Goal: Task Accomplishment & Management: Use online tool/utility

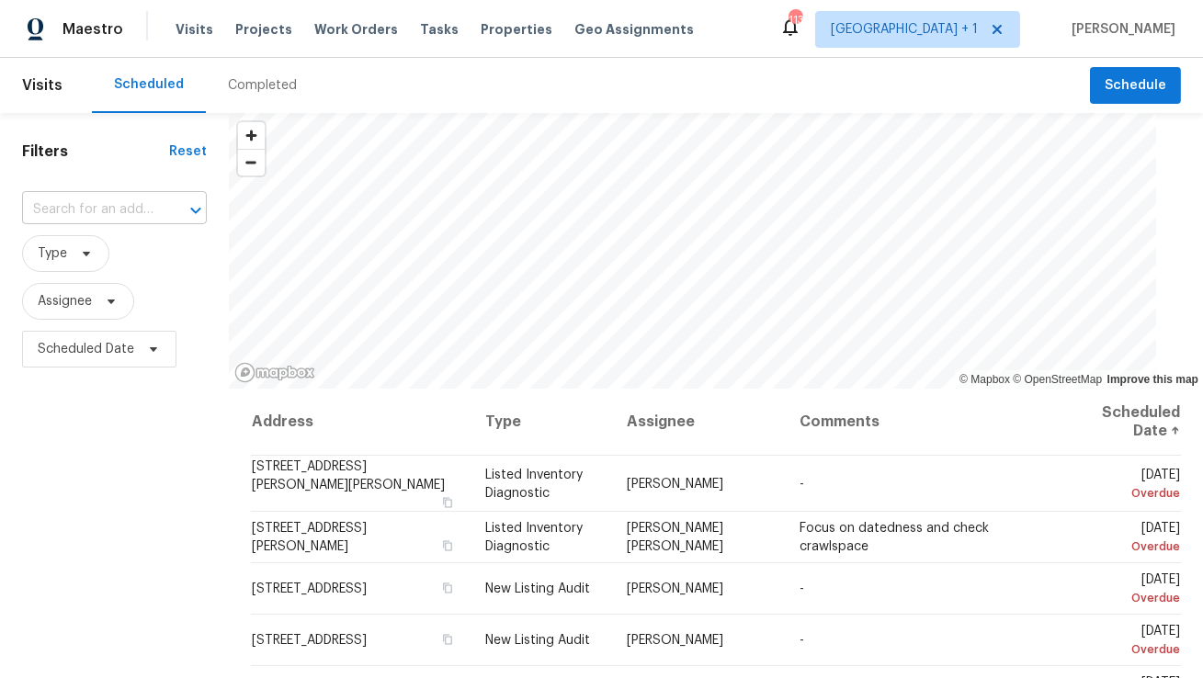
click at [105, 218] on input "text" at bounding box center [88, 210] width 133 height 28
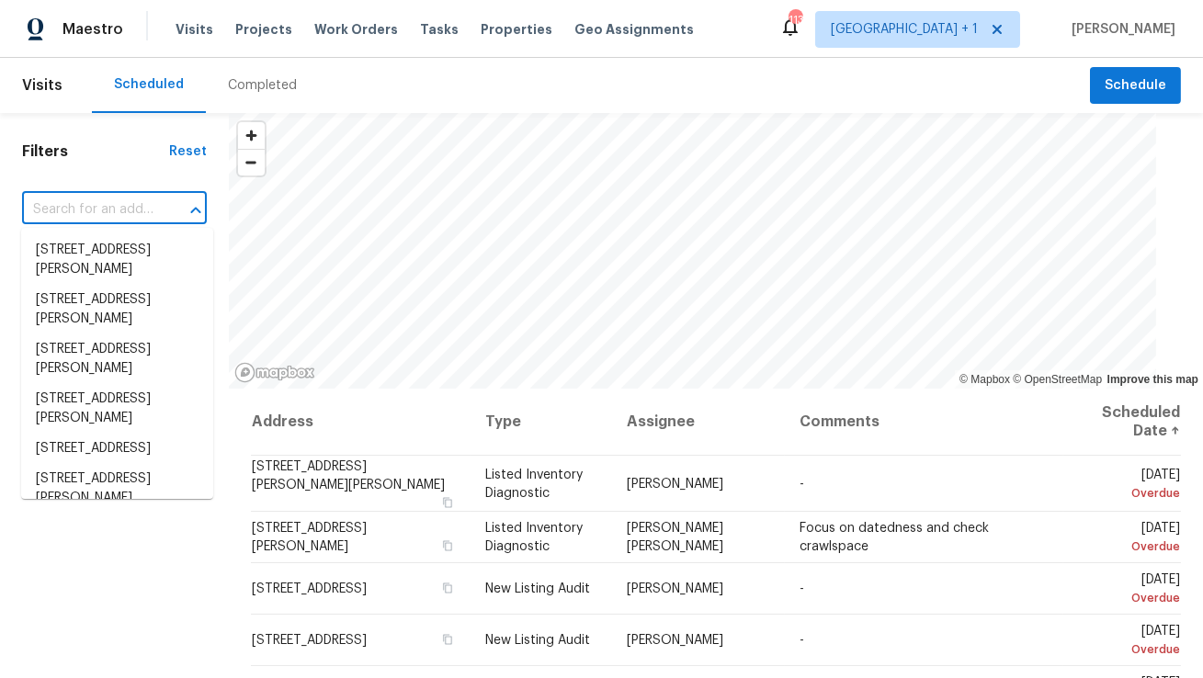
paste input "4906 Cortez Dr, Orlando, FL 32808"
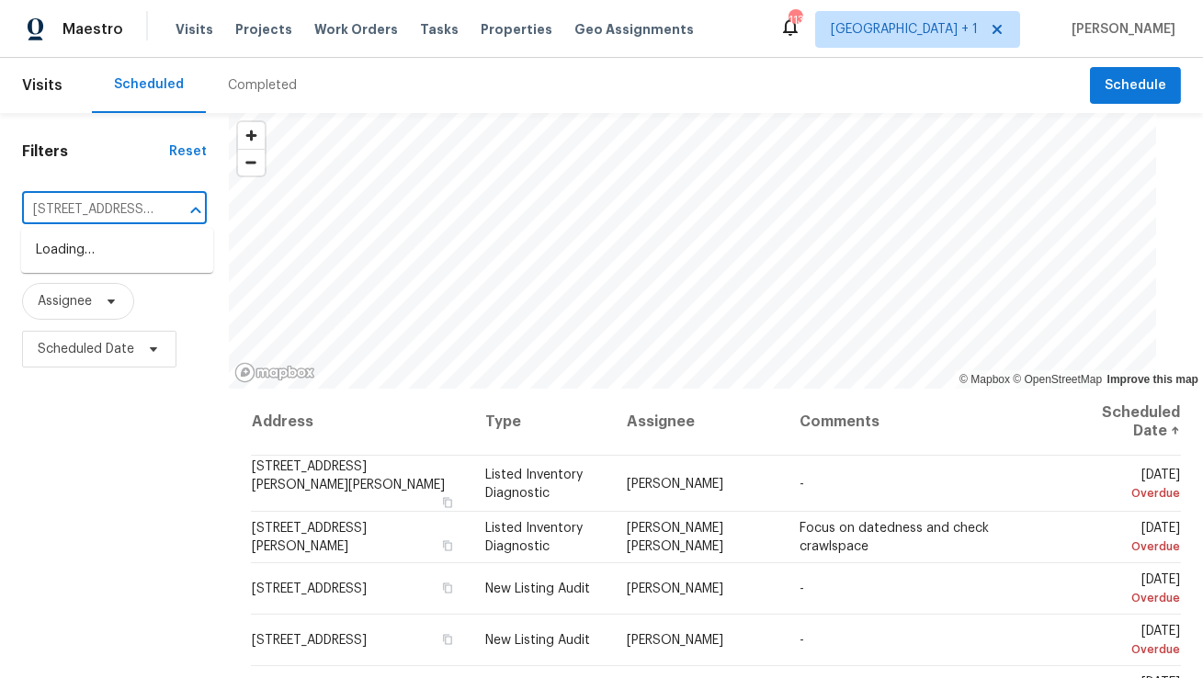
scroll to position [0, 82]
type input "4906 Cortez Dr, Orlando, FL 32808"
click at [251, 44] on div "Visits Projects Work Orders Tasks Properties Geo Assignments" at bounding box center [445, 29] width 540 height 37
click at [253, 32] on span "Projects" at bounding box center [263, 29] width 57 height 18
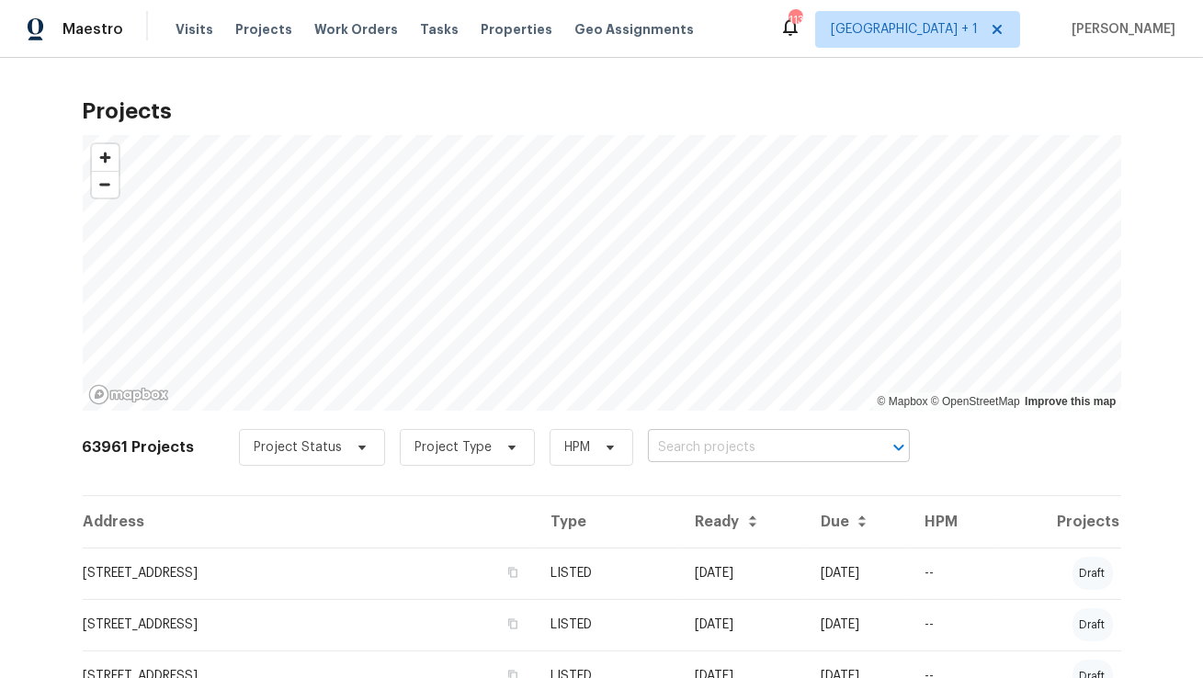
click at [648, 449] on input "text" at bounding box center [753, 448] width 210 height 28
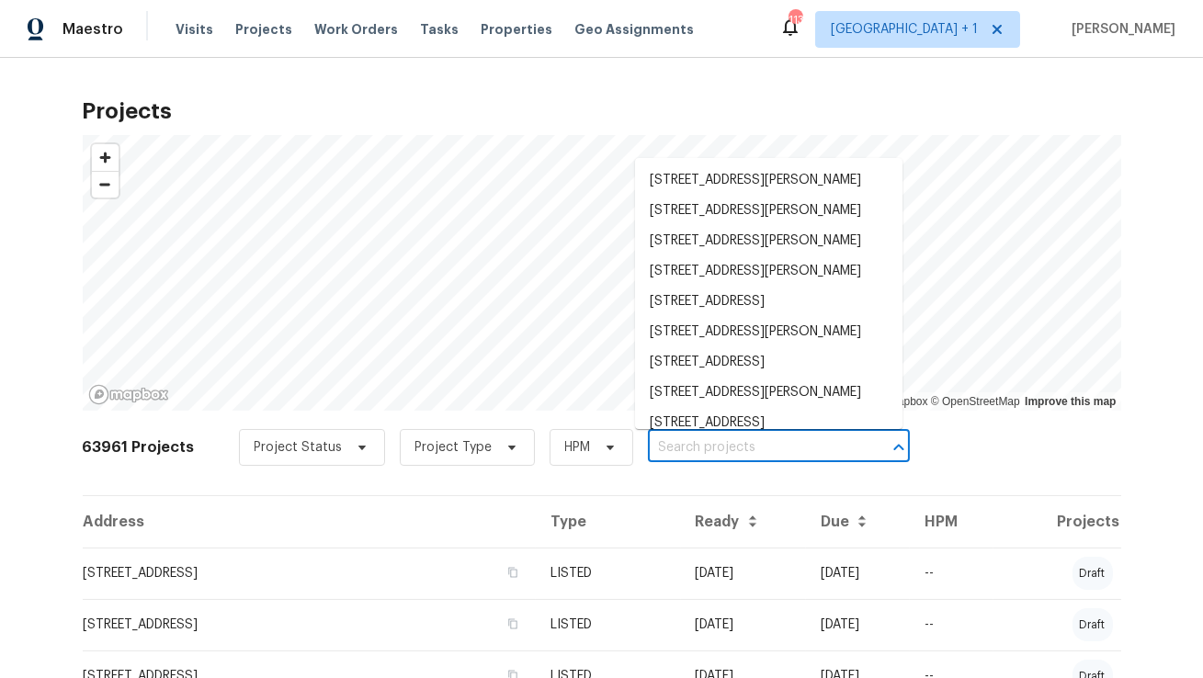
paste input "4906 Cortez Dr, Orlando, FL 32808"
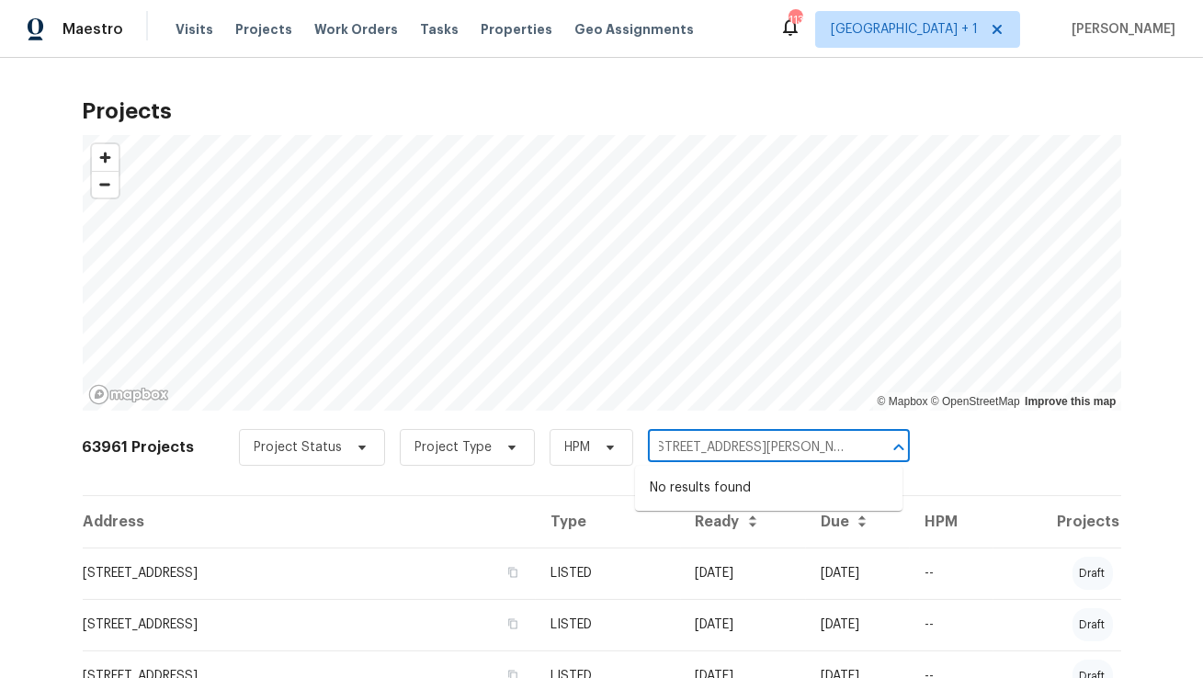
type input "4906 Cortez Dr, Orlando, FL 32808"
click at [985, 19] on span "Minneapolis + 1" at bounding box center [917, 29] width 205 height 37
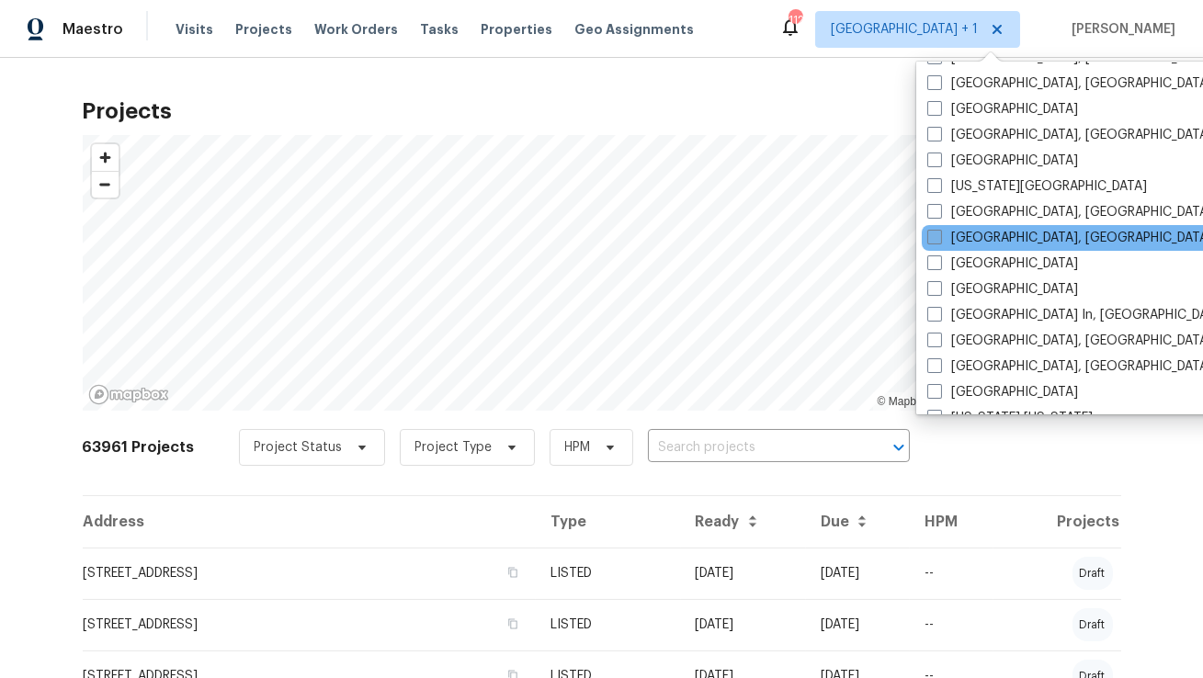
scroll to position [702, 0]
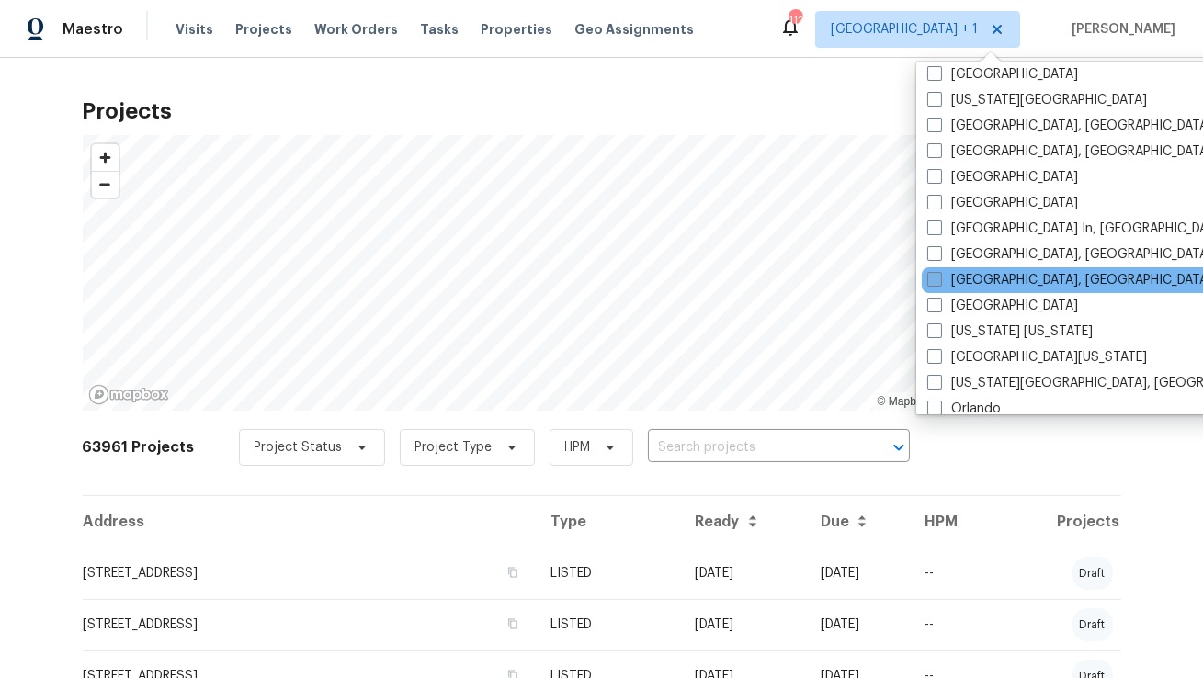
click at [977, 279] on label "Miami, FL" at bounding box center [1069, 280] width 285 height 18
click at [939, 279] on input "Miami, FL" at bounding box center [933, 277] width 12 height 12
checkbox input "true"
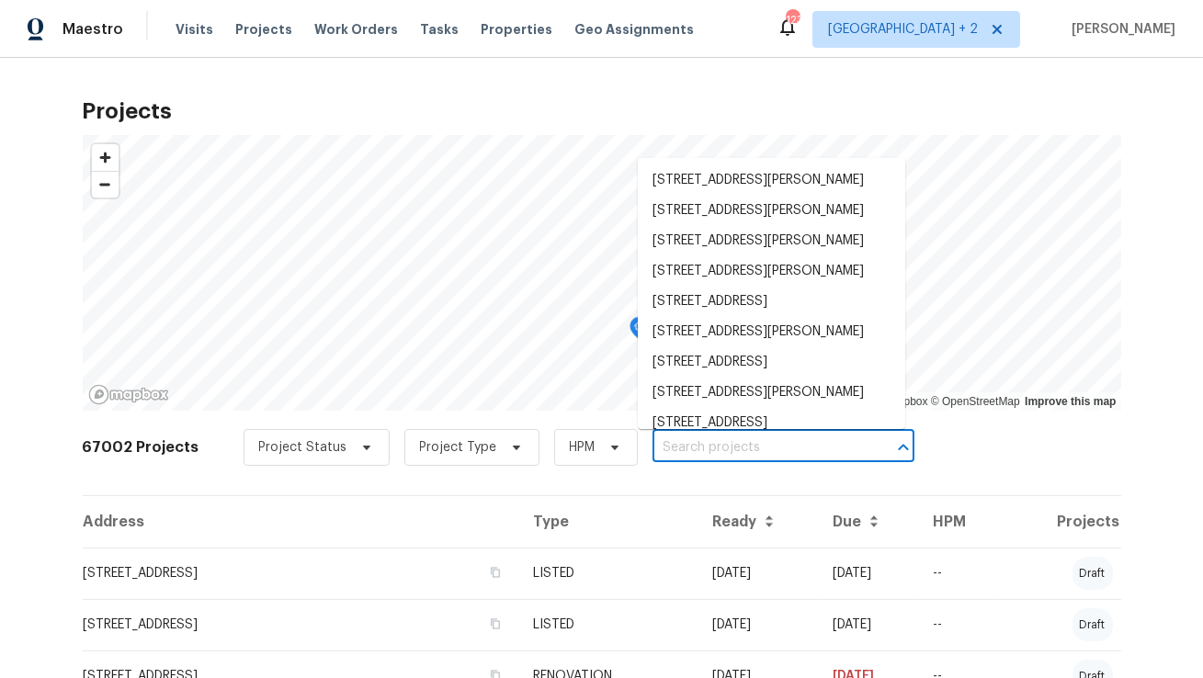
click at [698, 446] on input "text" at bounding box center [757, 448] width 210 height 28
paste input "4906 Cortez Dr, Orlando, FL 32808"
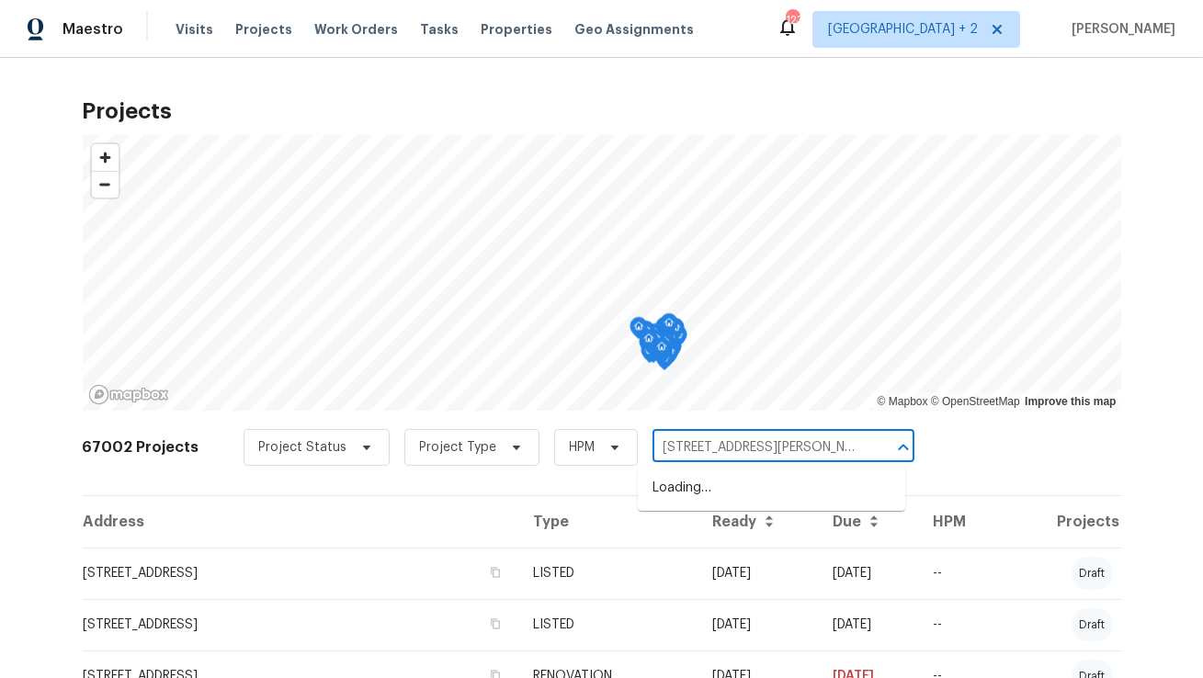
type input "4906 Cortez Dr"
click at [933, 19] on span "Minneapolis + 2" at bounding box center [916, 29] width 208 height 37
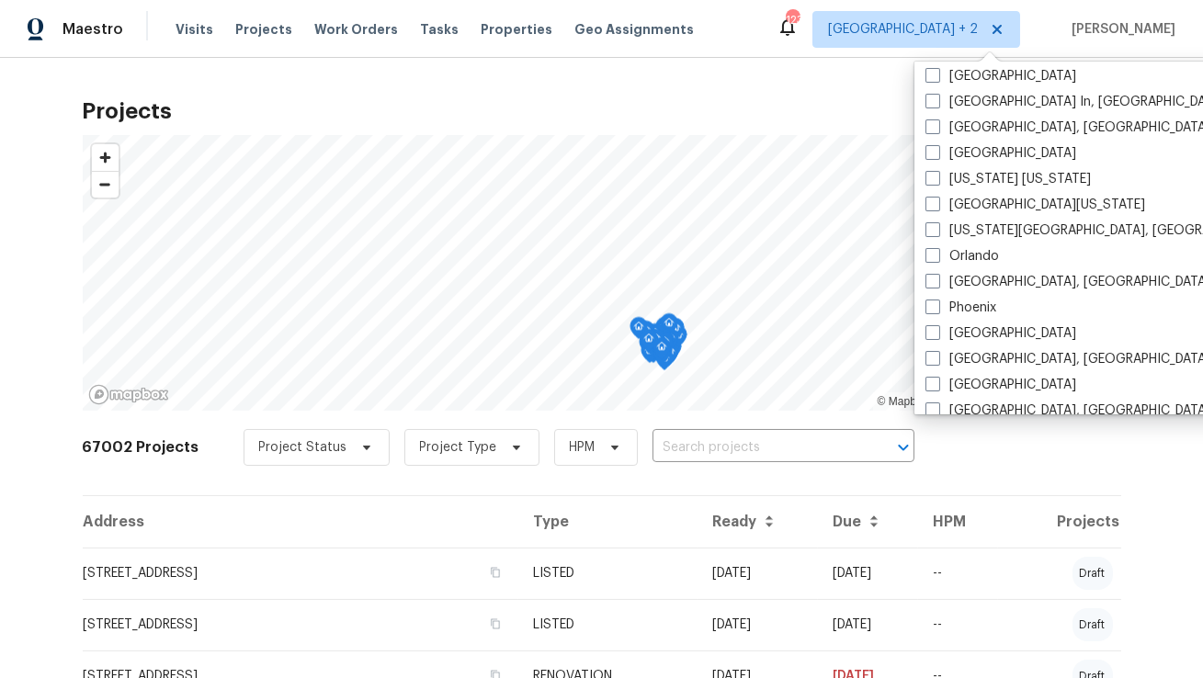
scroll to position [926, 0]
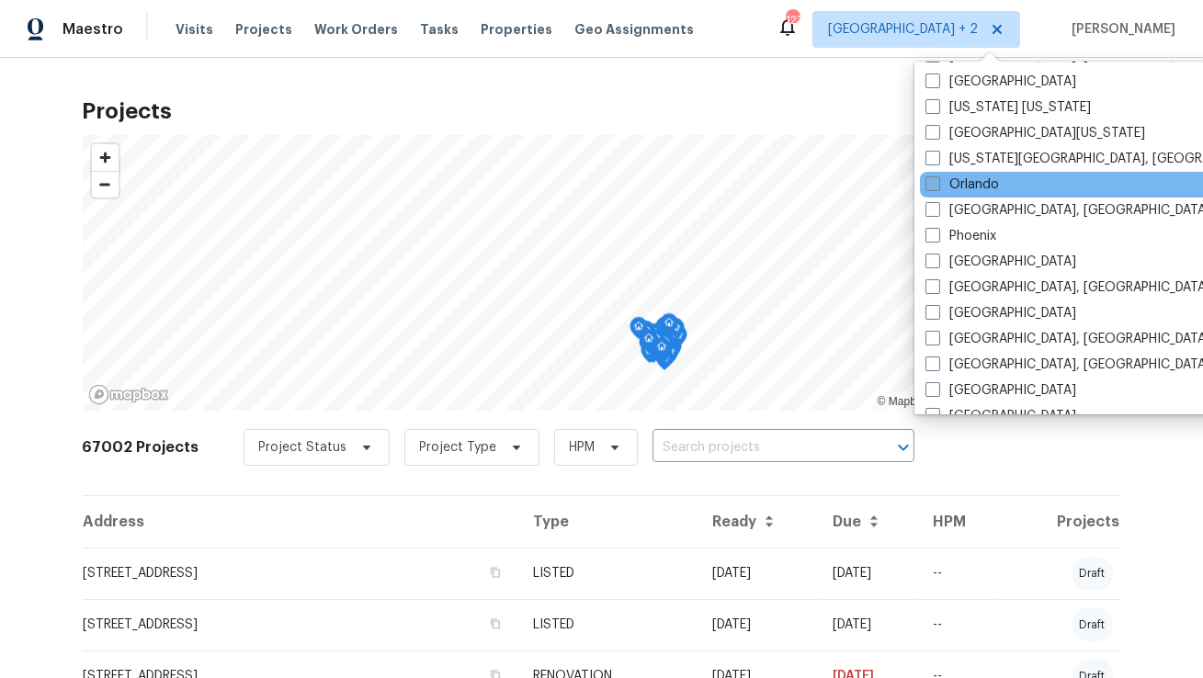
click at [965, 185] on label "Orlando" at bounding box center [961, 184] width 73 height 18
click at [937, 185] on input "Orlando" at bounding box center [931, 181] width 12 height 12
checkbox input "true"
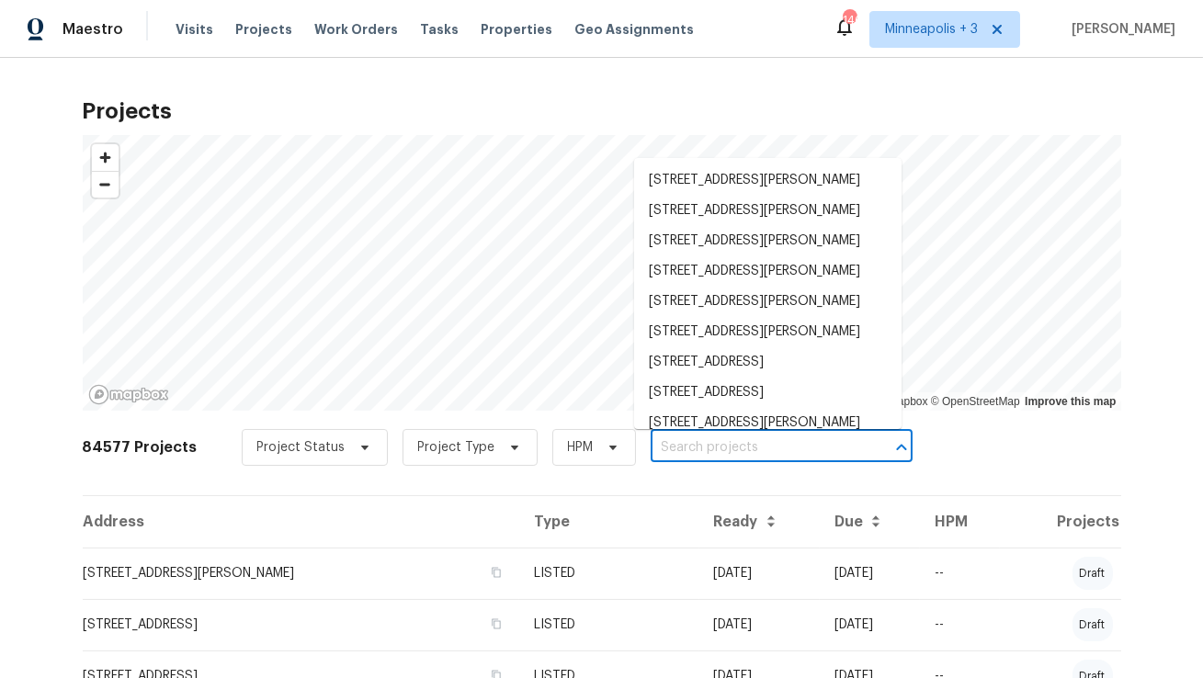
click at [724, 448] on input "text" at bounding box center [755, 448] width 210 height 28
paste input "4906 Cortez Dr, Orlando, FL 32808"
type input "4906 Cortez Dr, Orlando, FL 32808"
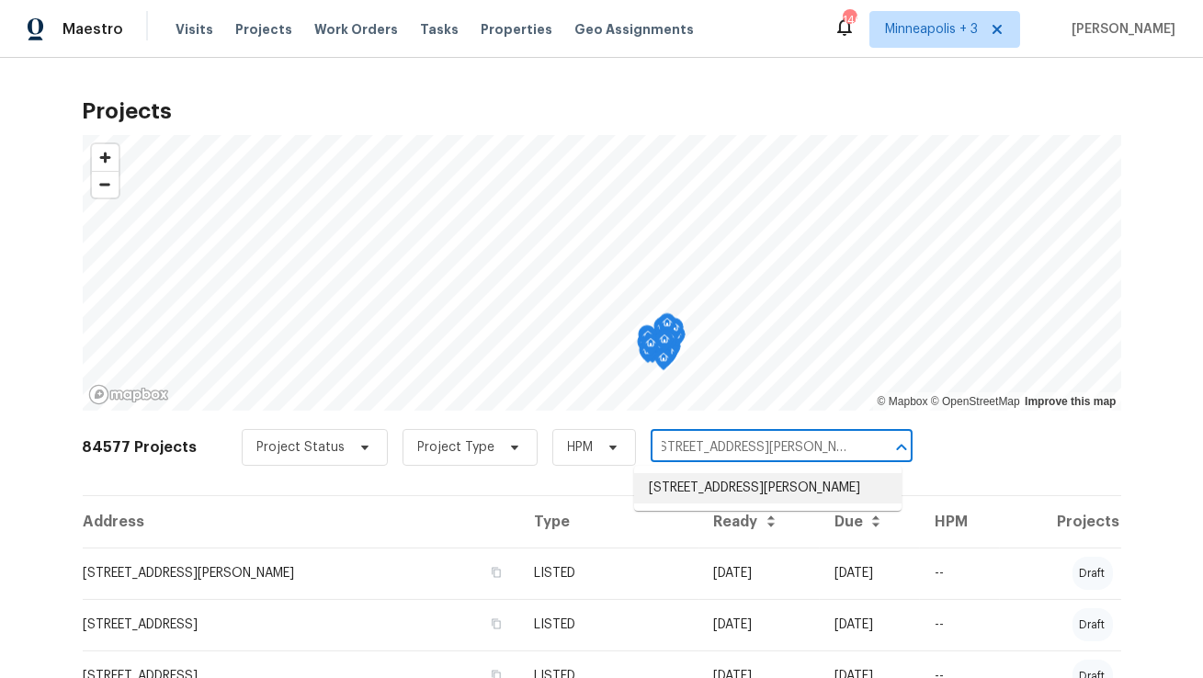
click at [704, 480] on li "4906 Cortez Dr, Orlando, FL 32808" at bounding box center [767, 488] width 267 height 30
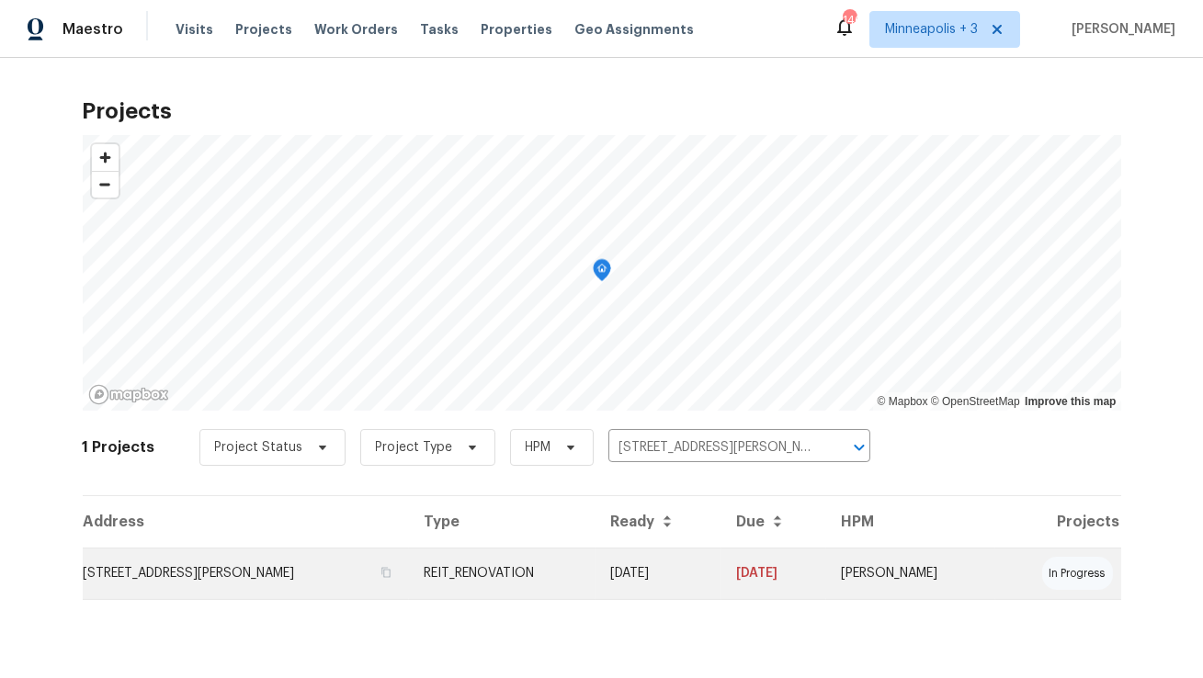
click at [235, 568] on td "4906 Cortez Dr, Orlando, FL 32808" at bounding box center [246, 573] width 326 height 51
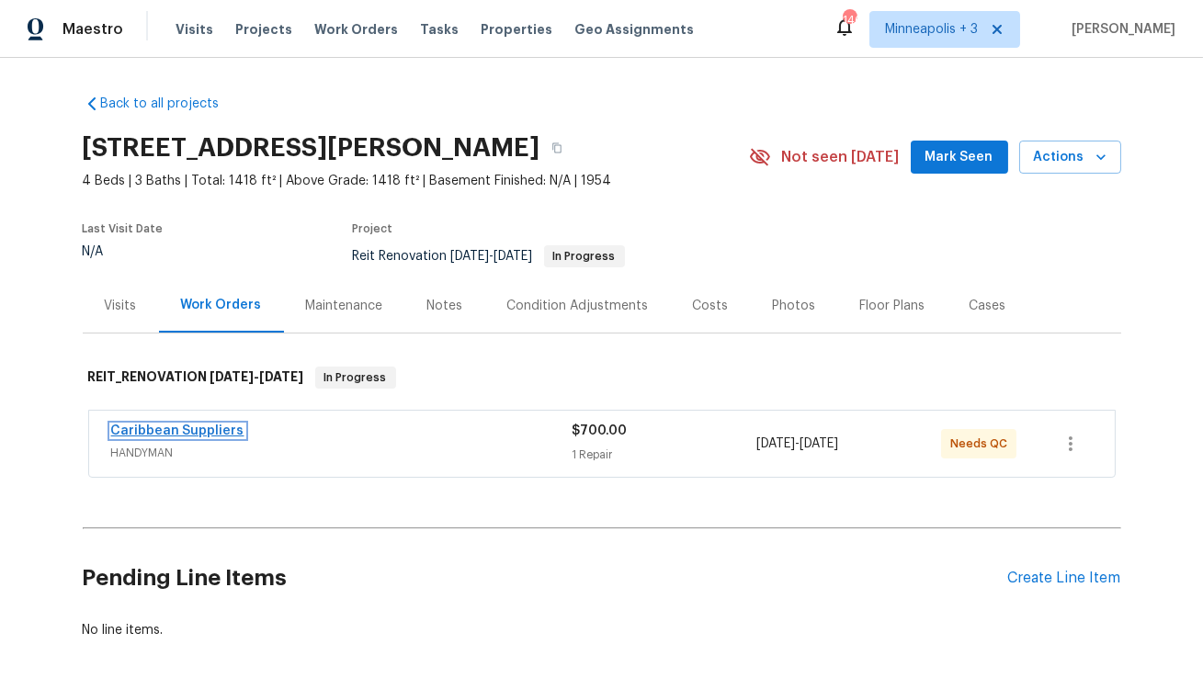
click at [192, 432] on link "Caribbean Suppliers" at bounding box center [177, 430] width 133 height 13
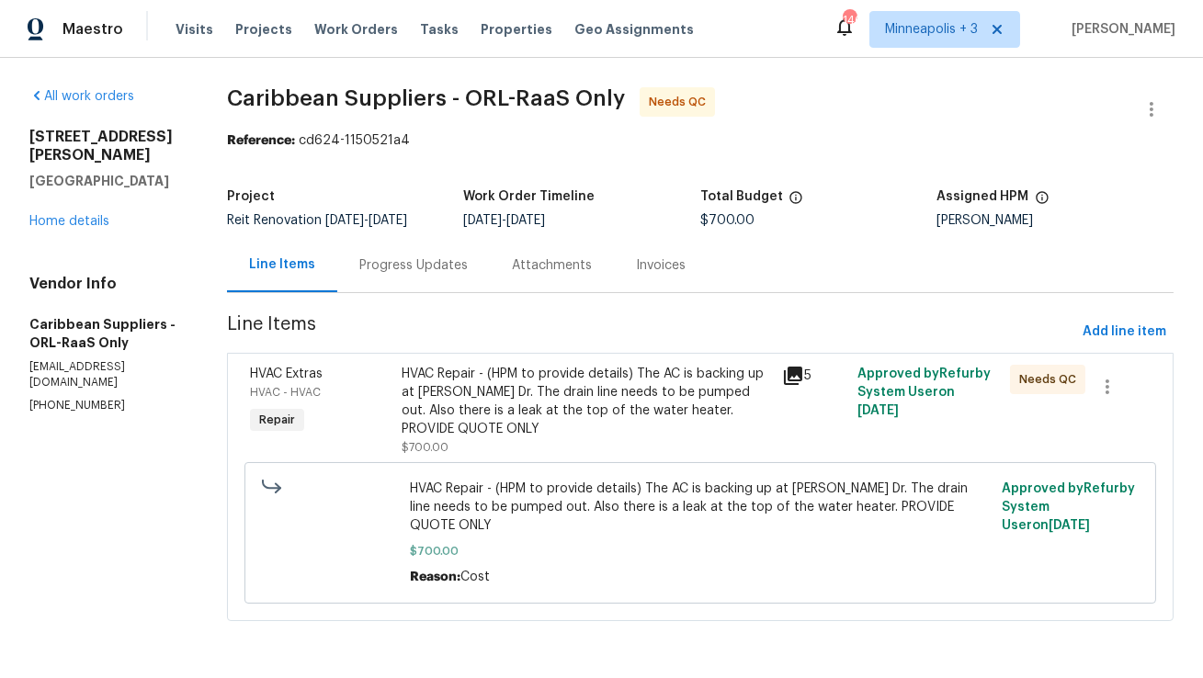
click at [802, 385] on icon at bounding box center [793, 376] width 18 height 18
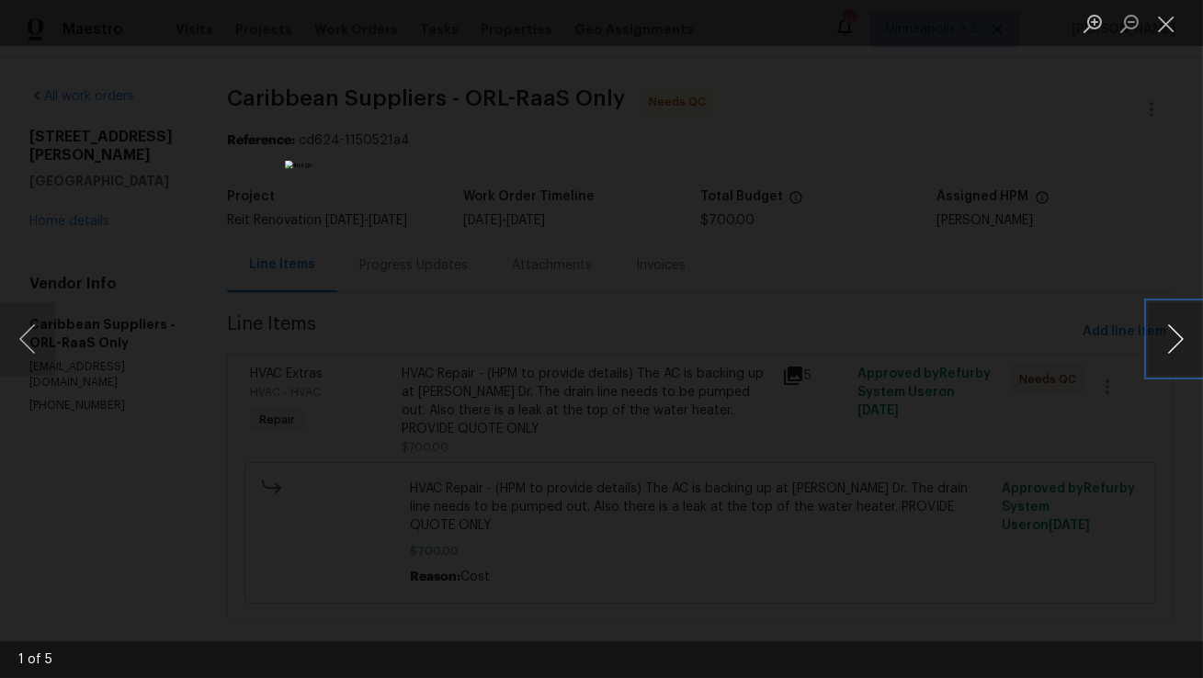
click at [1175, 335] on button "Next image" at bounding box center [1174, 338] width 55 height 73
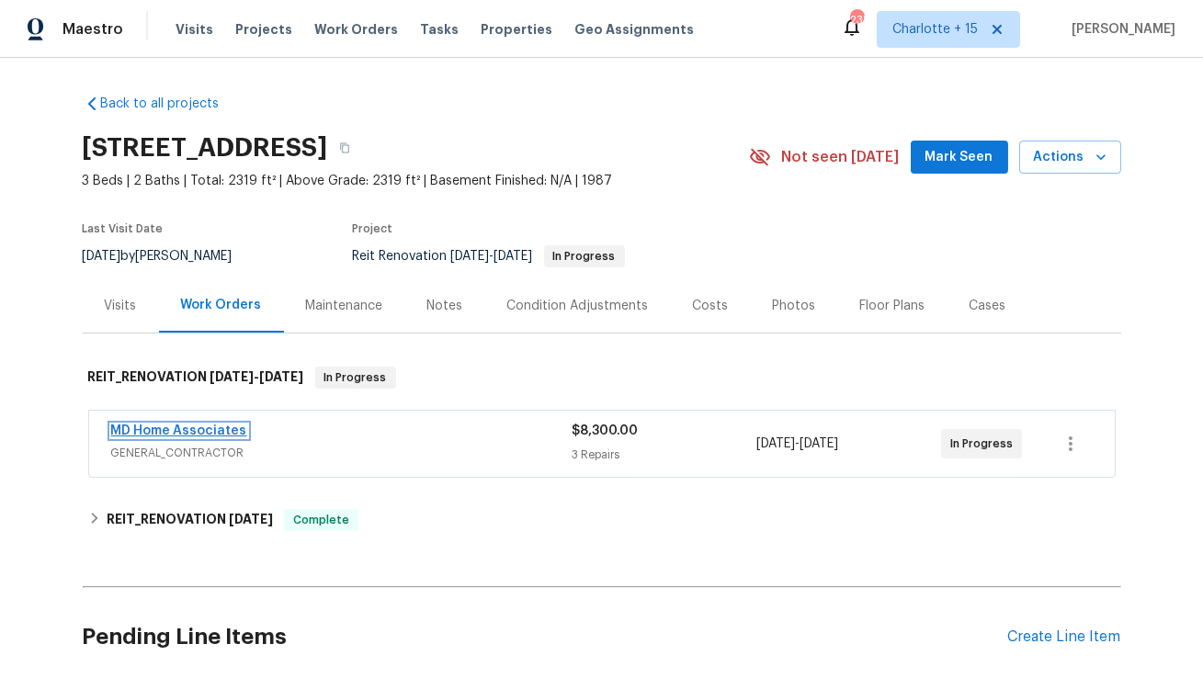
click at [145, 432] on link "MD Home Associates" at bounding box center [179, 430] width 136 height 13
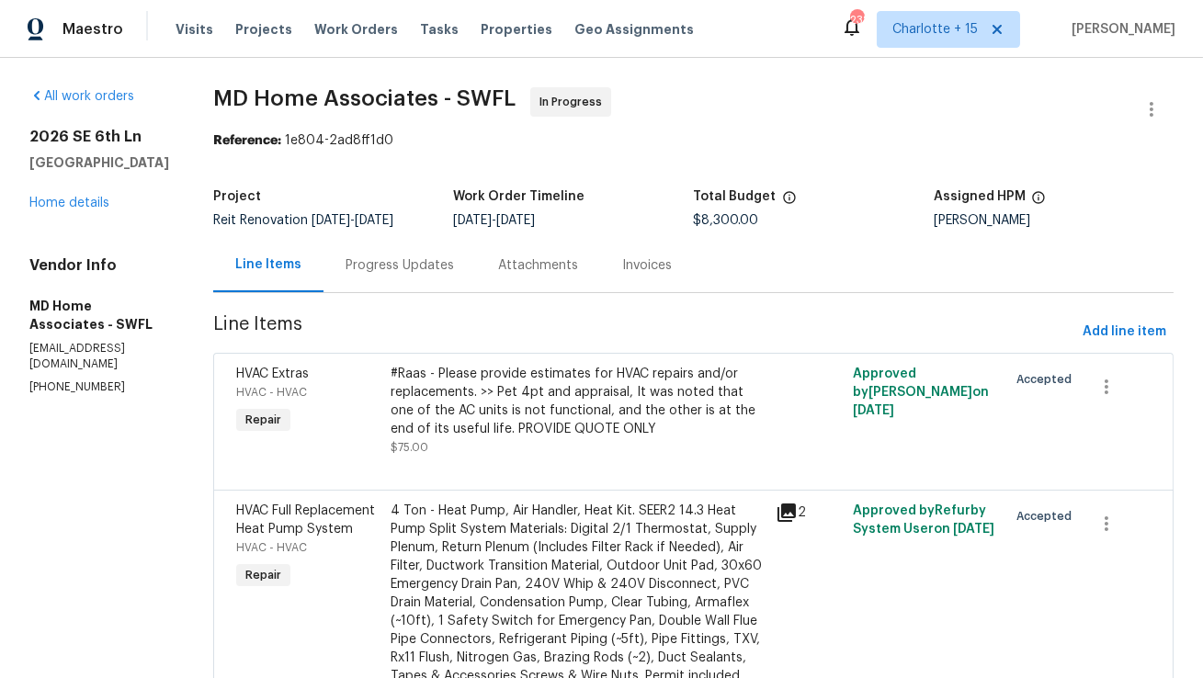
click at [430, 274] on div "Progress Updates" at bounding box center [399, 265] width 108 height 18
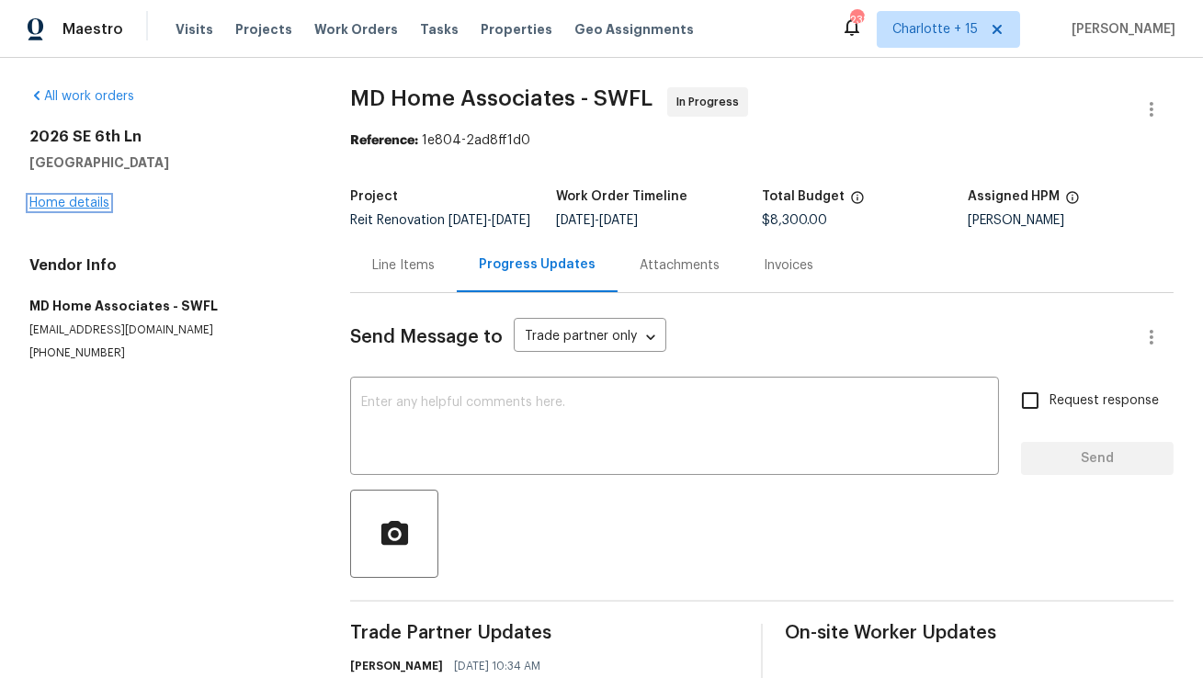
click at [73, 207] on link "Home details" at bounding box center [69, 203] width 80 height 13
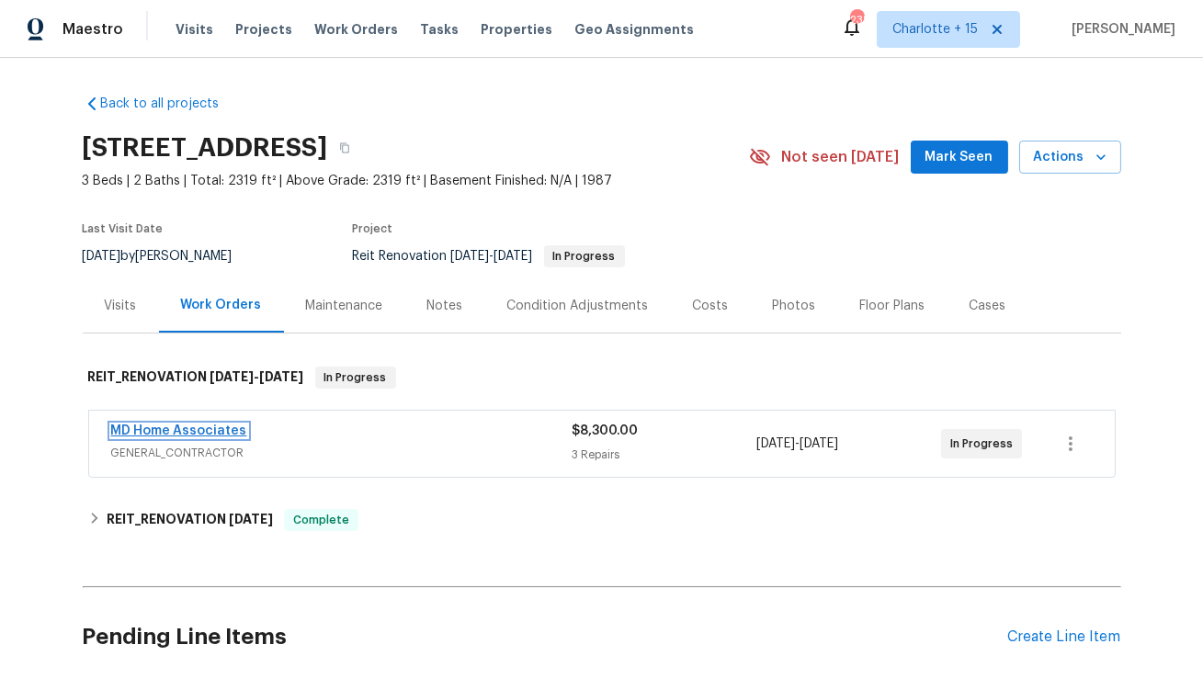
click at [217, 426] on link "MD Home Associates" at bounding box center [179, 430] width 136 height 13
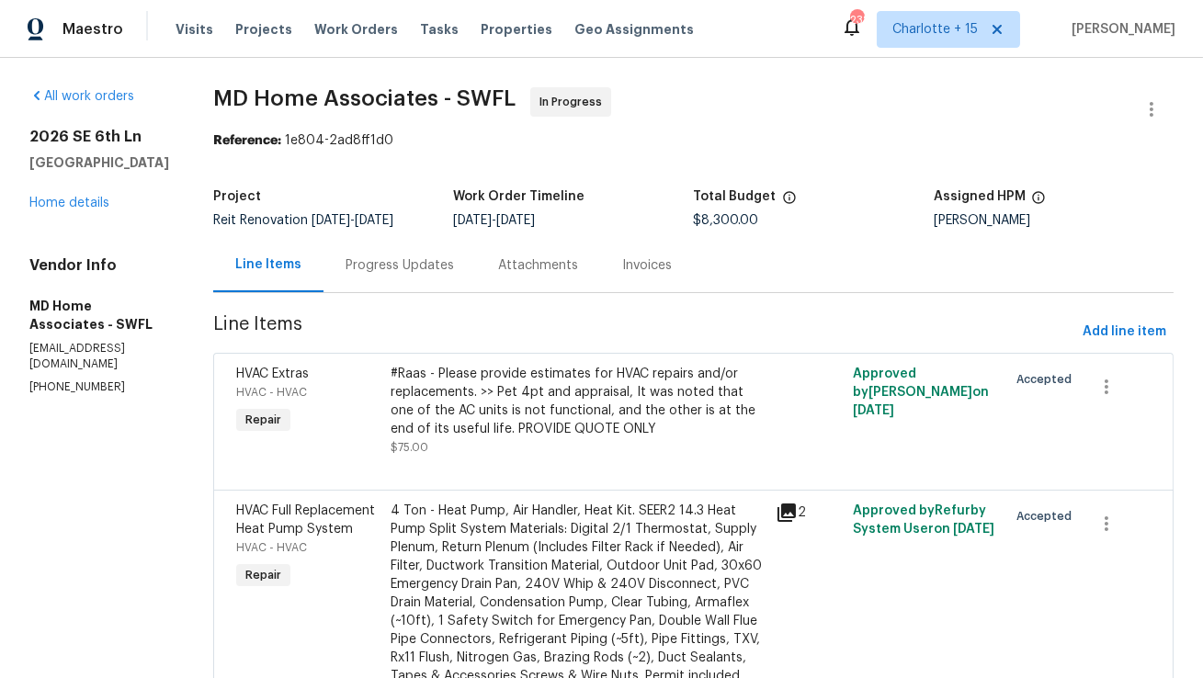
click at [431, 266] on div "Progress Updates" at bounding box center [399, 265] width 108 height 18
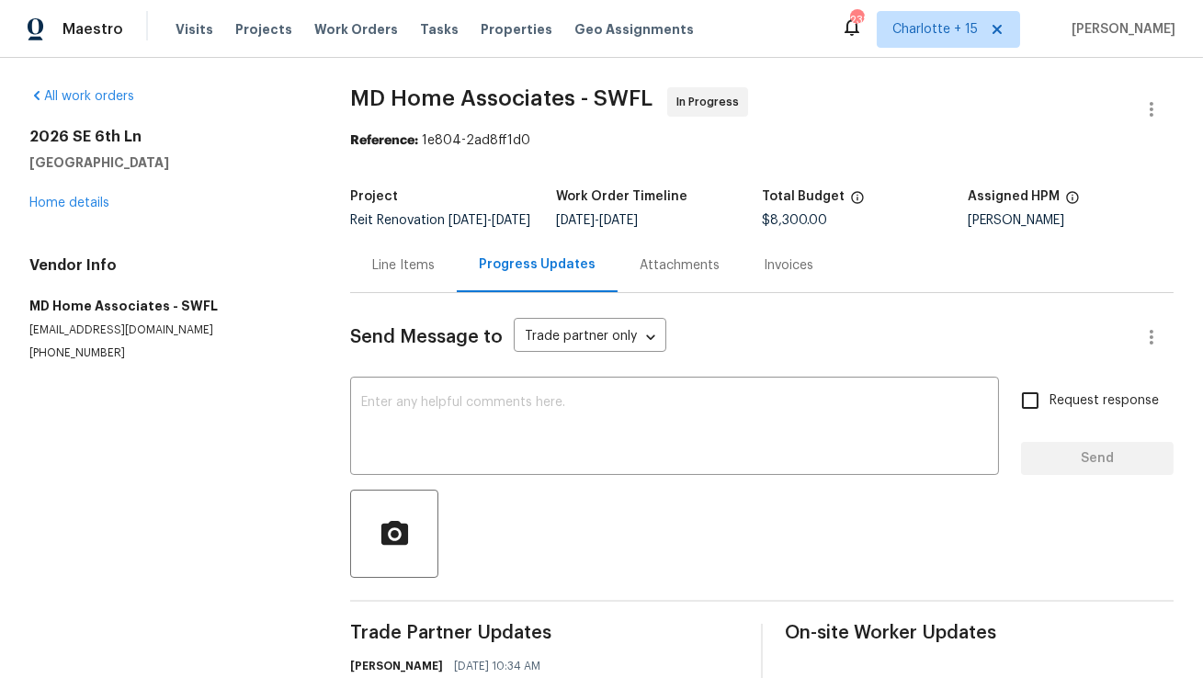
click at [66, 216] on div "All work orders 2026 SE 6th Ln Cape Coral, FL 33990 Home details Vendor Info MD…" at bounding box center [167, 224] width 277 height 274
click at [83, 194] on div "2026 SE 6th Ln Cape Coral, FL 33990 Home details" at bounding box center [167, 170] width 277 height 85
click at [83, 203] on link "Home details" at bounding box center [69, 203] width 80 height 13
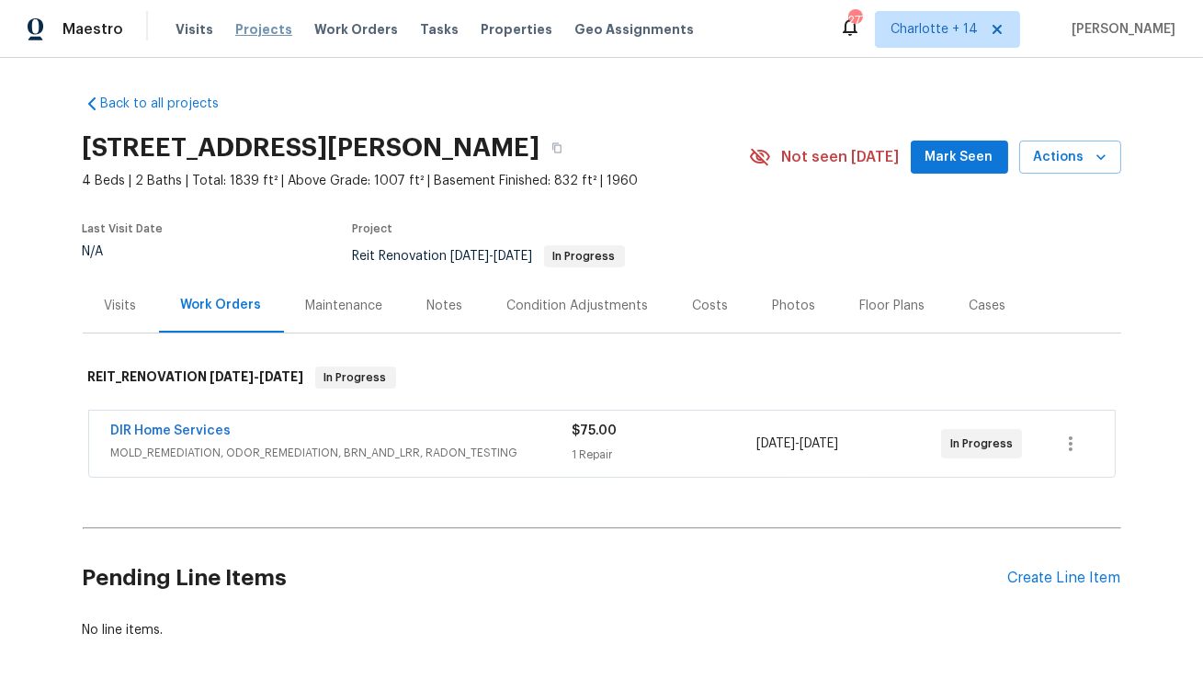
click at [244, 24] on span "Projects" at bounding box center [263, 29] width 57 height 18
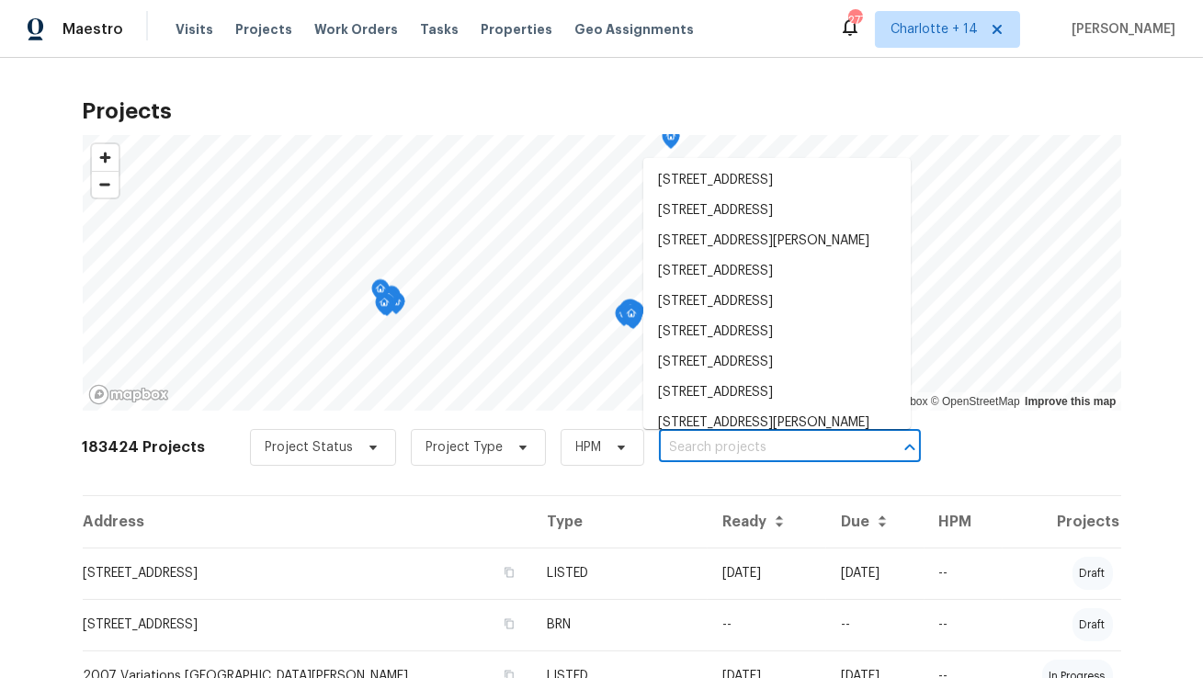
click at [667, 442] on input "text" at bounding box center [764, 448] width 210 height 28
paste input "2149 Teal Ct, Lewisville, TX 75077"
type input "2149 Teal Ct, Lewisville, TX 75077"
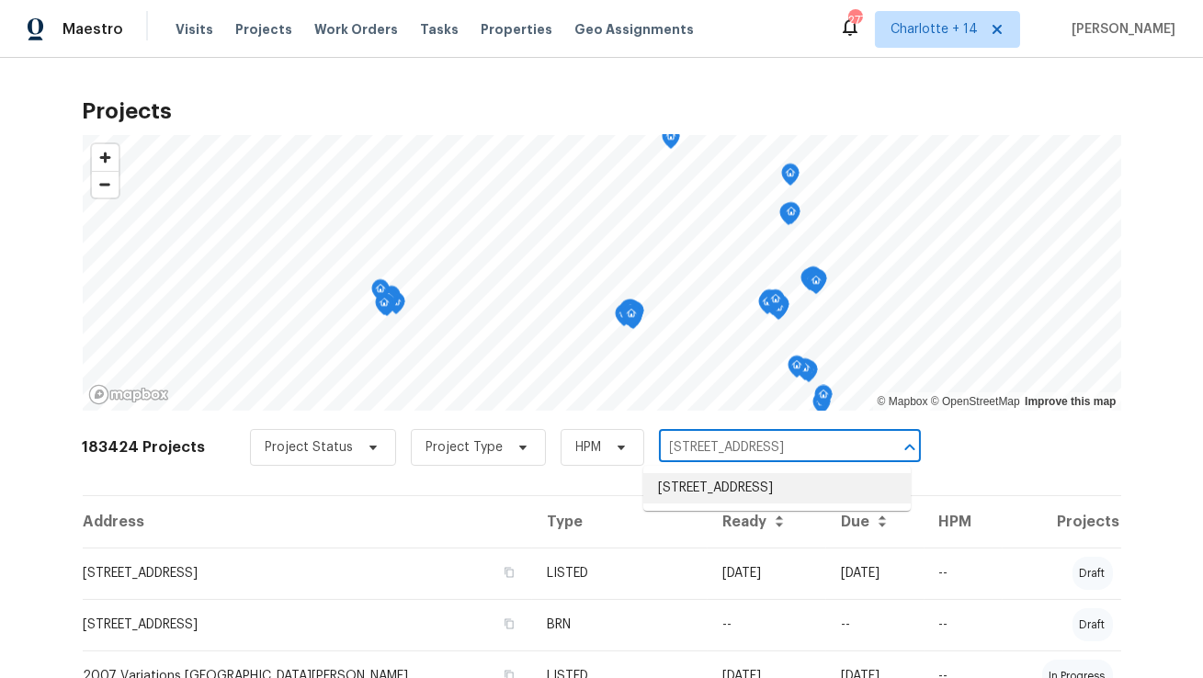
click at [677, 492] on li "2149 Teal Ct, Lewisville, TX 75077" at bounding box center [776, 488] width 267 height 30
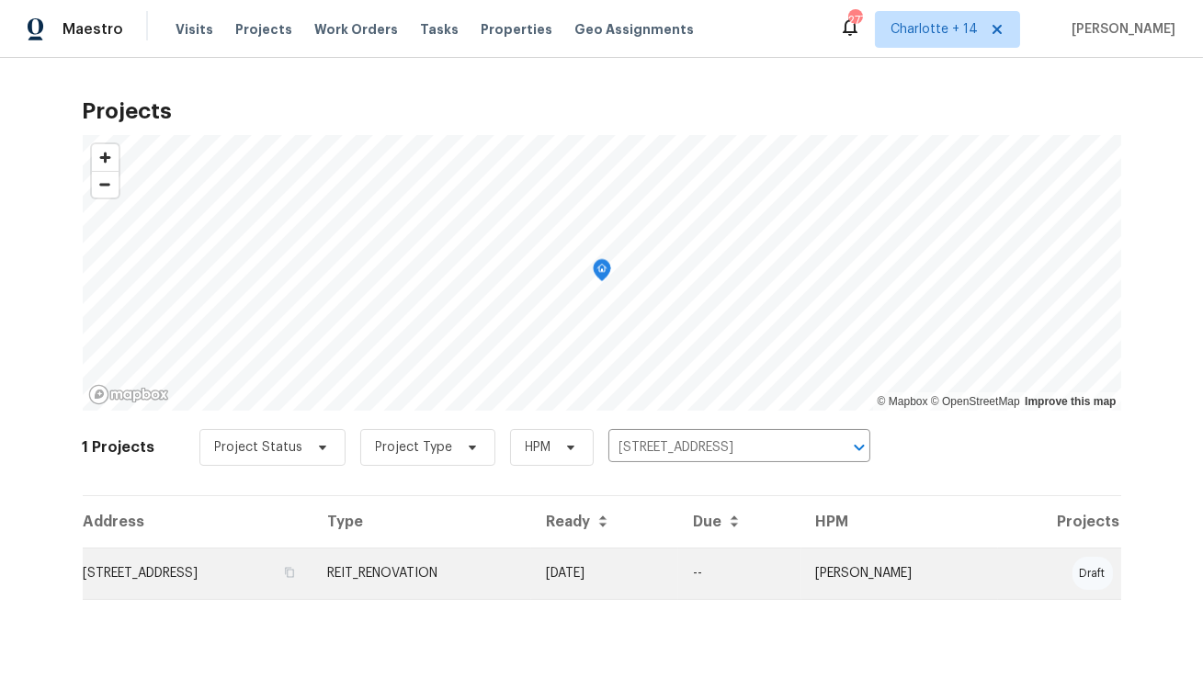
click at [271, 574] on td "2149 Teal Ct, Lewisville, TX 75077" at bounding box center [198, 573] width 231 height 51
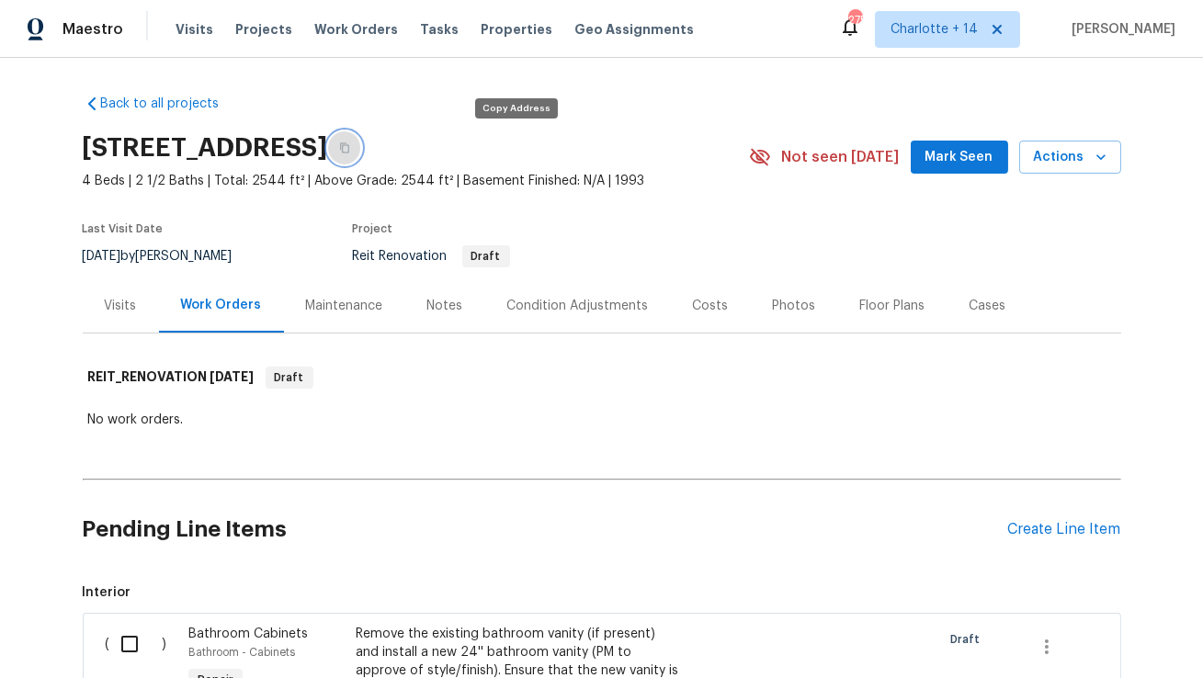
click at [350, 146] on icon "button" at bounding box center [344, 147] width 11 height 11
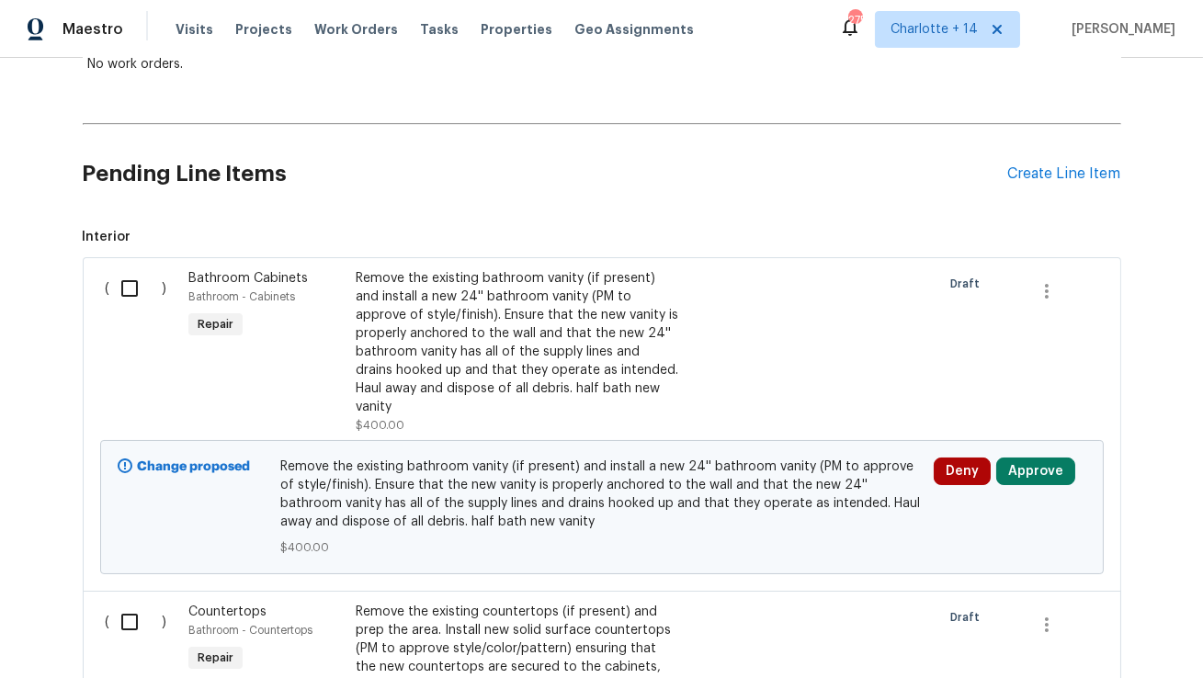
scroll to position [472, 0]
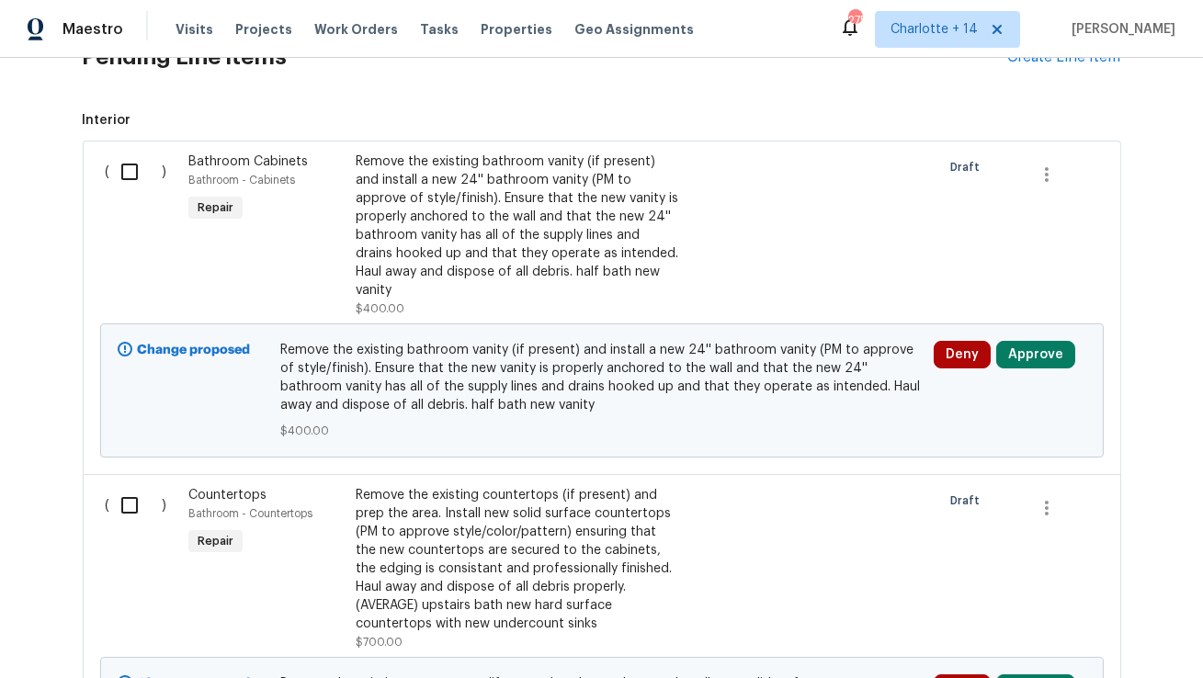
click at [130, 174] on input "checkbox" at bounding box center [136, 172] width 52 height 39
checkbox input "true"
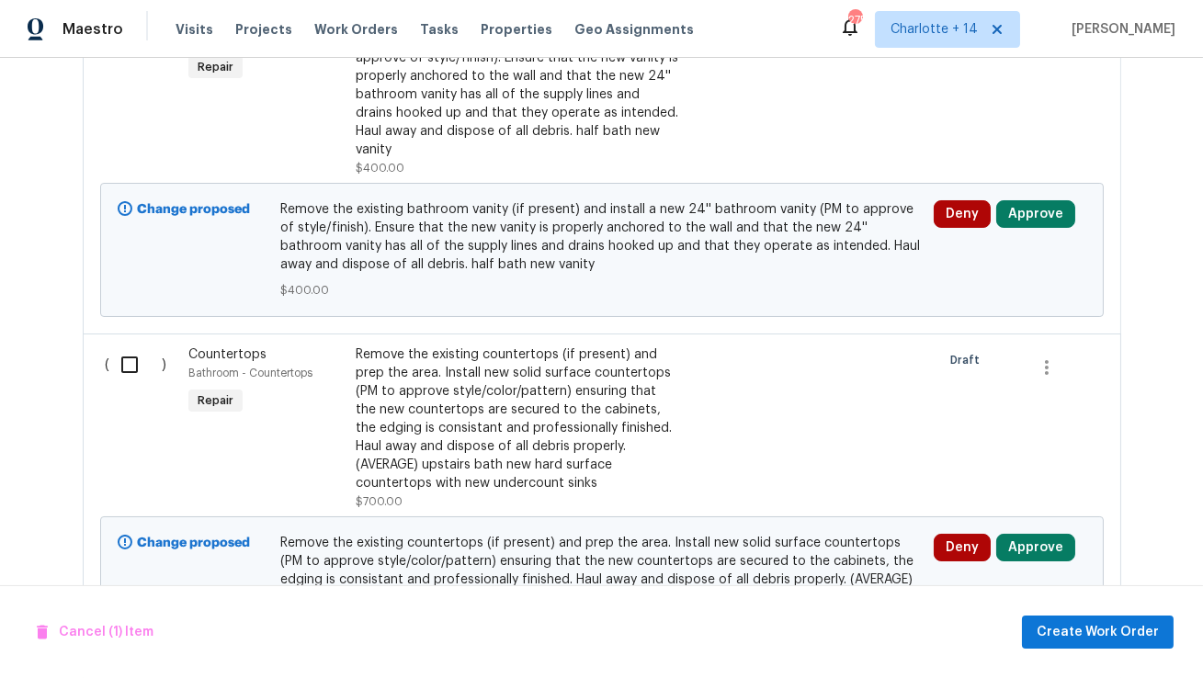
scroll to position [617, 0]
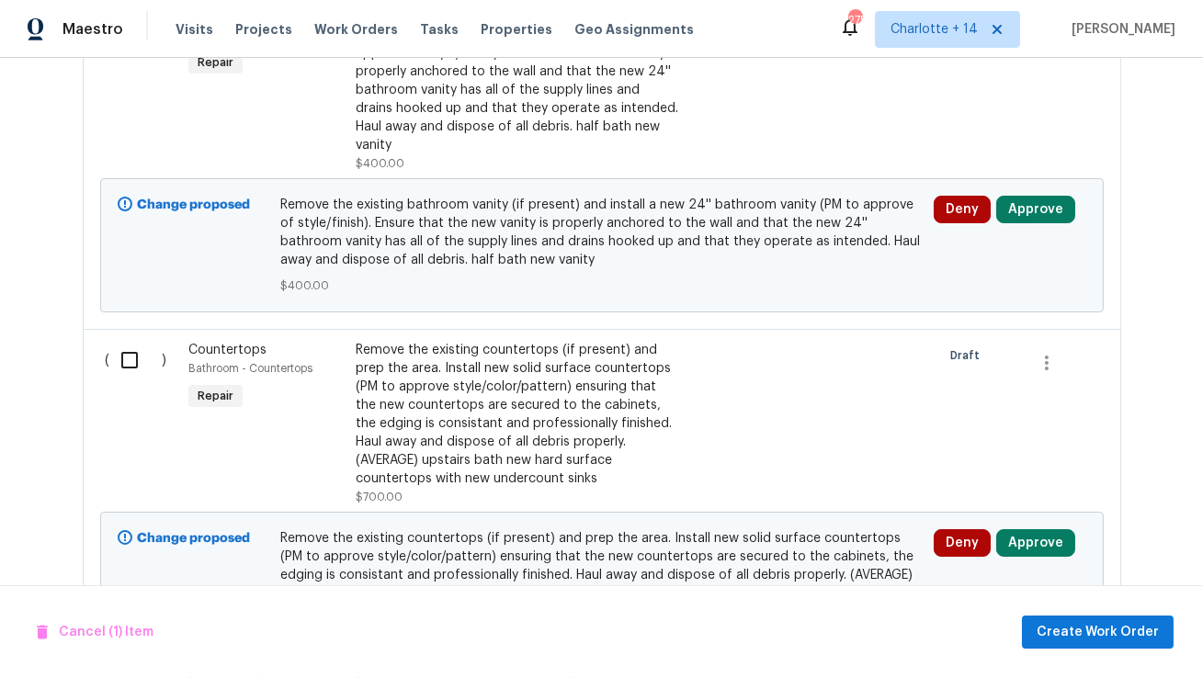
click at [126, 341] on input "checkbox" at bounding box center [136, 360] width 52 height 39
checkbox input "true"
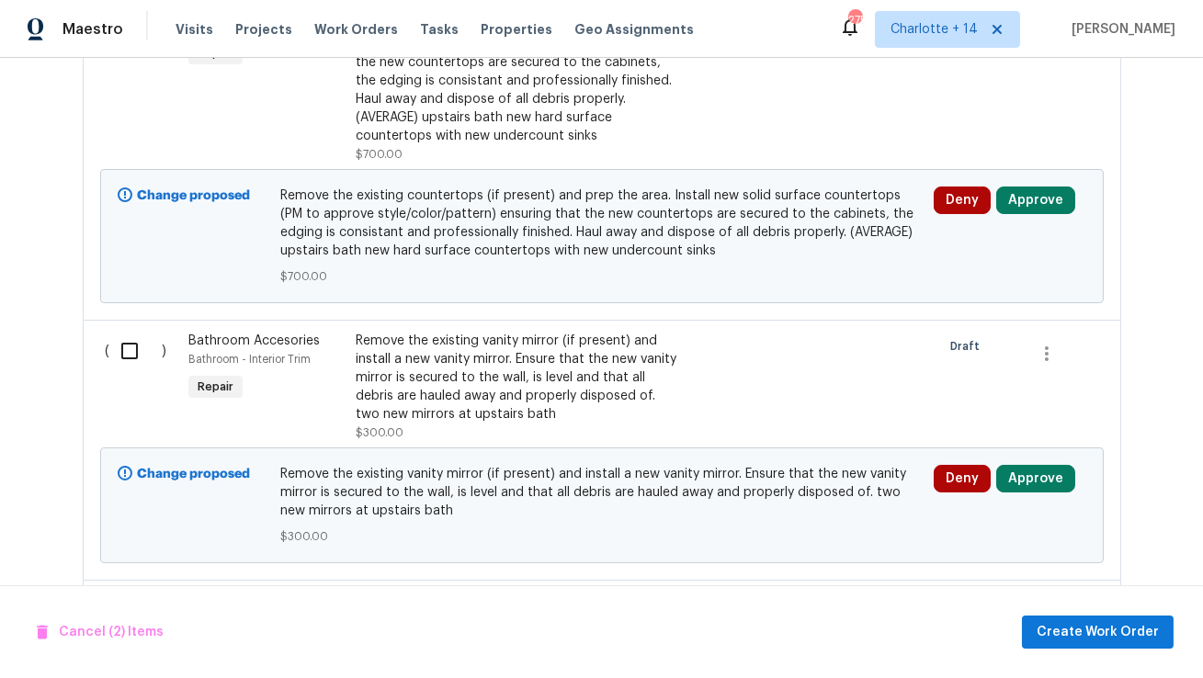
scroll to position [978, 0]
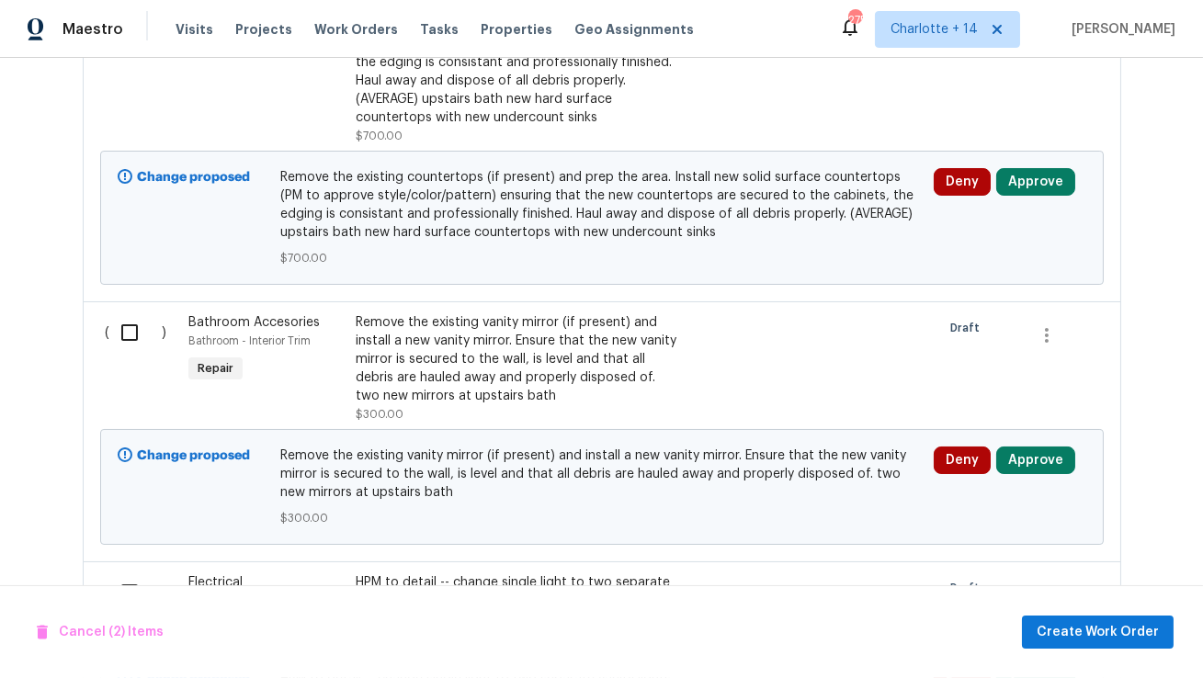
click at [121, 315] on input "checkbox" at bounding box center [136, 332] width 52 height 39
checkbox input "true"
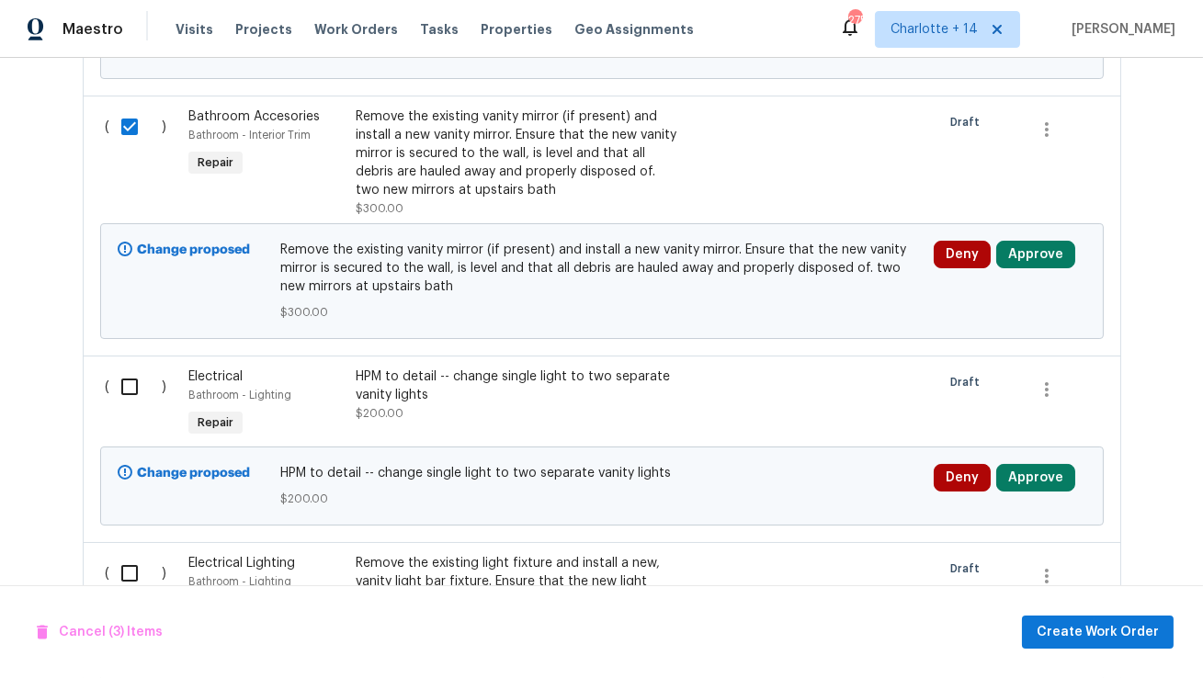
click at [126, 370] on input "checkbox" at bounding box center [136, 386] width 52 height 39
checkbox input "true"
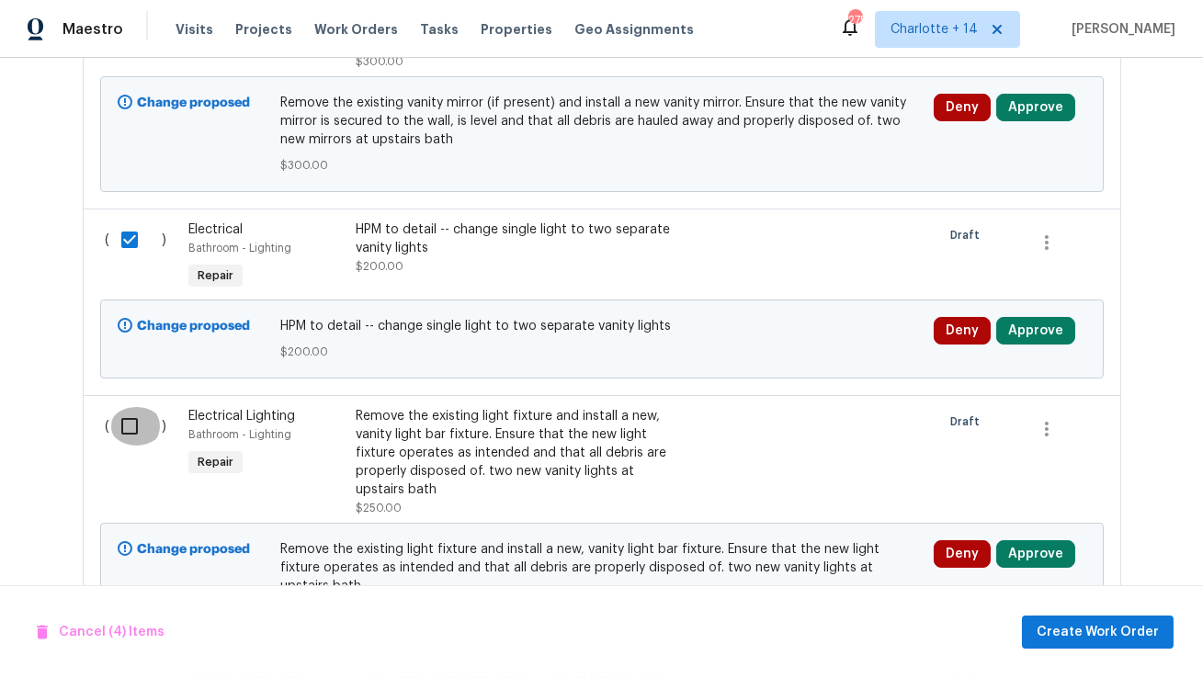
click at [132, 410] on input "checkbox" at bounding box center [136, 426] width 52 height 39
checkbox input "true"
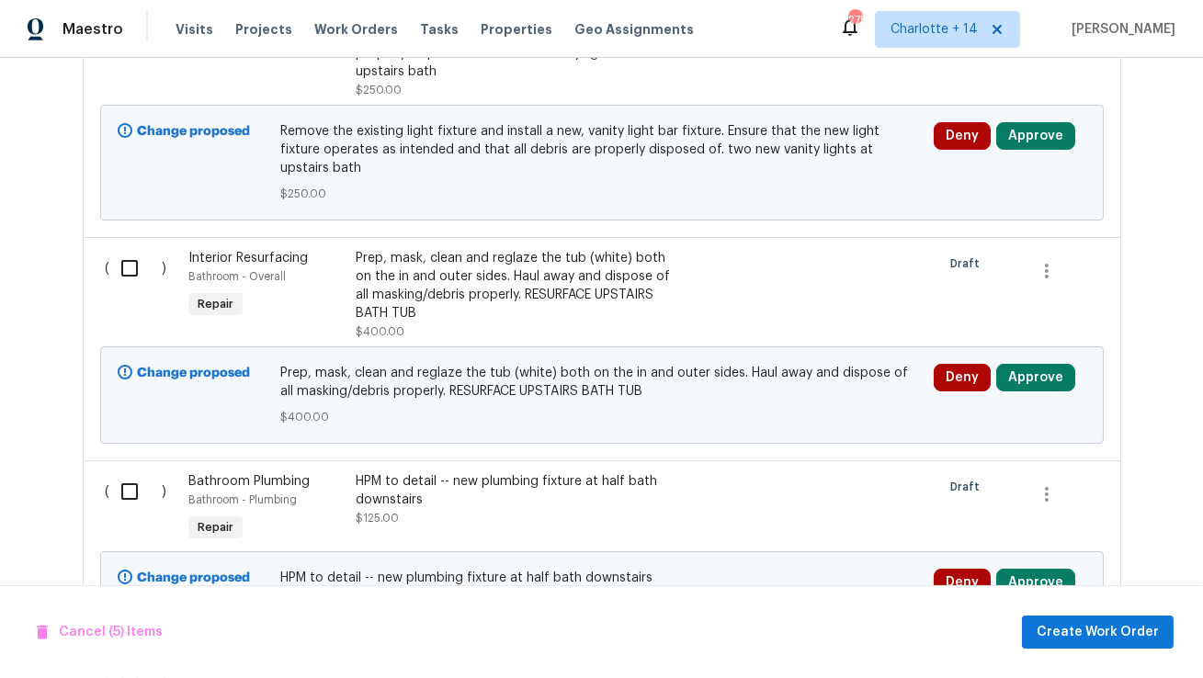
scroll to position [1782, 0]
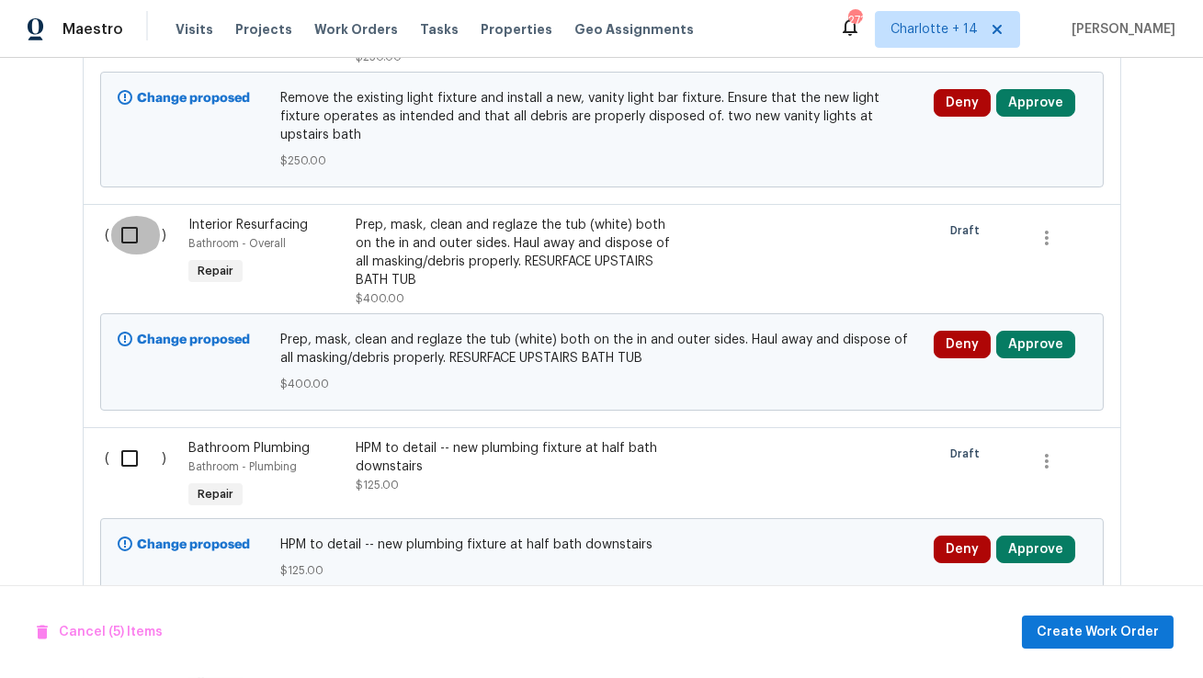
click at [136, 216] on input "checkbox" at bounding box center [136, 235] width 52 height 39
checkbox input "true"
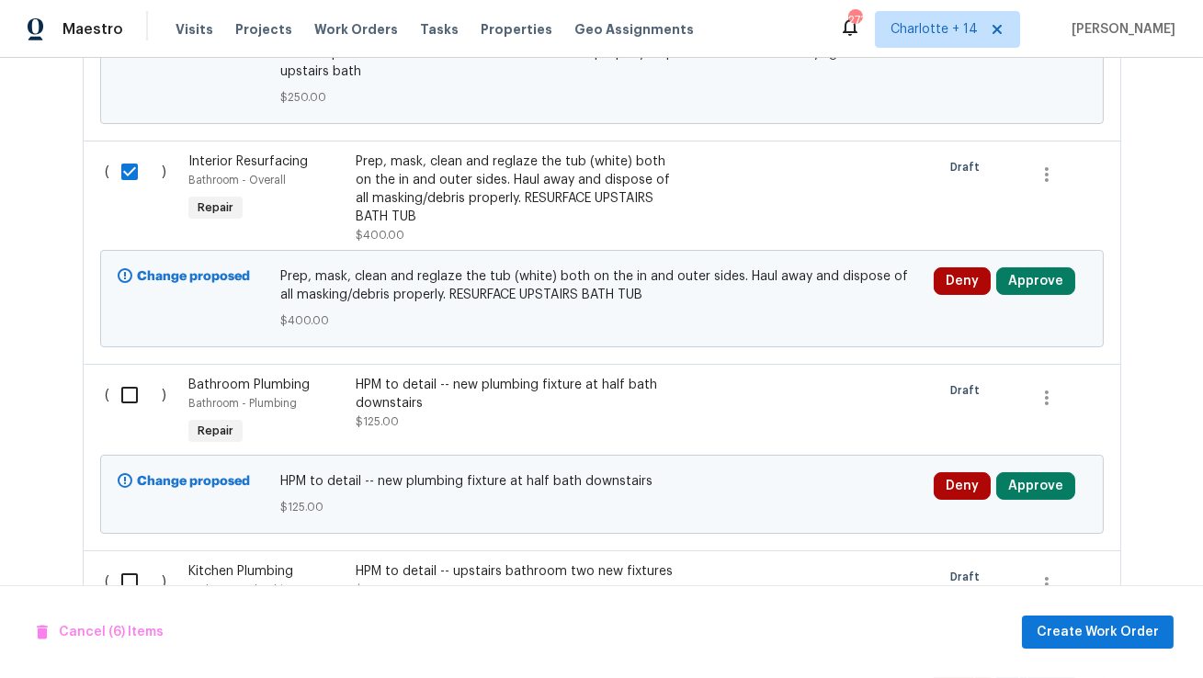
scroll to position [1929, 0]
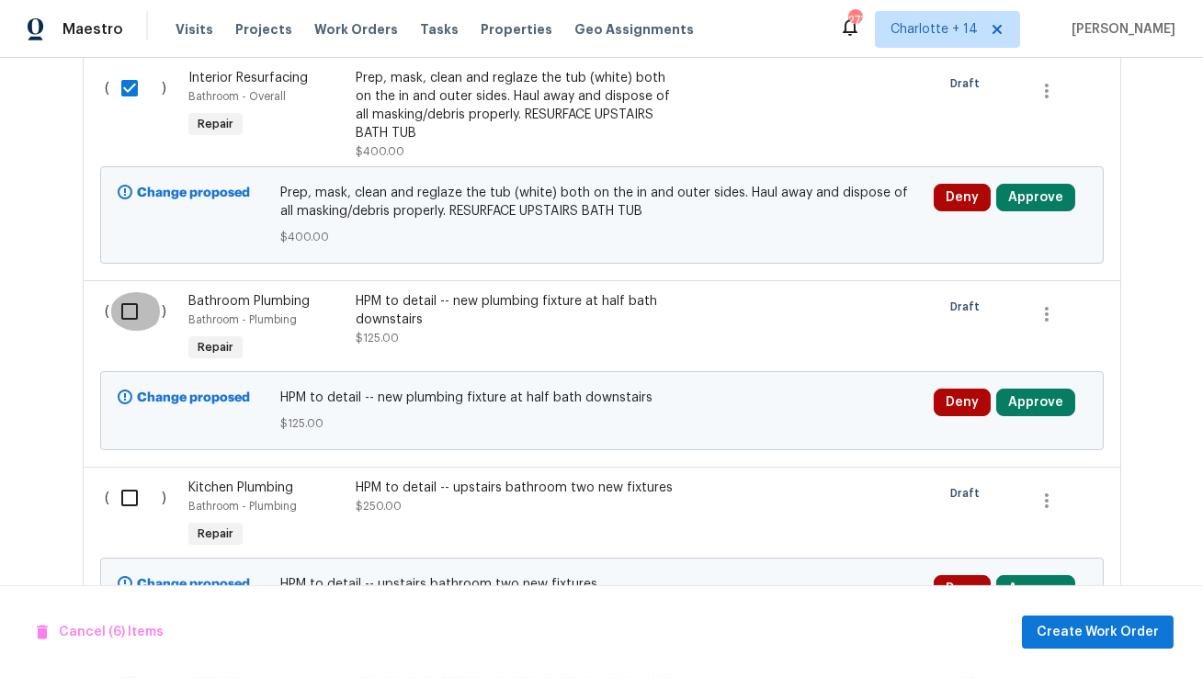
click at [129, 292] on input "checkbox" at bounding box center [136, 311] width 52 height 39
checkbox input "true"
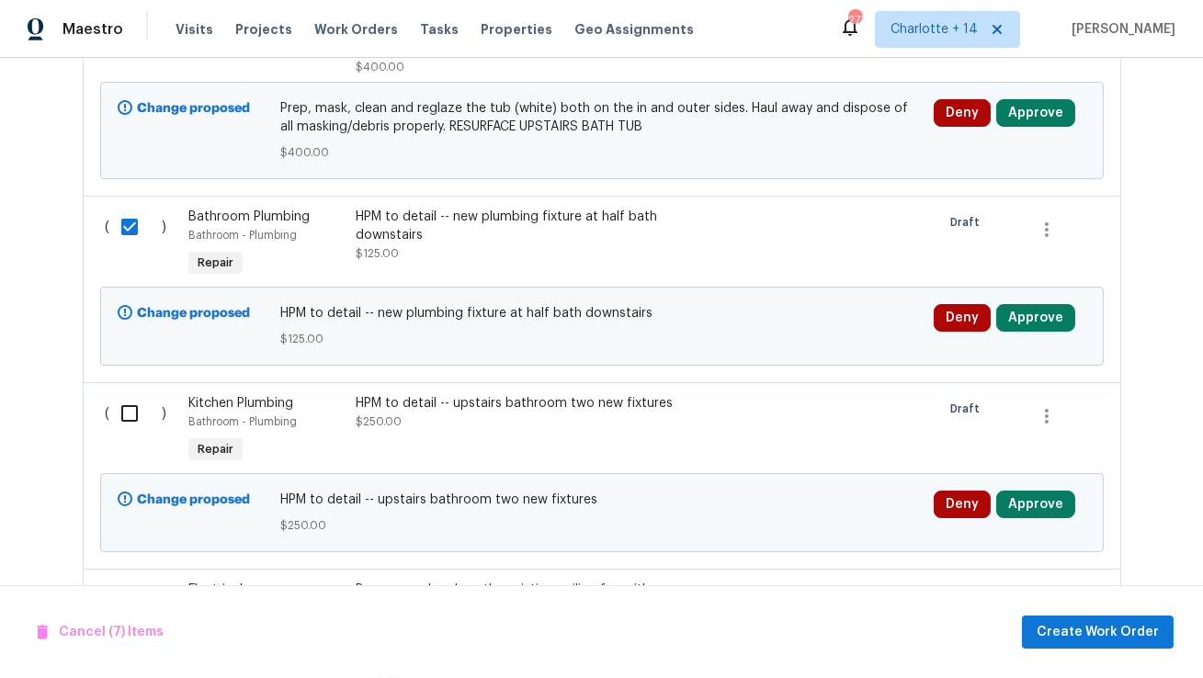
click at [125, 394] on input "checkbox" at bounding box center [136, 413] width 52 height 39
checkbox input "true"
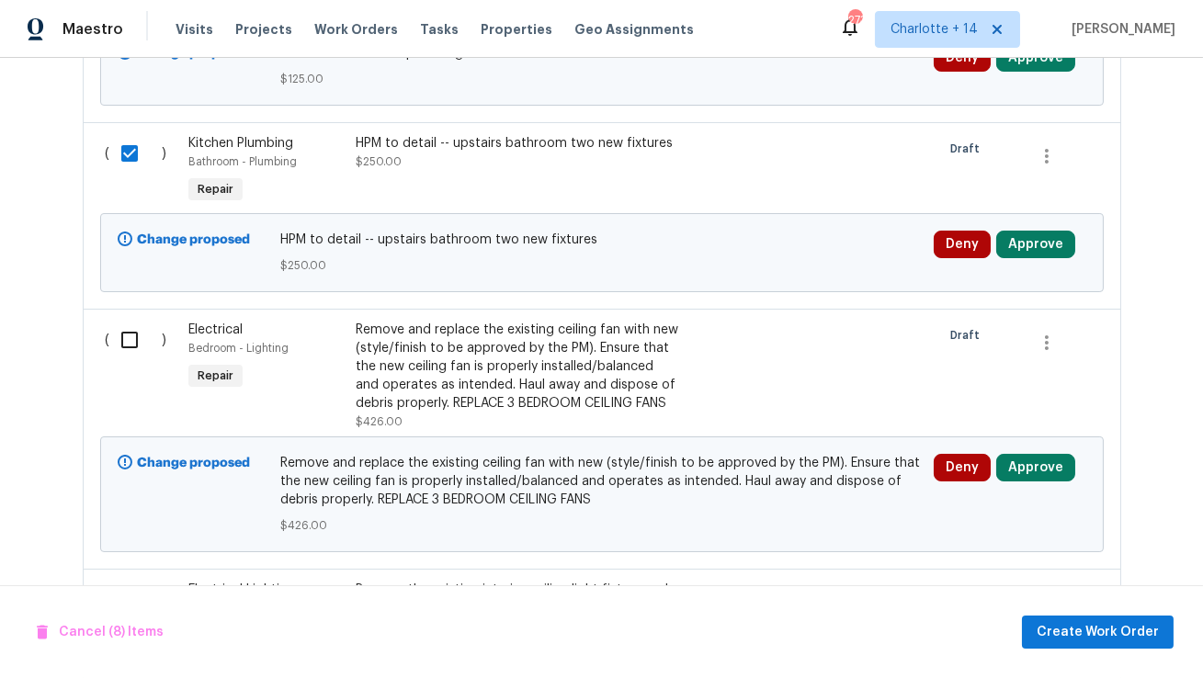
scroll to position [2276, 0]
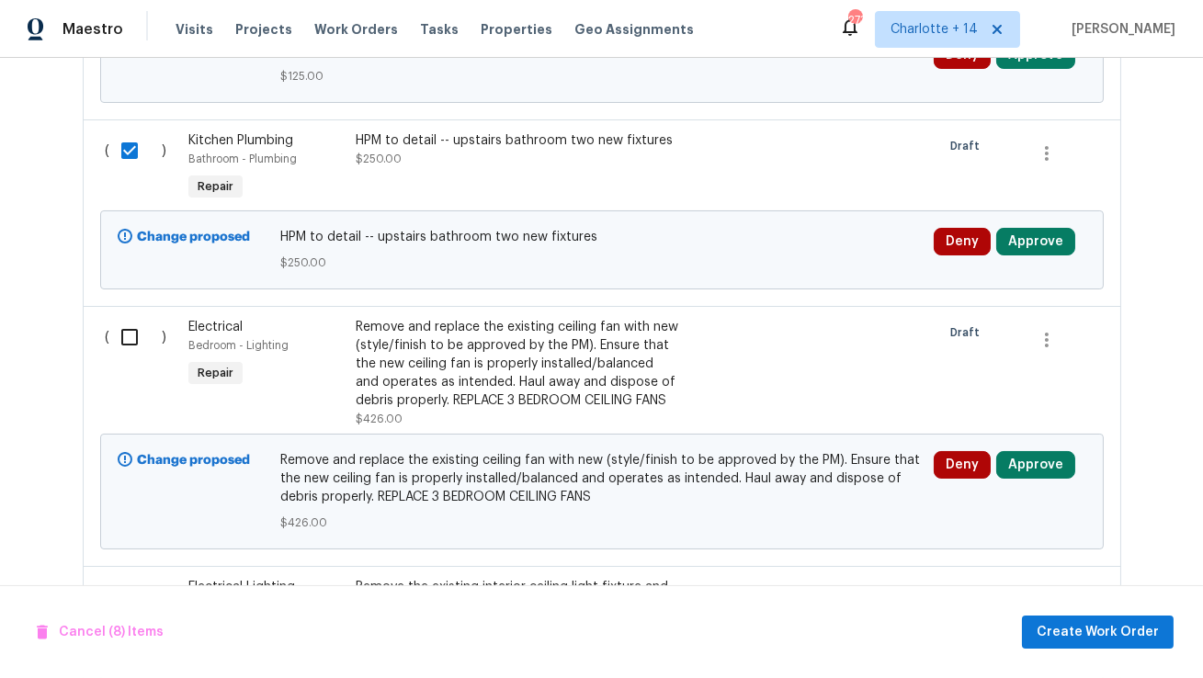
click at [130, 318] on input "checkbox" at bounding box center [136, 337] width 52 height 39
checkbox input "true"
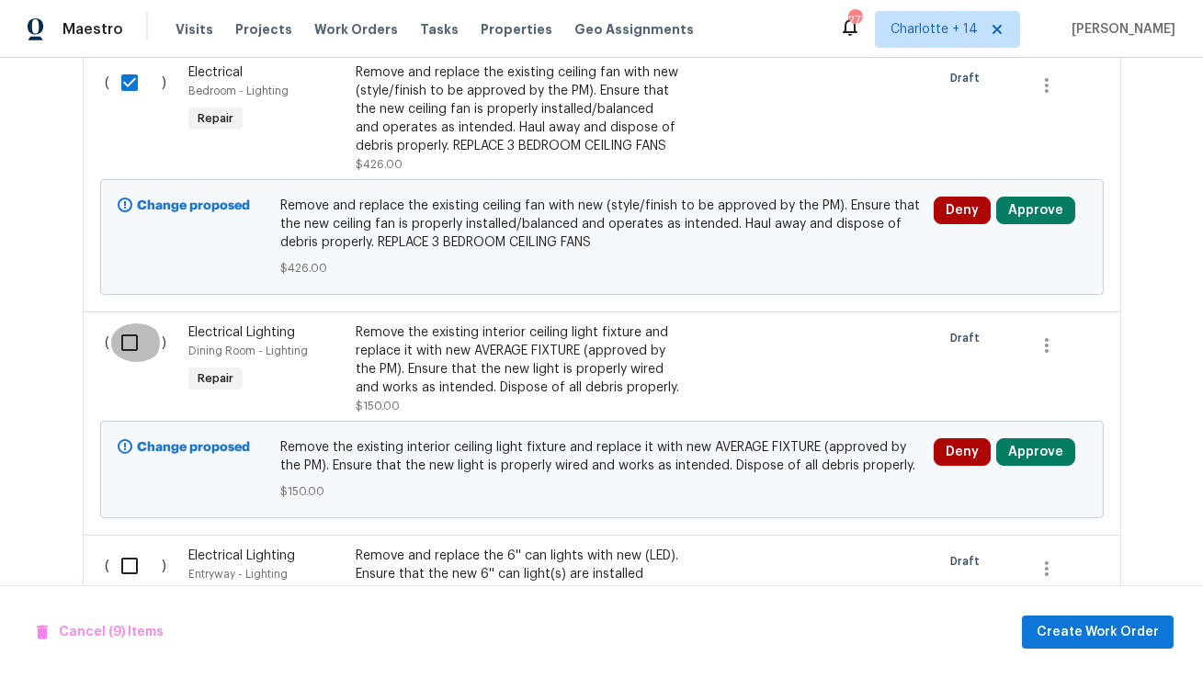
click at [135, 323] on input "checkbox" at bounding box center [136, 342] width 52 height 39
checkbox input "true"
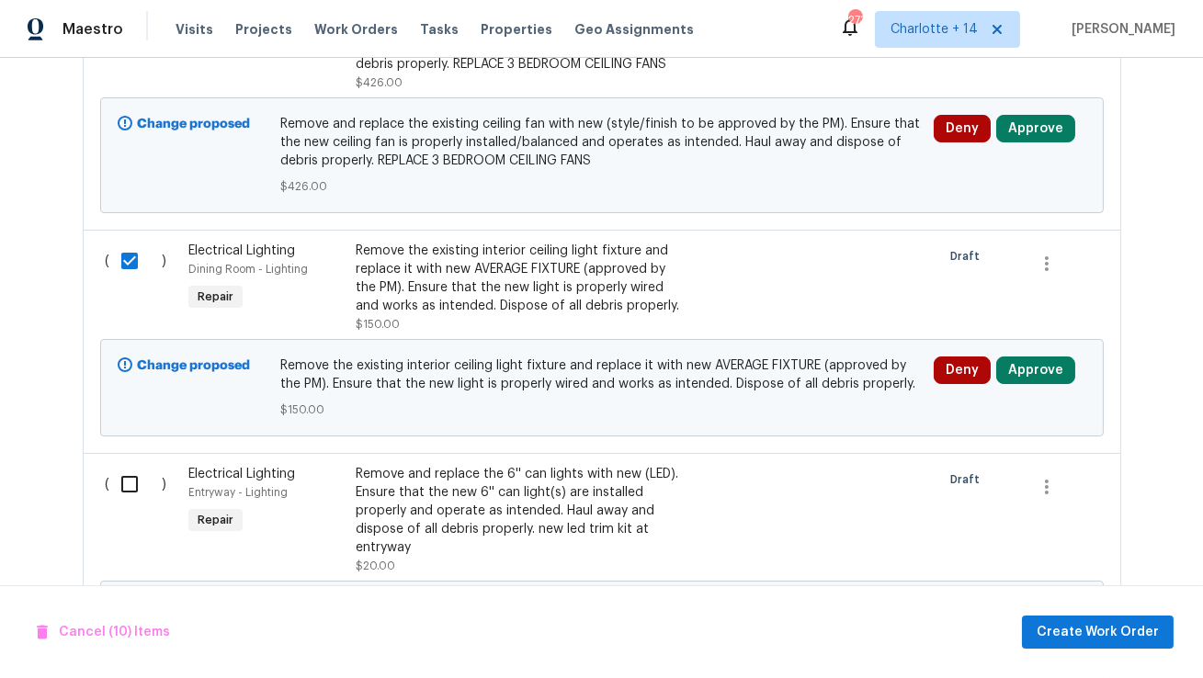
scroll to position [2741, 0]
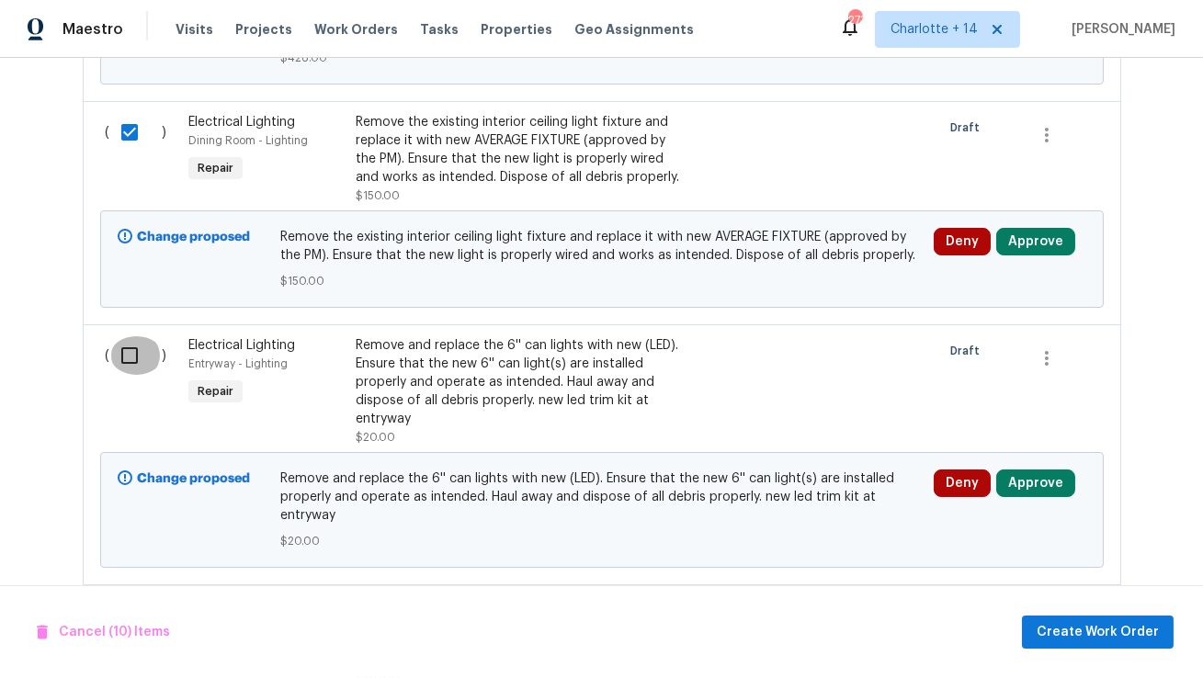
click at [128, 336] on input "checkbox" at bounding box center [136, 355] width 52 height 39
checkbox input "true"
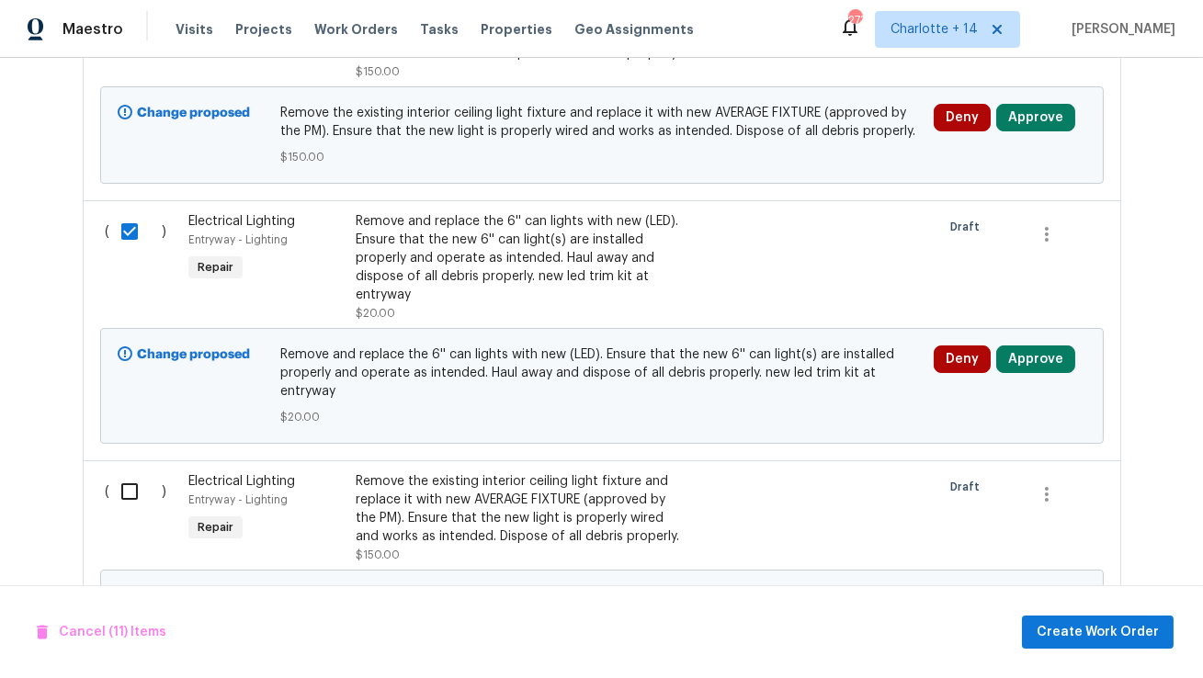
scroll to position [3022, 0]
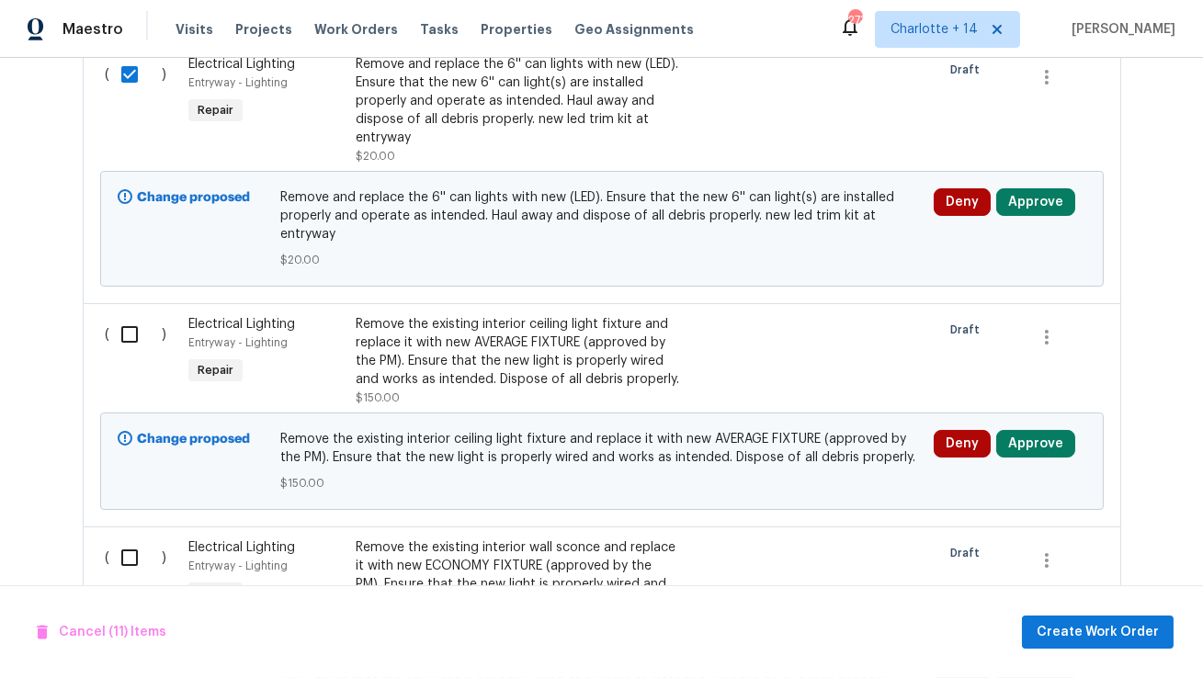
click at [127, 315] on input "checkbox" at bounding box center [136, 334] width 52 height 39
checkbox input "true"
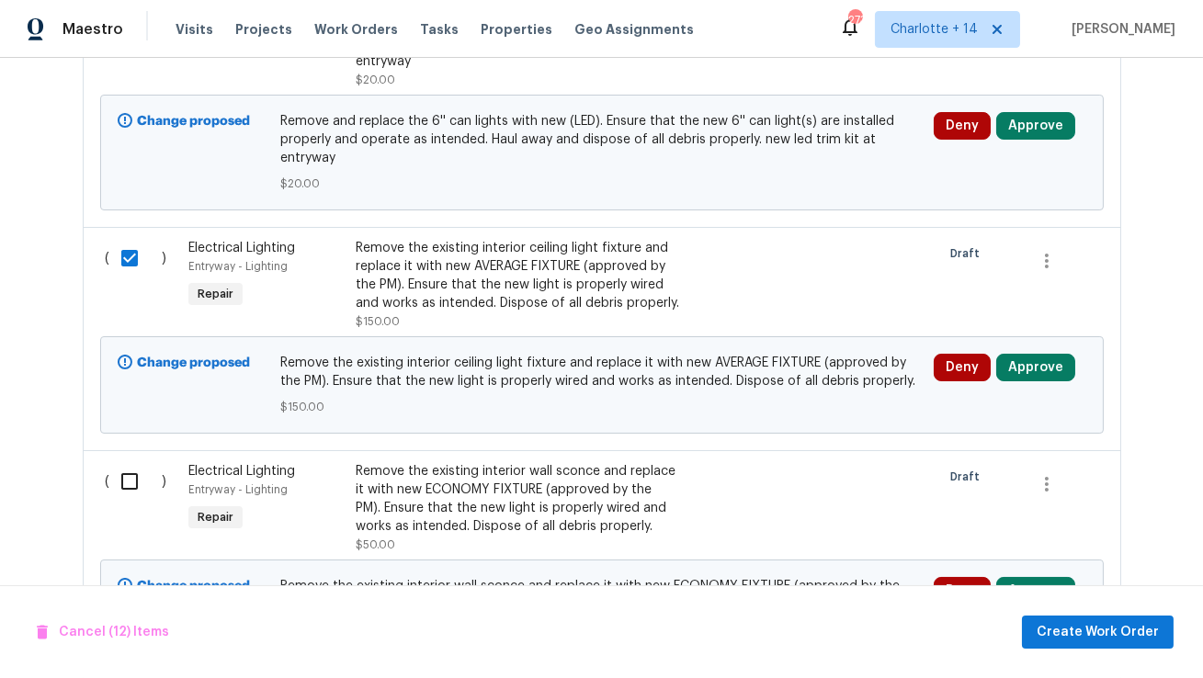
scroll to position [3127, 0]
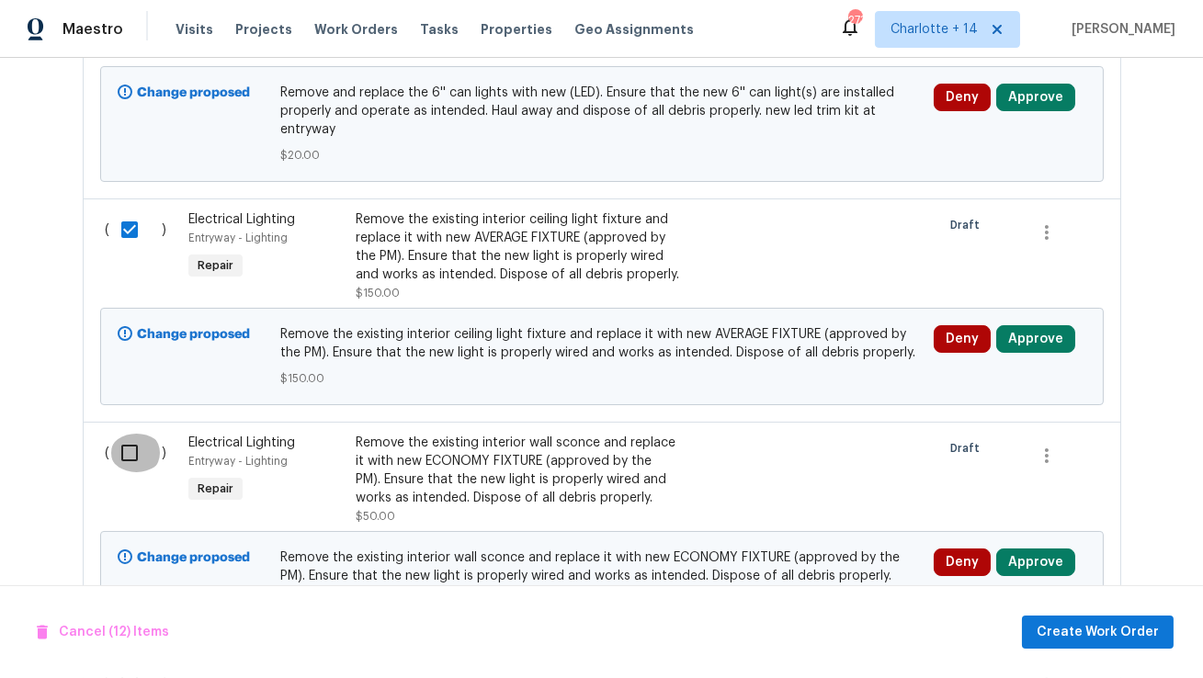
click at [126, 434] on input "checkbox" at bounding box center [136, 453] width 52 height 39
checkbox input "true"
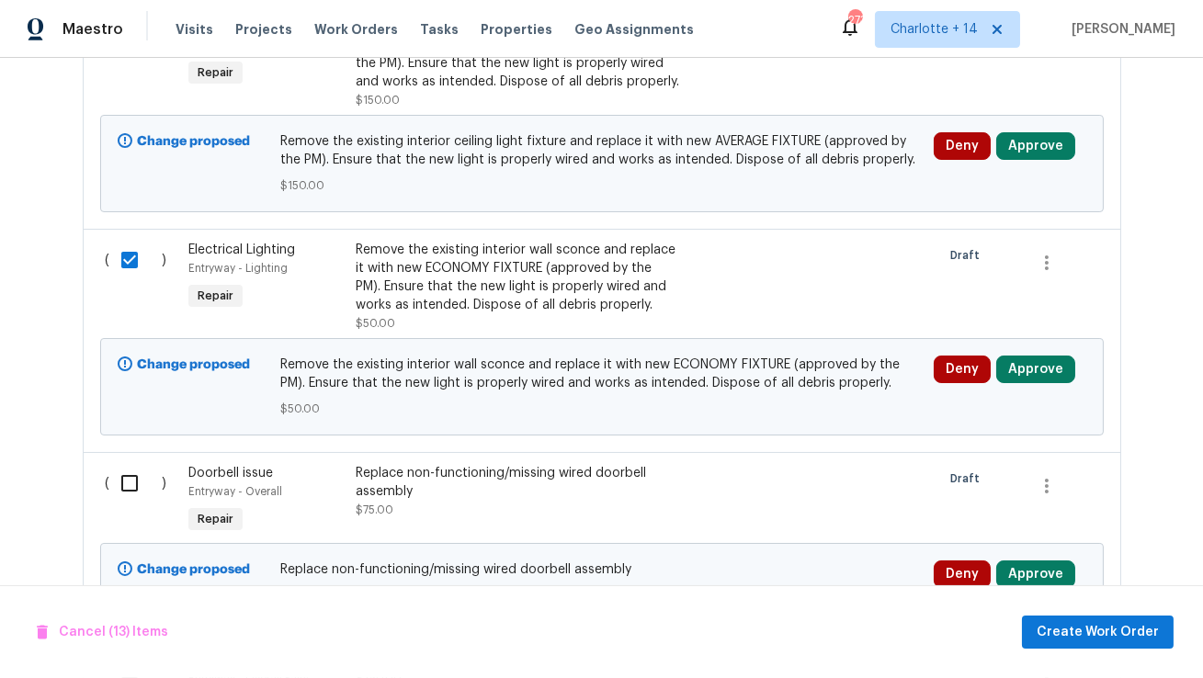
click at [126, 464] on input "checkbox" at bounding box center [136, 483] width 52 height 39
checkbox input "true"
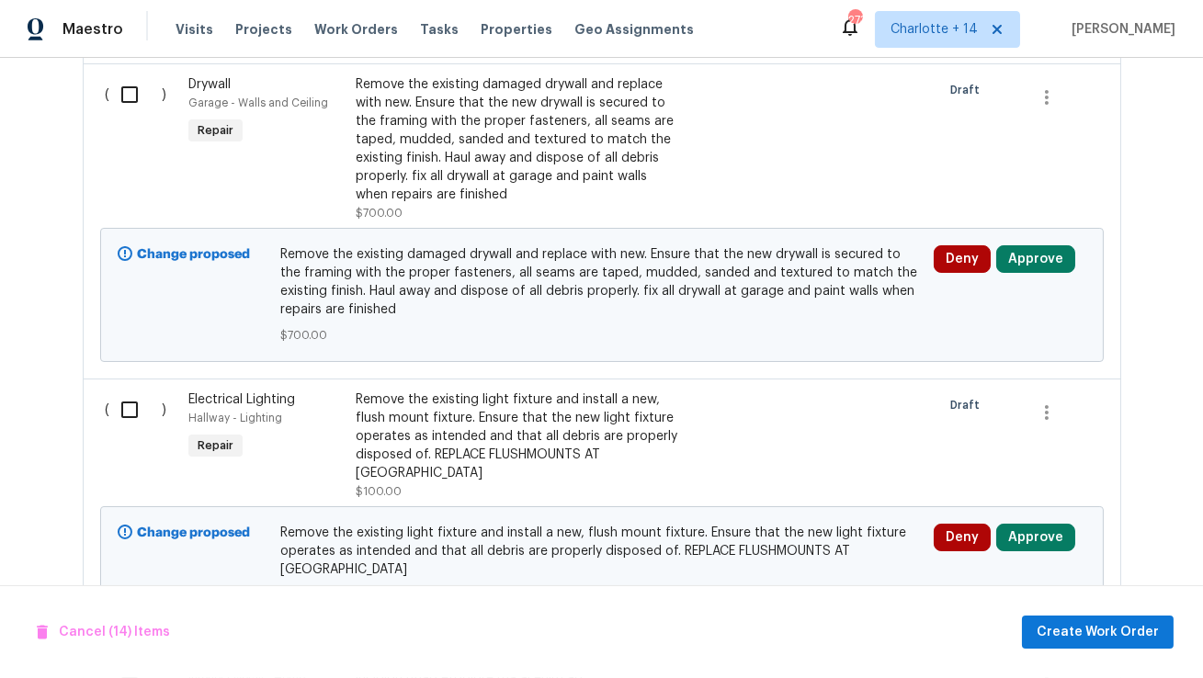
scroll to position [4095, 0]
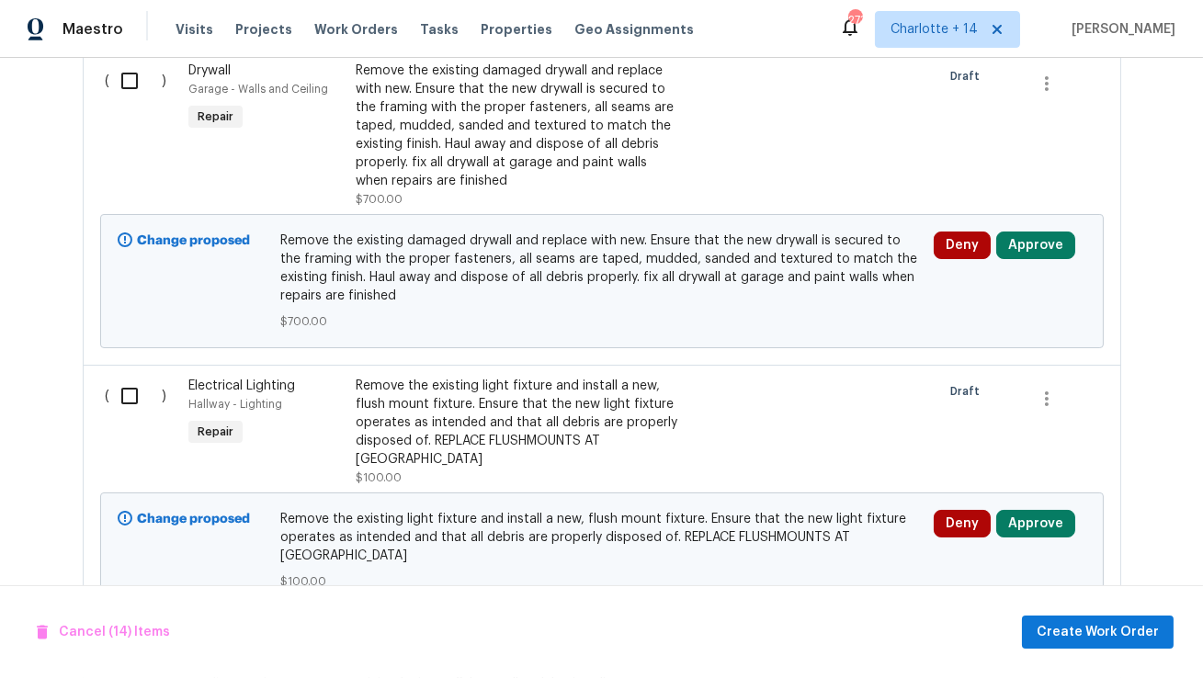
click at [133, 377] on input "checkbox" at bounding box center [136, 396] width 52 height 39
checkbox input "true"
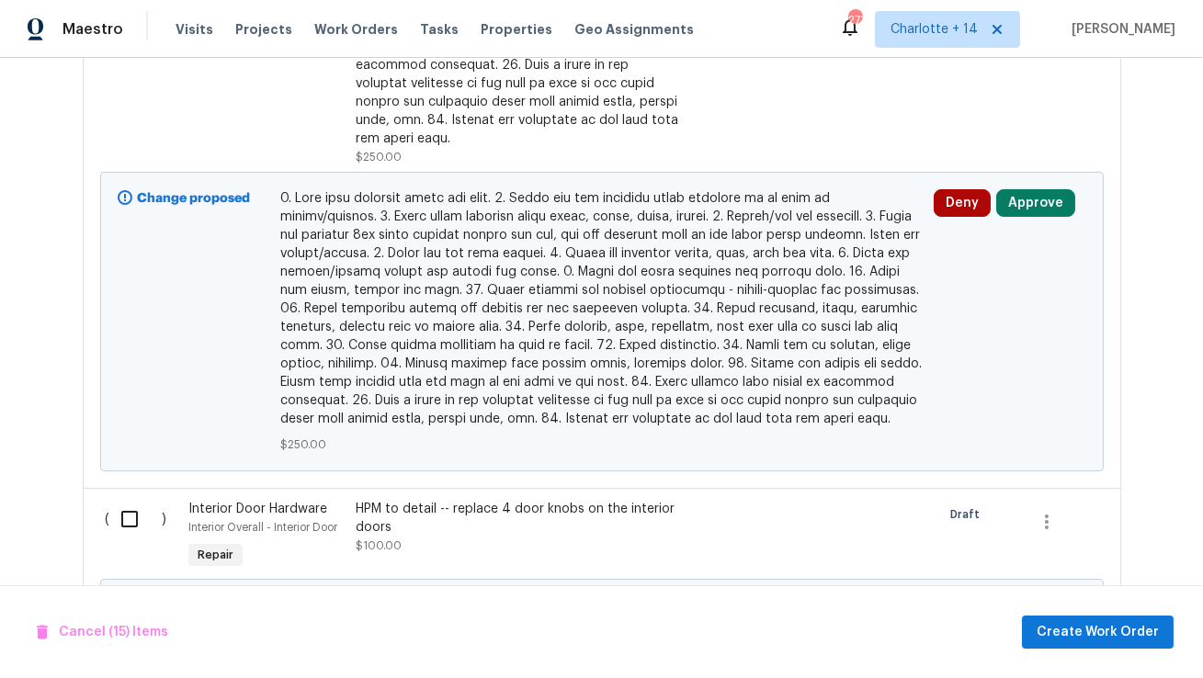
scroll to position [5204, 0]
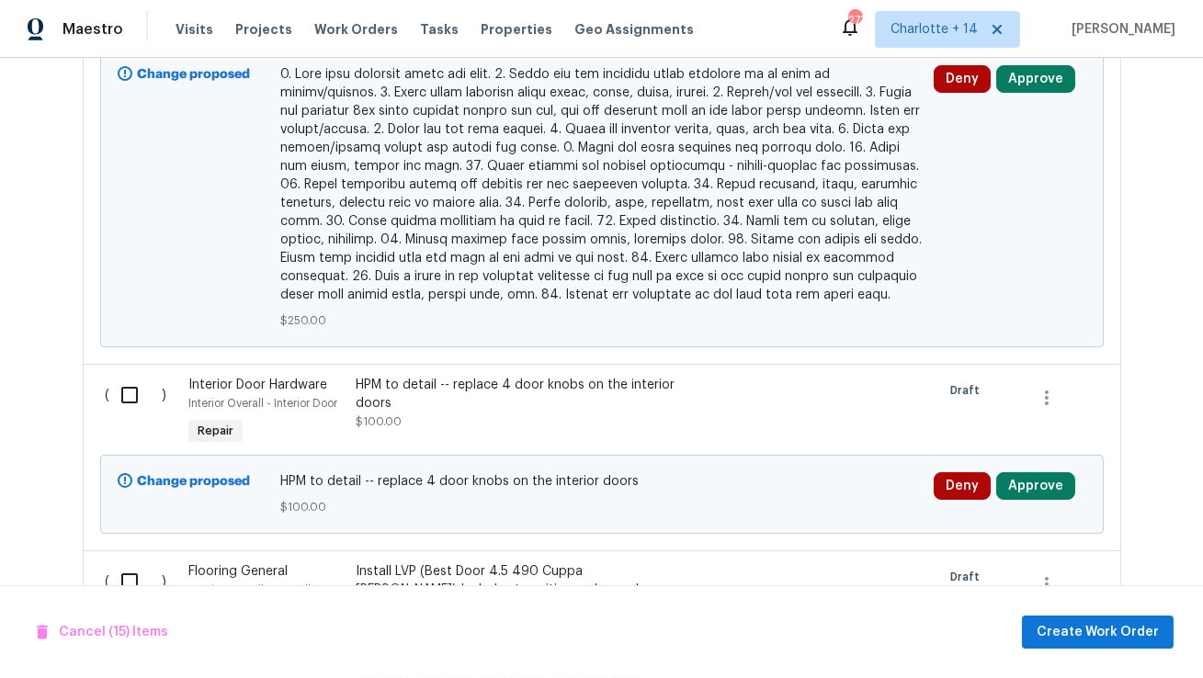
click at [127, 376] on input "checkbox" at bounding box center [136, 395] width 52 height 39
checkbox input "true"
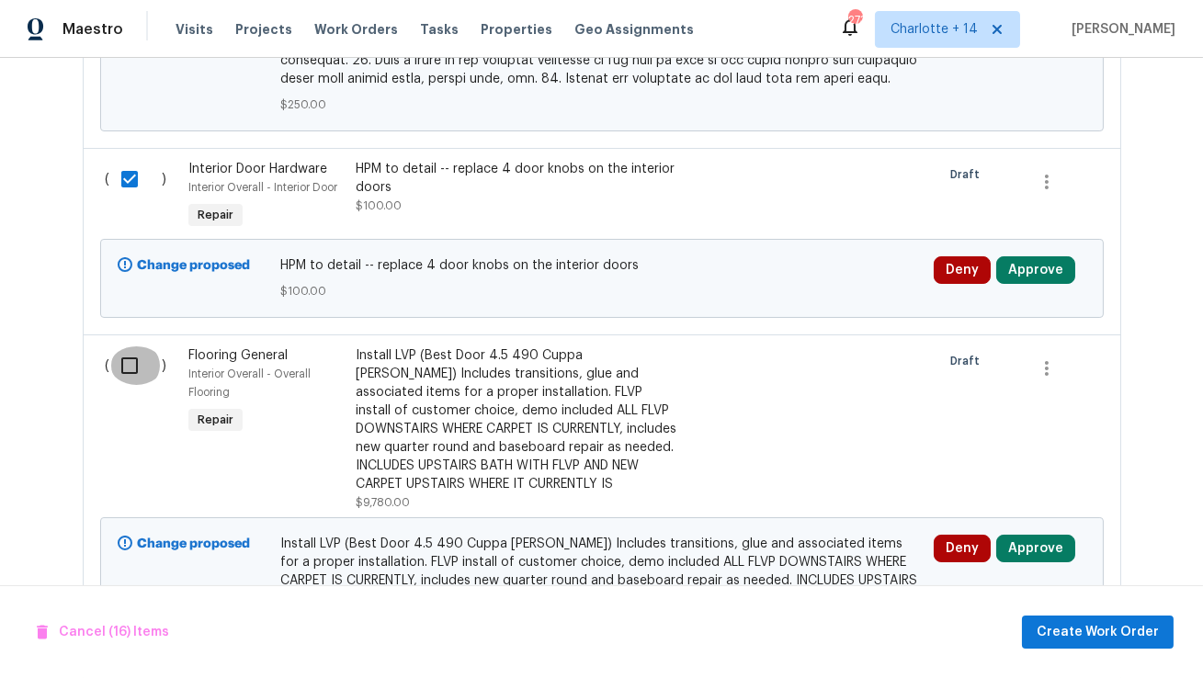
click at [129, 346] on input "checkbox" at bounding box center [136, 365] width 52 height 39
checkbox input "true"
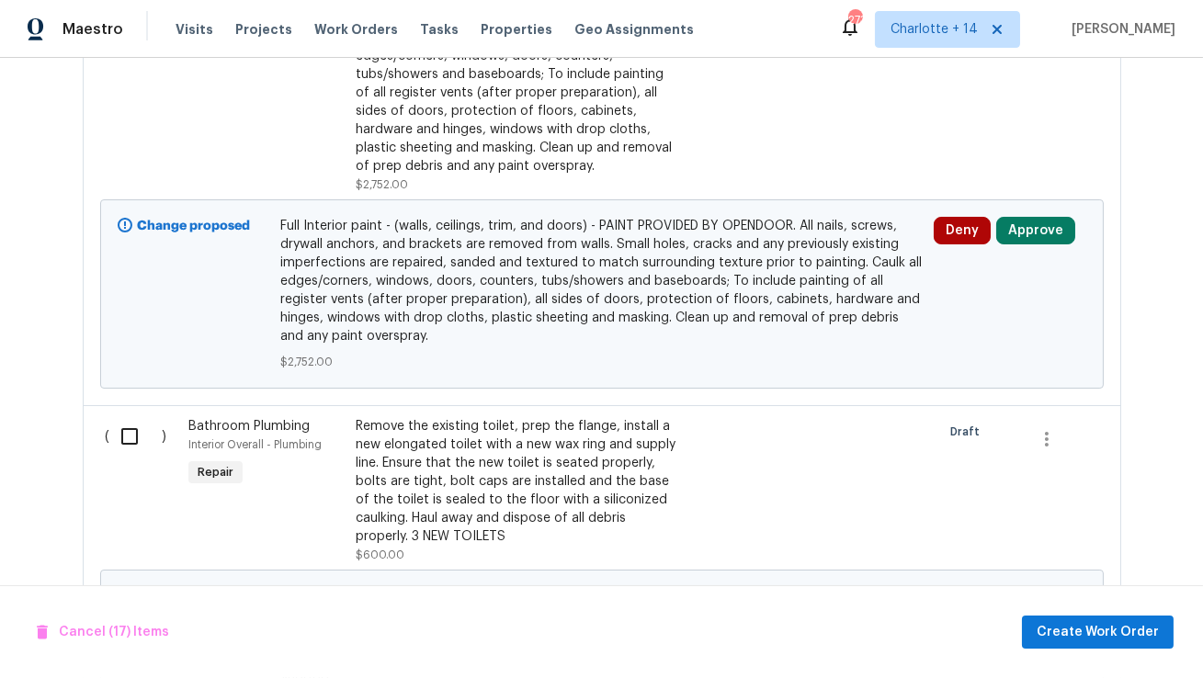
scroll to position [6224, 0]
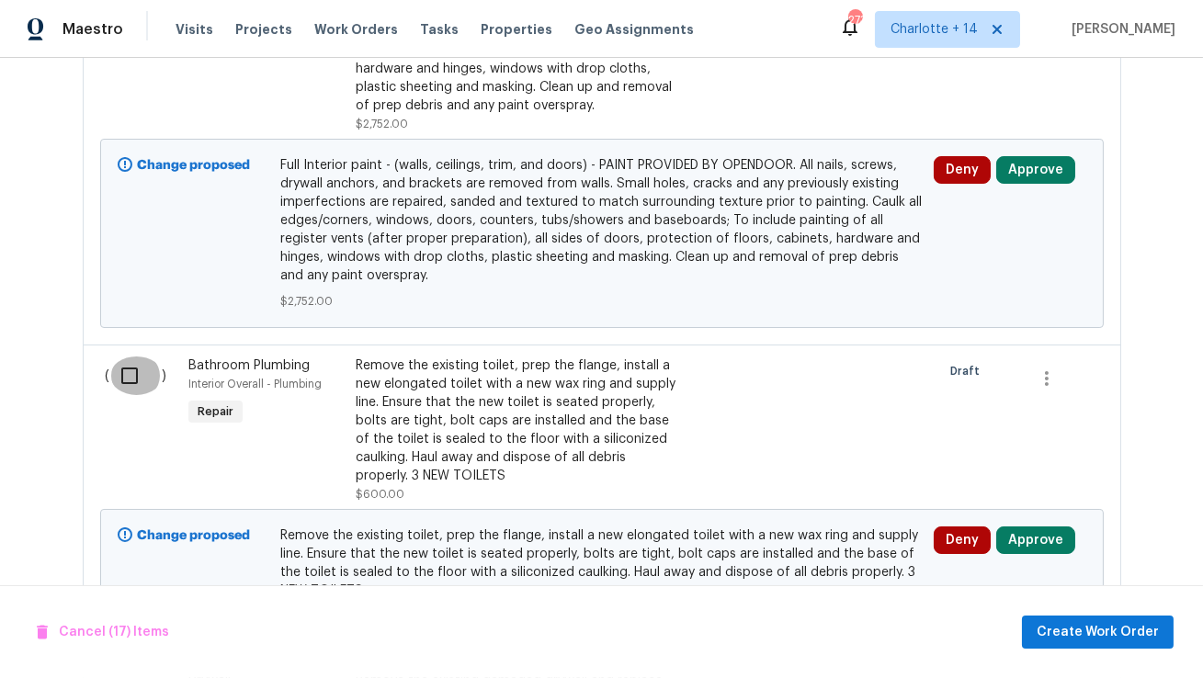
click at [127, 356] on input "checkbox" at bounding box center [136, 375] width 52 height 39
checkbox input "true"
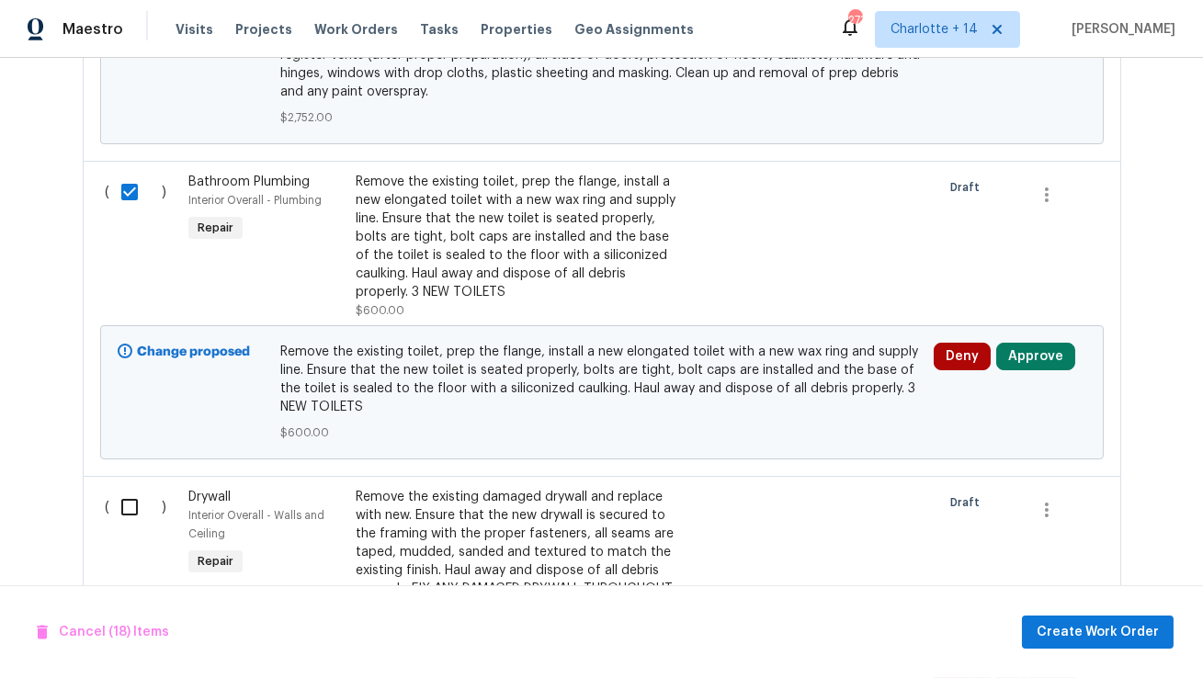
scroll to position [6548, 0]
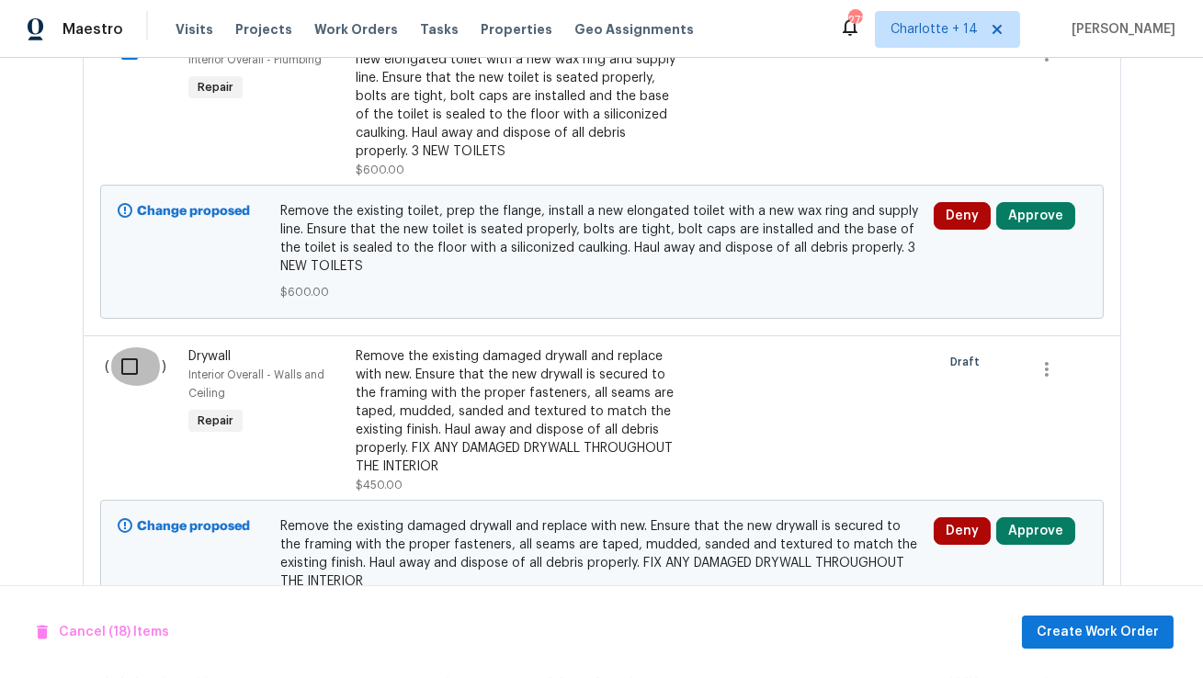
click at [125, 347] on input "checkbox" at bounding box center [136, 366] width 52 height 39
checkbox input "true"
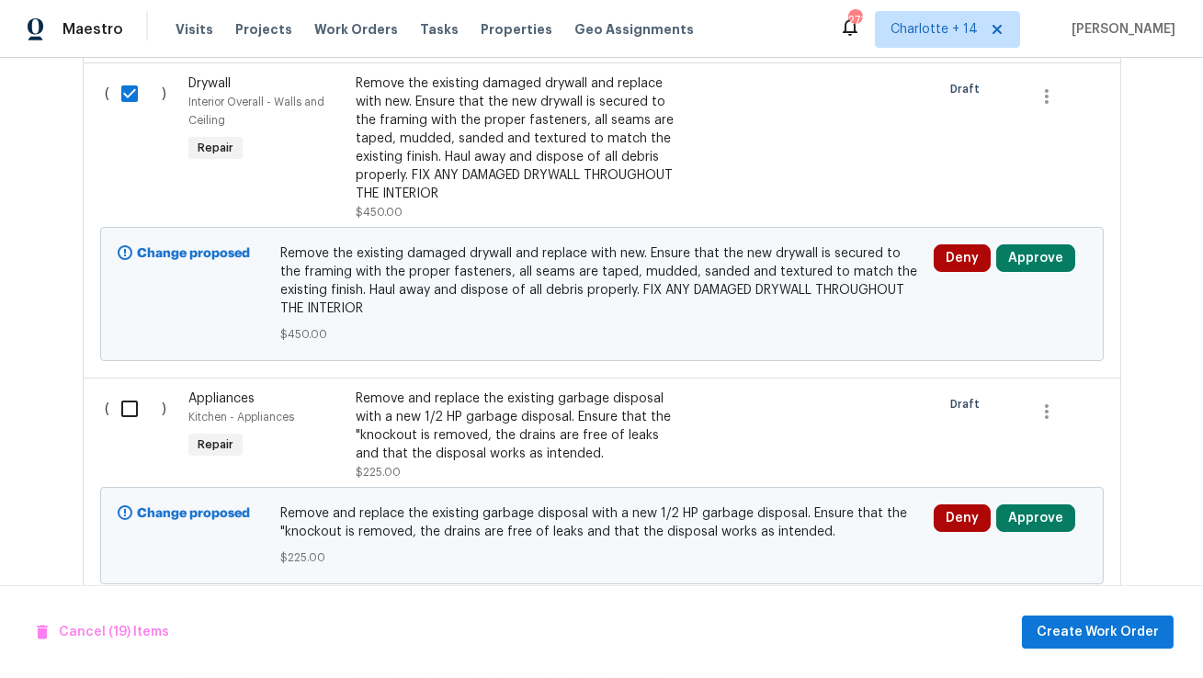
scroll to position [6860, 0]
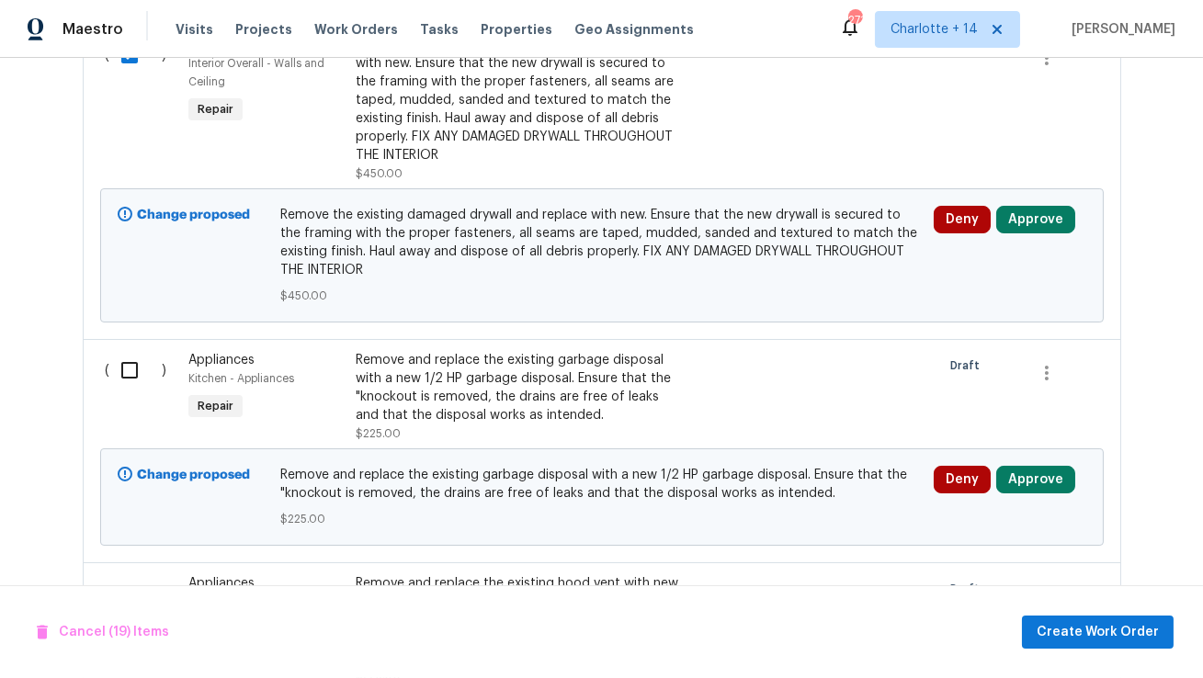
click at [130, 351] on input "checkbox" at bounding box center [136, 370] width 52 height 39
checkbox input "true"
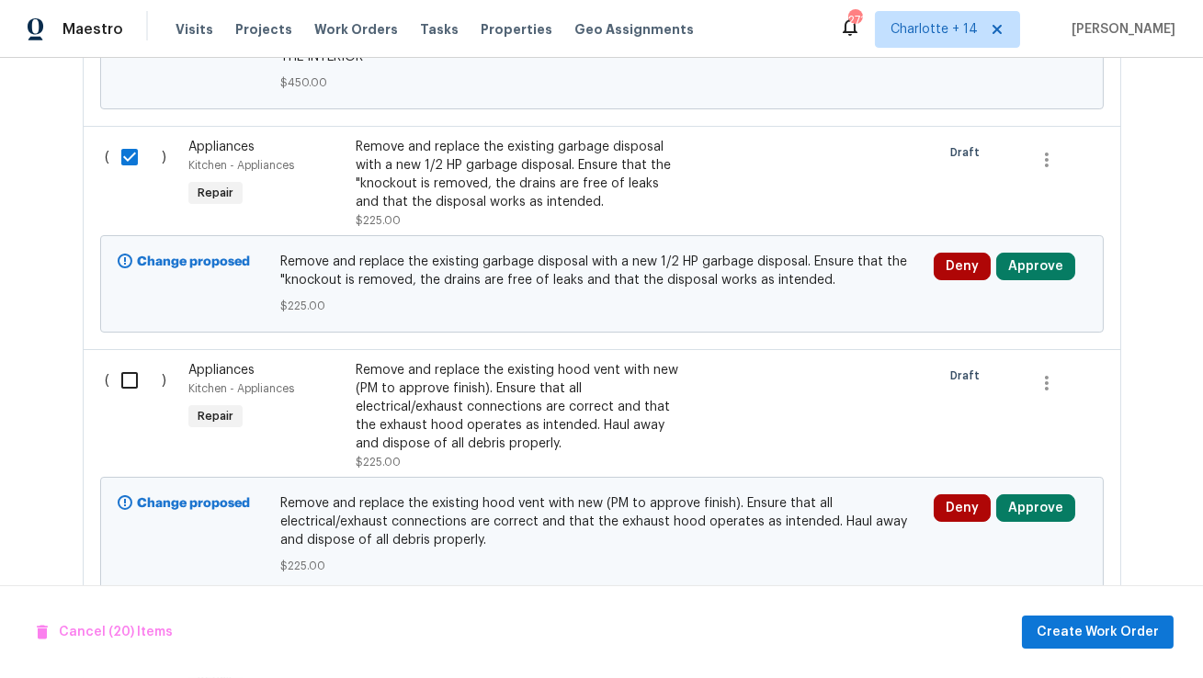
scroll to position [7088, 0]
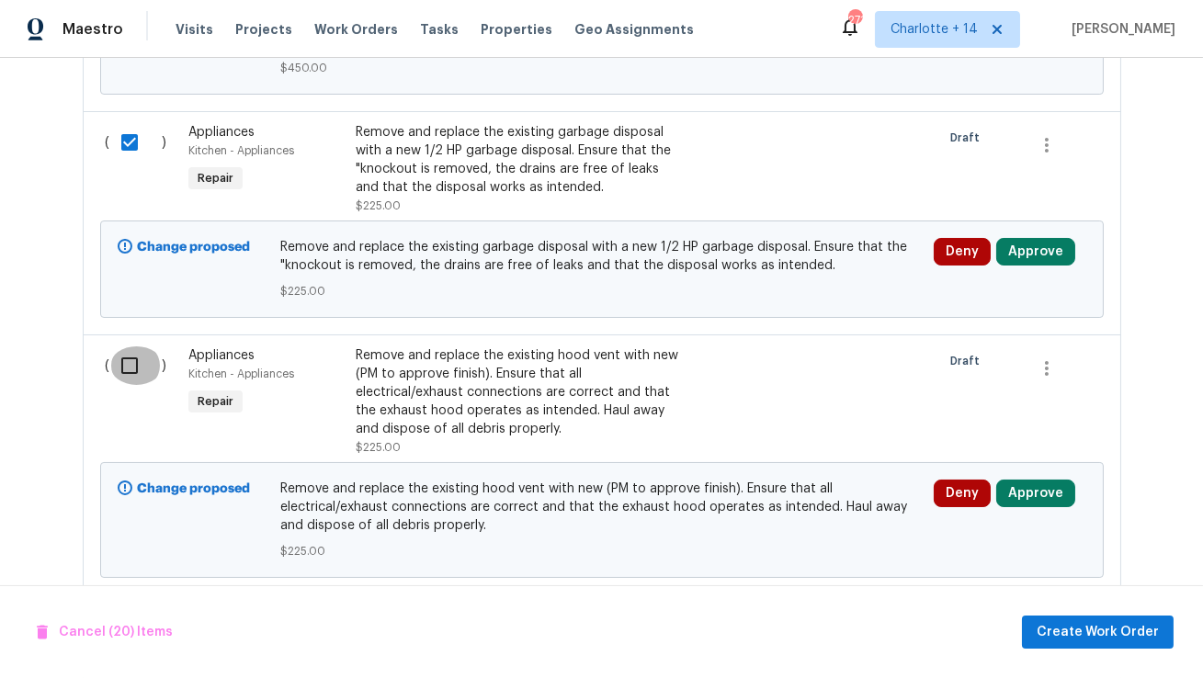
click at [134, 346] on input "checkbox" at bounding box center [136, 365] width 52 height 39
checkbox input "true"
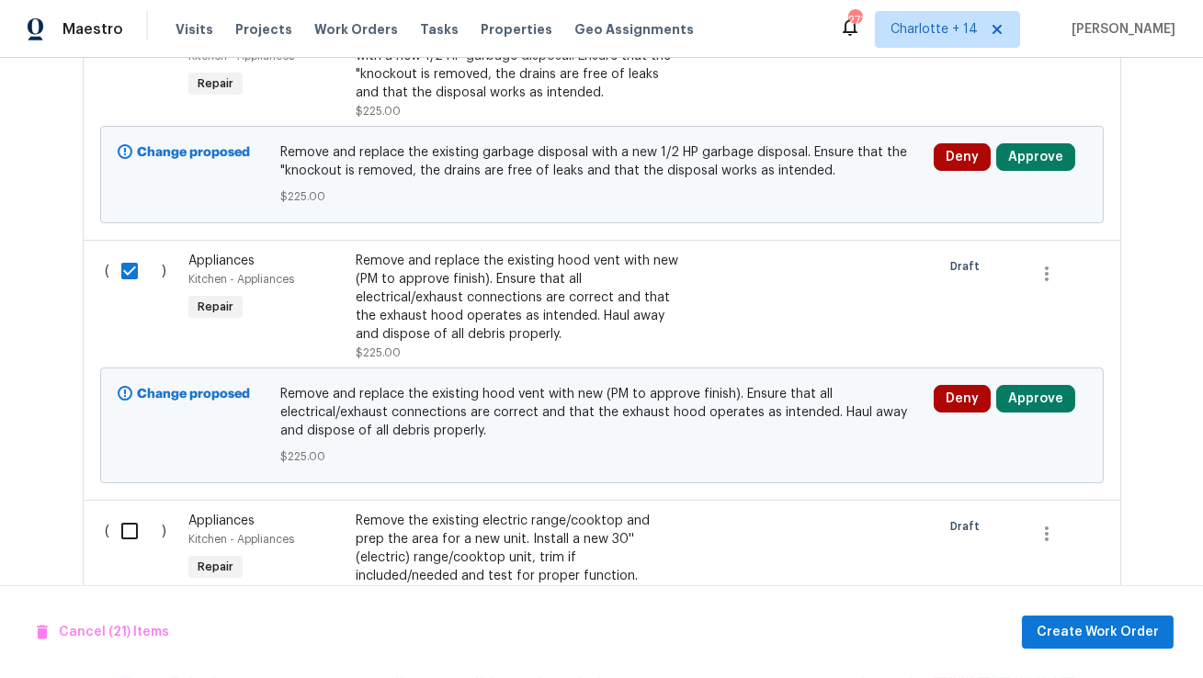
scroll to position [7325, 0]
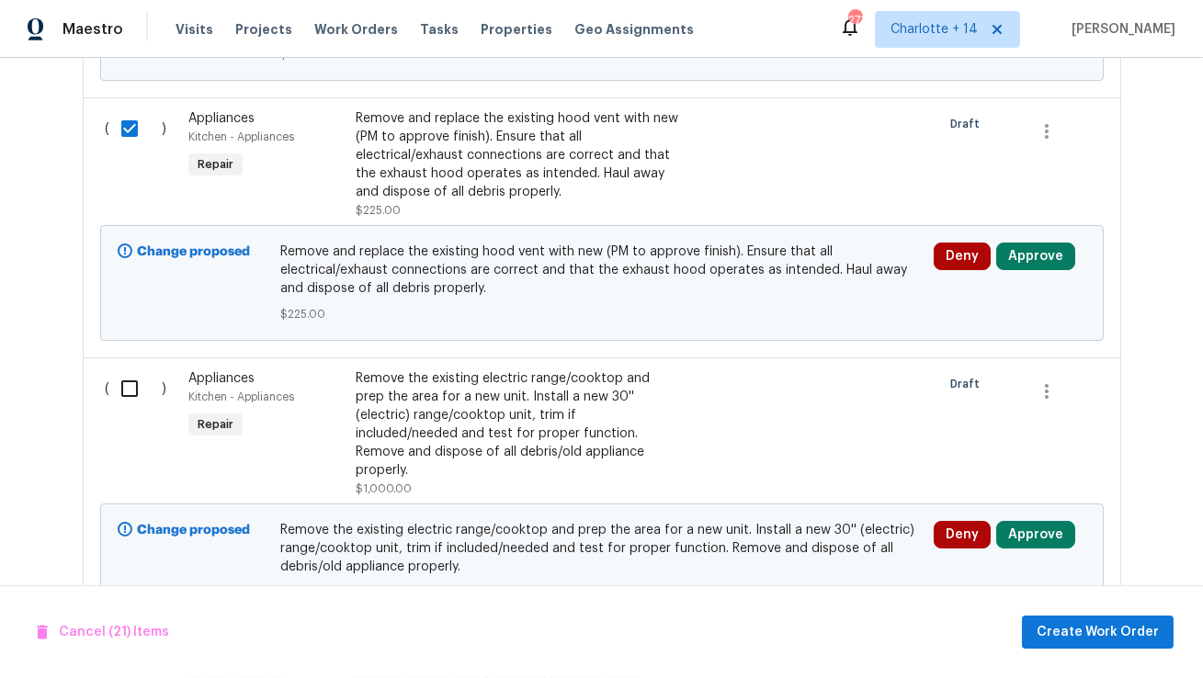
click at [128, 369] on input "checkbox" at bounding box center [136, 388] width 52 height 39
checkbox input "true"
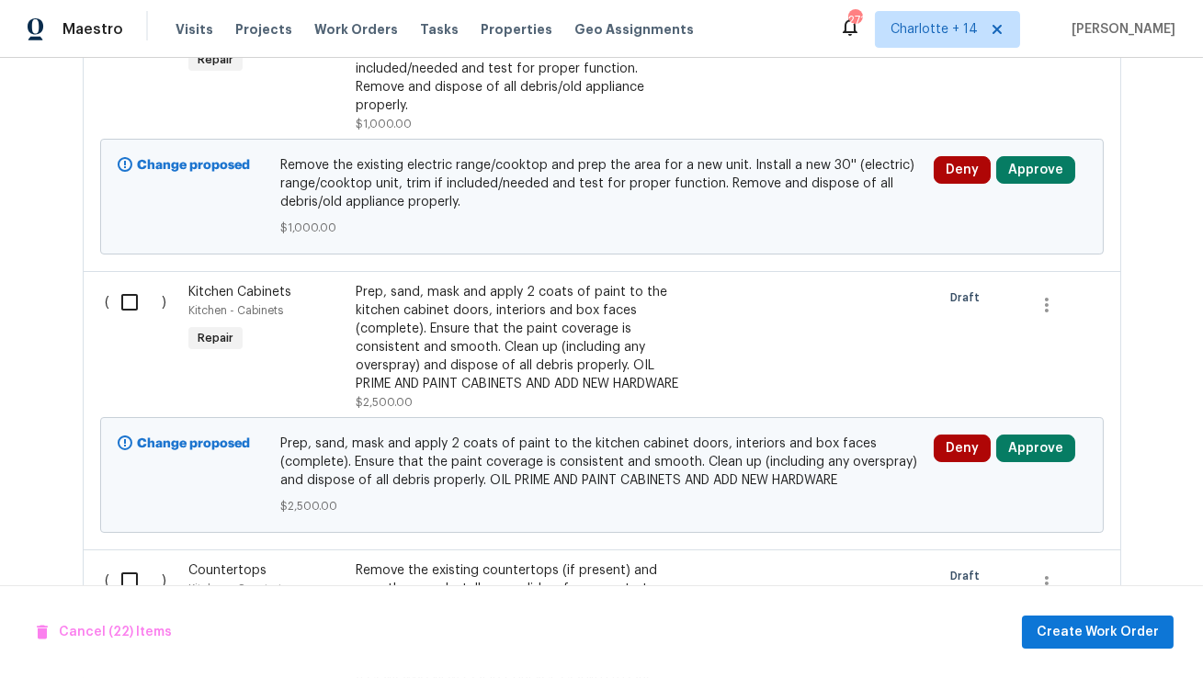
scroll to position [7721, 0]
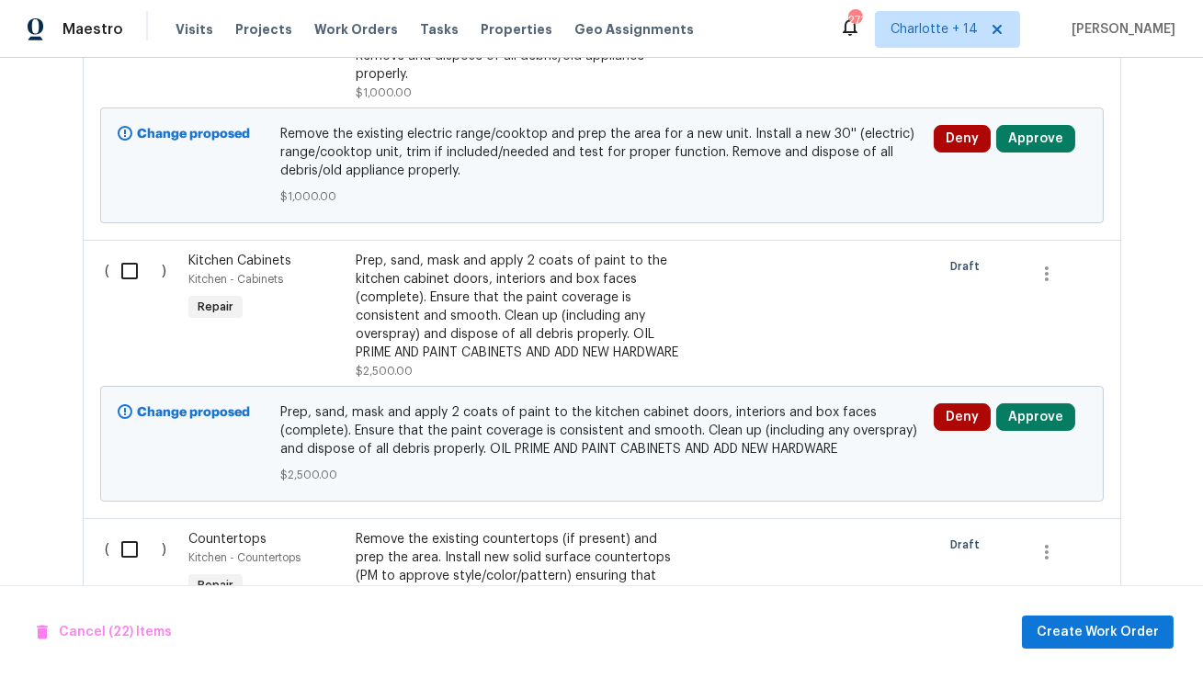
click at [124, 252] on input "checkbox" at bounding box center [136, 271] width 52 height 39
checkbox input "true"
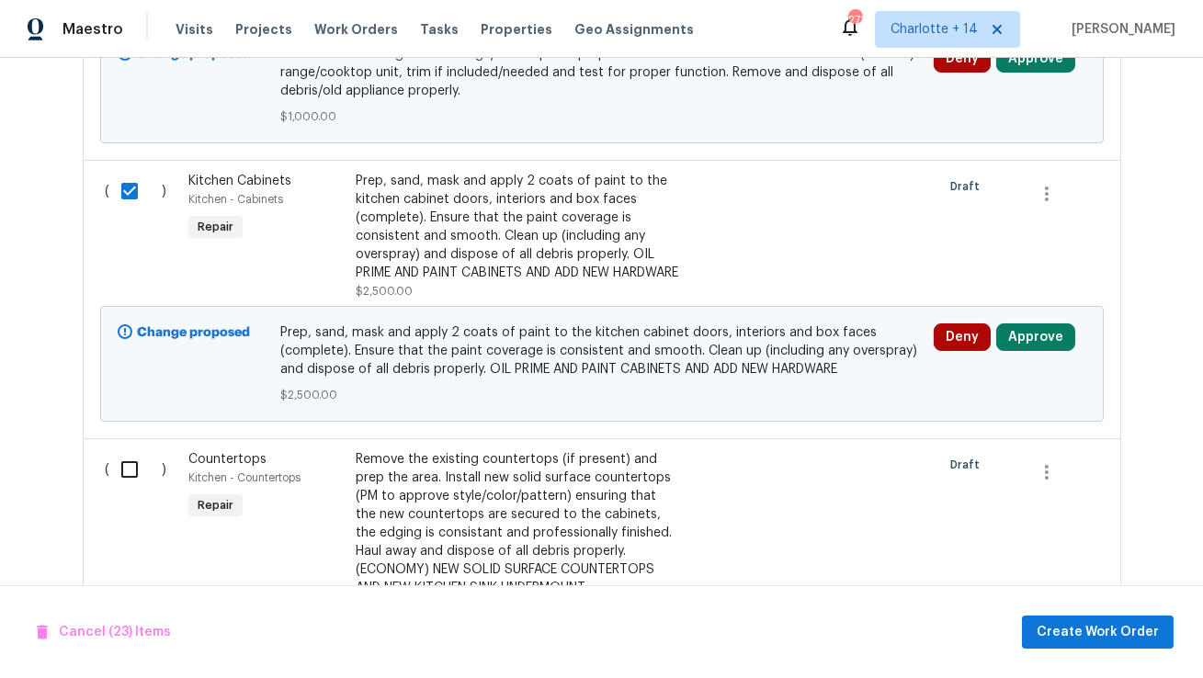
scroll to position [7958, 0]
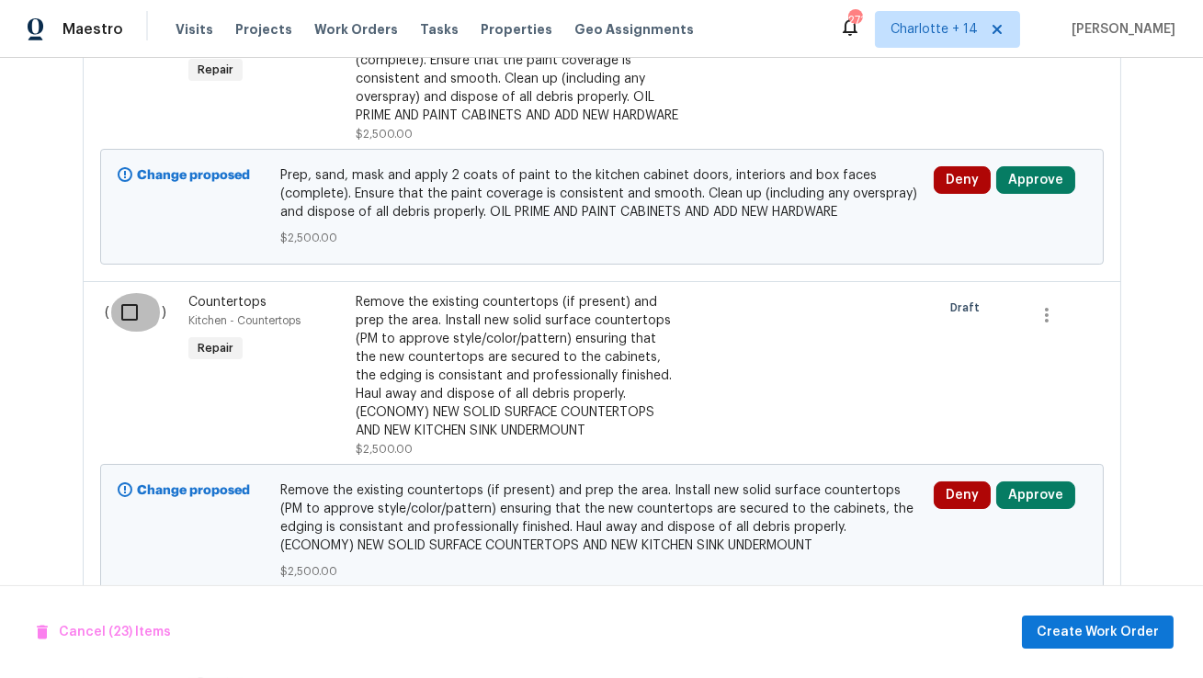
click at [125, 293] on input "checkbox" at bounding box center [136, 312] width 52 height 39
checkbox input "true"
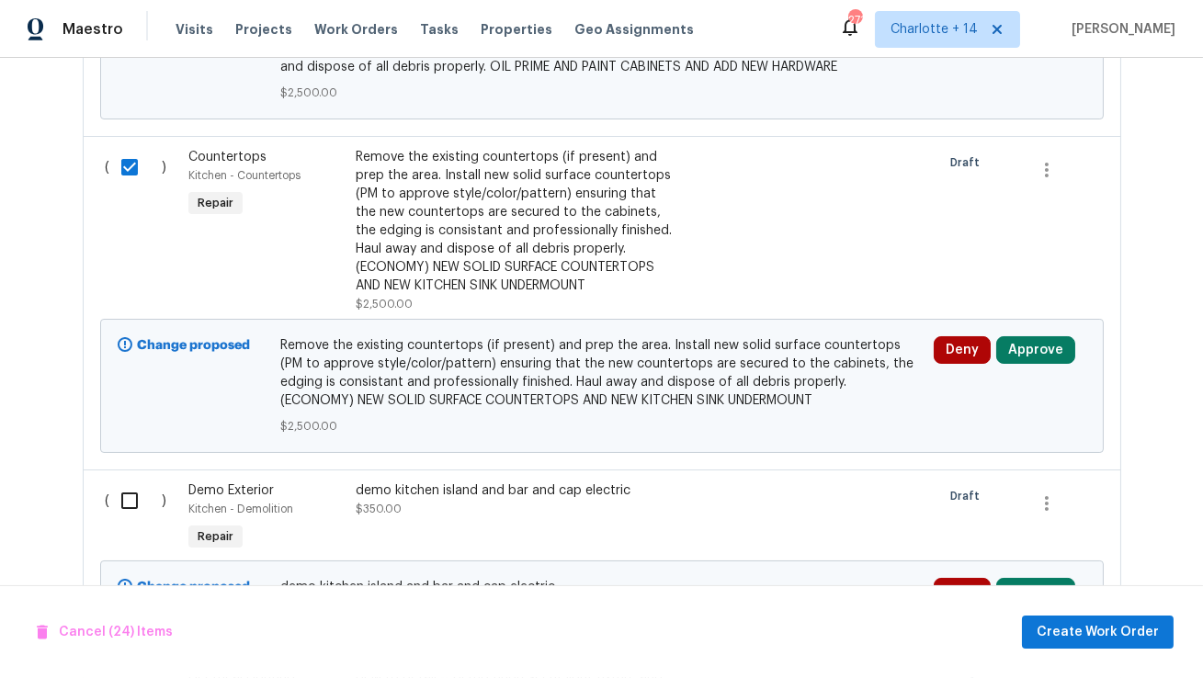
scroll to position [8187, 0]
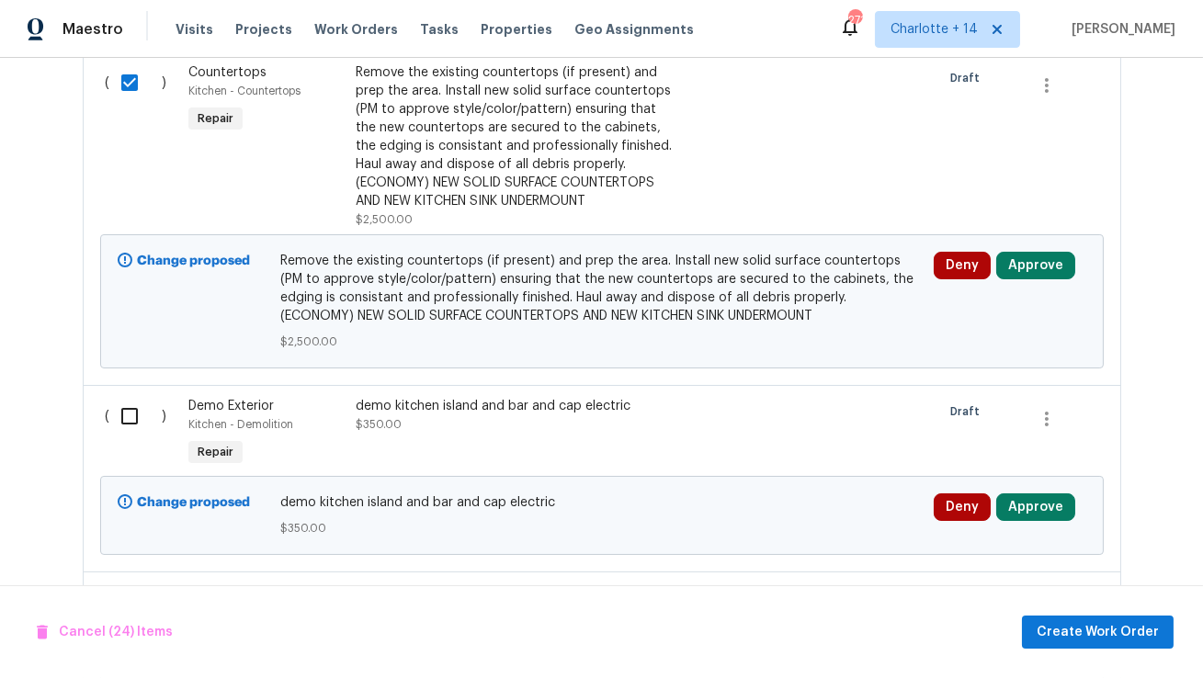
click at [127, 397] on input "checkbox" at bounding box center [136, 416] width 52 height 39
checkbox input "true"
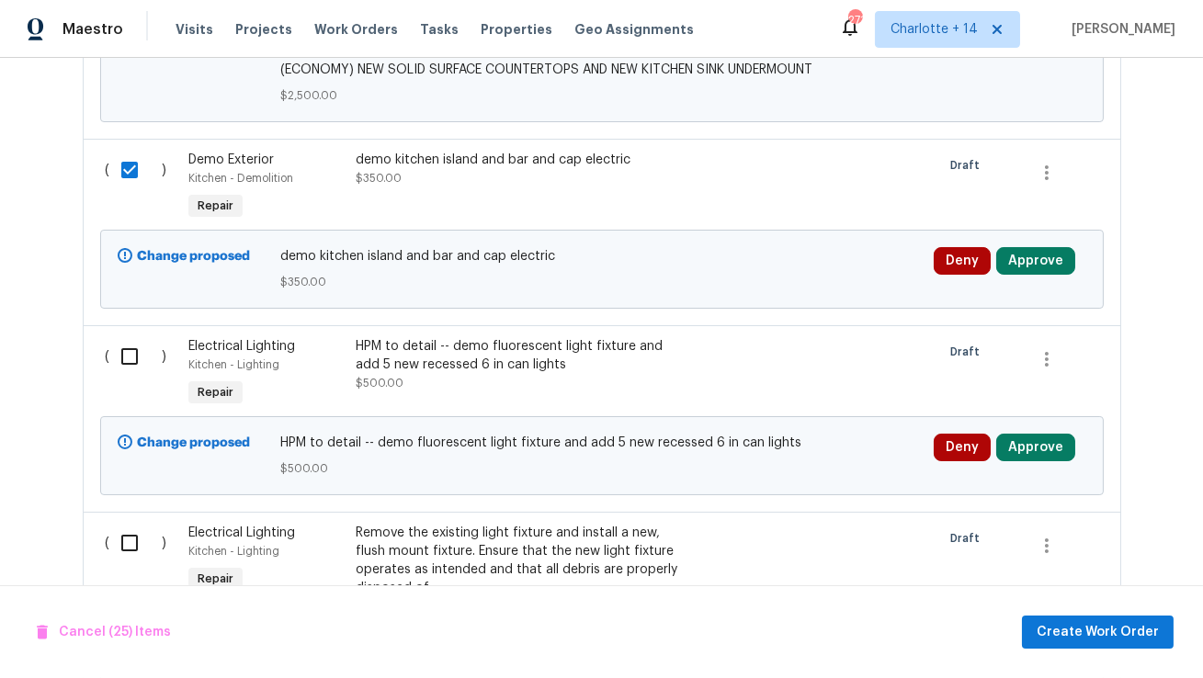
scroll to position [8476, 0]
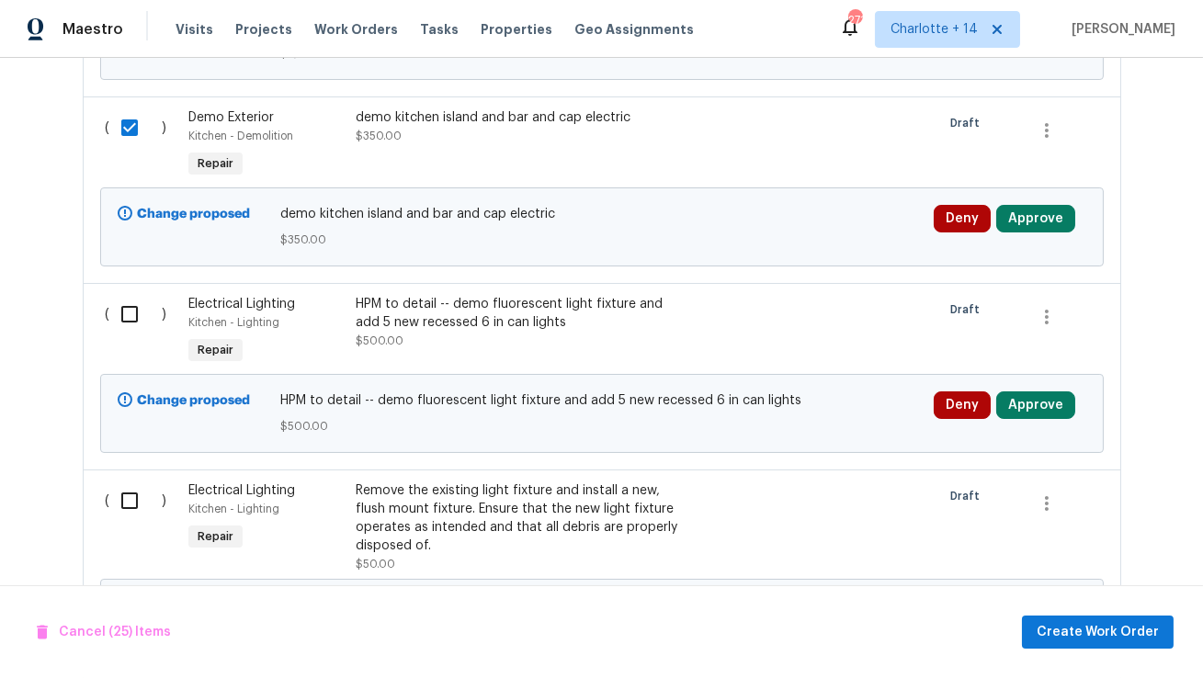
click at [132, 295] on input "checkbox" at bounding box center [136, 314] width 52 height 39
checkbox input "true"
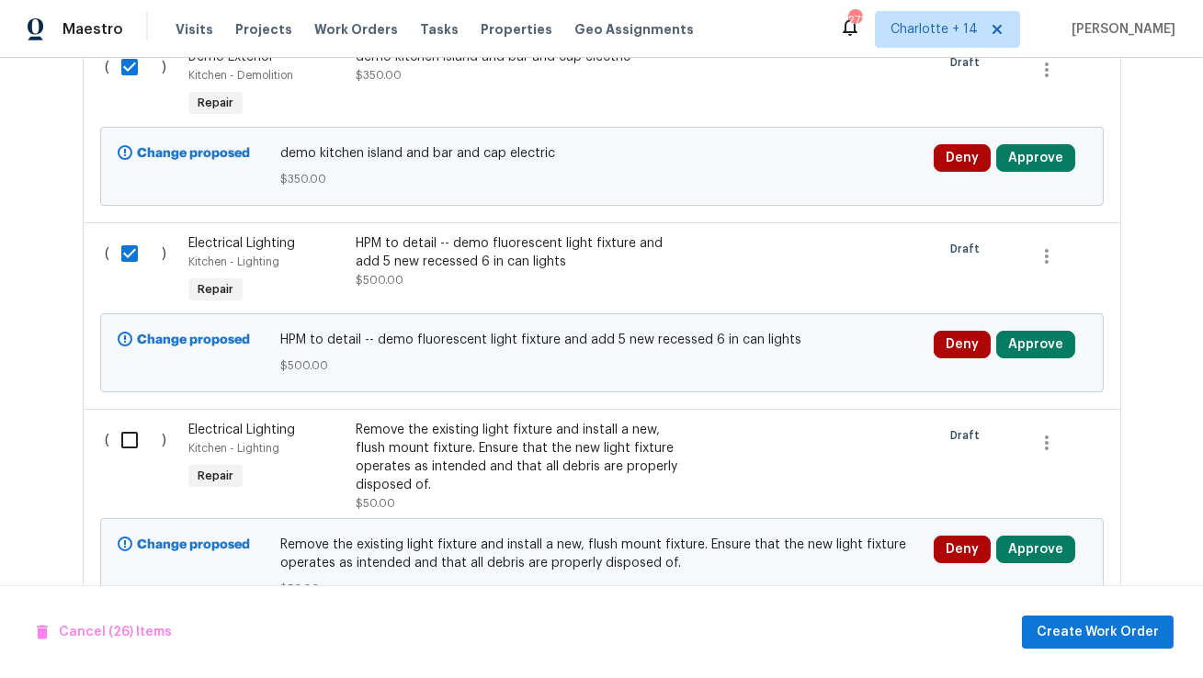
scroll to position [8643, 0]
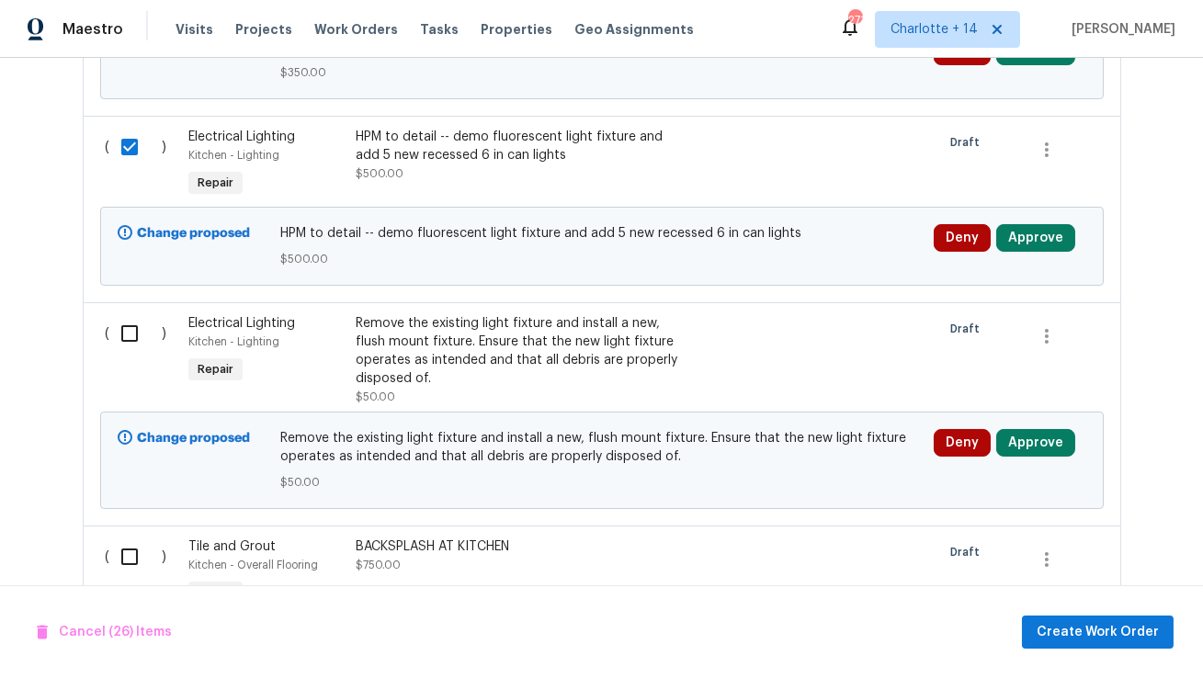
click at [132, 314] on input "checkbox" at bounding box center [136, 333] width 52 height 39
checkbox input "true"
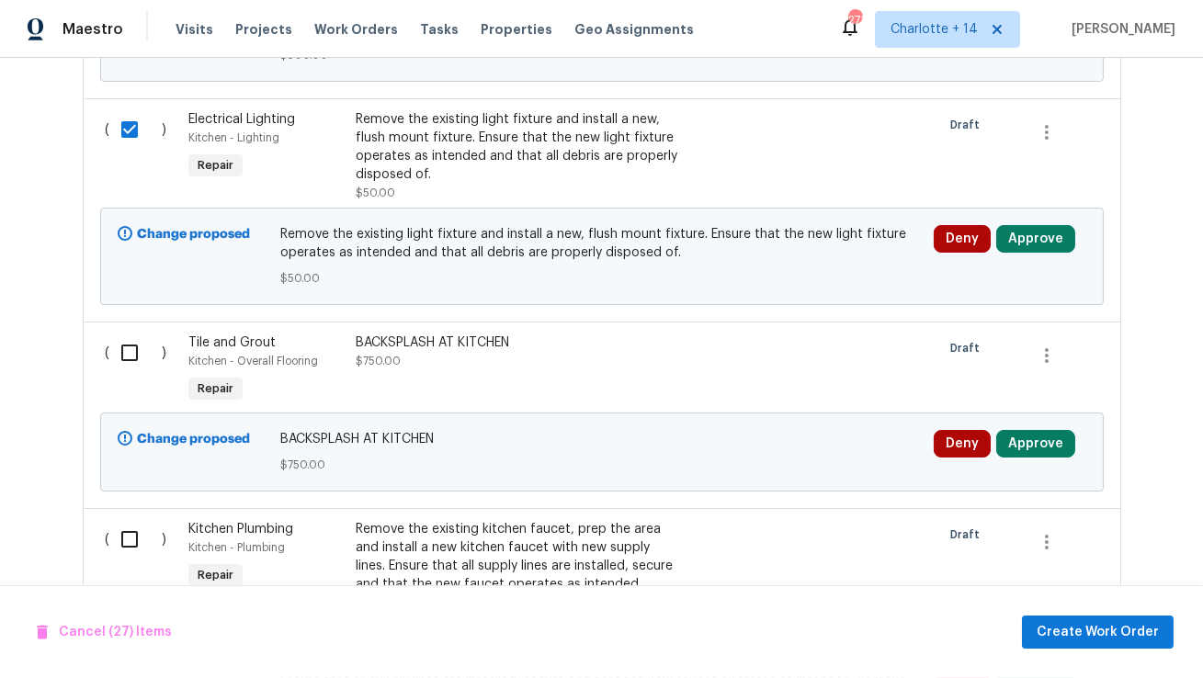
click at [124, 333] on input "checkbox" at bounding box center [136, 352] width 52 height 39
checkbox input "true"
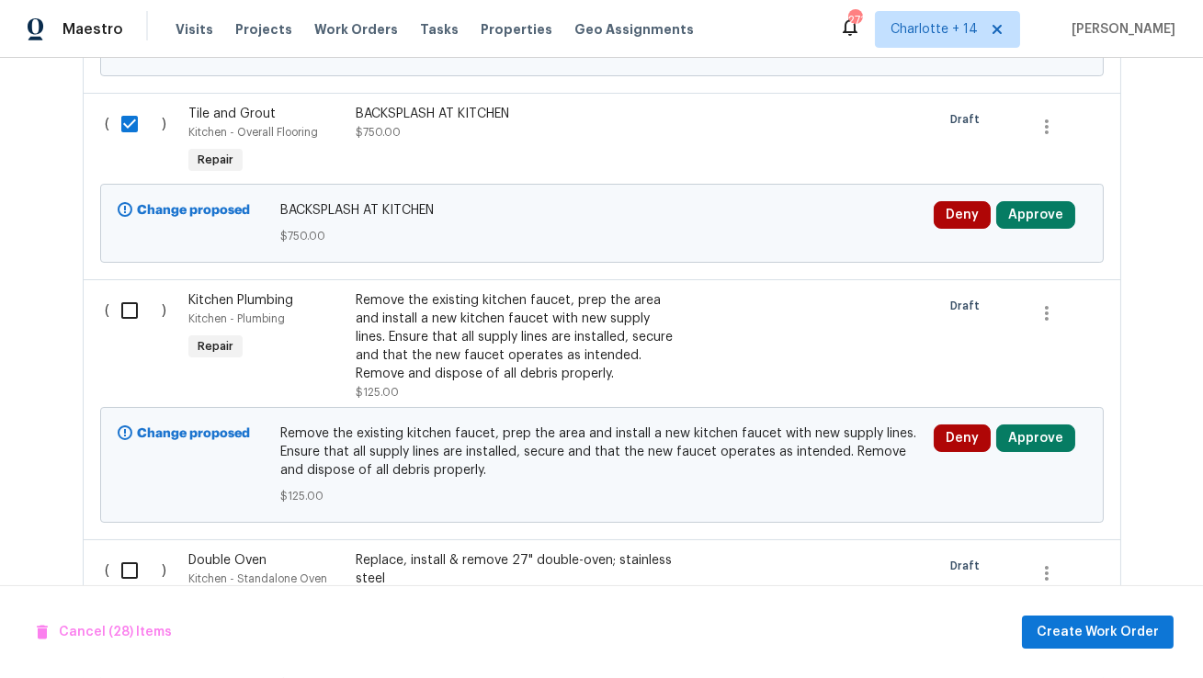
scroll to position [9143, 0]
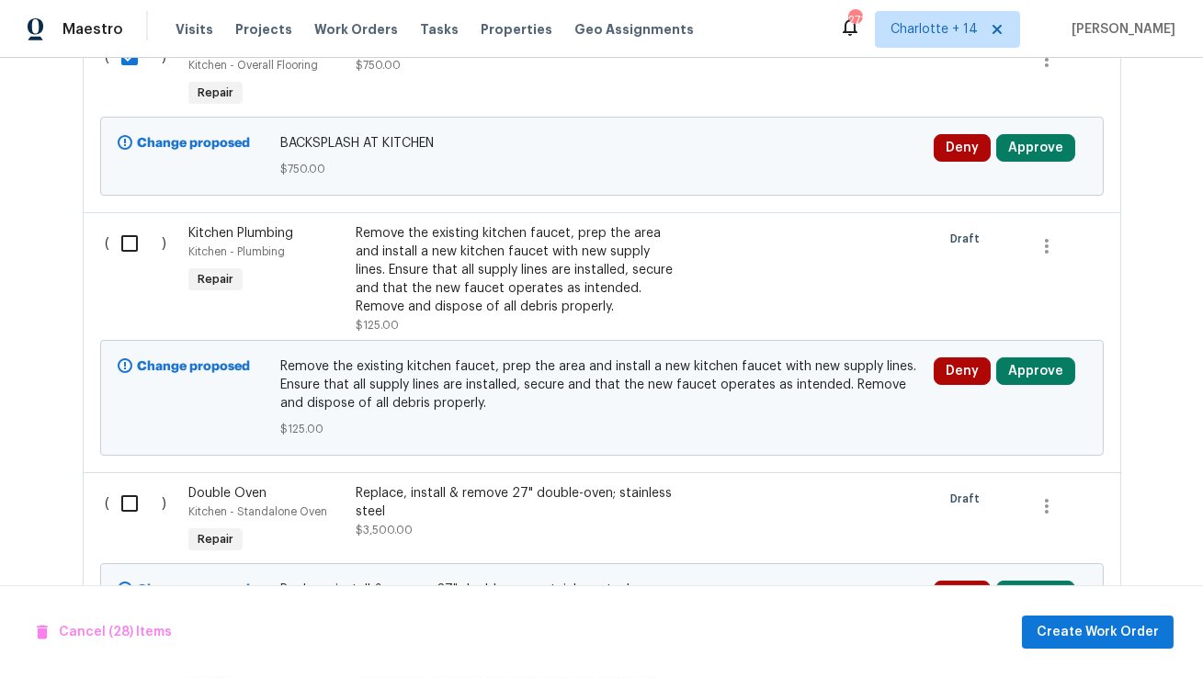
click at [127, 224] on input "checkbox" at bounding box center [136, 243] width 52 height 39
checkbox input "true"
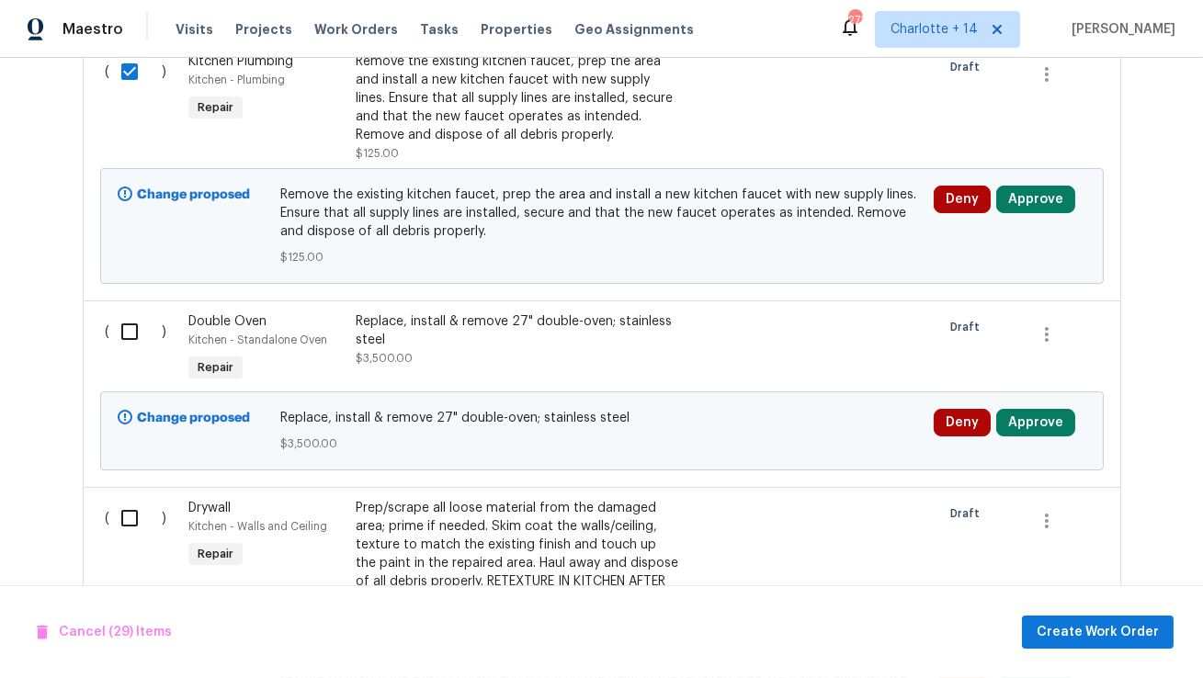
scroll to position [9330, 0]
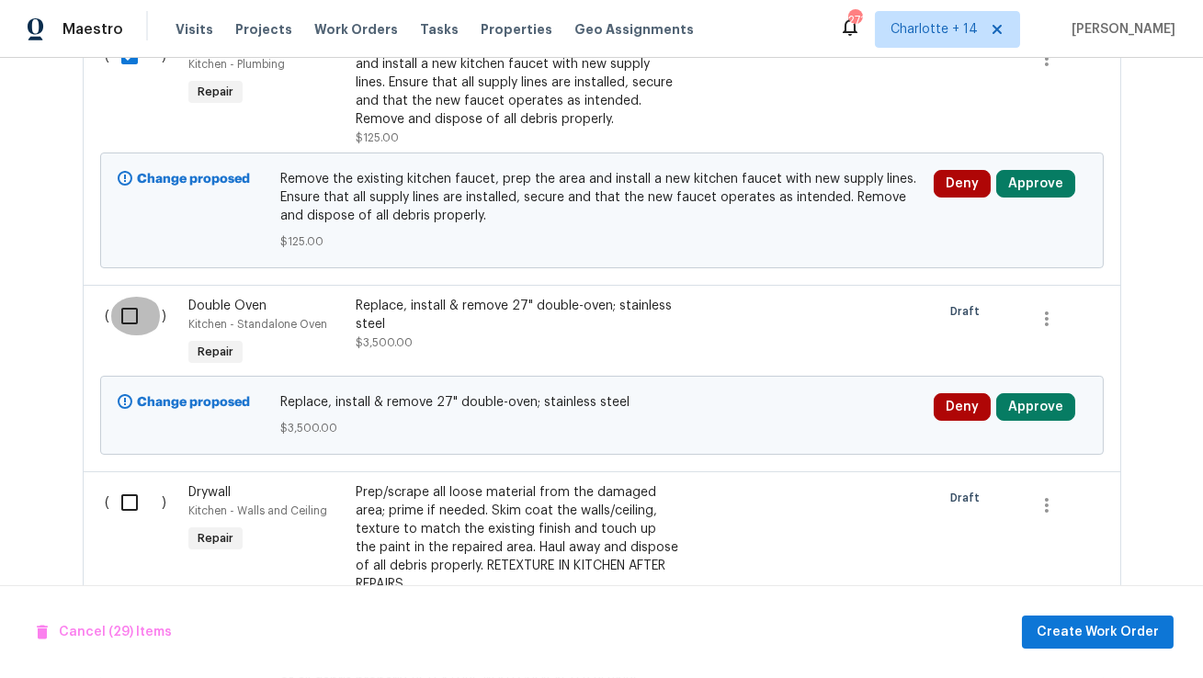
click at [132, 297] on input "checkbox" at bounding box center [136, 316] width 52 height 39
checkbox input "true"
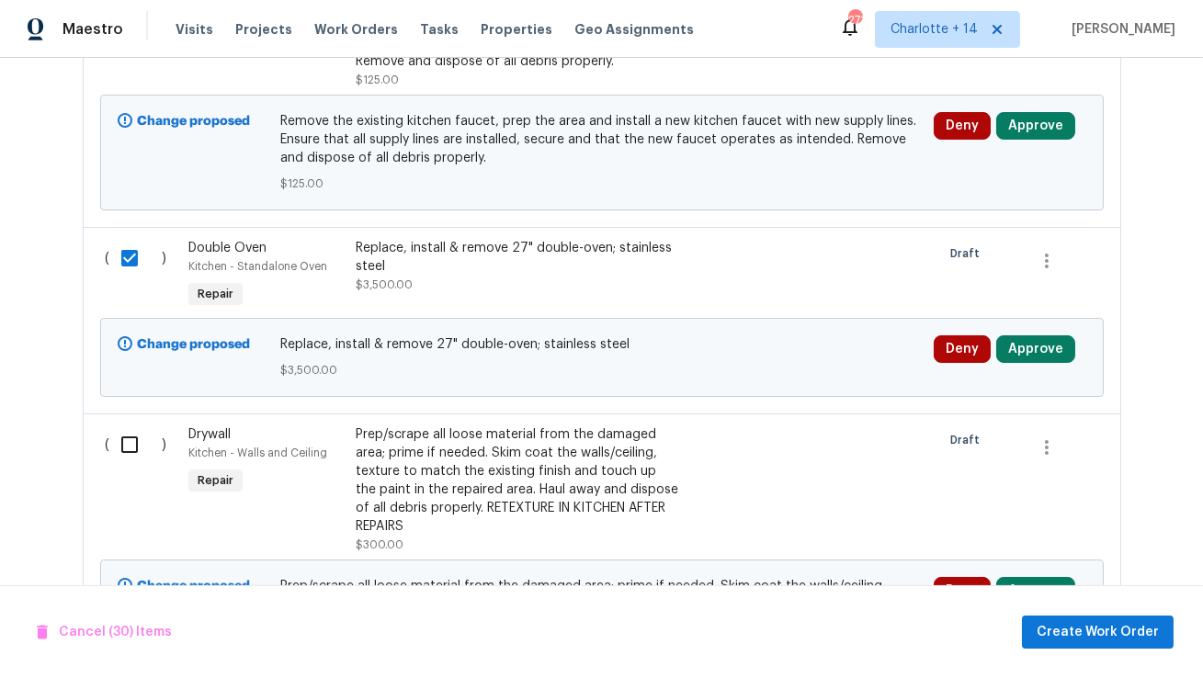
scroll to position [9500, 0]
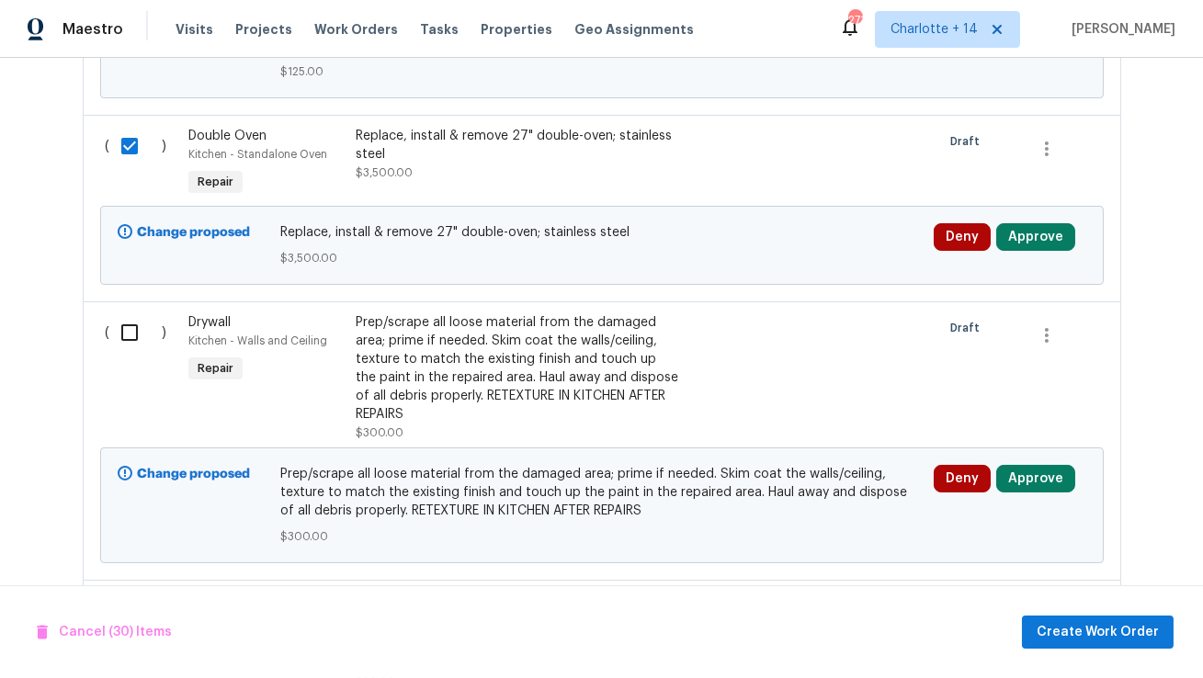
click at [131, 313] on input "checkbox" at bounding box center [136, 332] width 52 height 39
checkbox input "true"
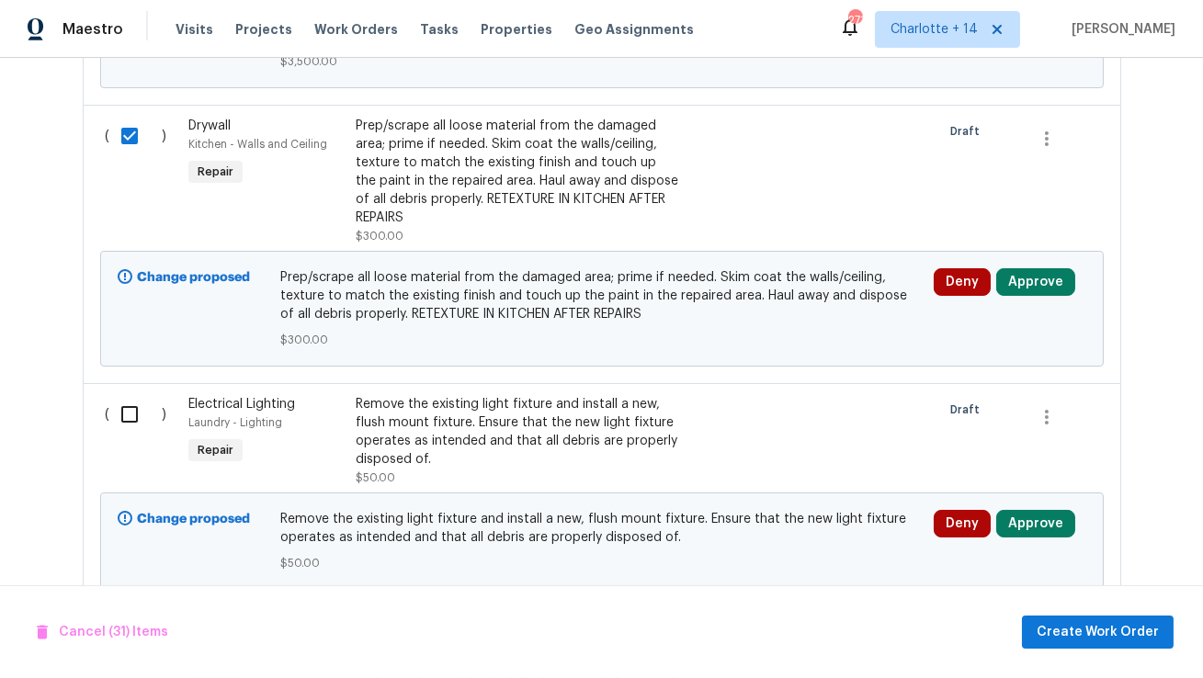
scroll to position [9782, 0]
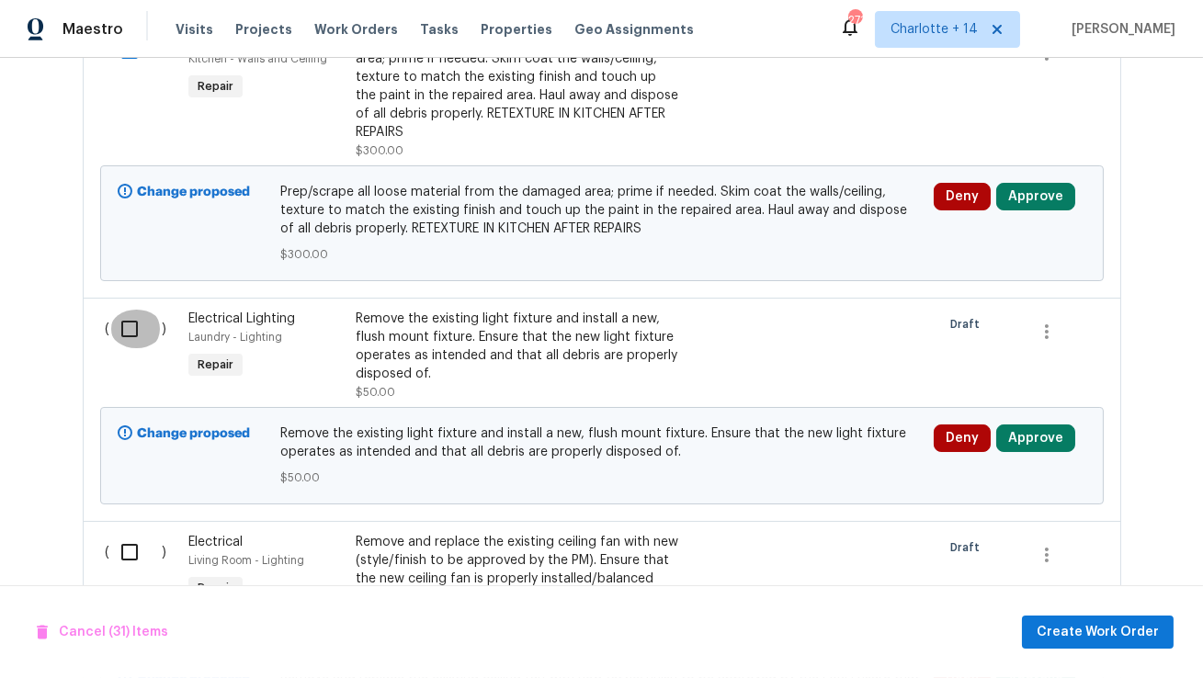
click at [131, 310] on input "checkbox" at bounding box center [136, 329] width 52 height 39
checkbox input "true"
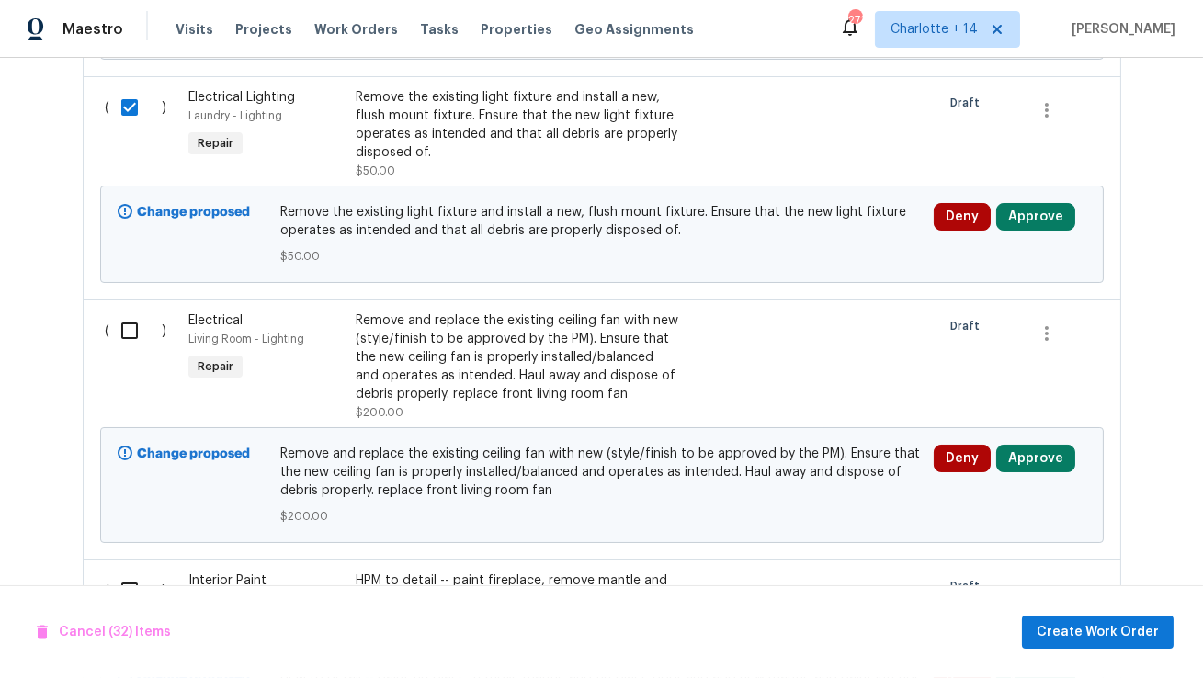
scroll to position [10041, 0]
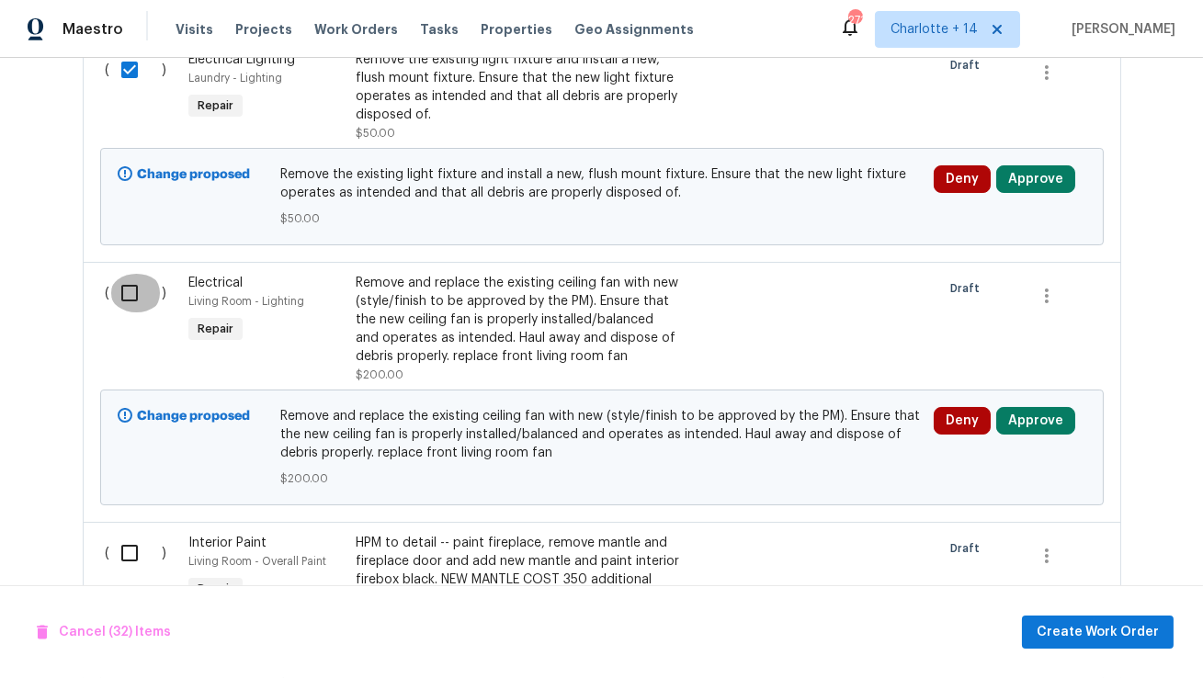
click at [124, 274] on input "checkbox" at bounding box center [136, 293] width 52 height 39
checkbox input "true"
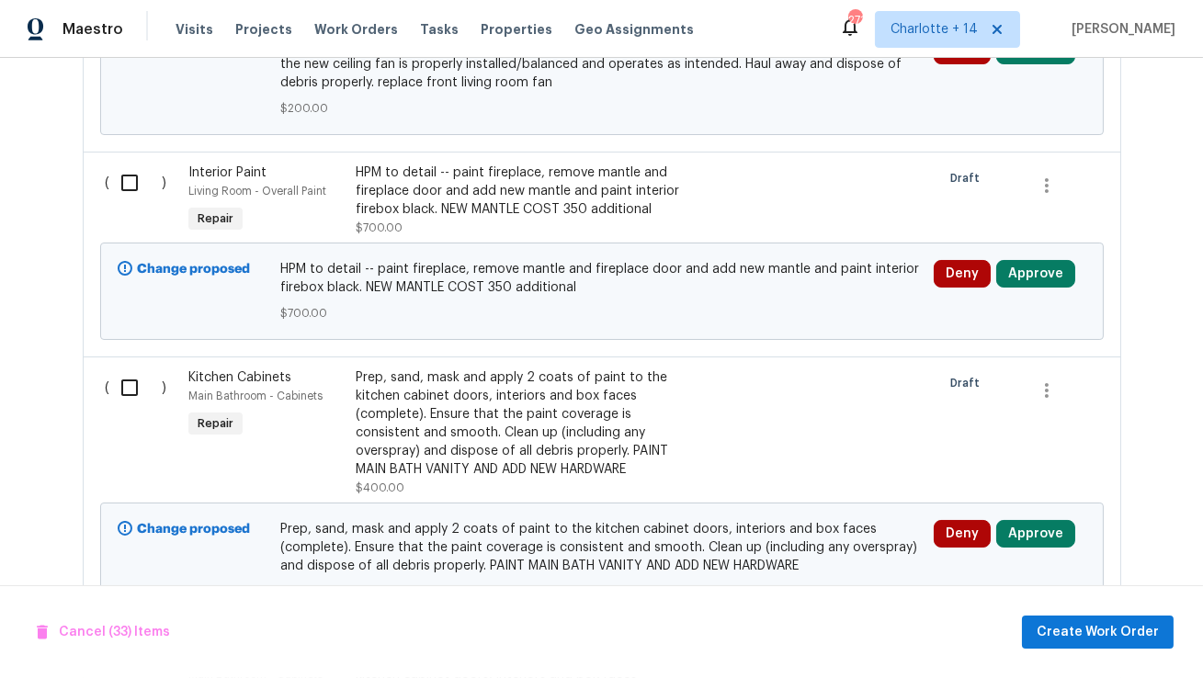
scroll to position [10443, 0]
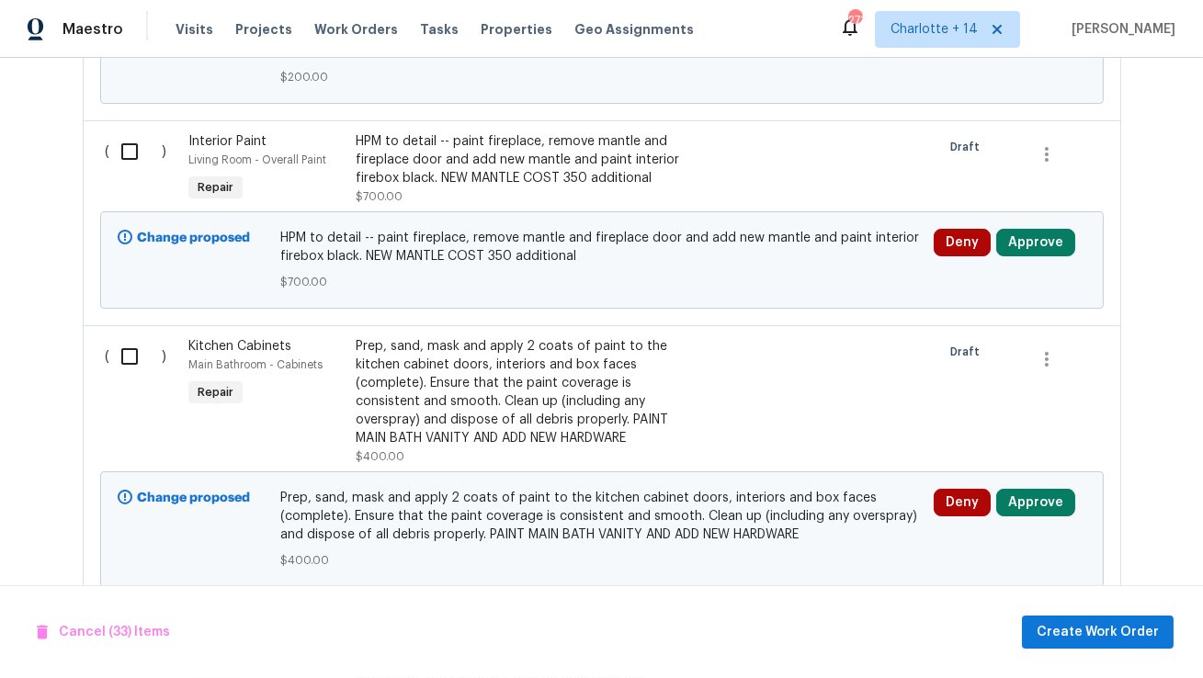
click at [129, 337] on input "checkbox" at bounding box center [136, 356] width 52 height 39
checkbox input "true"
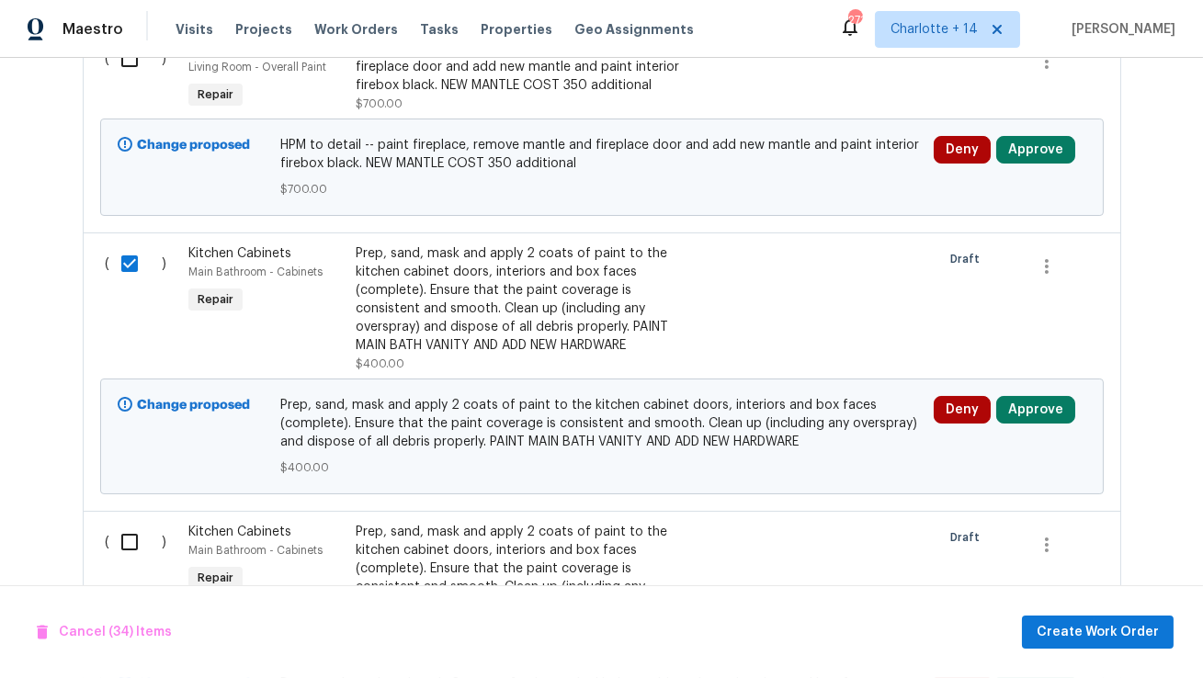
scroll to position [10642, 0]
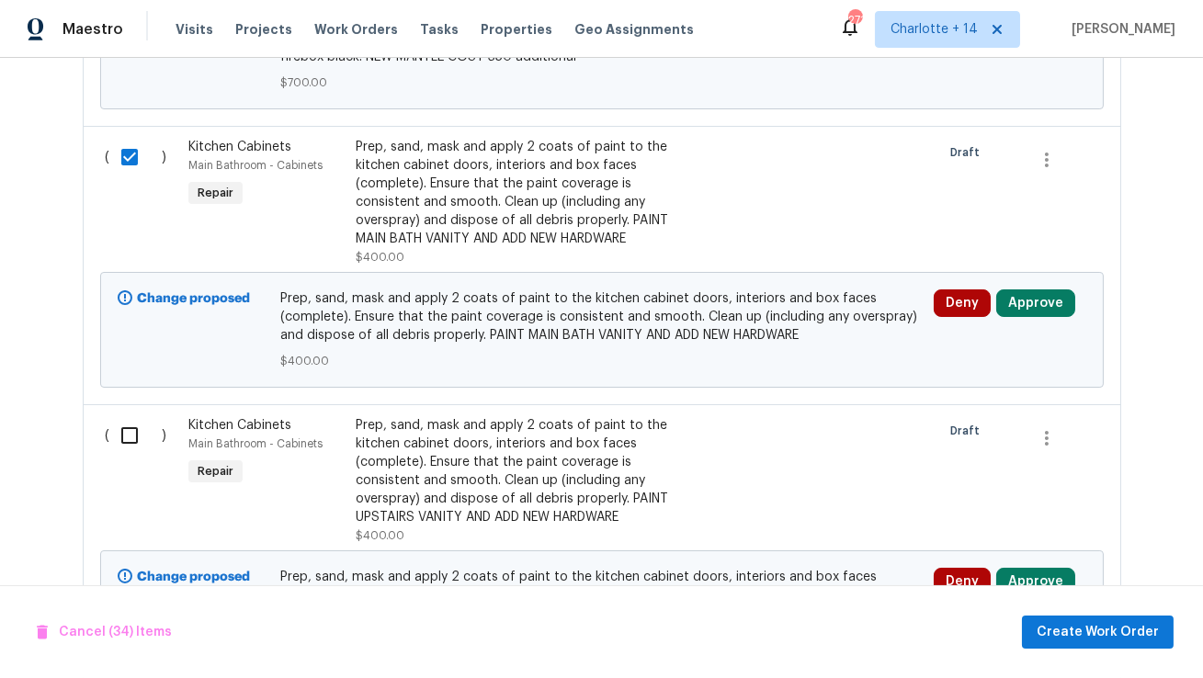
click at [129, 416] on input "checkbox" at bounding box center [136, 435] width 52 height 39
checkbox input "true"
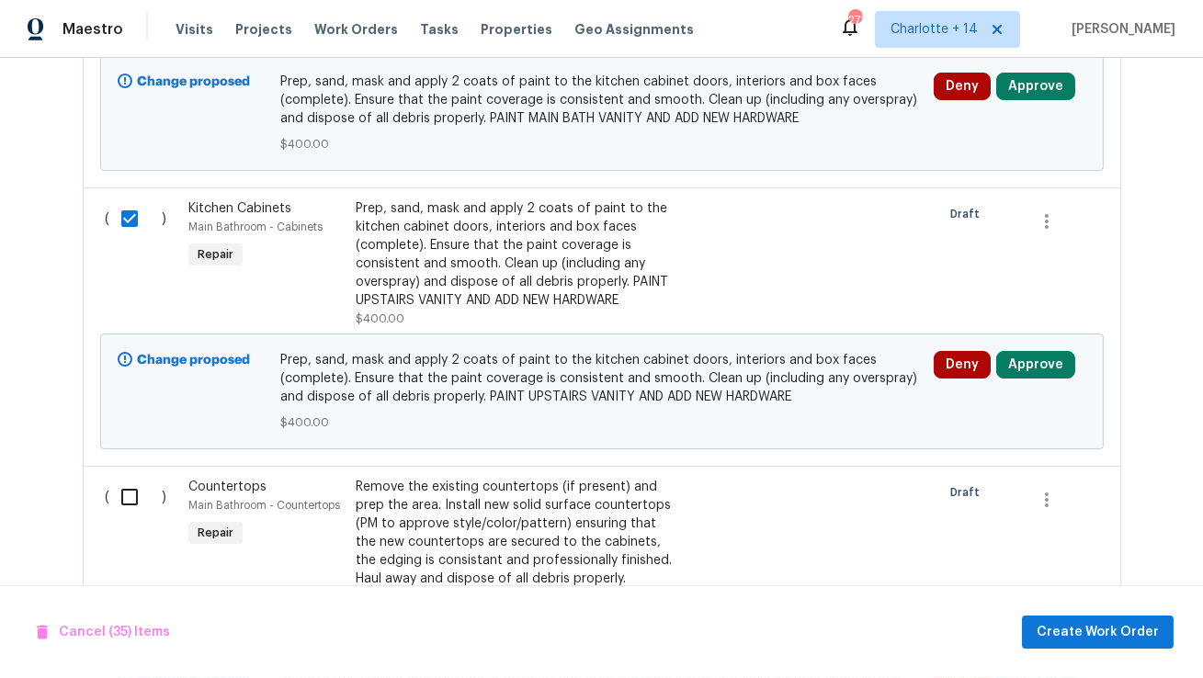
scroll to position [10968, 0]
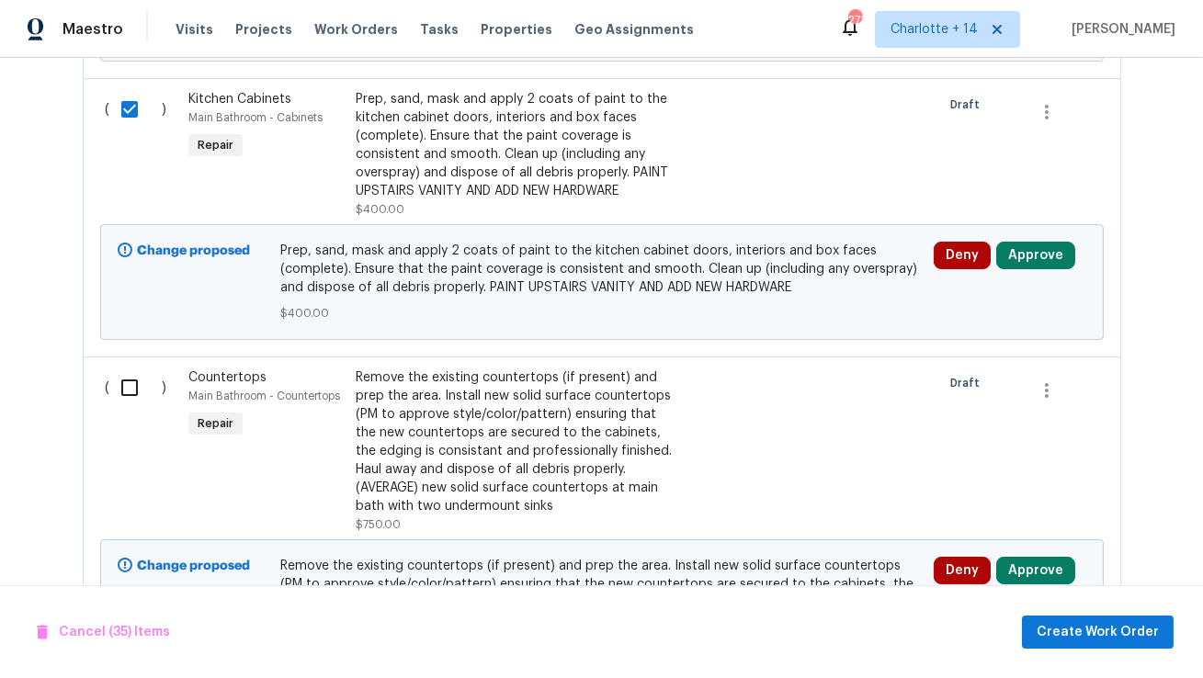
click at [130, 368] on input "checkbox" at bounding box center [136, 387] width 52 height 39
checkbox input "true"
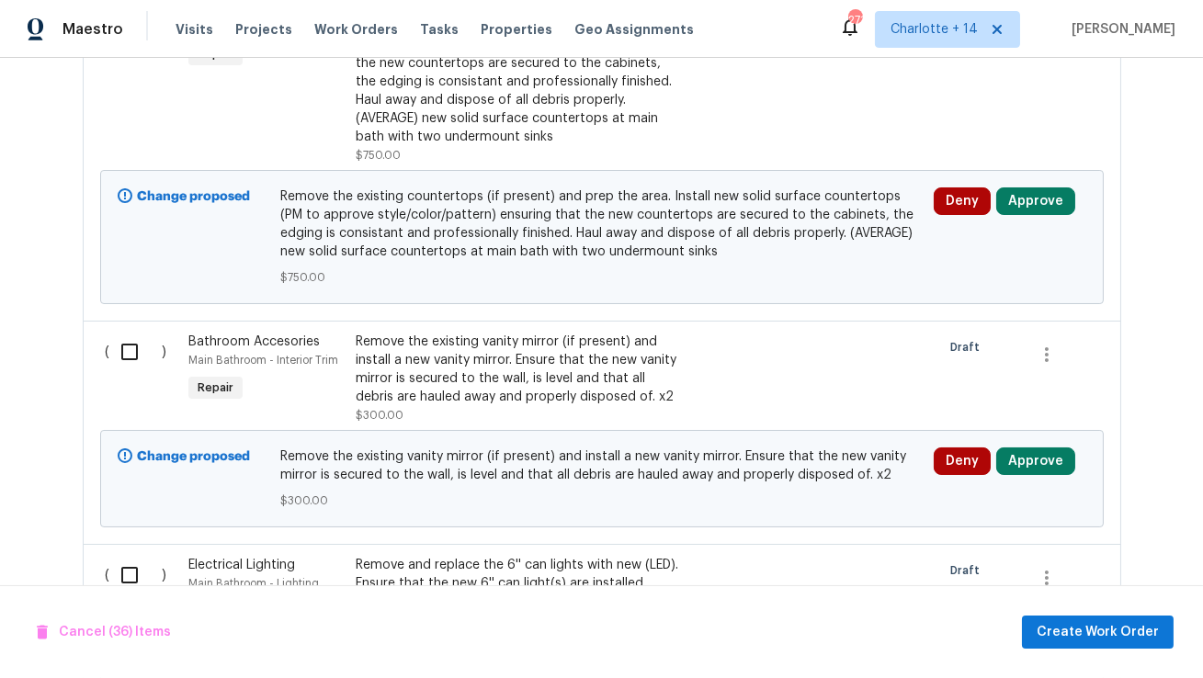
scroll to position [11352, 0]
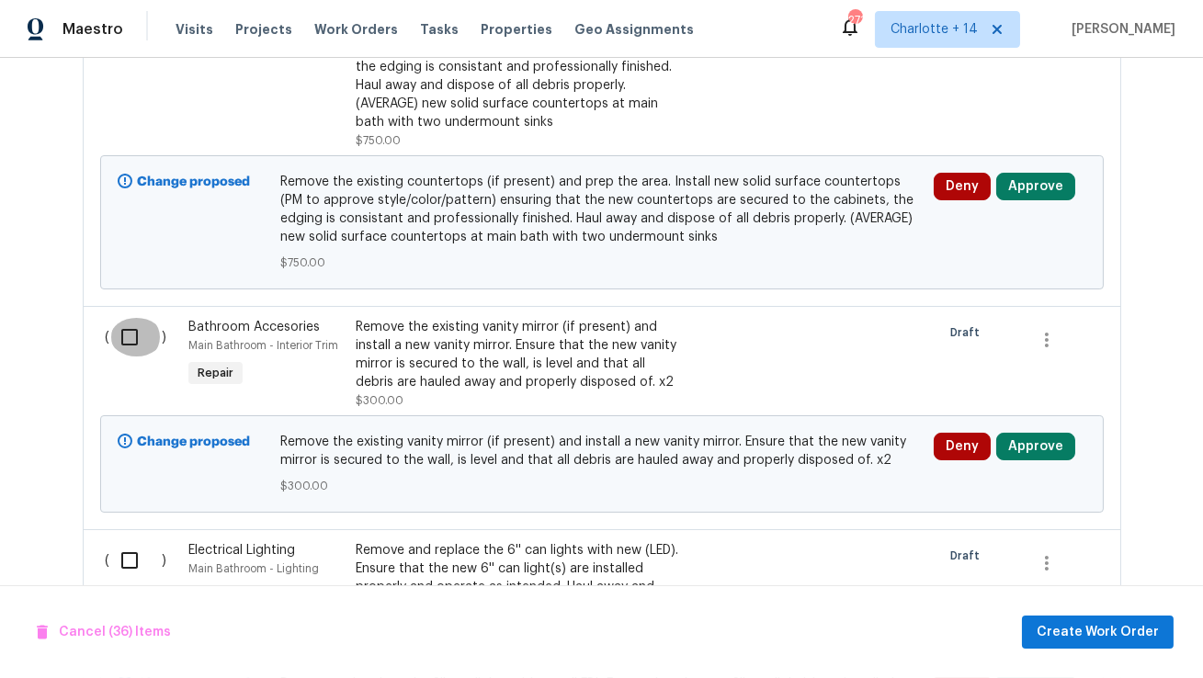
click at [132, 318] on input "checkbox" at bounding box center [136, 337] width 52 height 39
checkbox input "true"
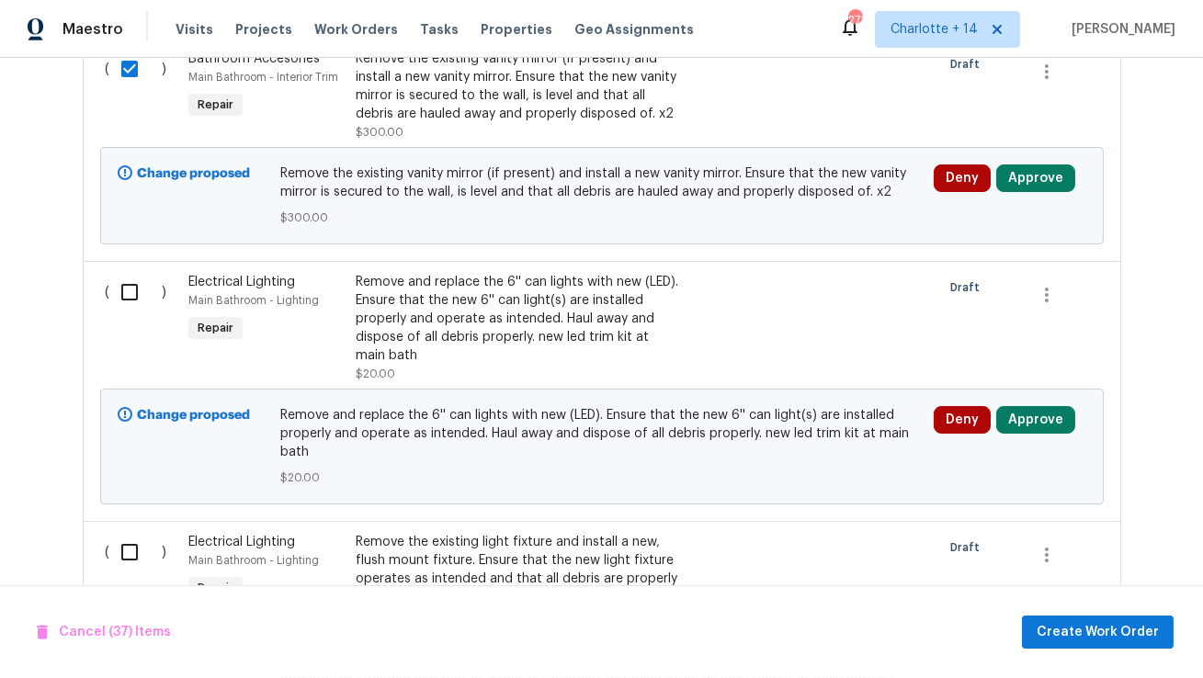
click at [128, 273] on input "checkbox" at bounding box center [136, 292] width 52 height 39
checkbox input "true"
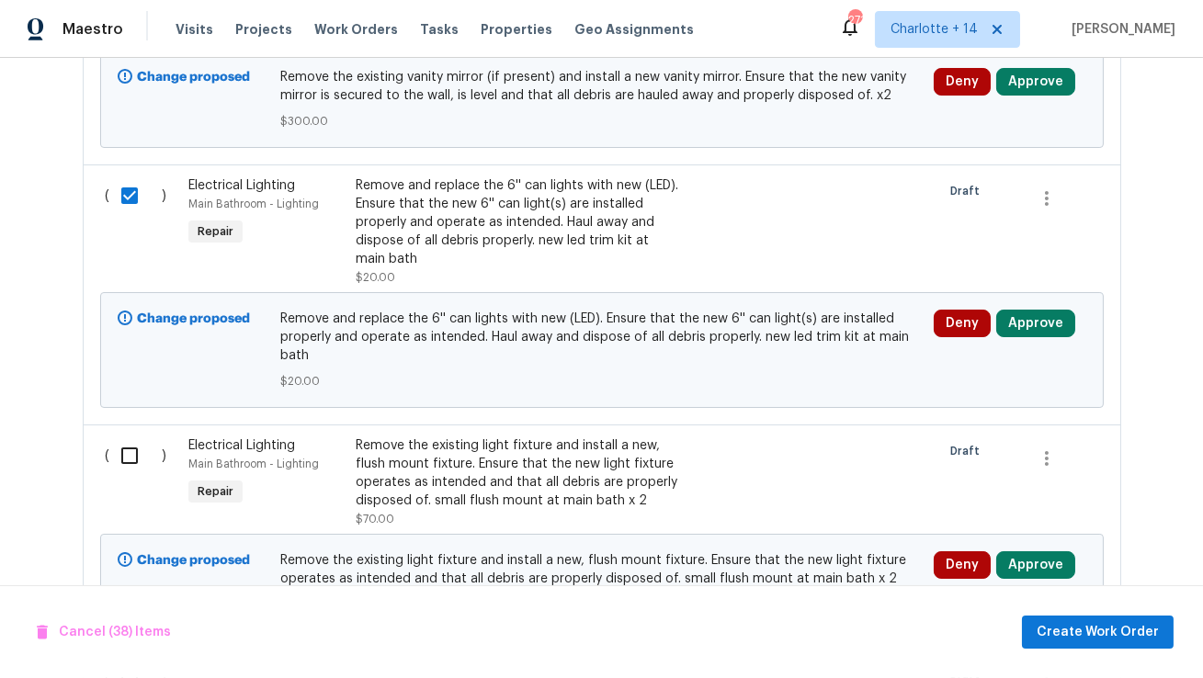
scroll to position [11915, 0]
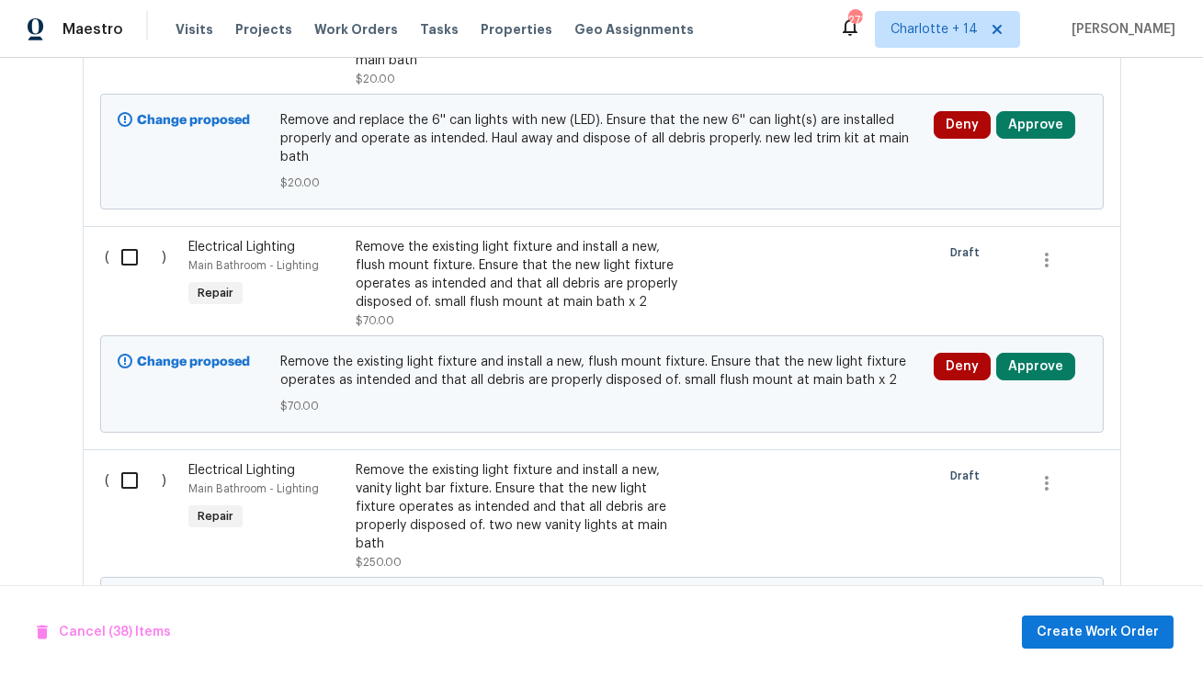
click at [124, 238] on input "checkbox" at bounding box center [136, 257] width 52 height 39
checkbox input "true"
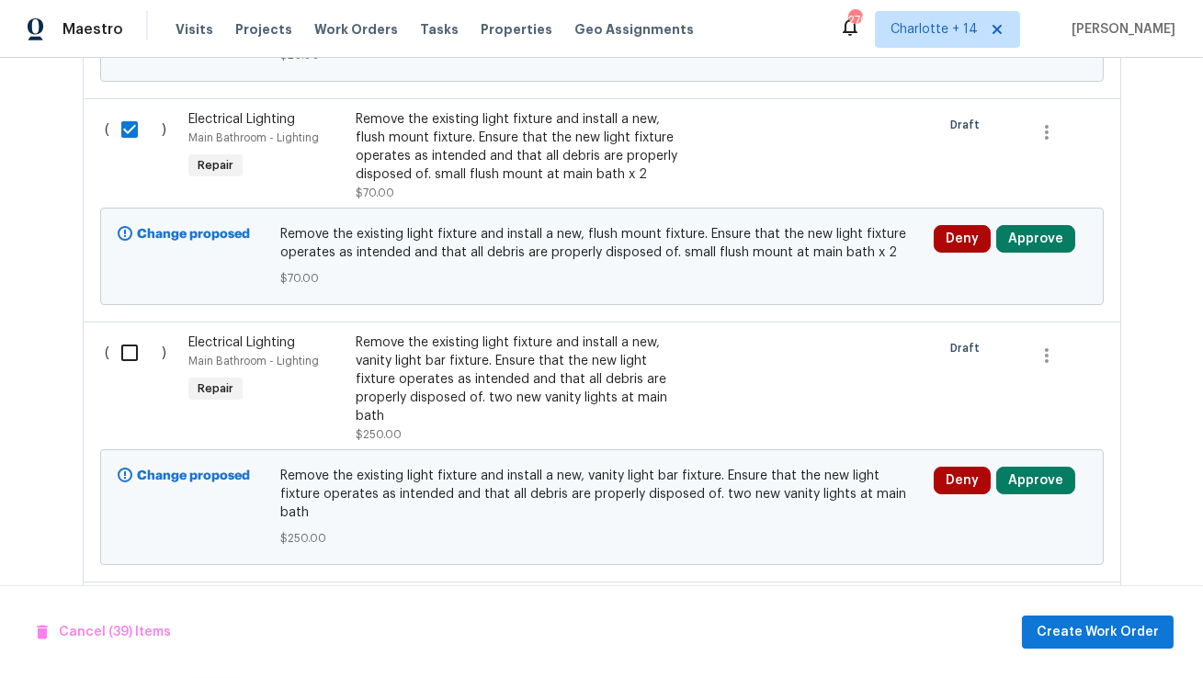
scroll to position [12056, 0]
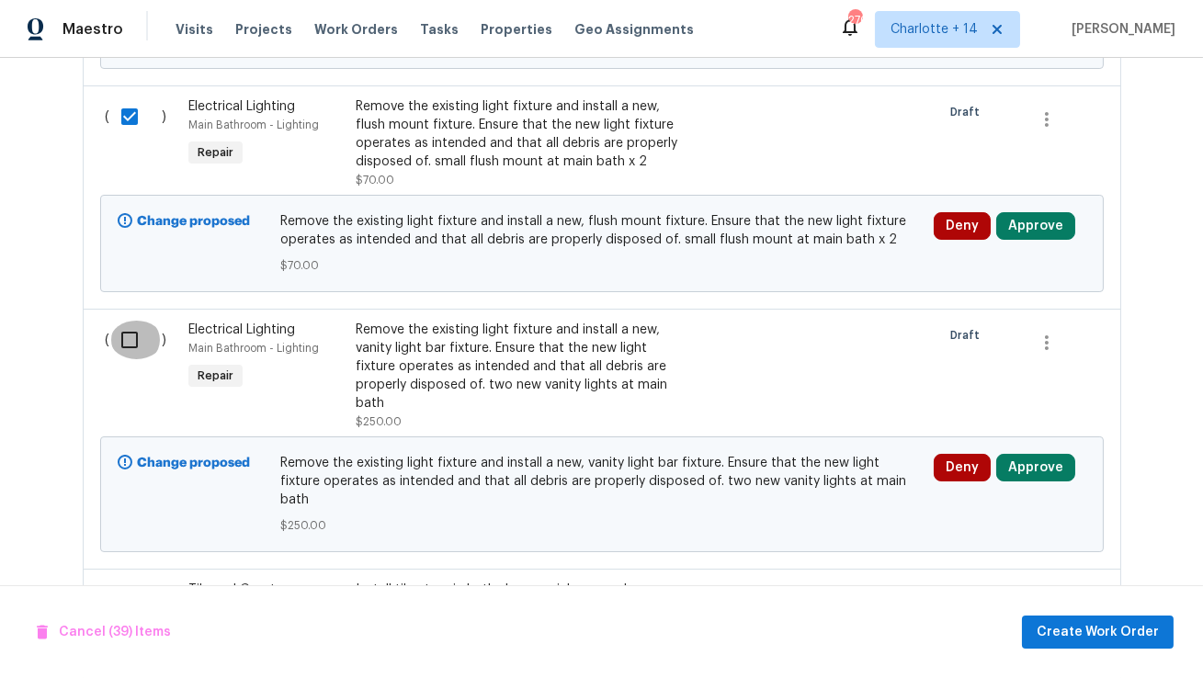
click at [135, 321] on input "checkbox" at bounding box center [136, 340] width 52 height 39
checkbox input "true"
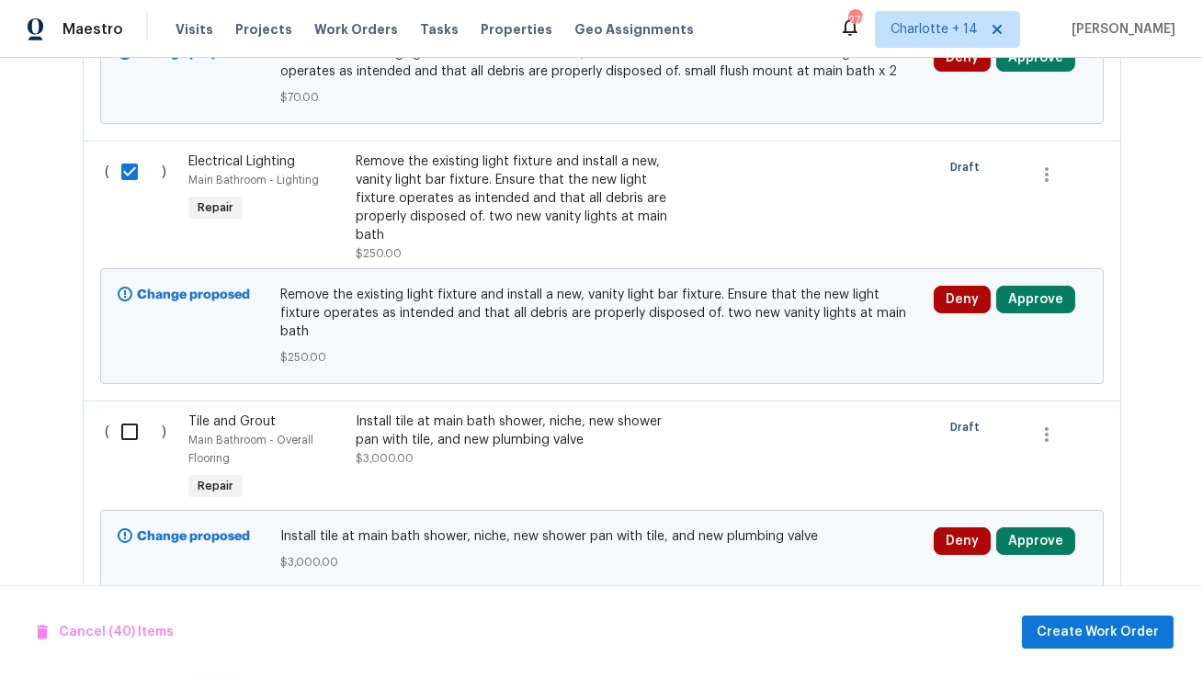
click at [122, 412] on input "checkbox" at bounding box center [136, 431] width 52 height 39
checkbox input "true"
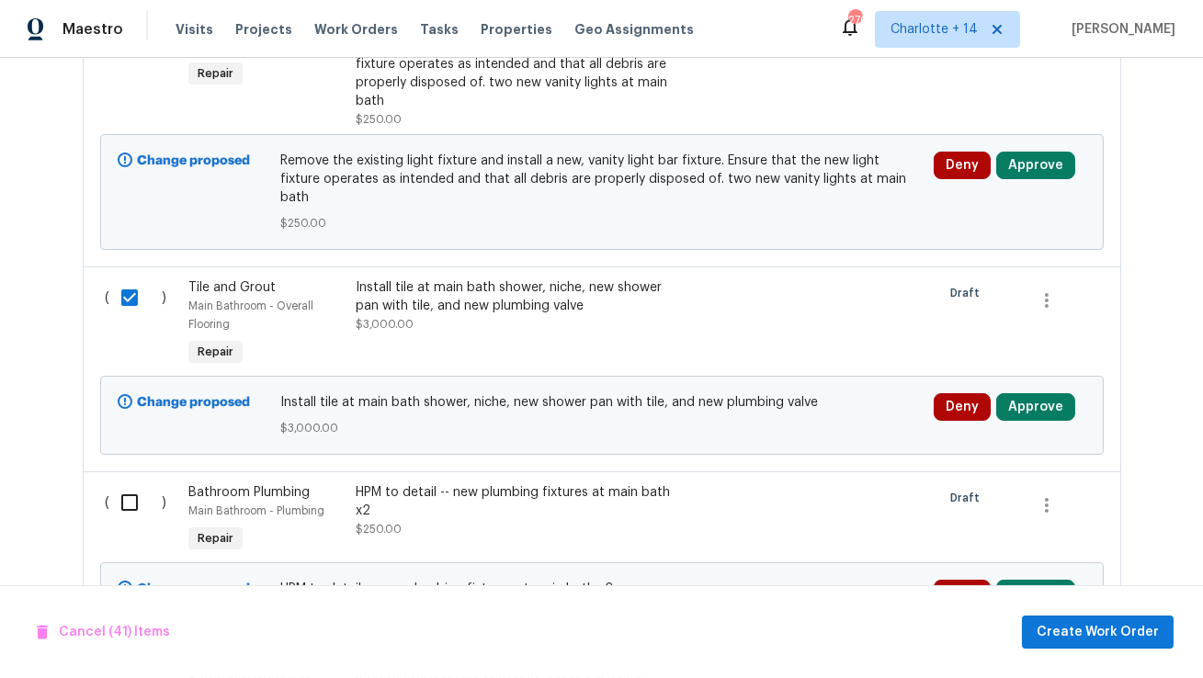
scroll to position [12417, 0]
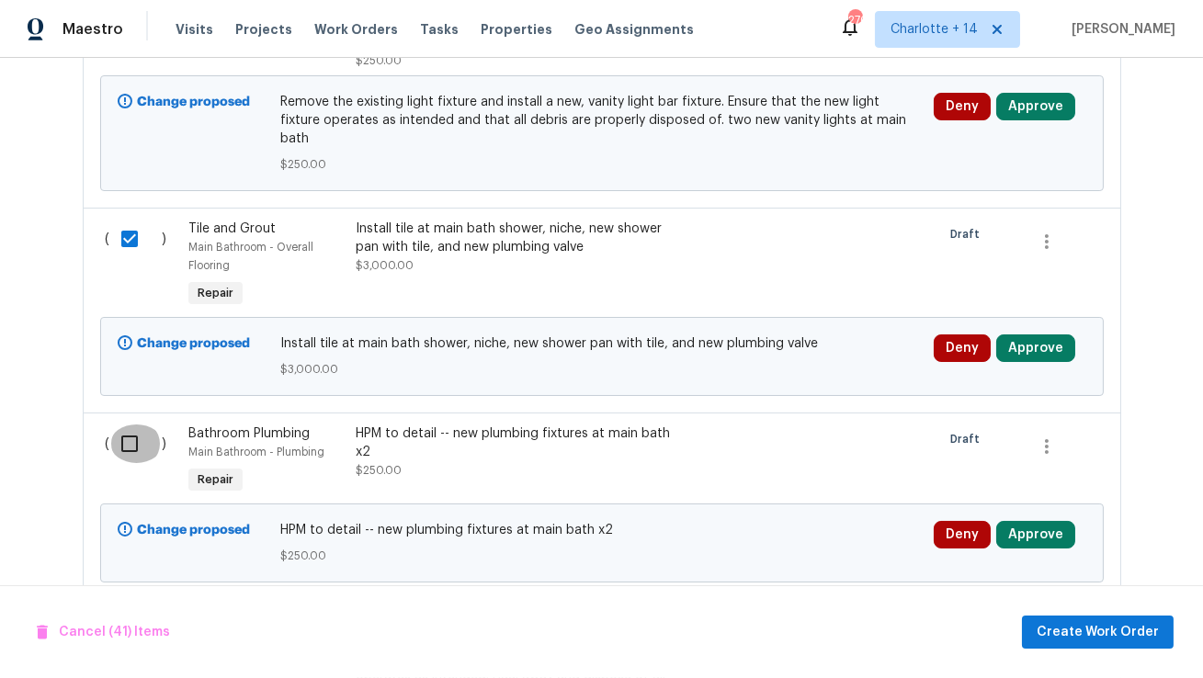
click at [132, 424] on input "checkbox" at bounding box center [136, 443] width 52 height 39
checkbox input "true"
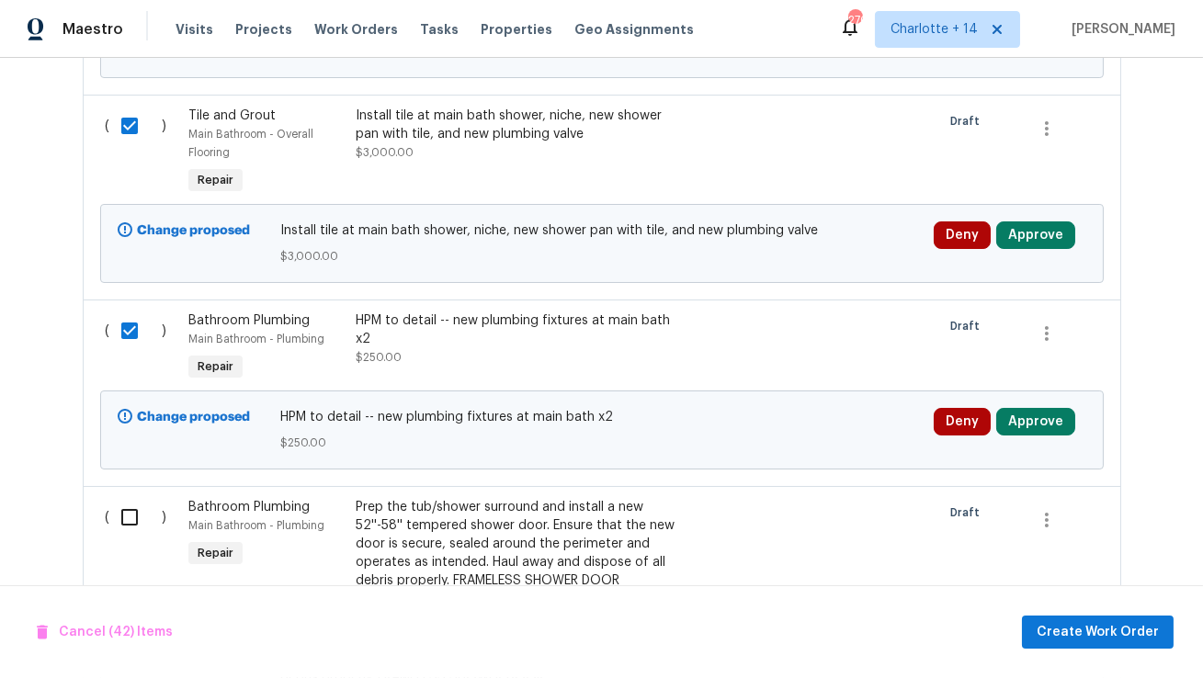
scroll to position [12637, 0]
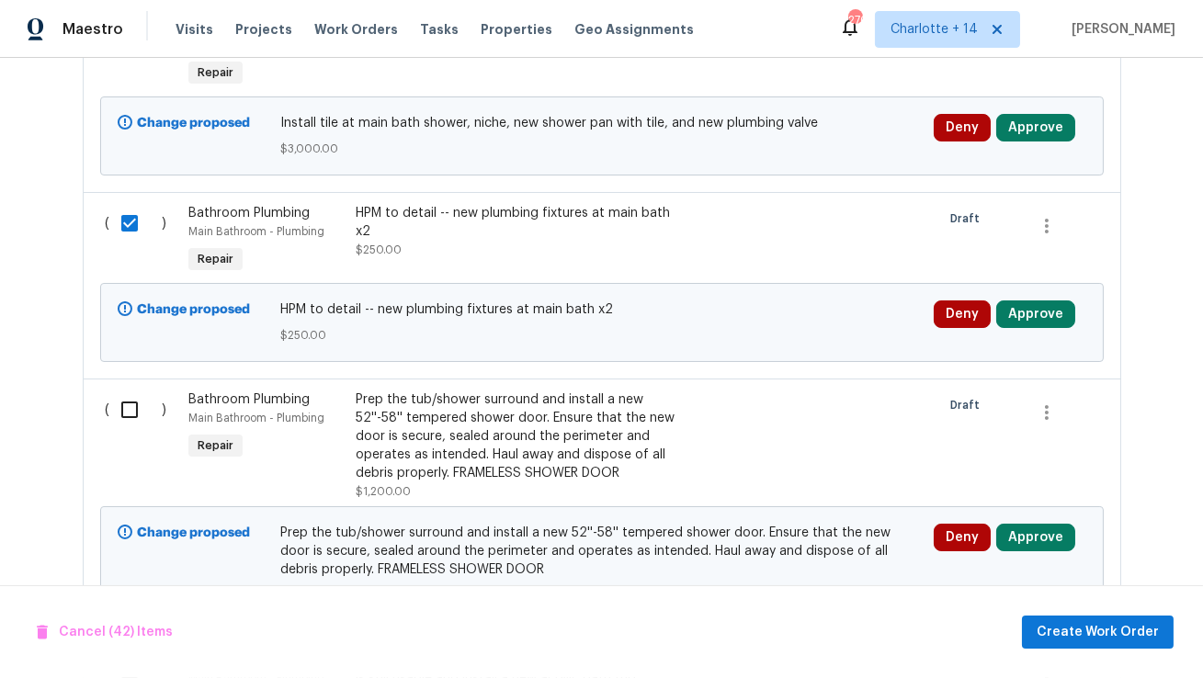
click at [130, 390] on input "checkbox" at bounding box center [136, 409] width 52 height 39
checkbox input "true"
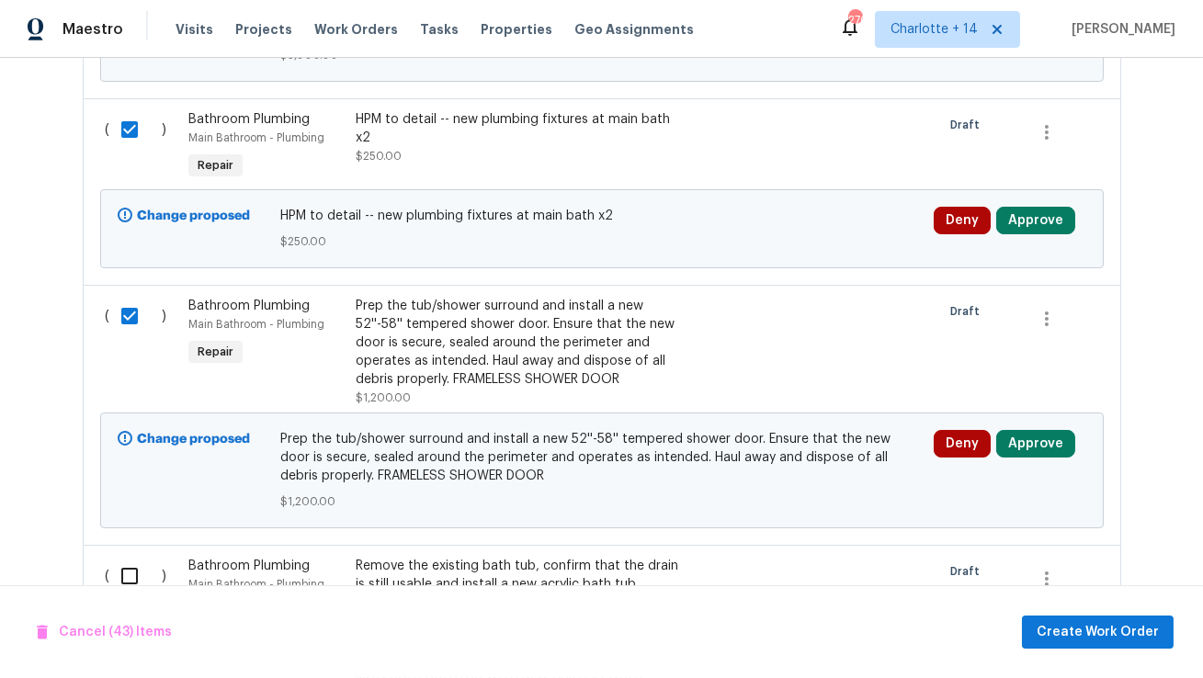
scroll to position [12867, 0]
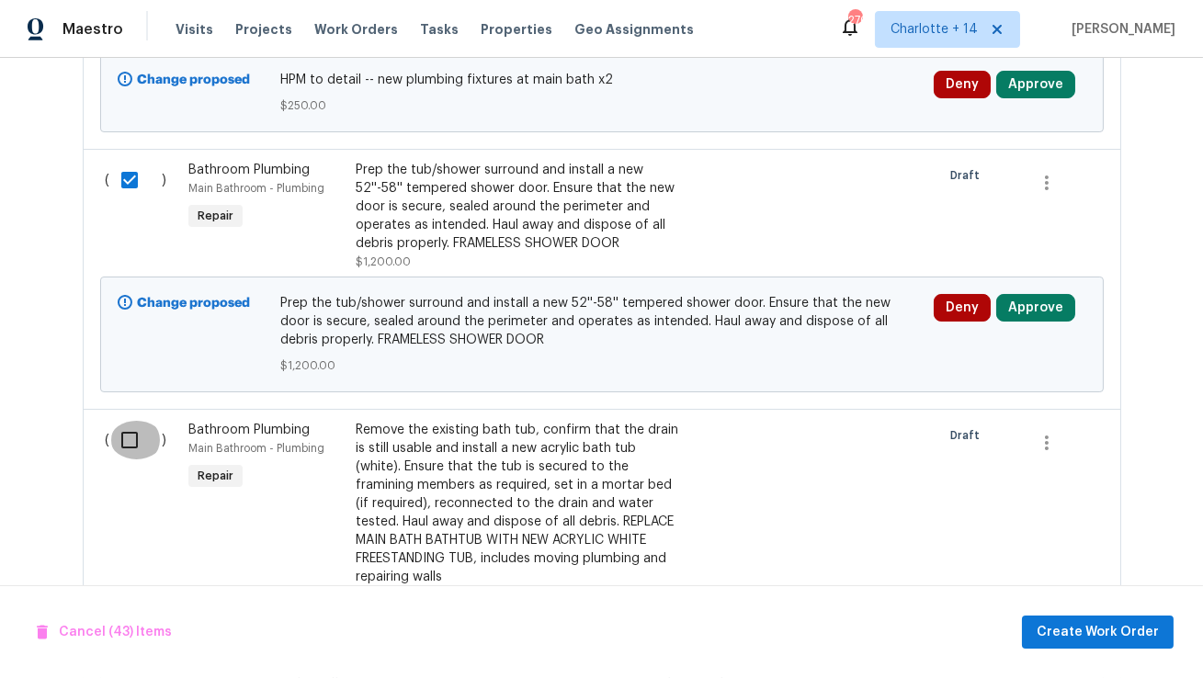
click at [136, 421] on input "checkbox" at bounding box center [136, 440] width 52 height 39
checkbox input "true"
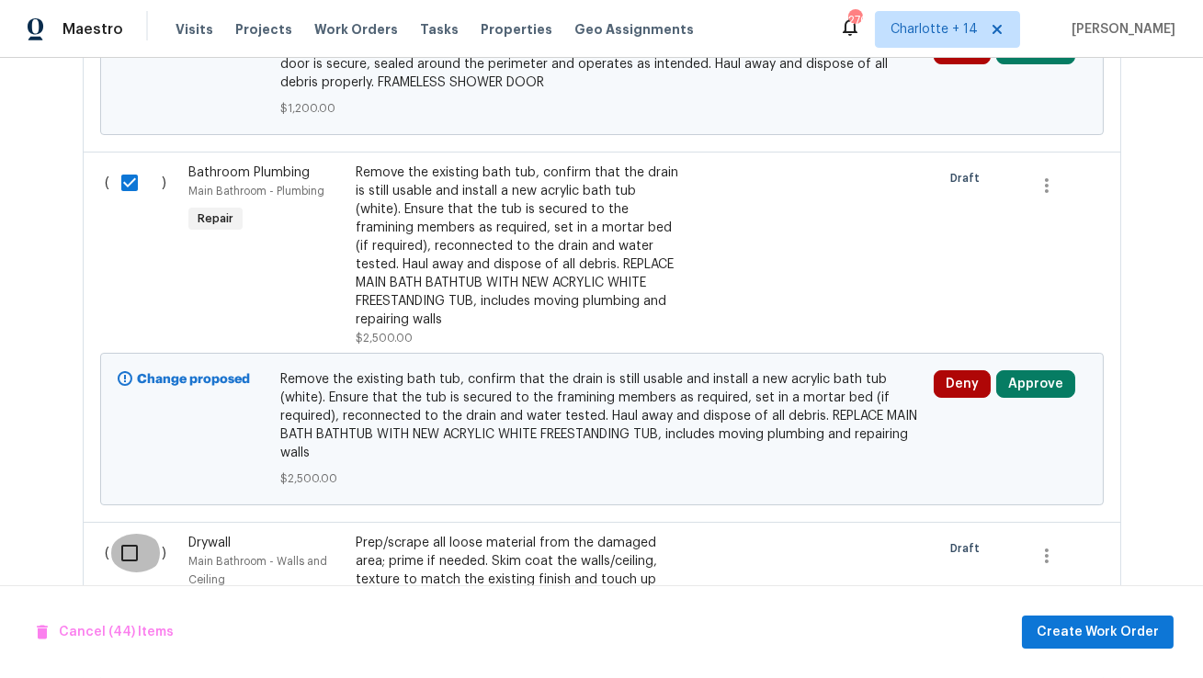
click at [125, 534] on input "checkbox" at bounding box center [136, 553] width 52 height 39
checkbox input "true"
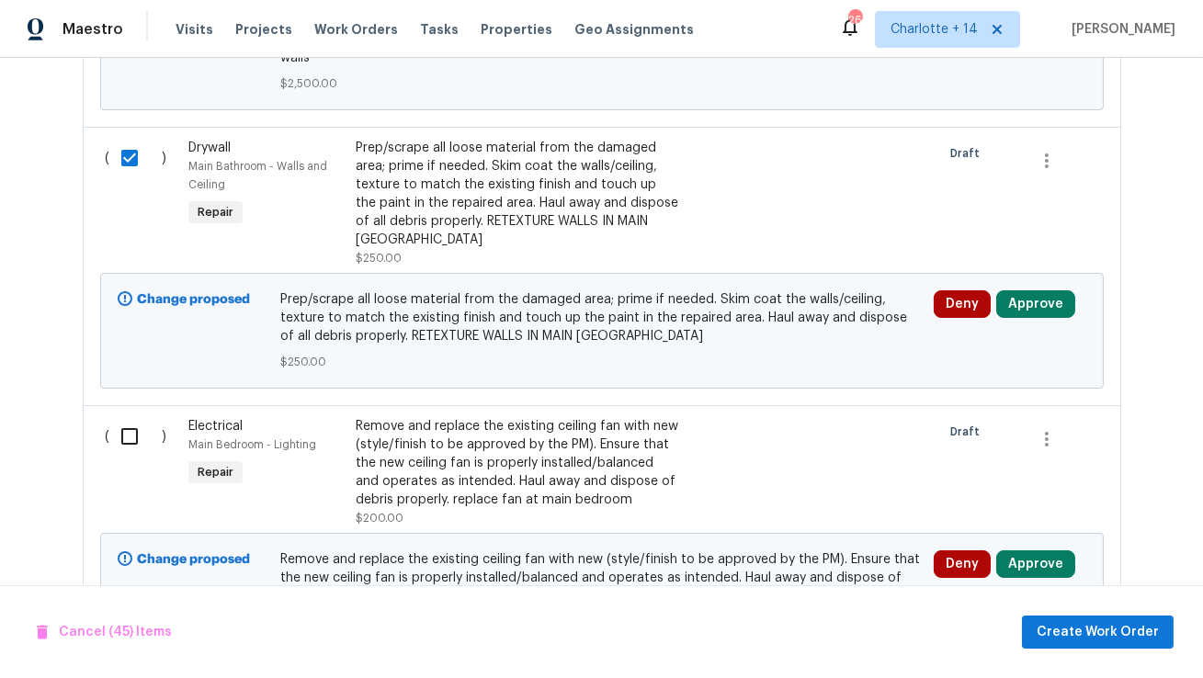
scroll to position [13521, 0]
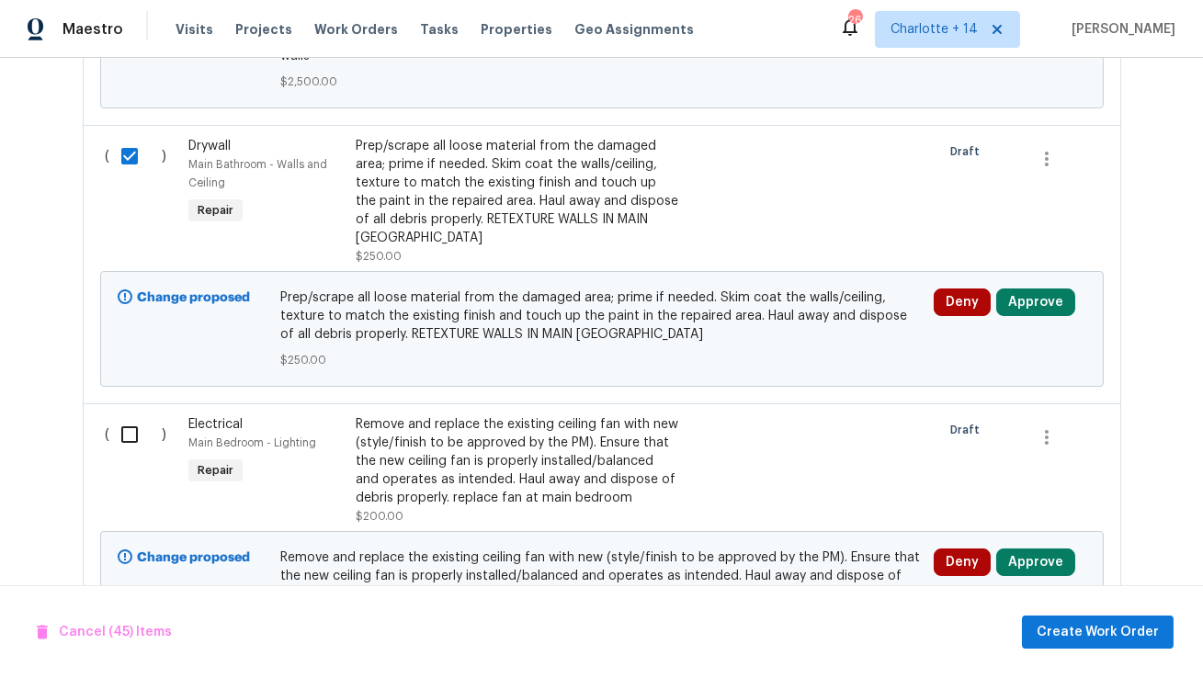
click at [141, 415] on input "checkbox" at bounding box center [136, 434] width 52 height 39
checkbox input "true"
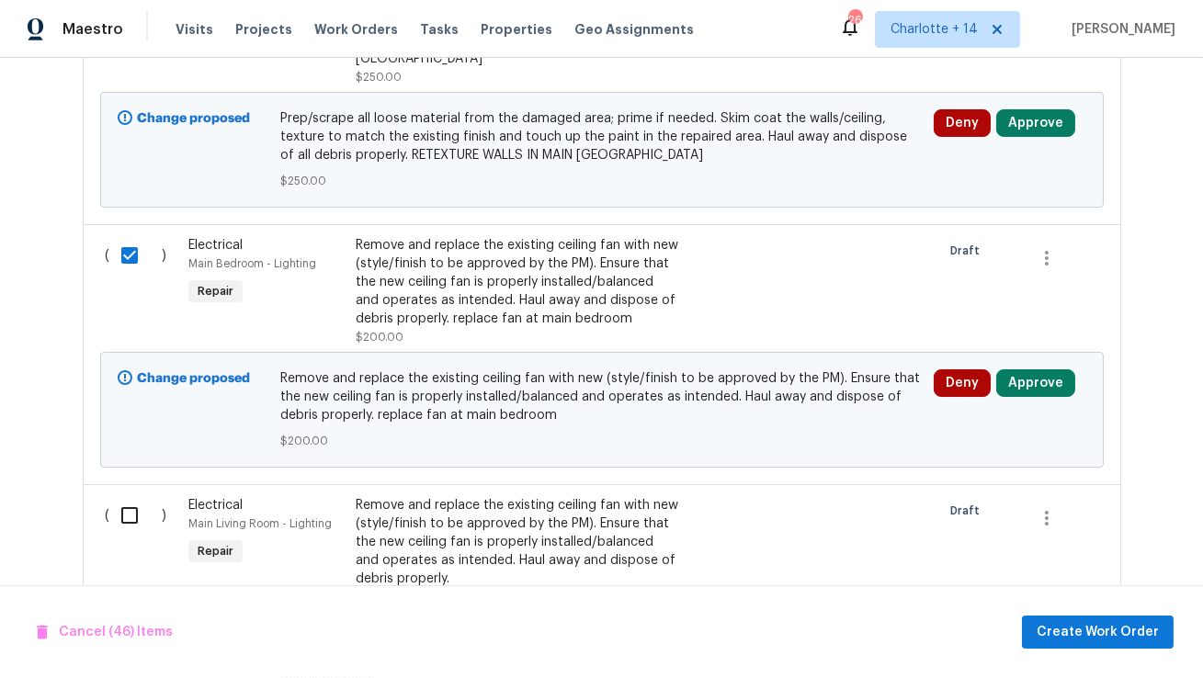
scroll to position [13752, 0]
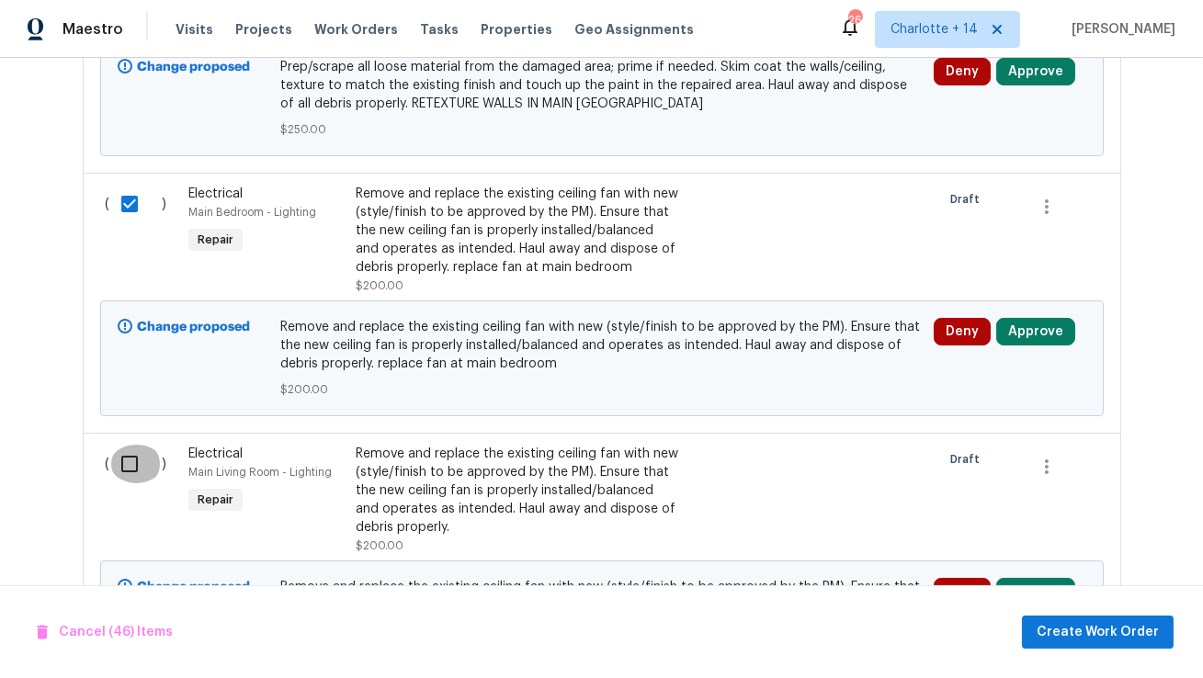
click at [127, 445] on input "checkbox" at bounding box center [136, 464] width 52 height 39
checkbox input "true"
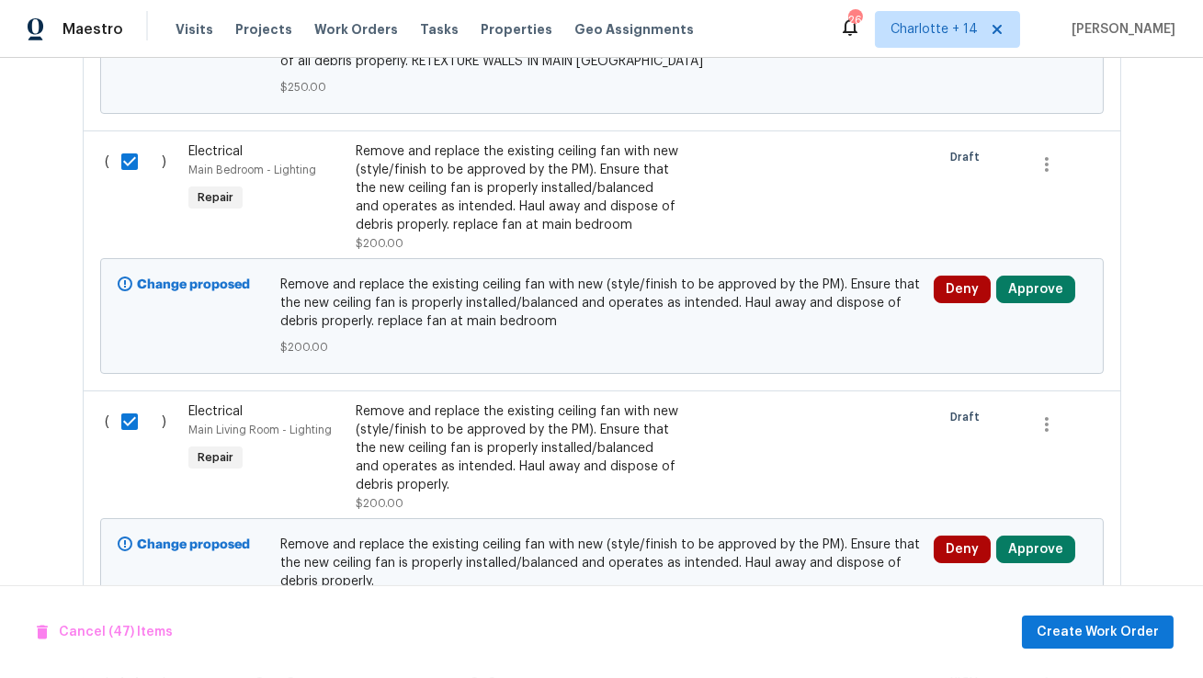
scroll to position [14038, 0]
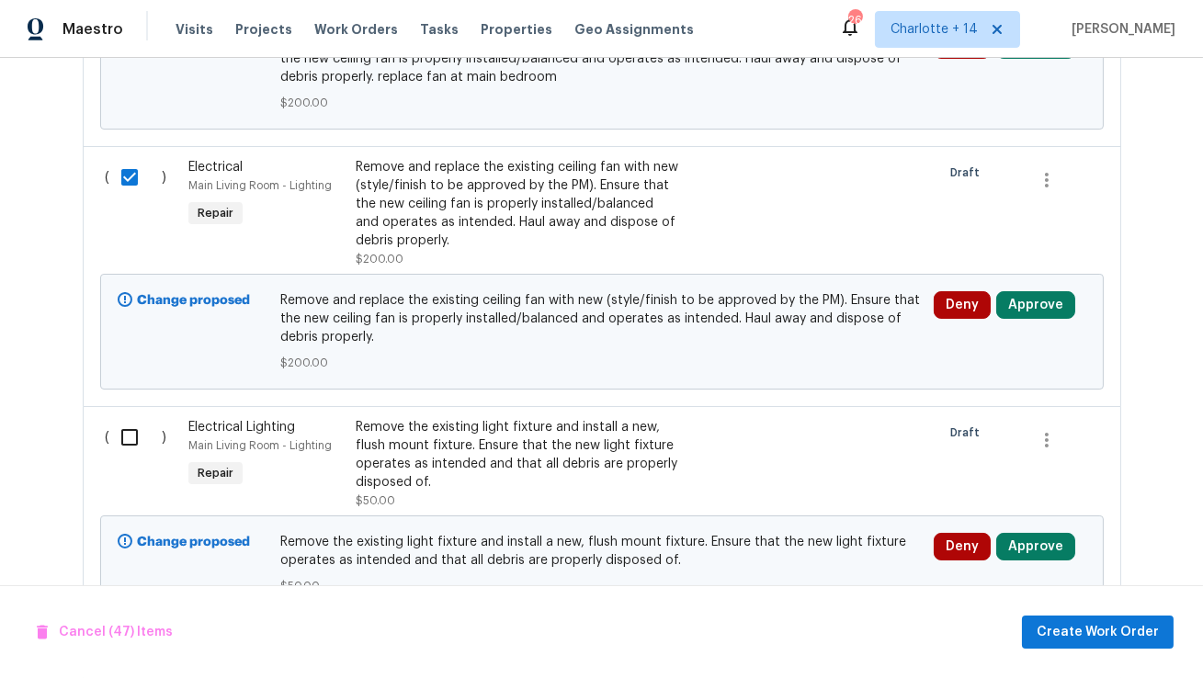
click at [130, 418] on input "checkbox" at bounding box center [136, 437] width 52 height 39
checkbox input "true"
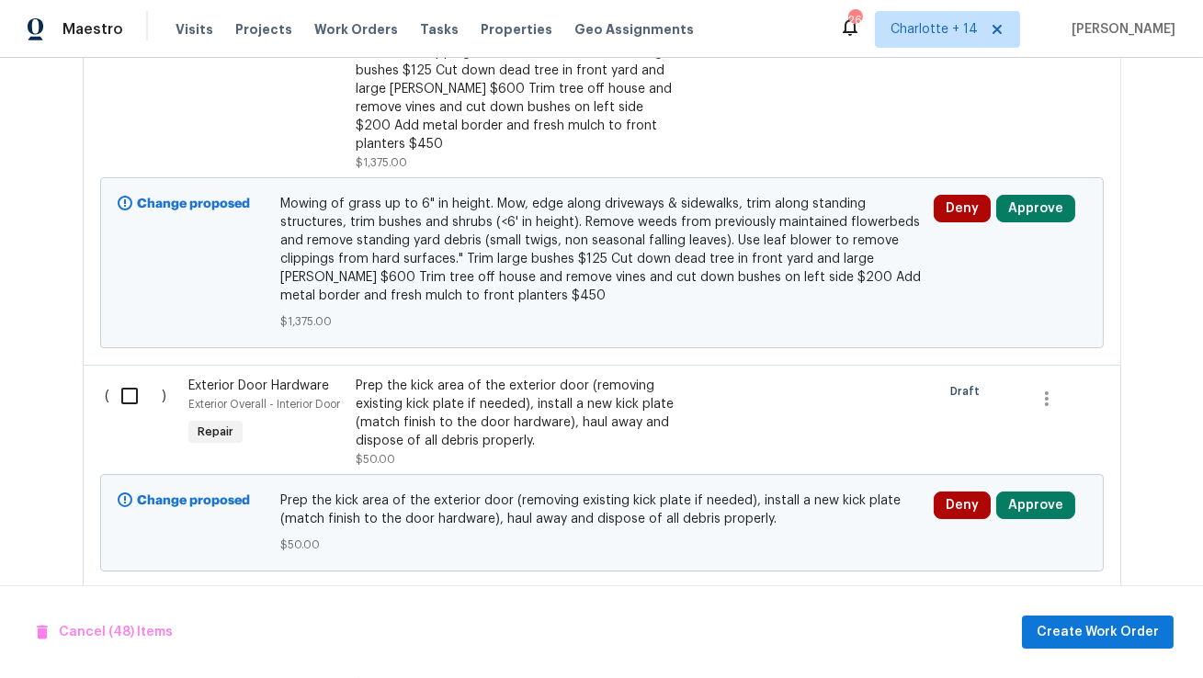
scroll to position [14792, 0]
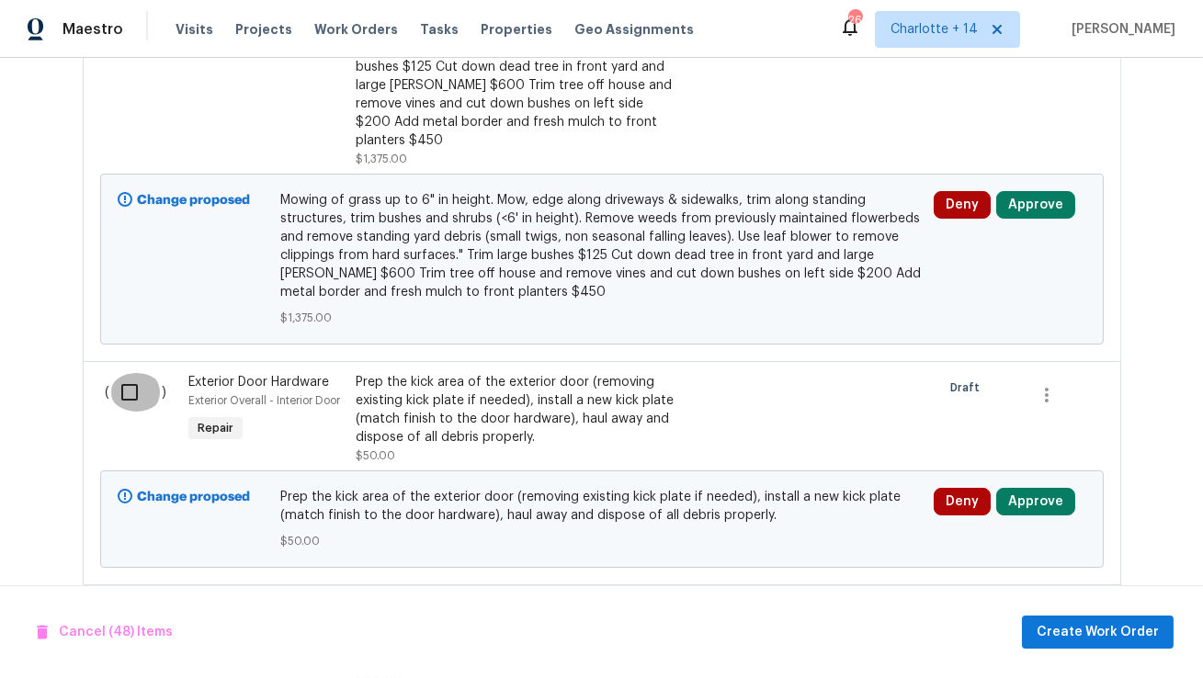
click at [132, 373] on input "checkbox" at bounding box center [136, 392] width 52 height 39
checkbox input "true"
click at [130, 596] on input "checkbox" at bounding box center [136, 615] width 52 height 39
checkbox input "true"
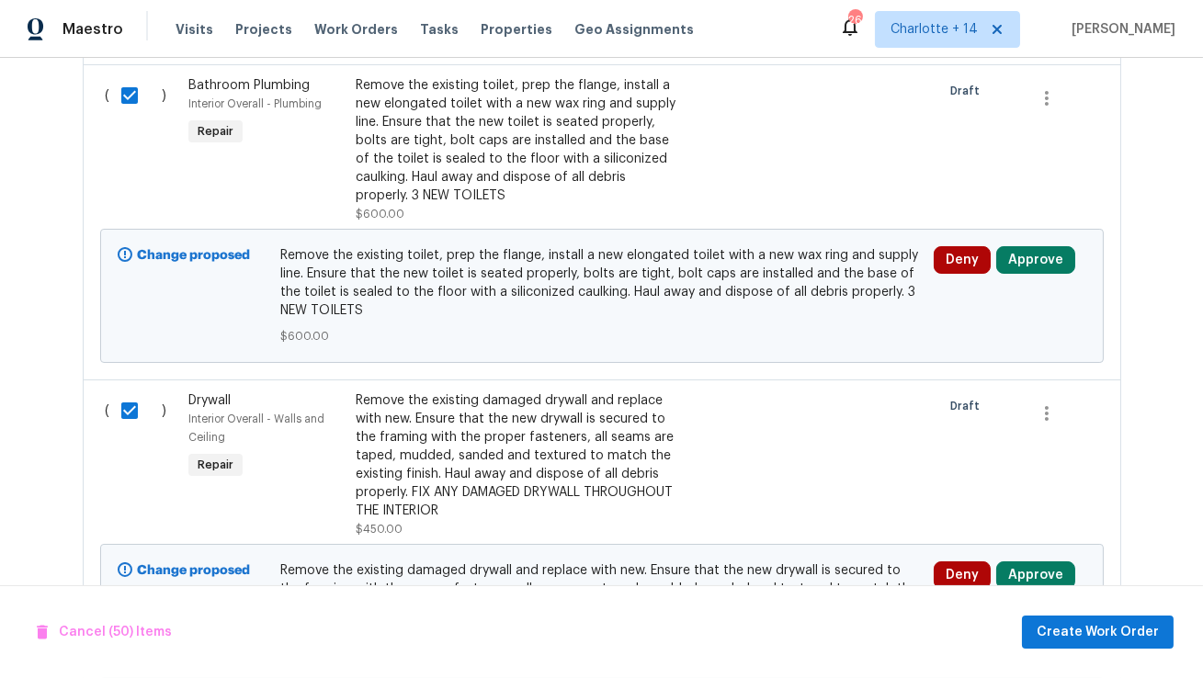
scroll to position [6508, 0]
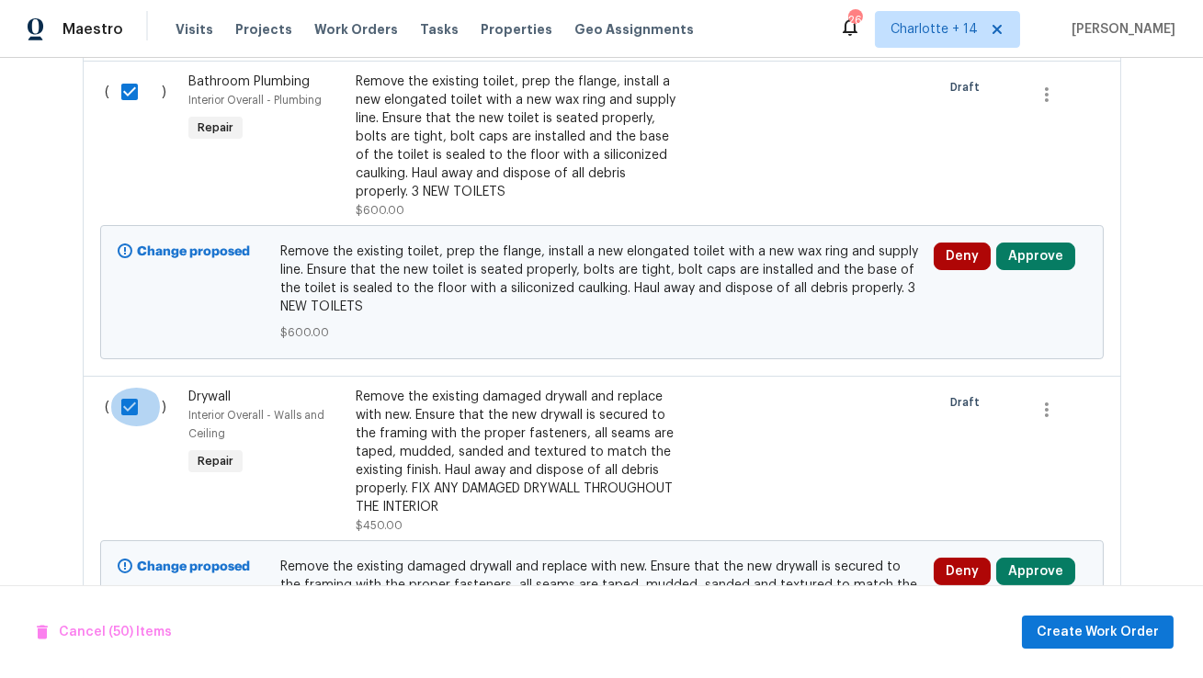
click at [131, 388] on input "checkbox" at bounding box center [136, 407] width 52 height 39
checkbox input "false"
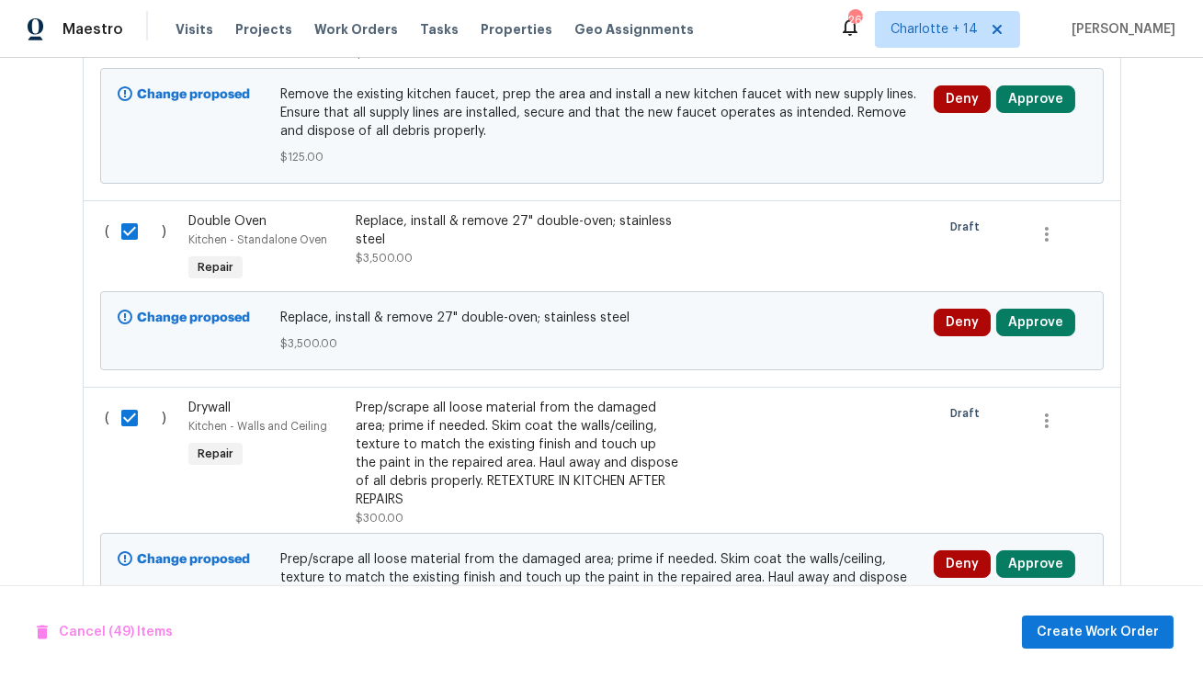
scroll to position [9437, 0]
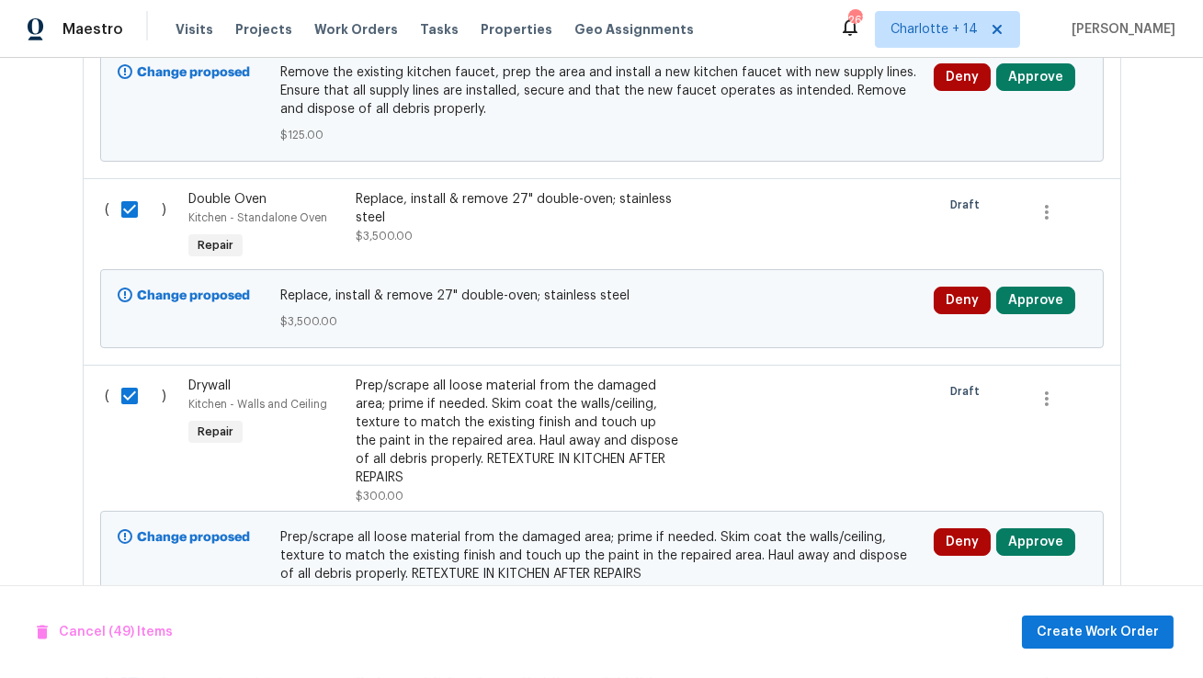
click at [136, 377] on input "checkbox" at bounding box center [136, 396] width 52 height 39
checkbox input "false"
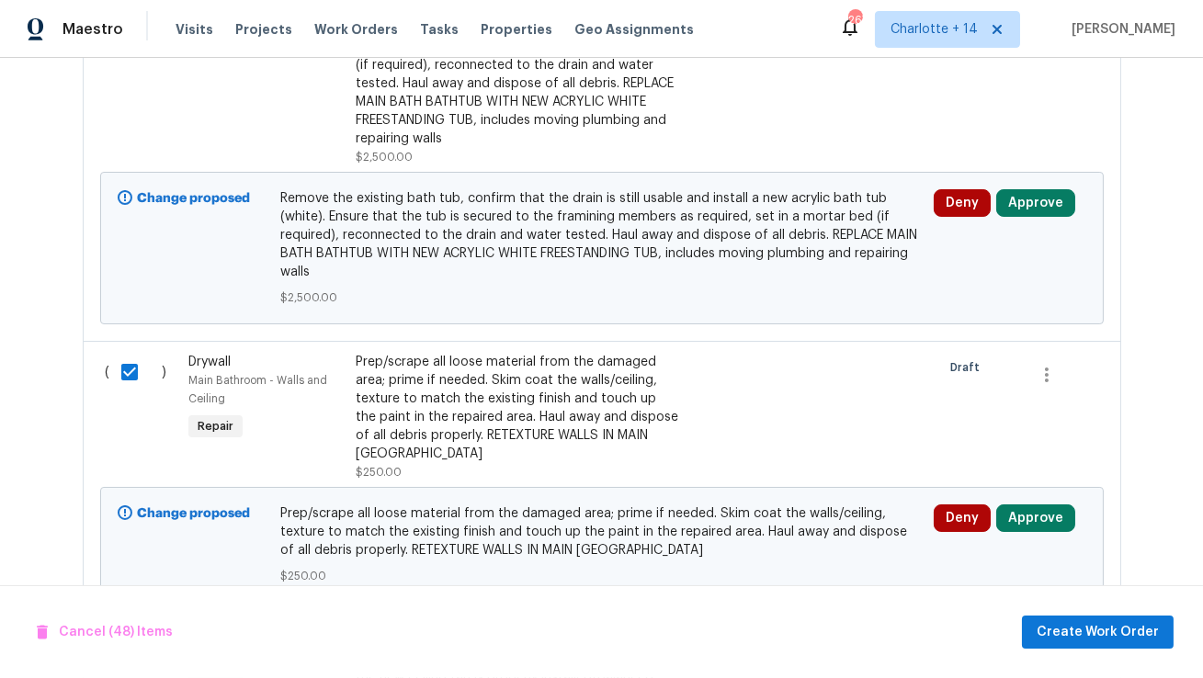
scroll to position [12949, 0]
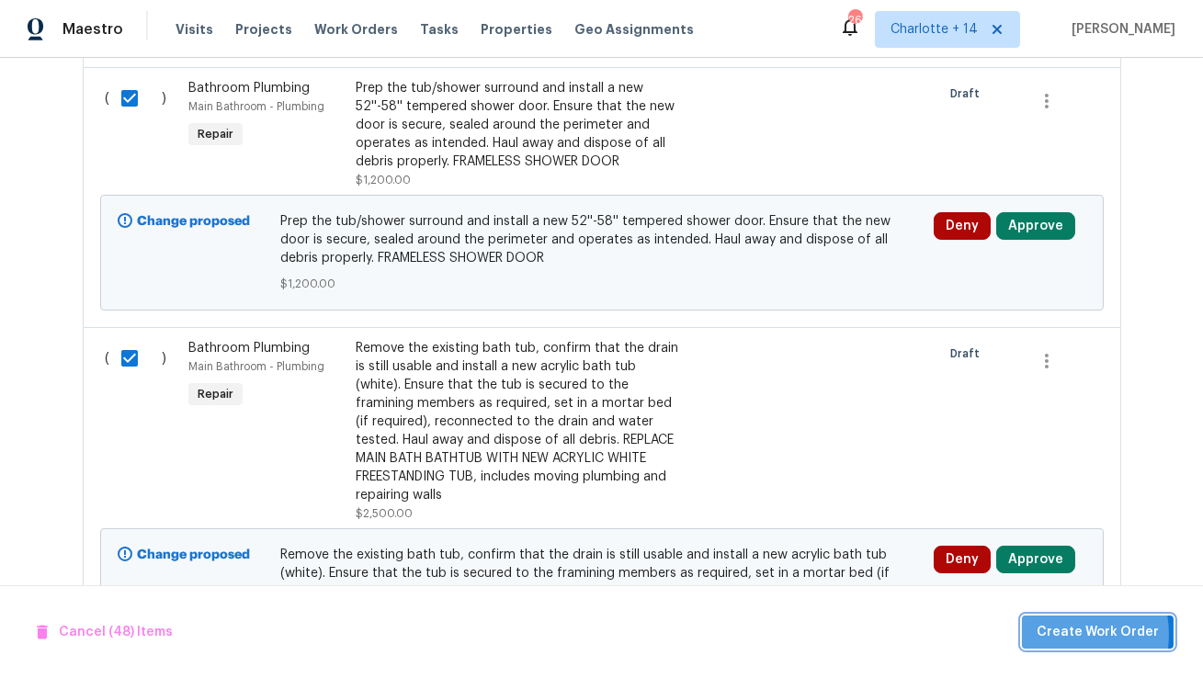
click at [1065, 635] on span "Create Work Order" at bounding box center [1097, 632] width 122 height 23
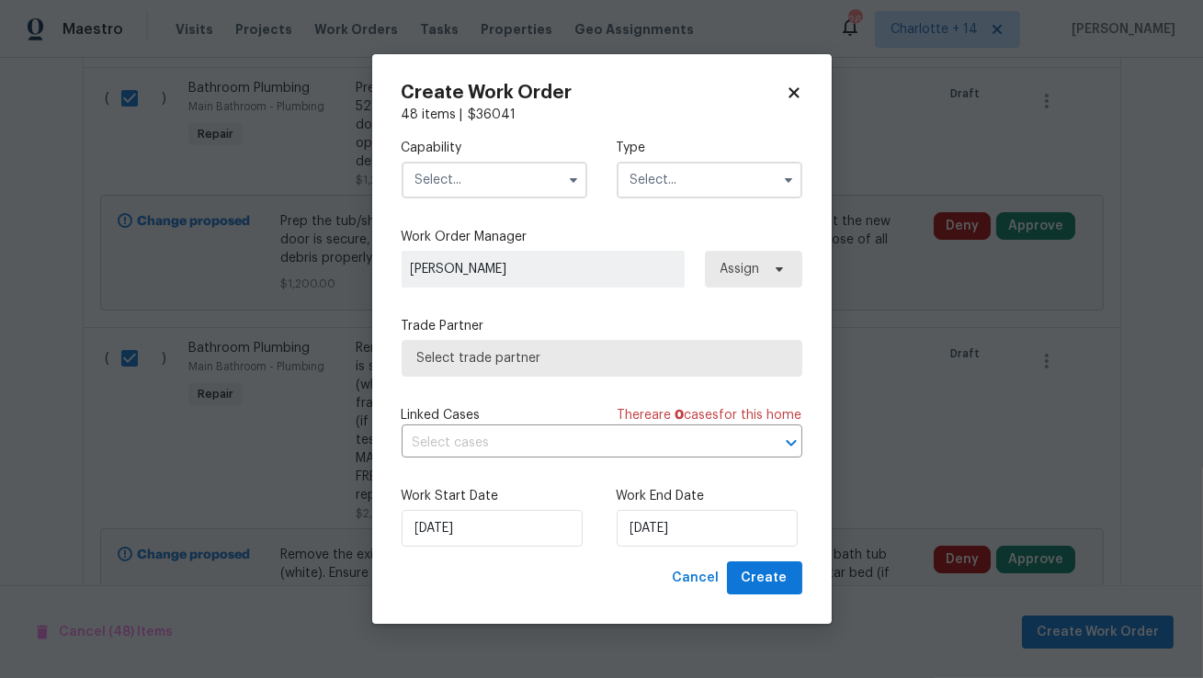
click at [528, 183] on input "text" at bounding box center [494, 180] width 186 height 37
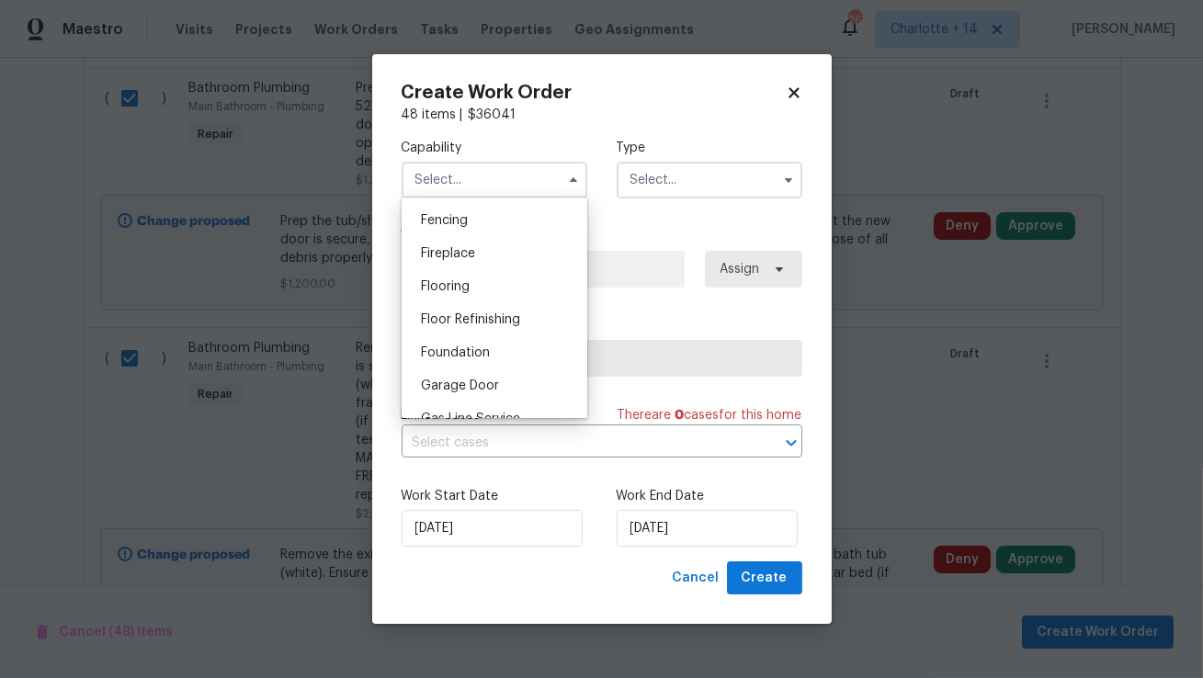
scroll to position [696, 0]
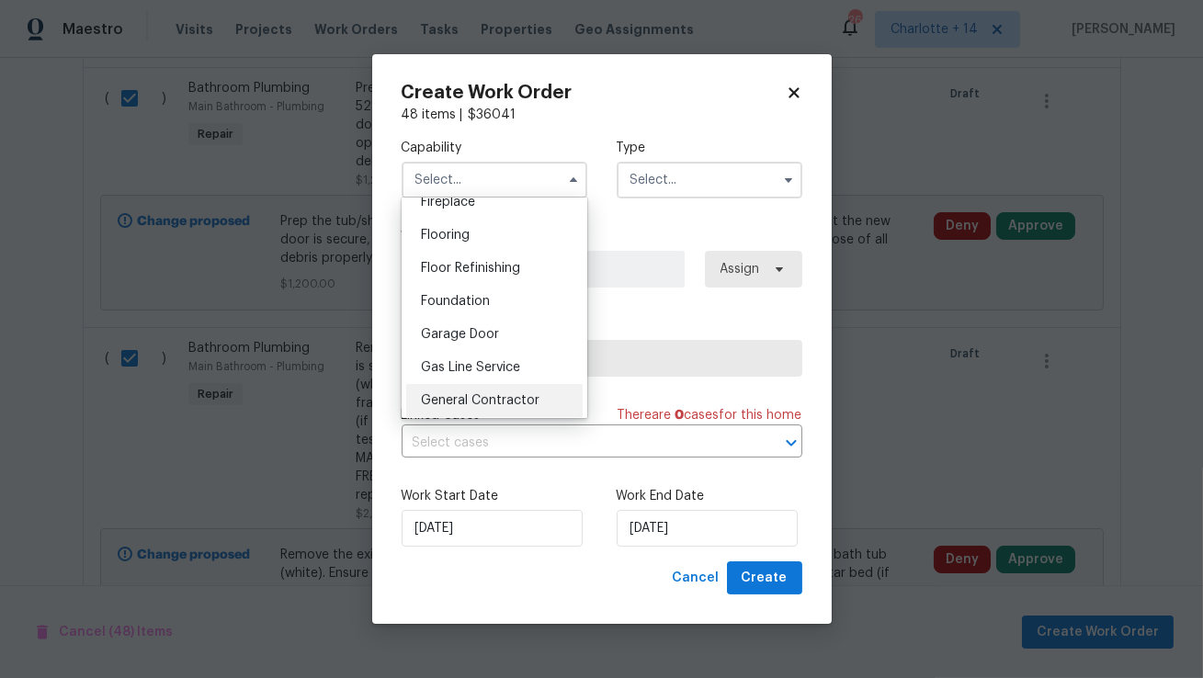
click at [476, 392] on div "General Contractor" at bounding box center [494, 400] width 176 height 33
type input "General Contractor"
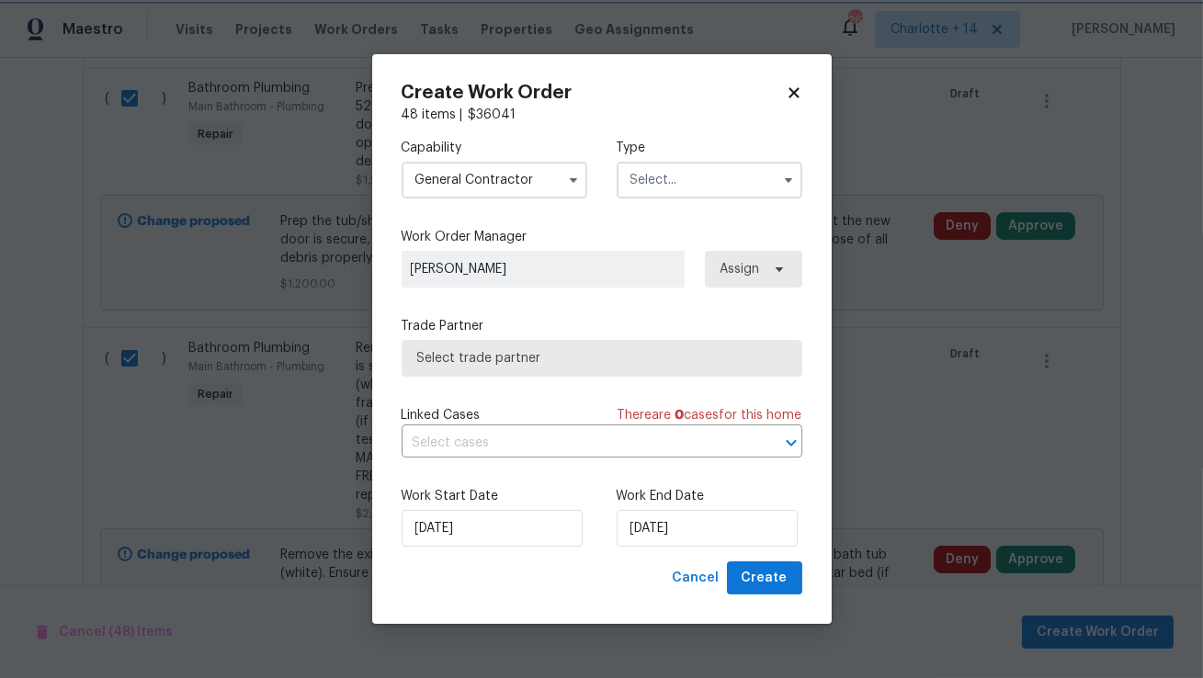
scroll to position [733, 0]
click at [697, 168] on input "text" at bounding box center [709, 180] width 186 height 37
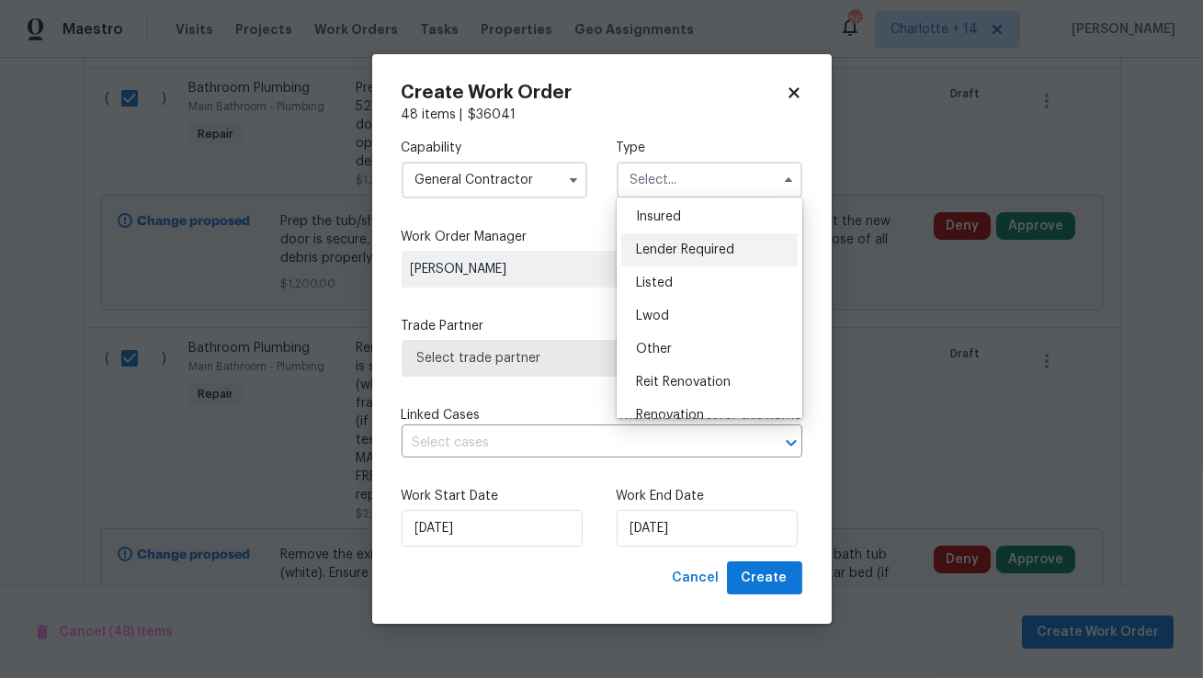
scroll to position [165, 0]
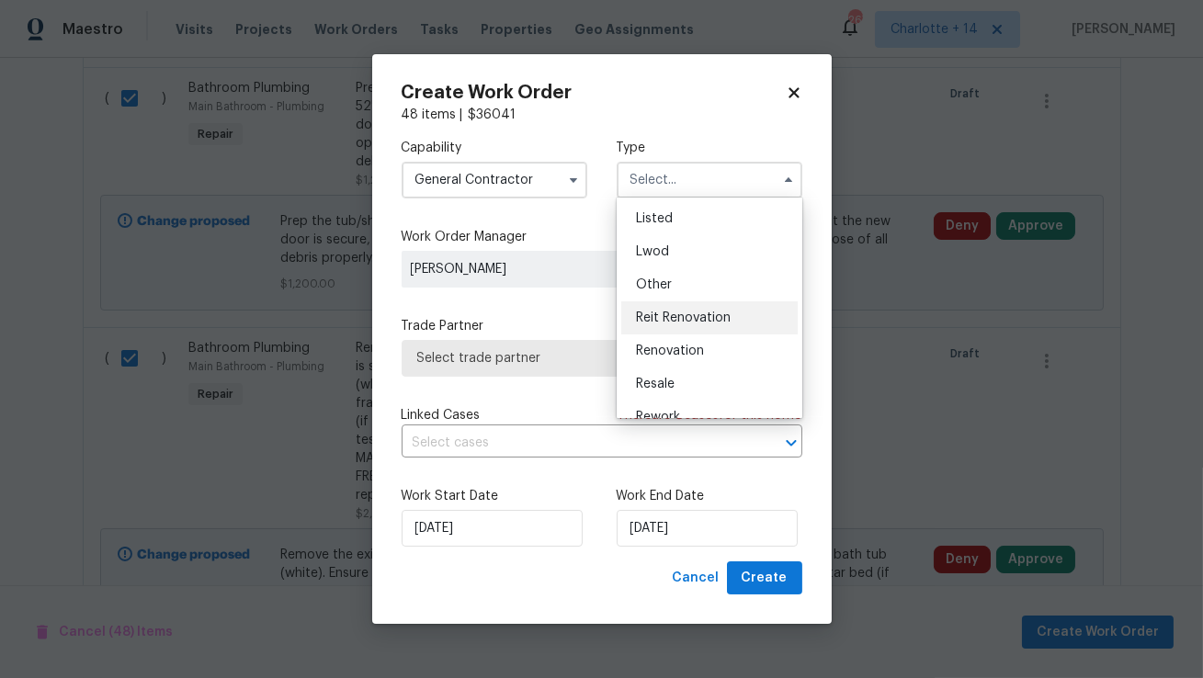
click at [659, 318] on span "Reit Renovation" at bounding box center [683, 317] width 95 height 13
type input "Reit Renovation"
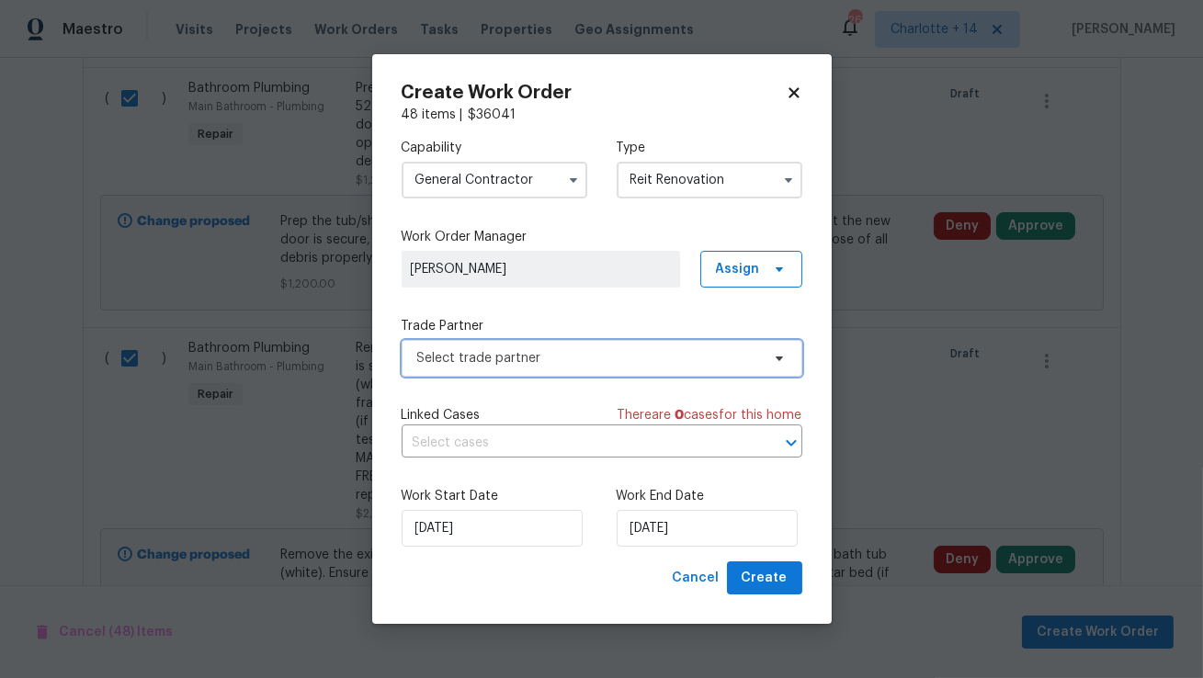
click at [634, 361] on span "Select trade partner" at bounding box center [588, 358] width 343 height 18
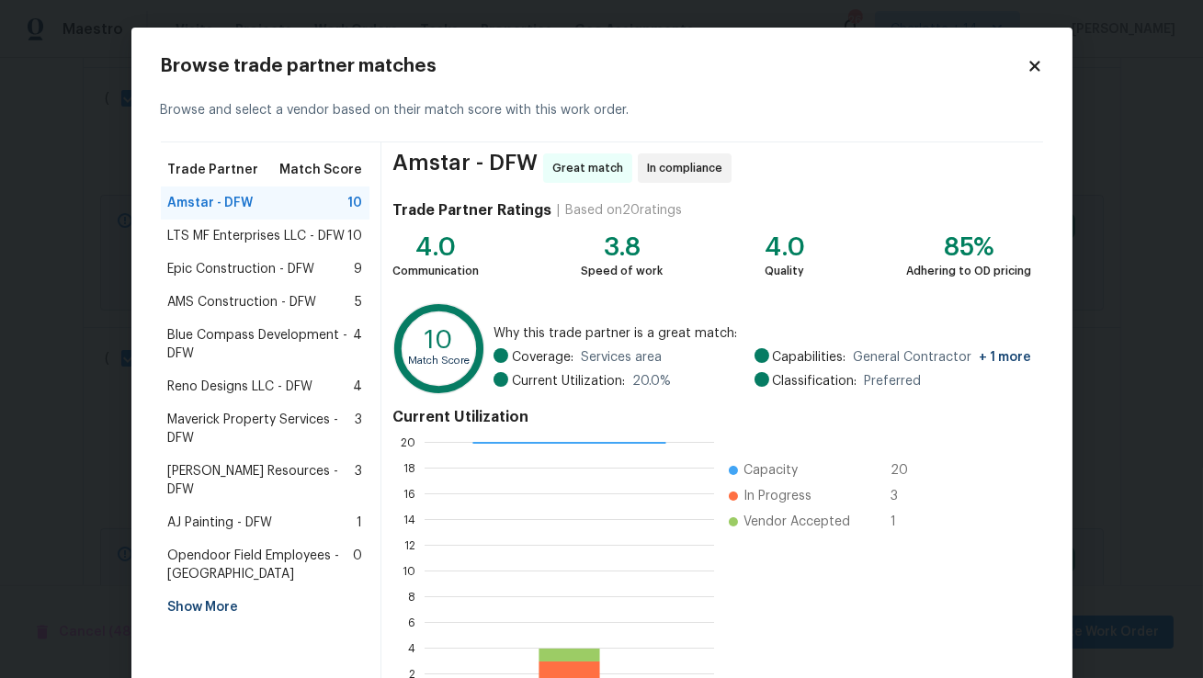
scroll to position [132, 0]
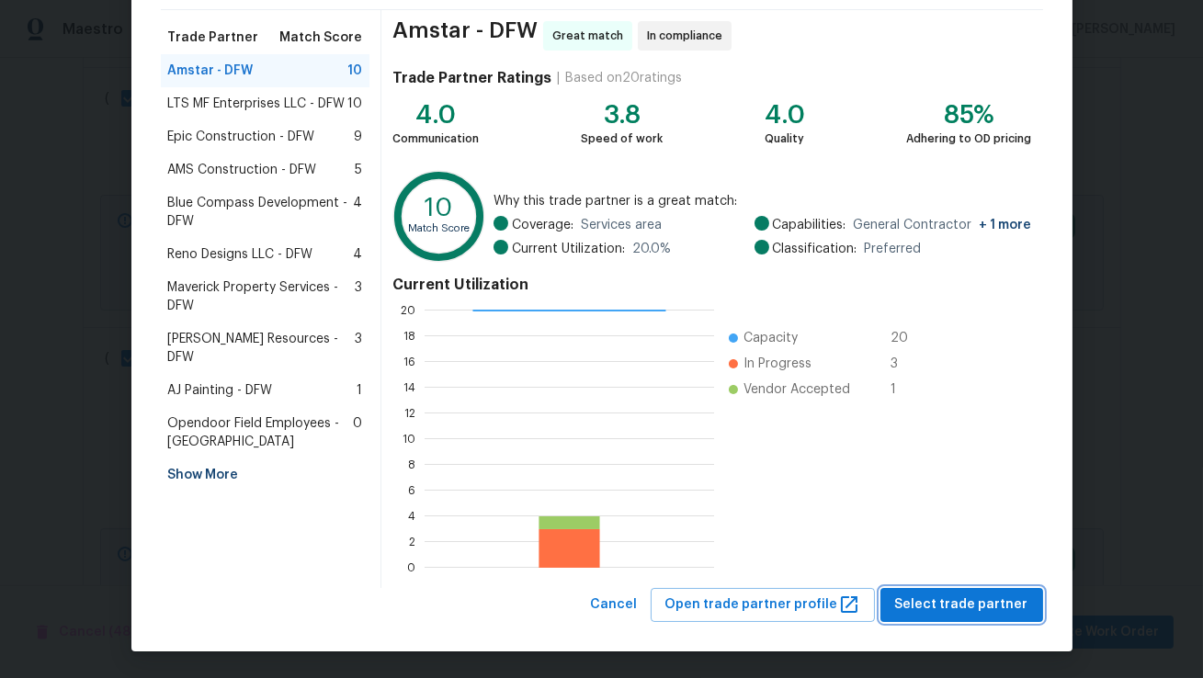
click at [934, 589] on button "Select trade partner" at bounding box center [961, 605] width 163 height 34
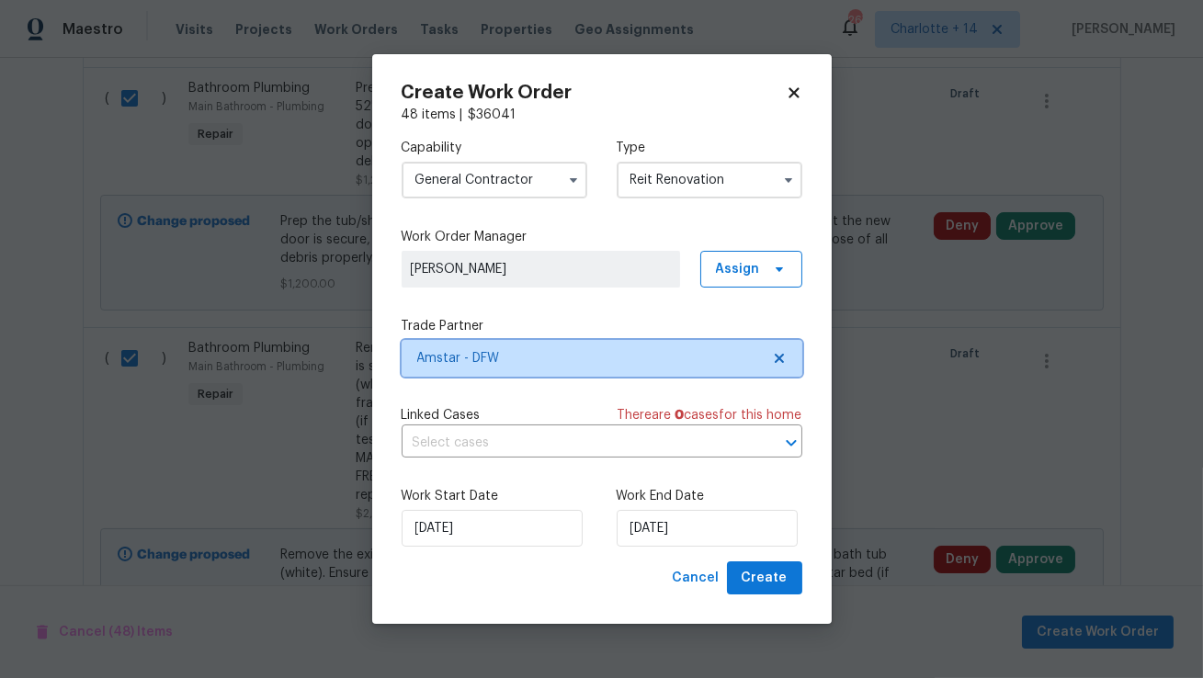
scroll to position [0, 0]
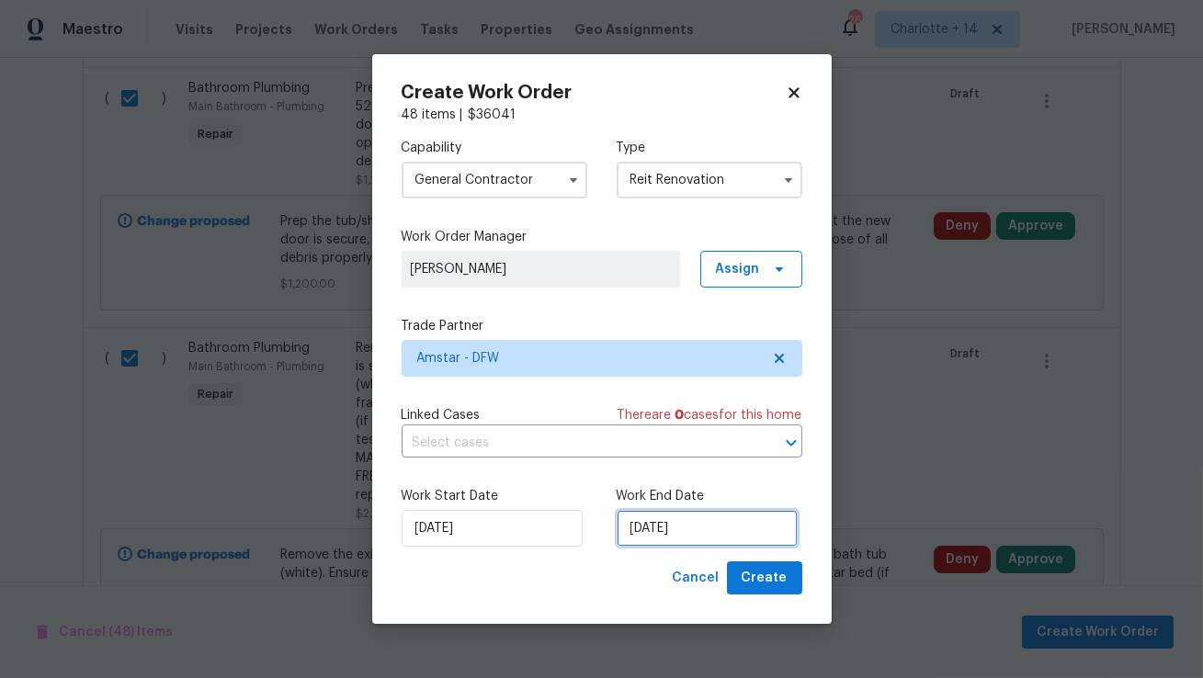
click at [716, 538] on input "[DATE]" at bounding box center [706, 528] width 181 height 37
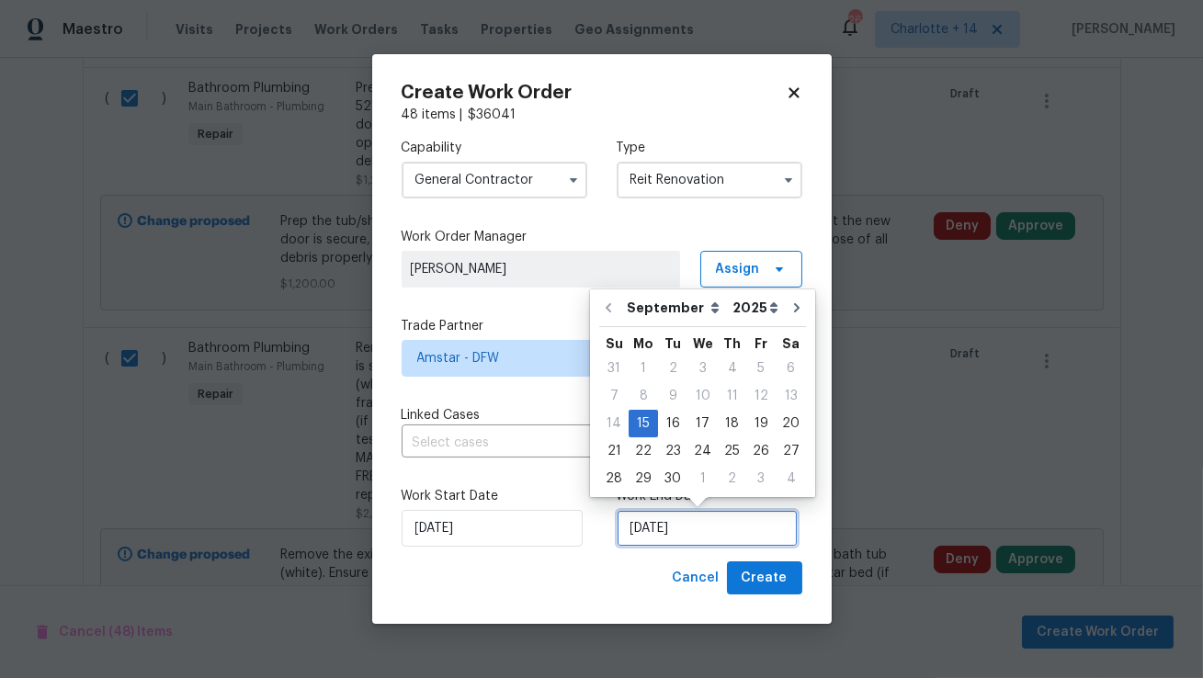
click at [716, 525] on input "[DATE]" at bounding box center [706, 528] width 181 height 37
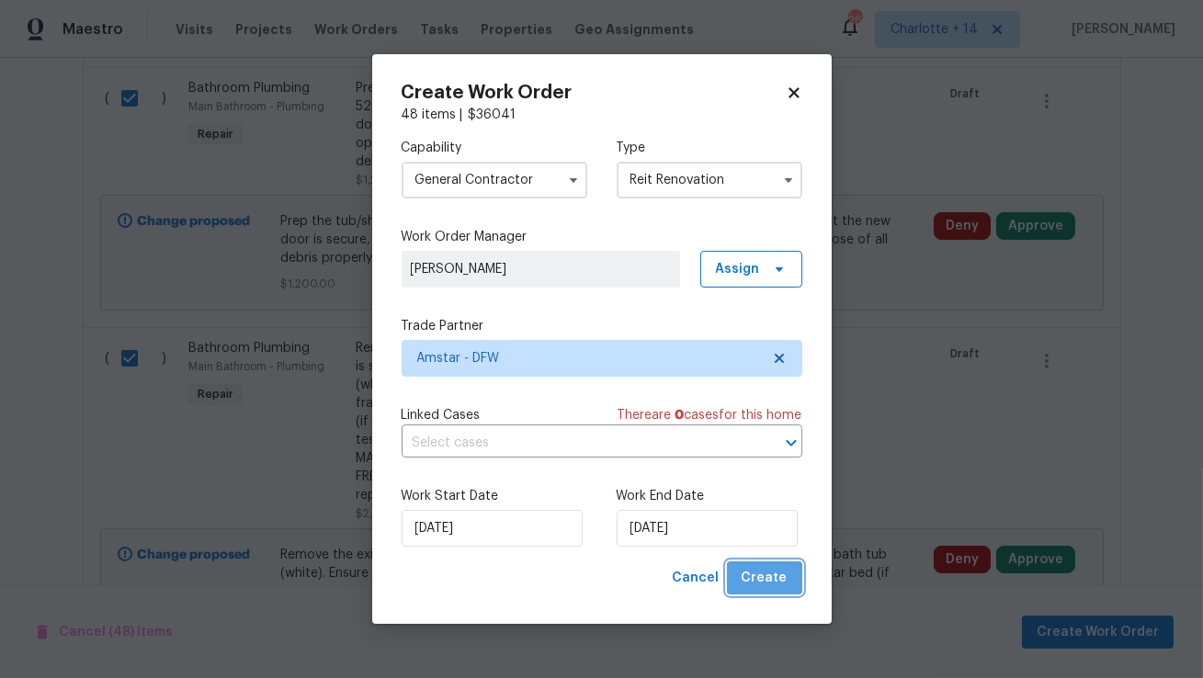
click at [768, 575] on span "Create" at bounding box center [764, 578] width 46 height 23
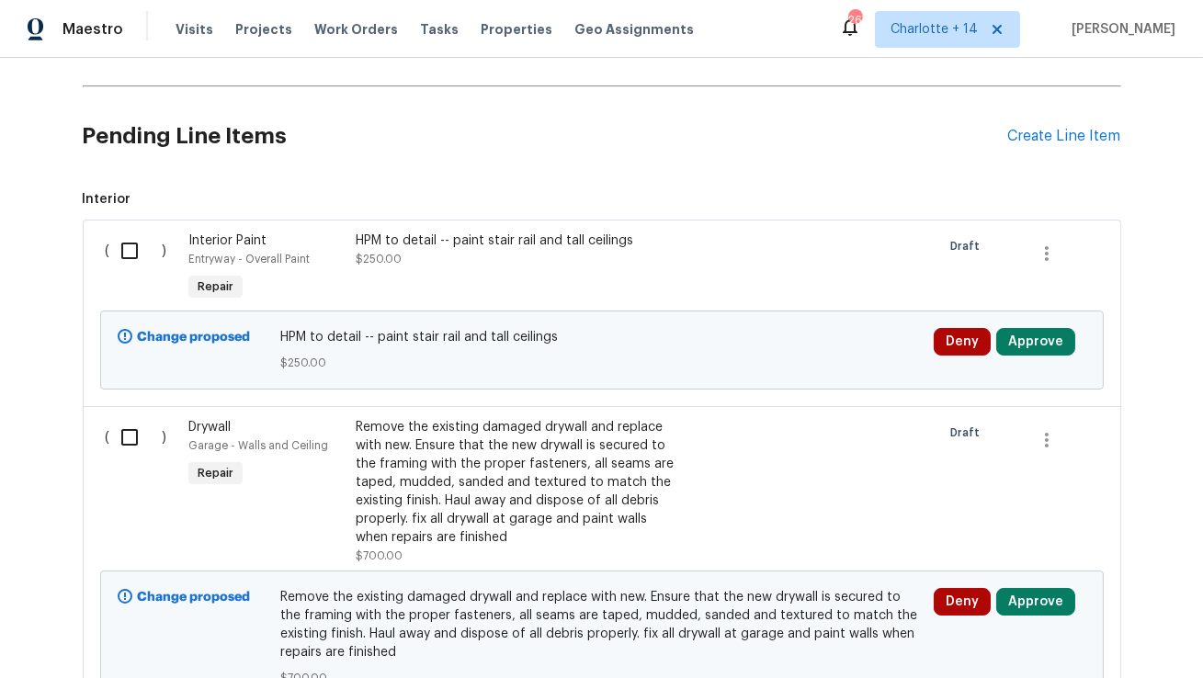
scroll to position [449, 0]
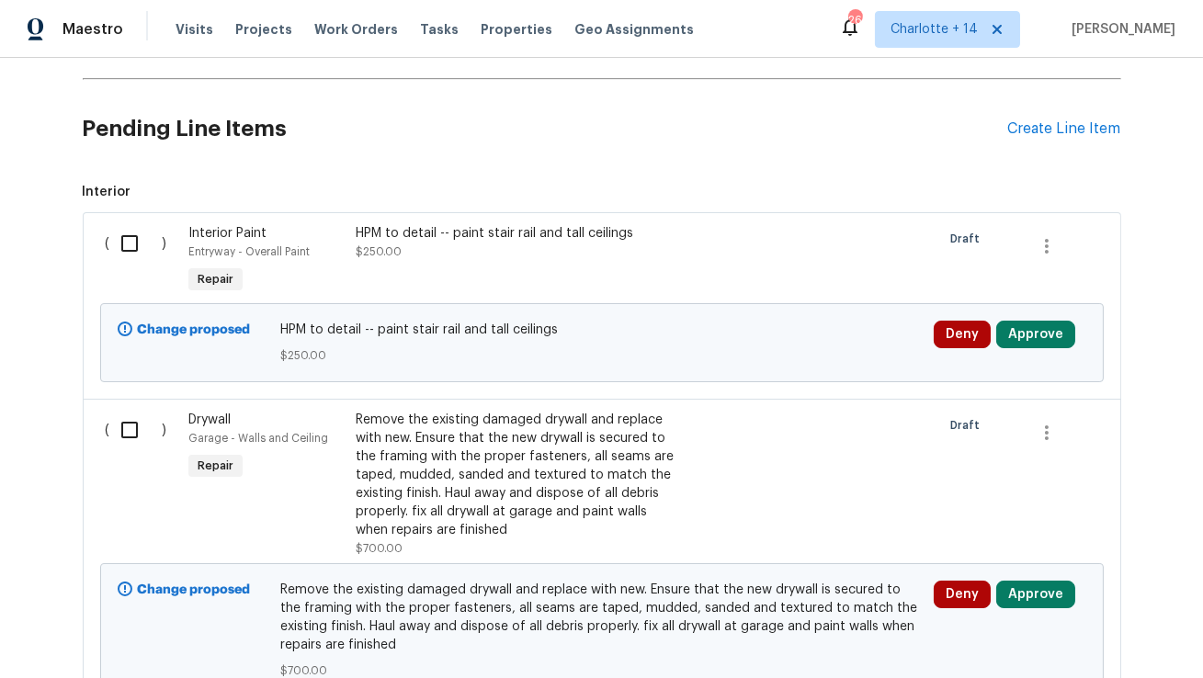
click at [123, 243] on input "checkbox" at bounding box center [136, 243] width 52 height 39
checkbox input "true"
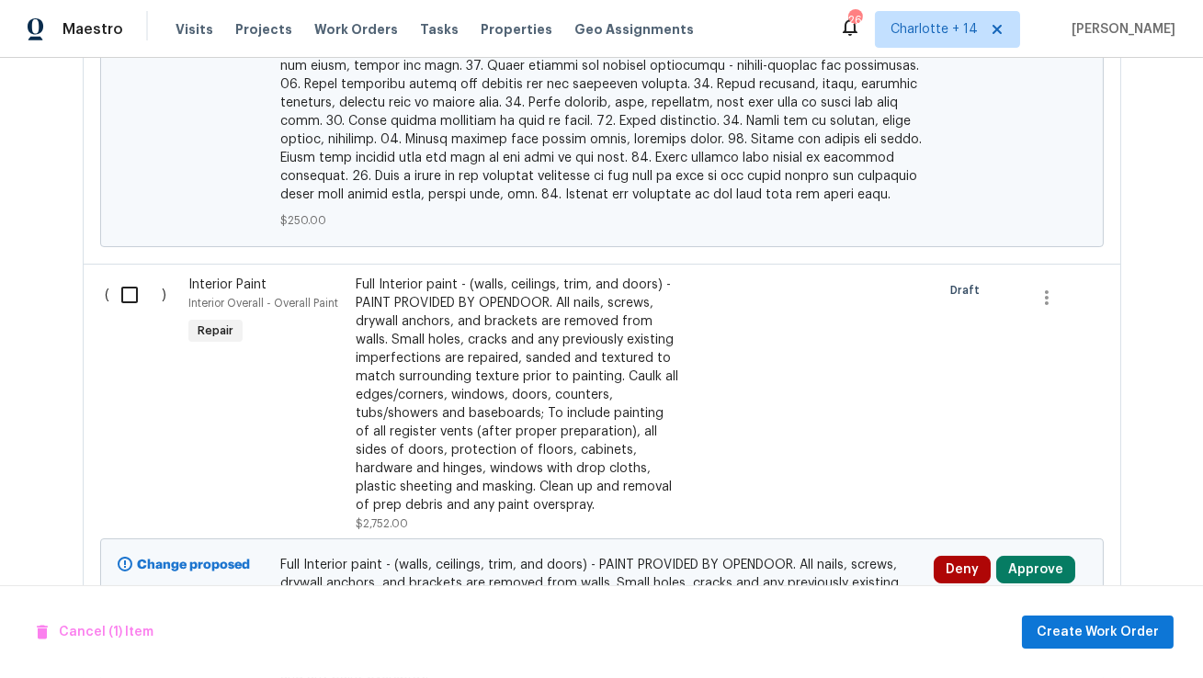
scroll to position [1751, 0]
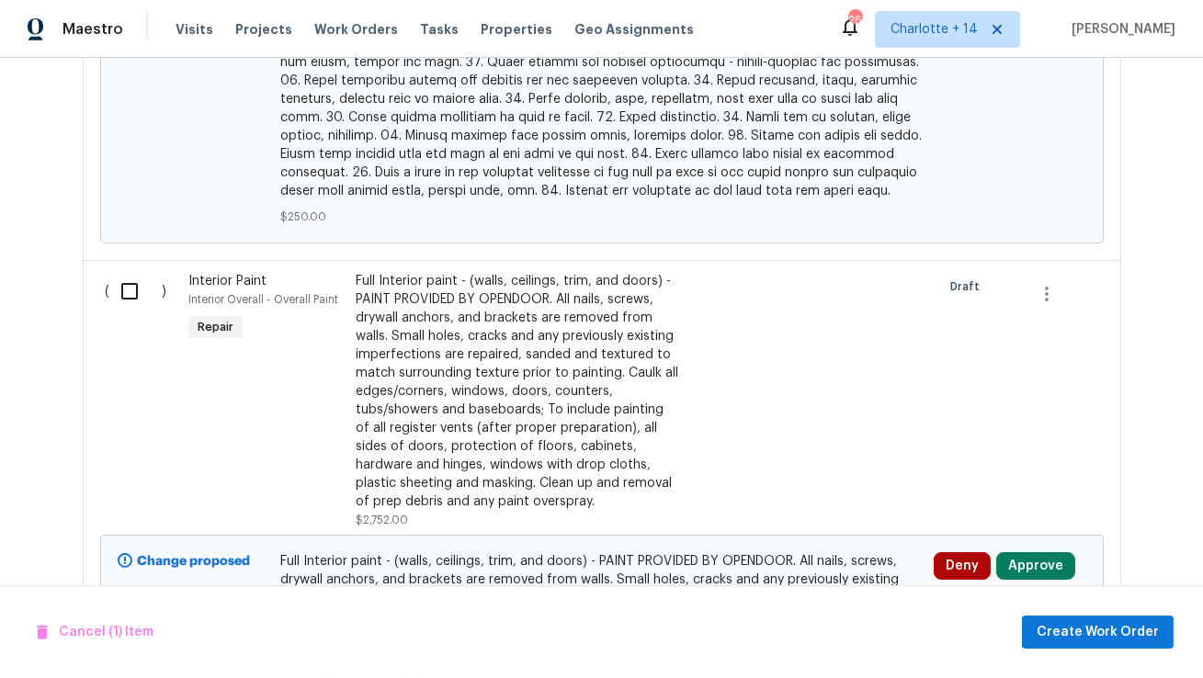
click at [125, 278] on input "checkbox" at bounding box center [136, 291] width 52 height 39
checkbox input "true"
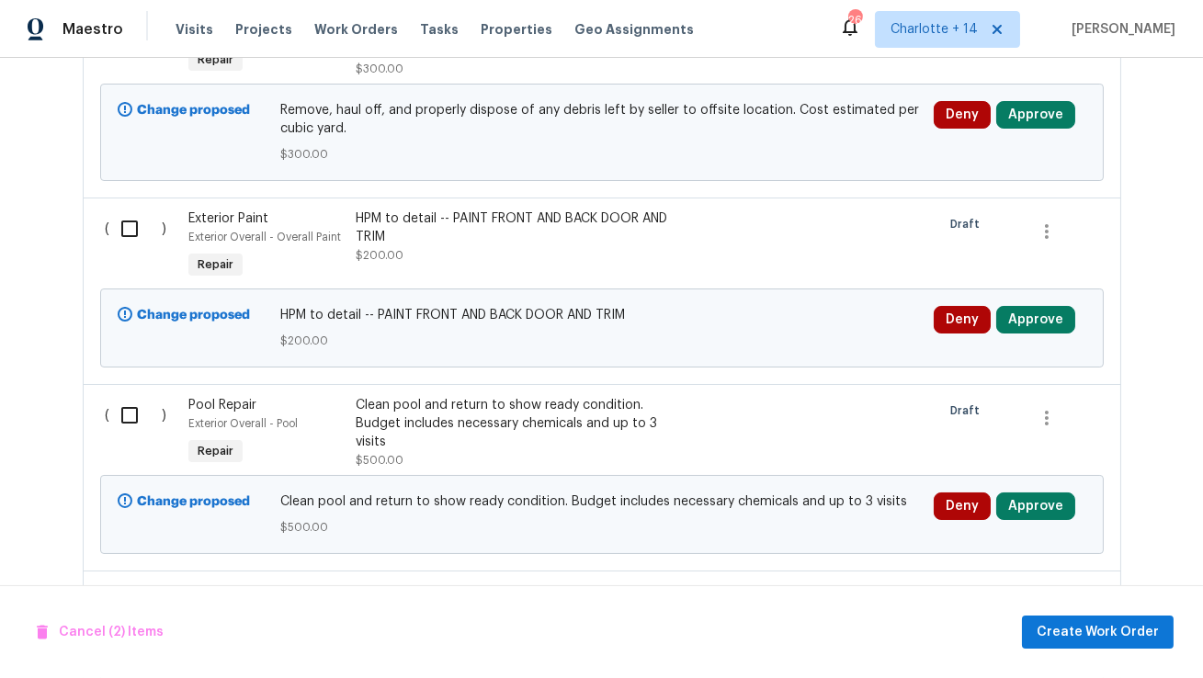
scroll to position [3804, 0]
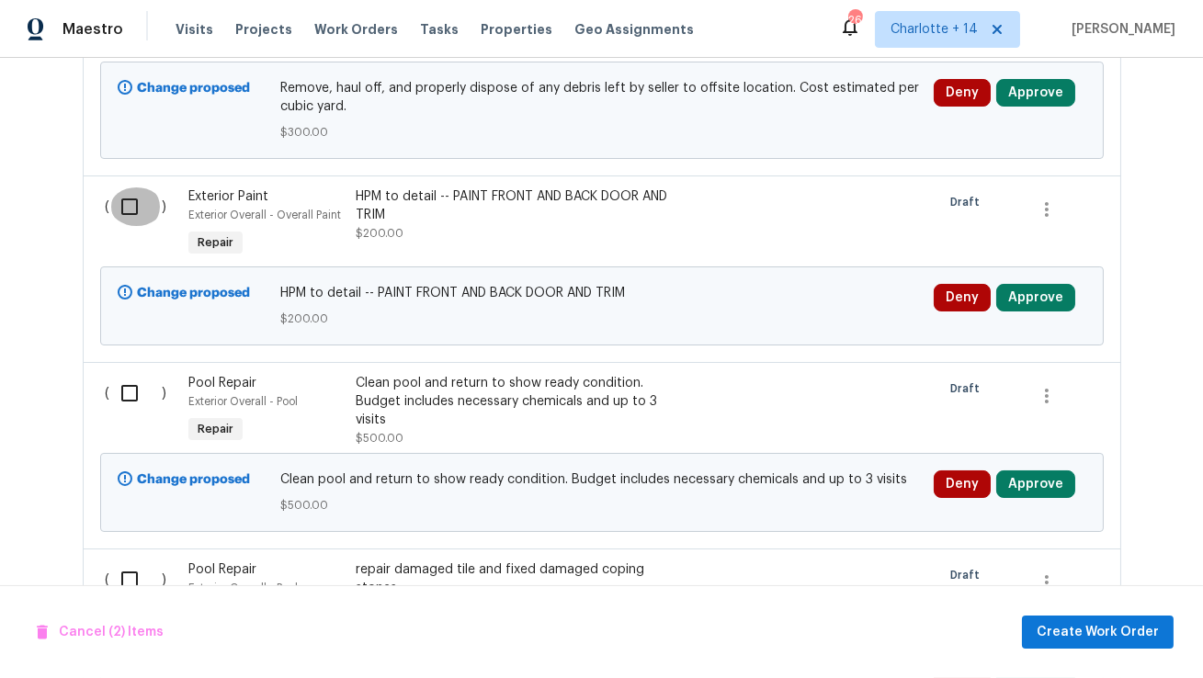
click at [130, 187] on input "checkbox" at bounding box center [136, 206] width 52 height 39
checkbox input "true"
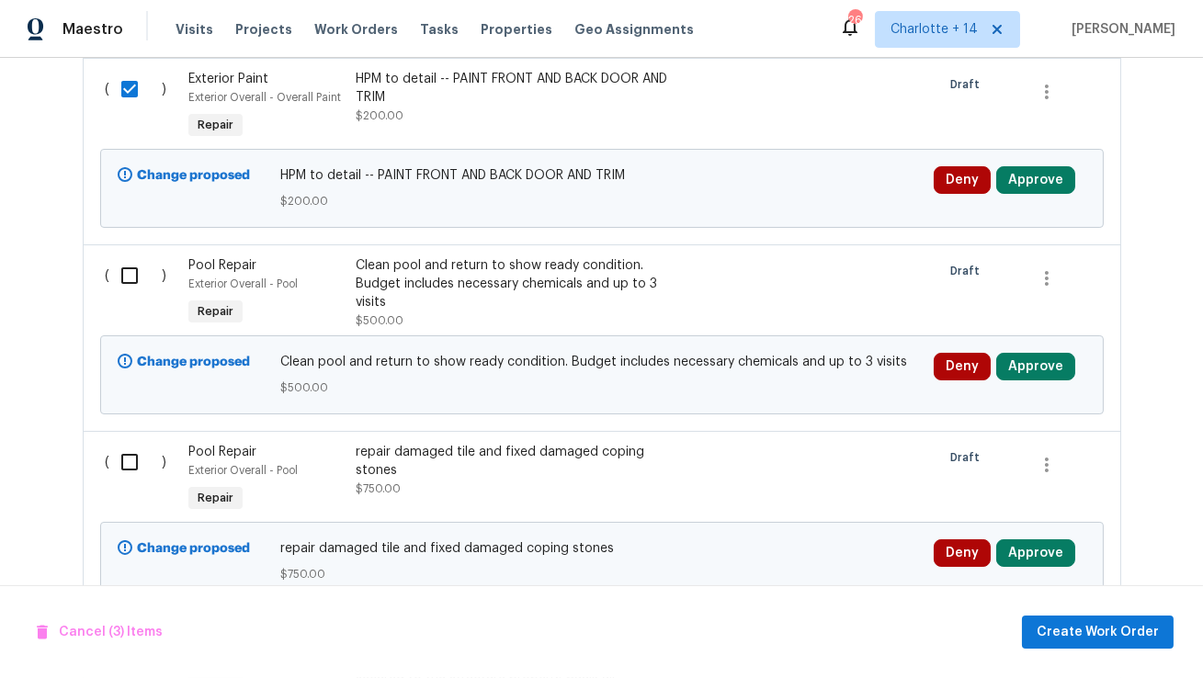
scroll to position [3966, 0]
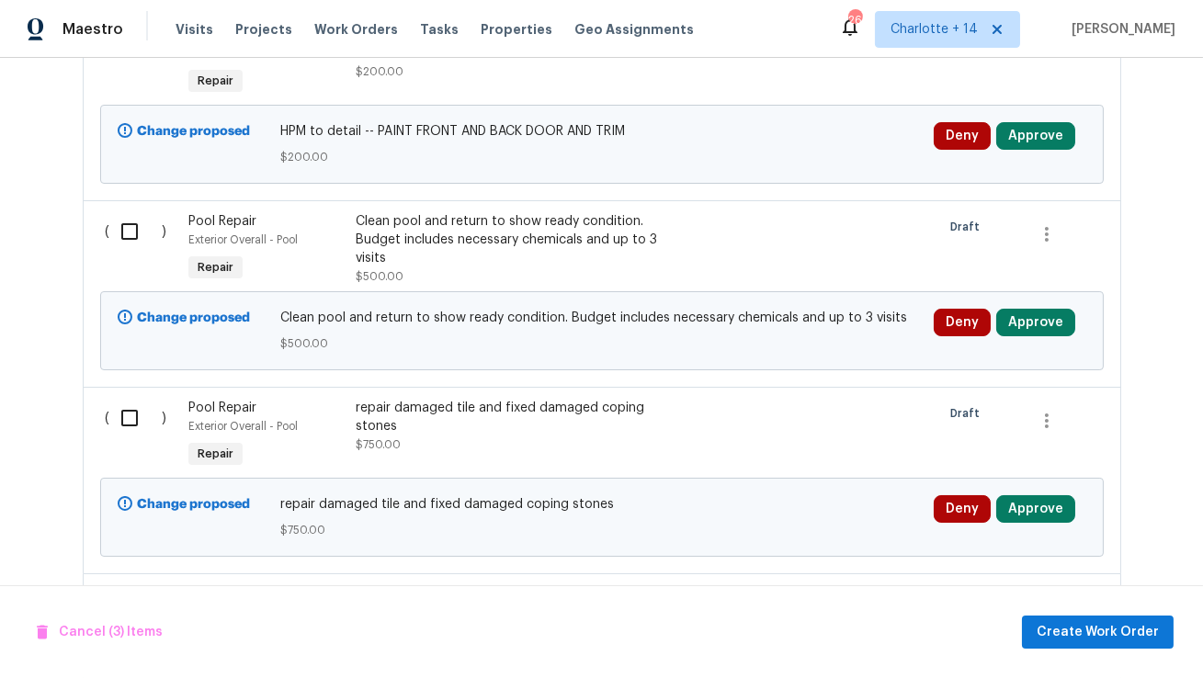
click at [130, 399] on input "checkbox" at bounding box center [136, 418] width 52 height 39
checkbox input "true"
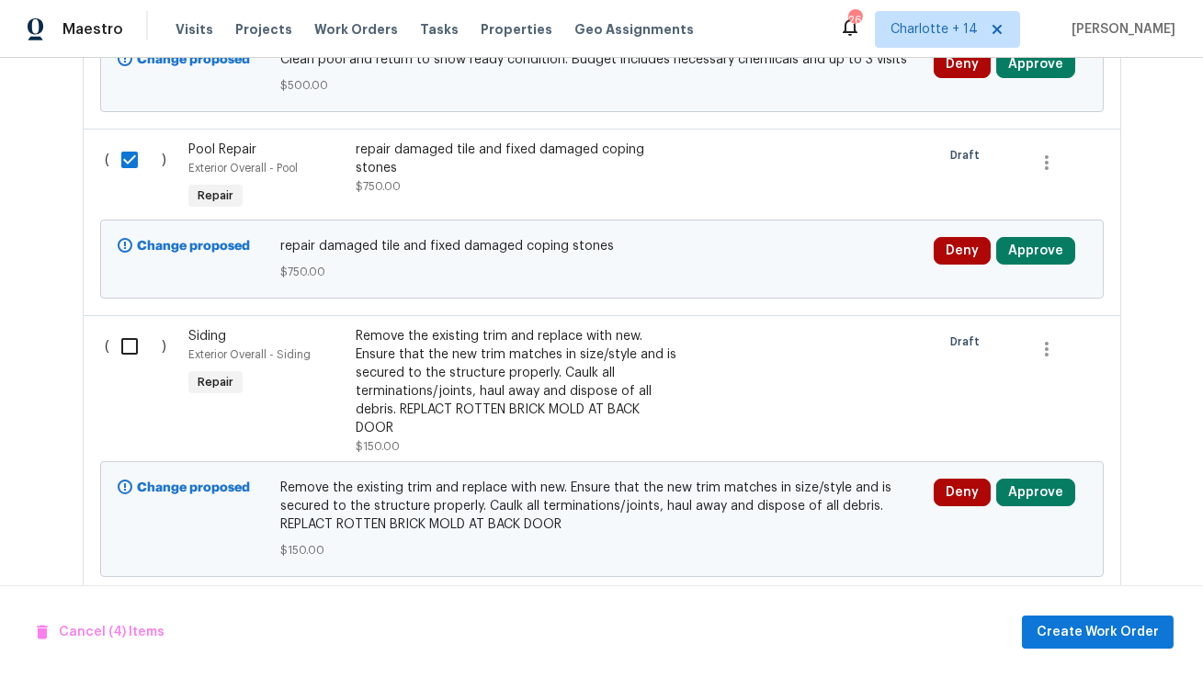
scroll to position [4229, 0]
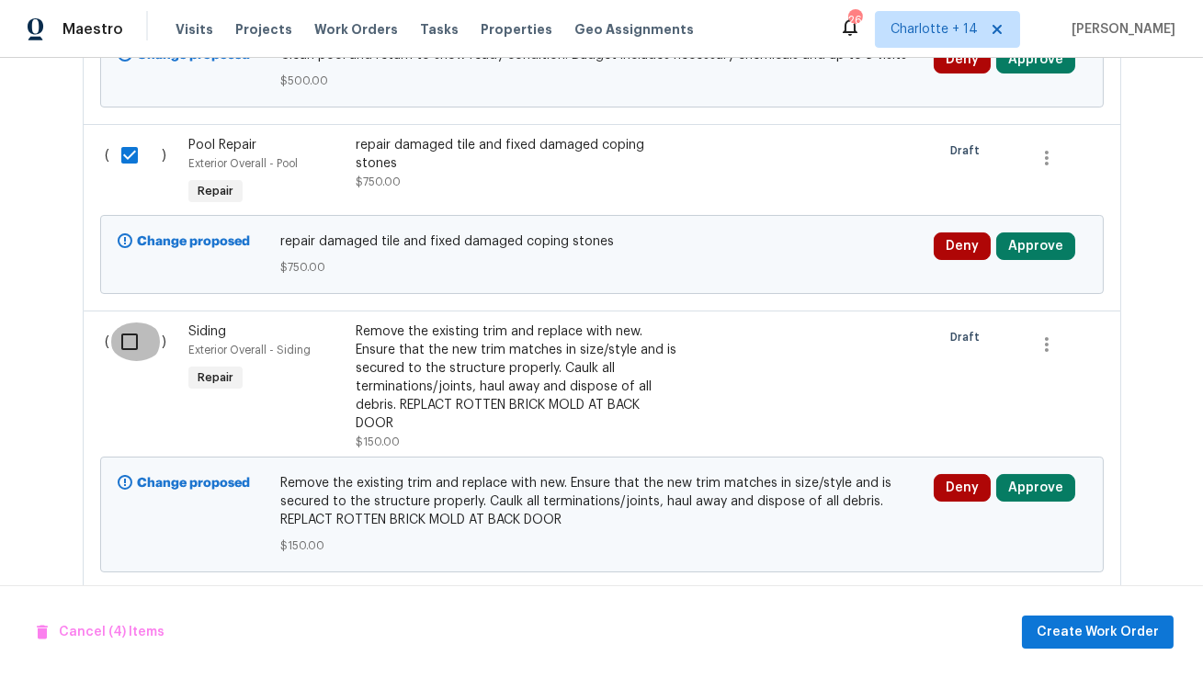
click at [127, 322] on input "checkbox" at bounding box center [136, 341] width 52 height 39
checkbox input "true"
click at [114, 637] on span "Cancel (5) Items" at bounding box center [100, 632] width 126 height 23
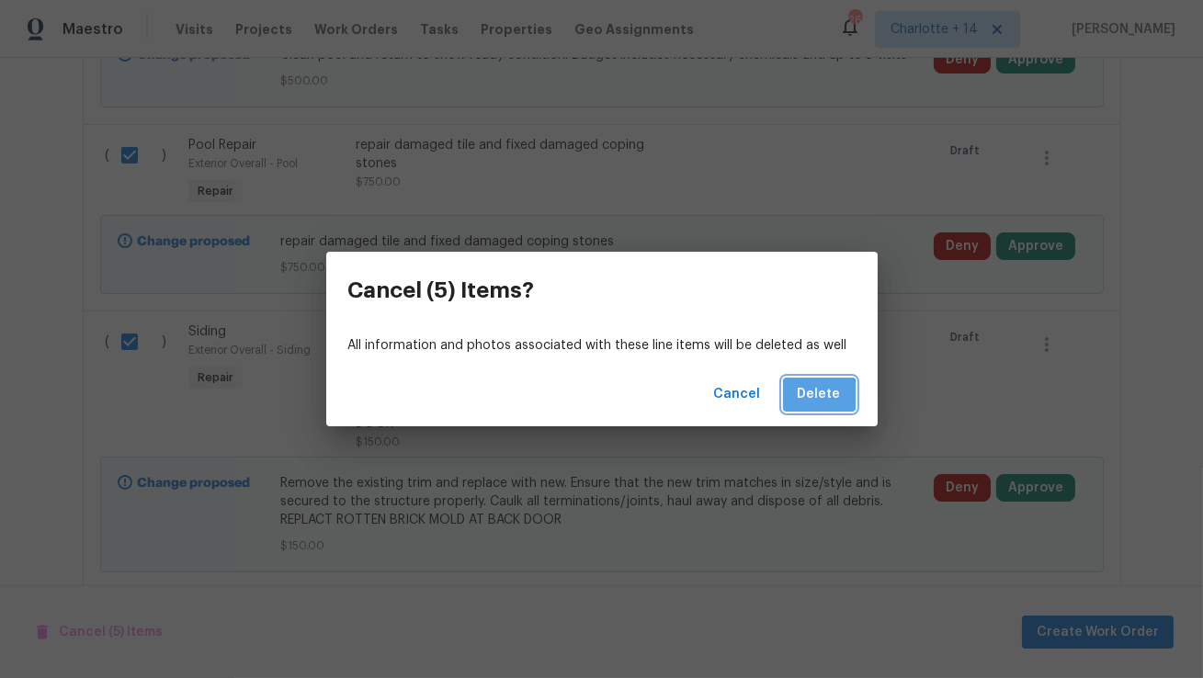
click at [808, 404] on span "Delete" at bounding box center [818, 394] width 43 height 23
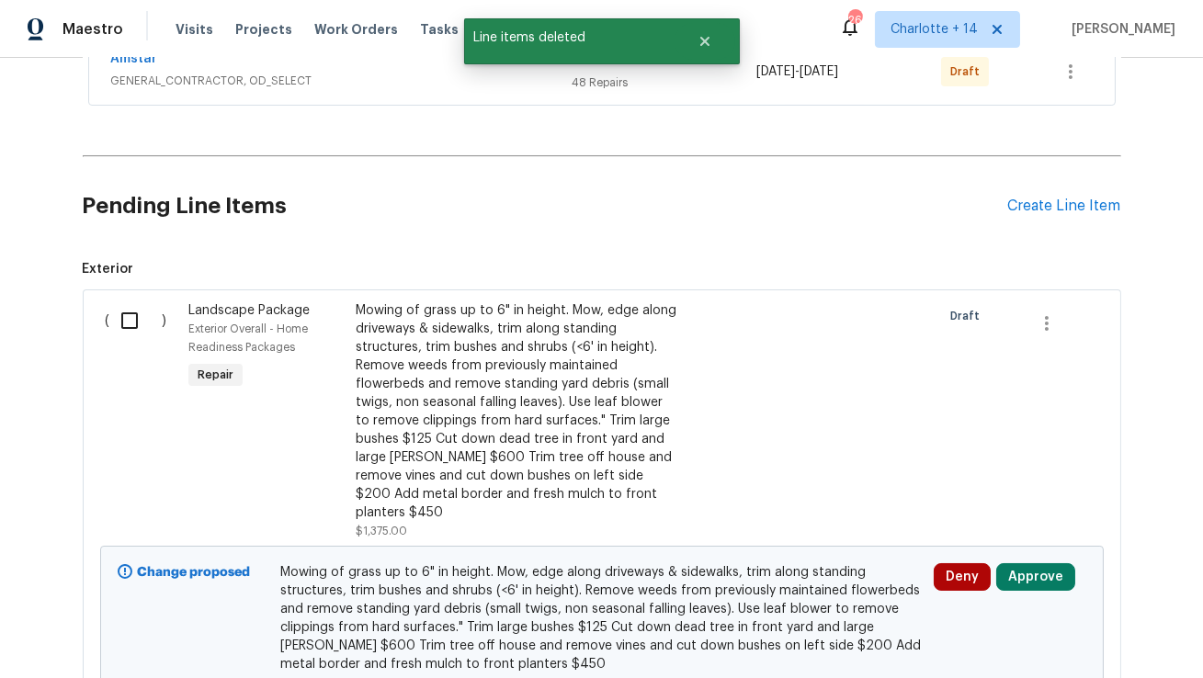
scroll to position [0, 0]
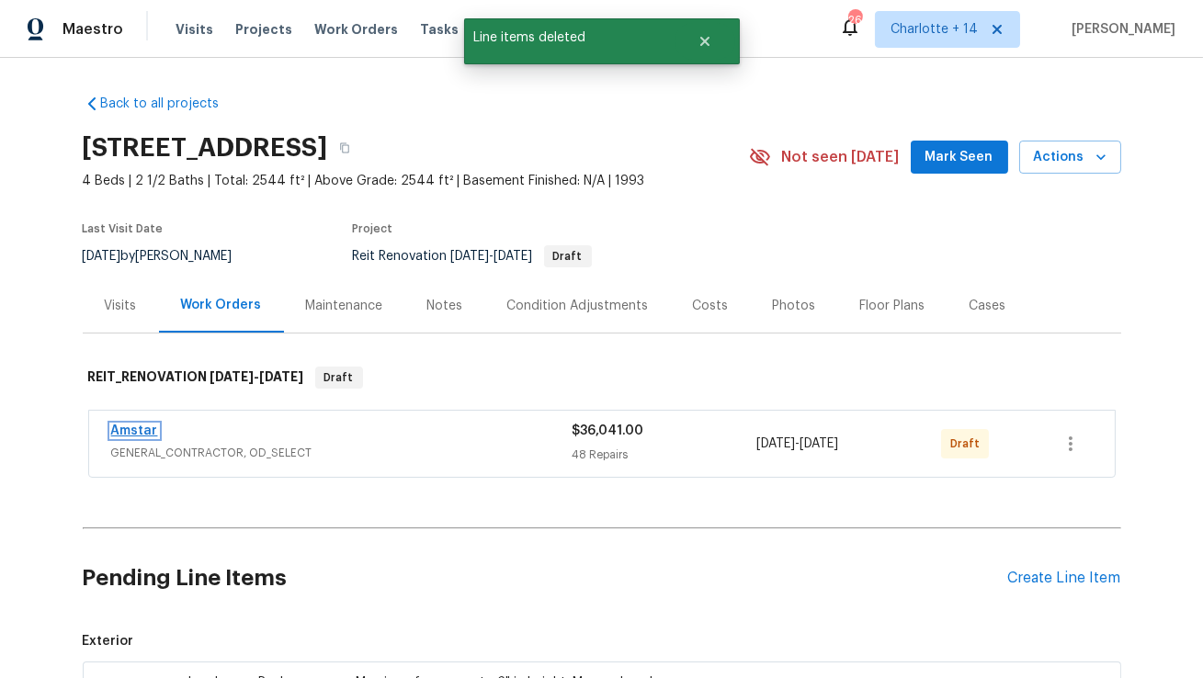
click at [143, 428] on link "Amstar" at bounding box center [134, 430] width 47 height 13
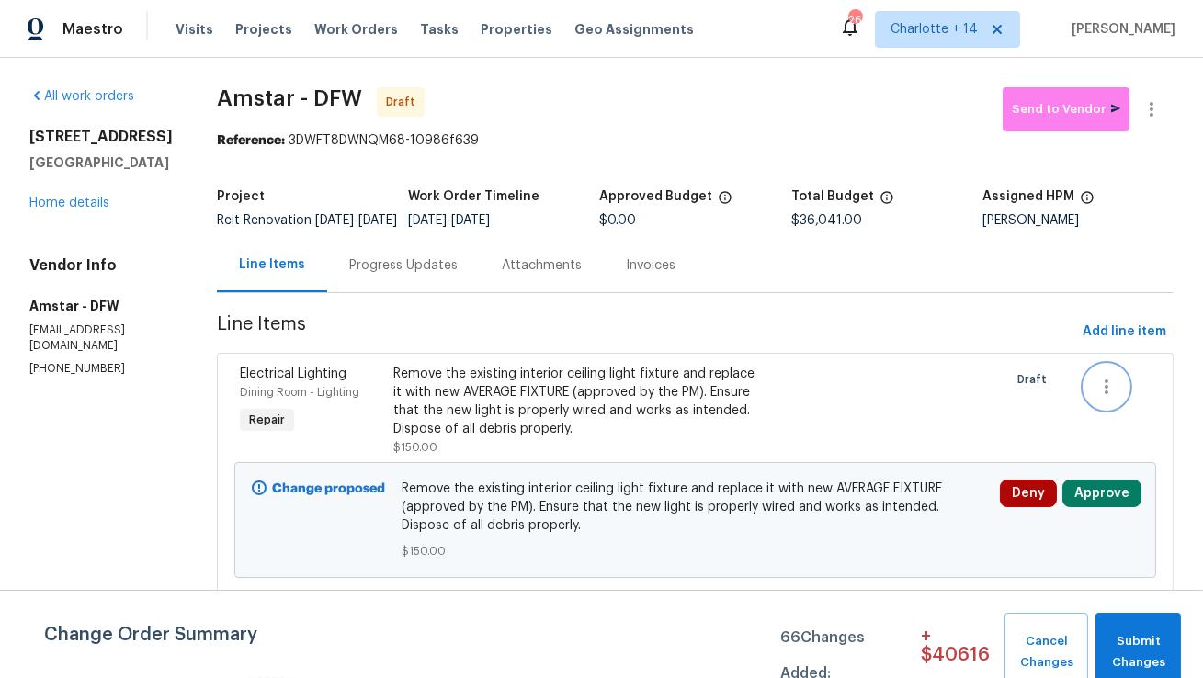
click at [1108, 398] on icon "button" at bounding box center [1106, 387] width 22 height 22
click at [476, 347] on div at bounding box center [601, 339] width 1203 height 678
click at [48, 209] on link "Home details" at bounding box center [69, 203] width 80 height 13
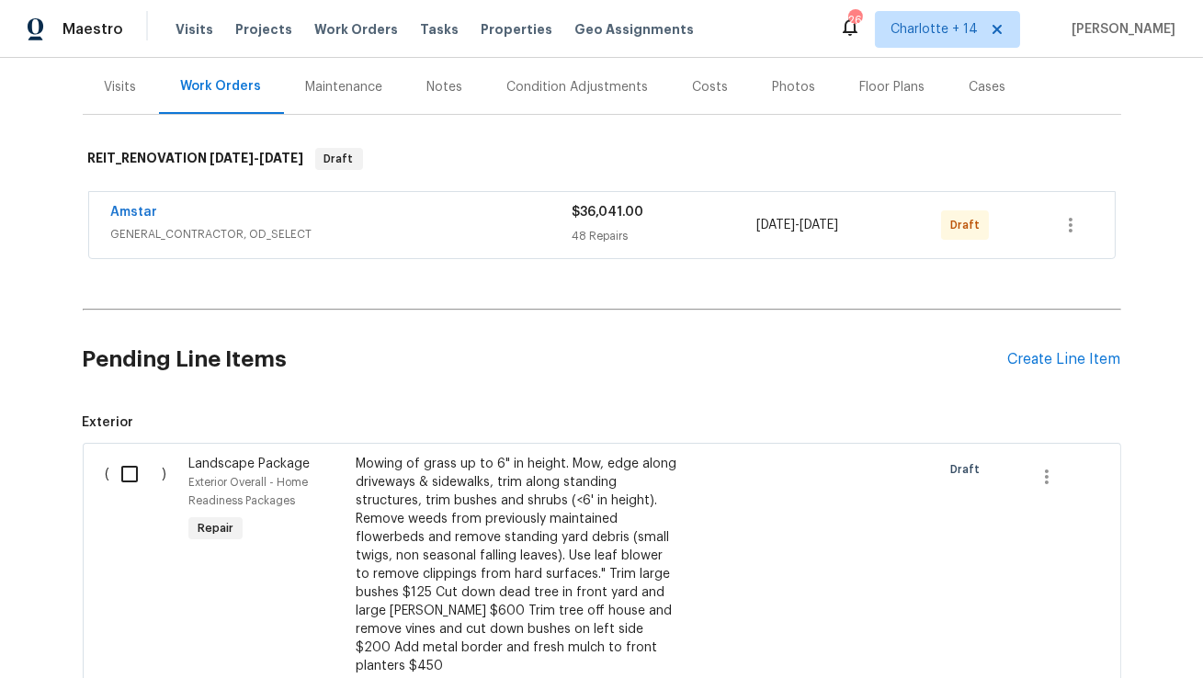
scroll to position [459, 0]
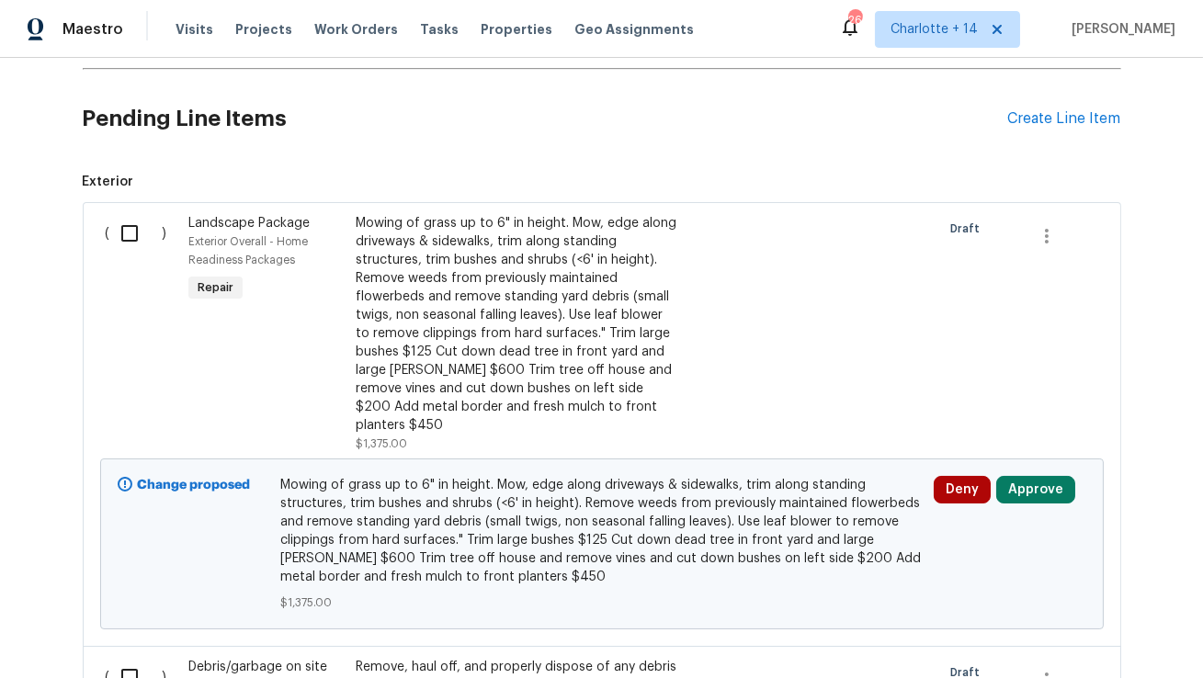
click at [133, 236] on input "checkbox" at bounding box center [136, 233] width 52 height 39
checkbox input "true"
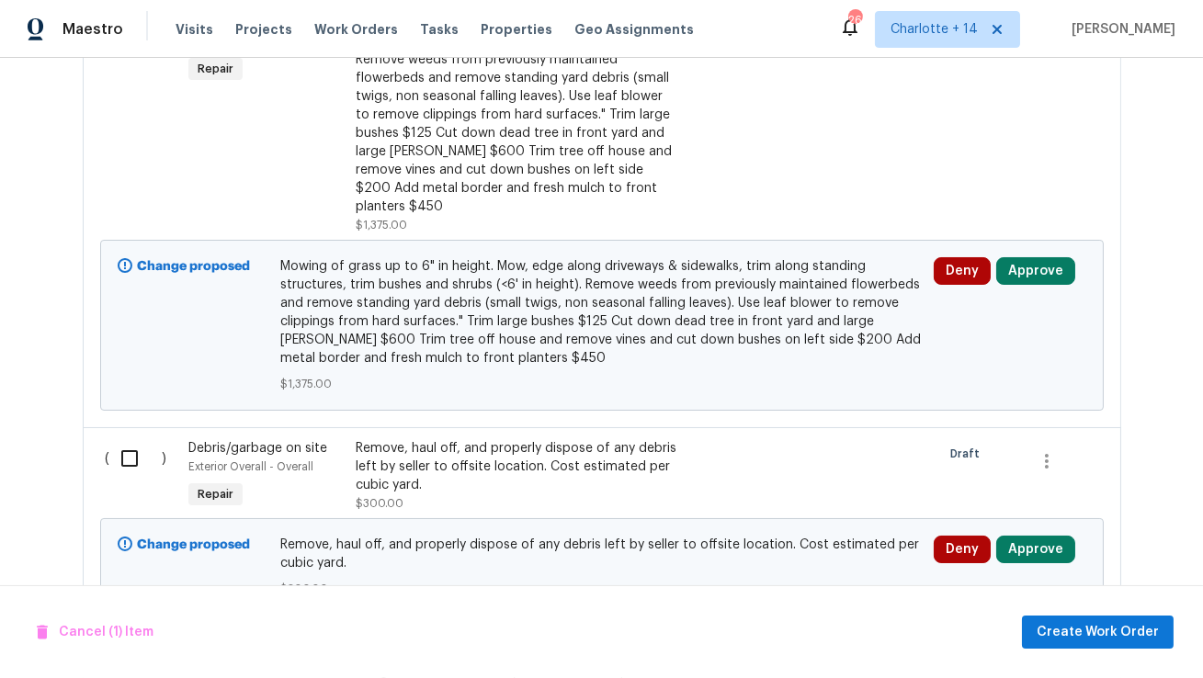
scroll to position [717, 0]
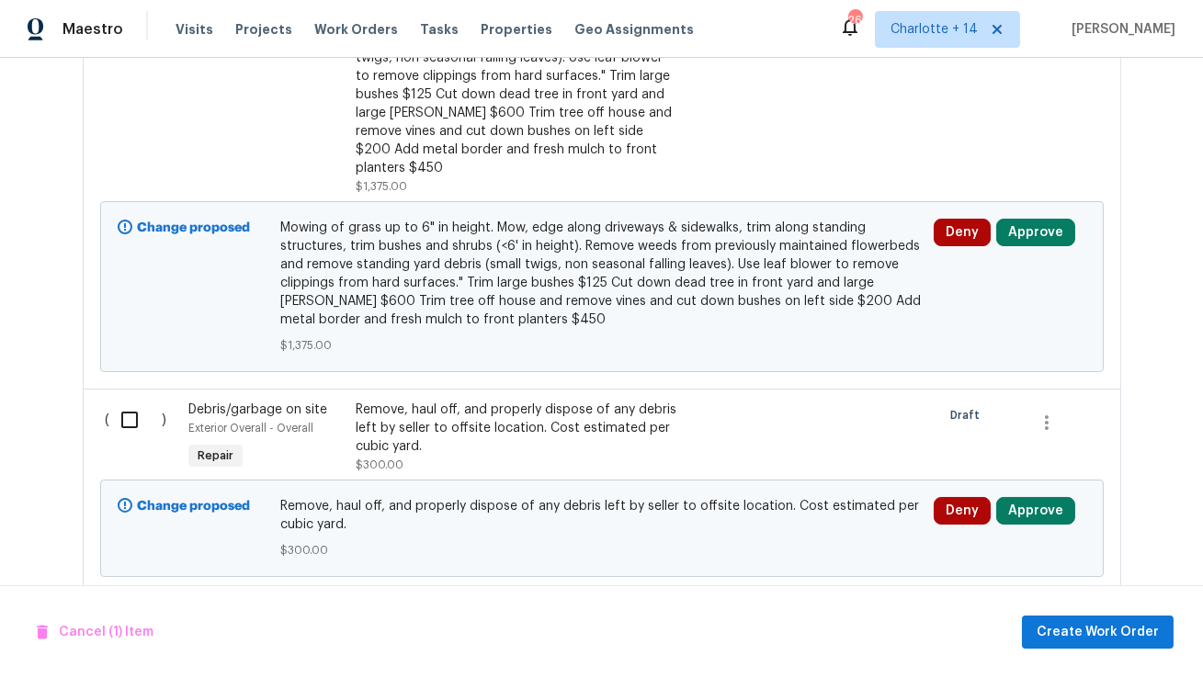
click at [137, 401] on input "checkbox" at bounding box center [136, 420] width 52 height 39
checkbox input "true"
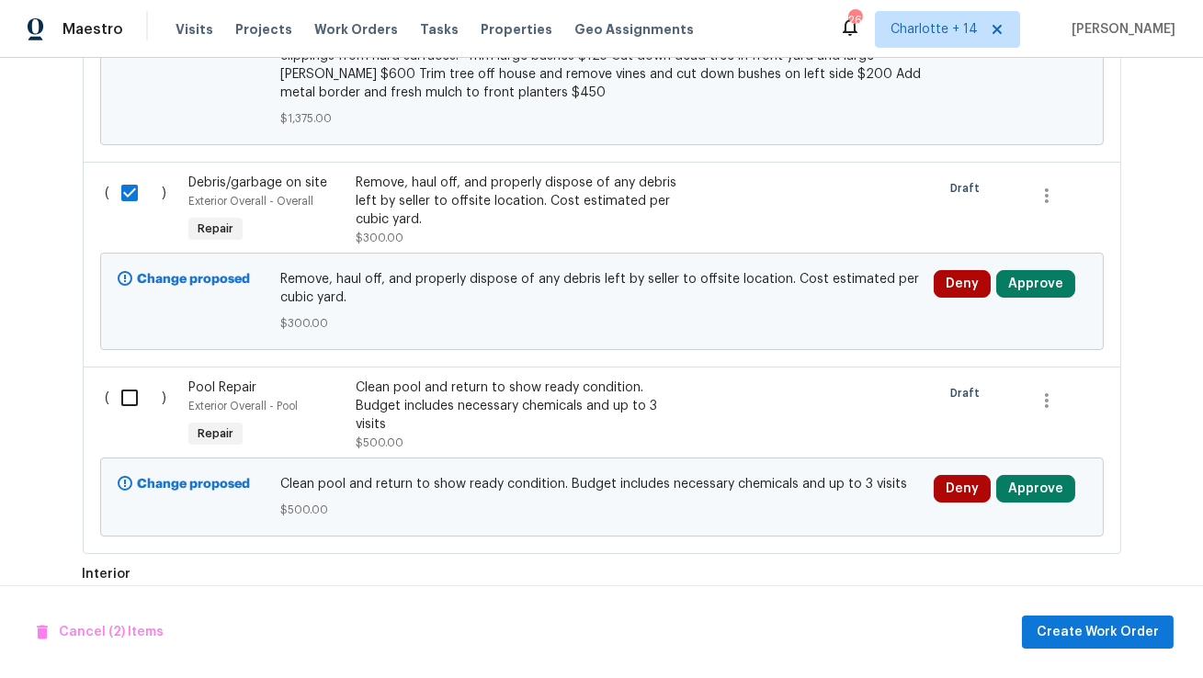
scroll to position [964, 0]
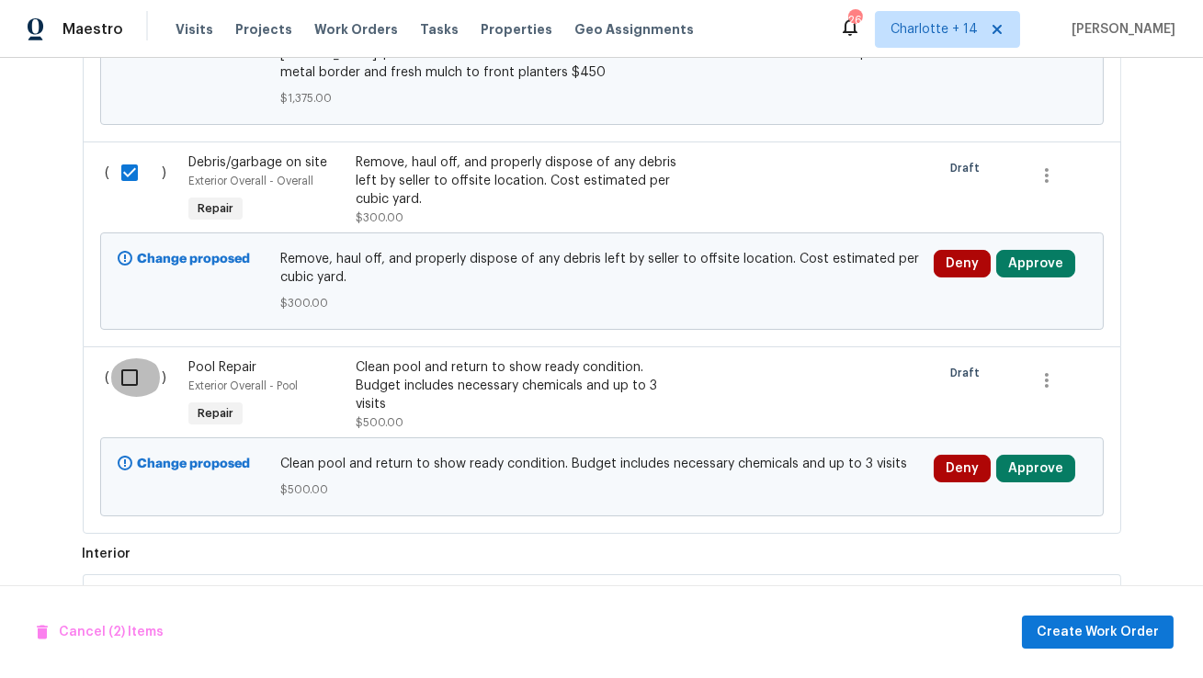
click at [128, 360] on input "checkbox" at bounding box center [136, 377] width 52 height 39
checkbox input "true"
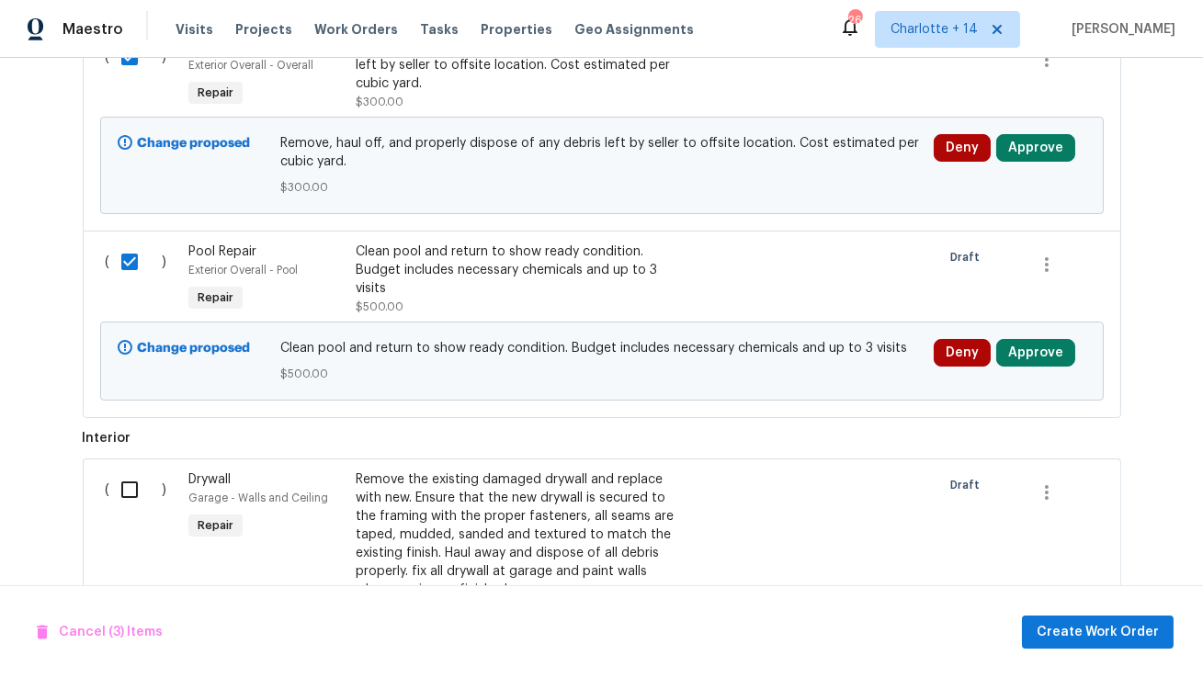
scroll to position [1294, 0]
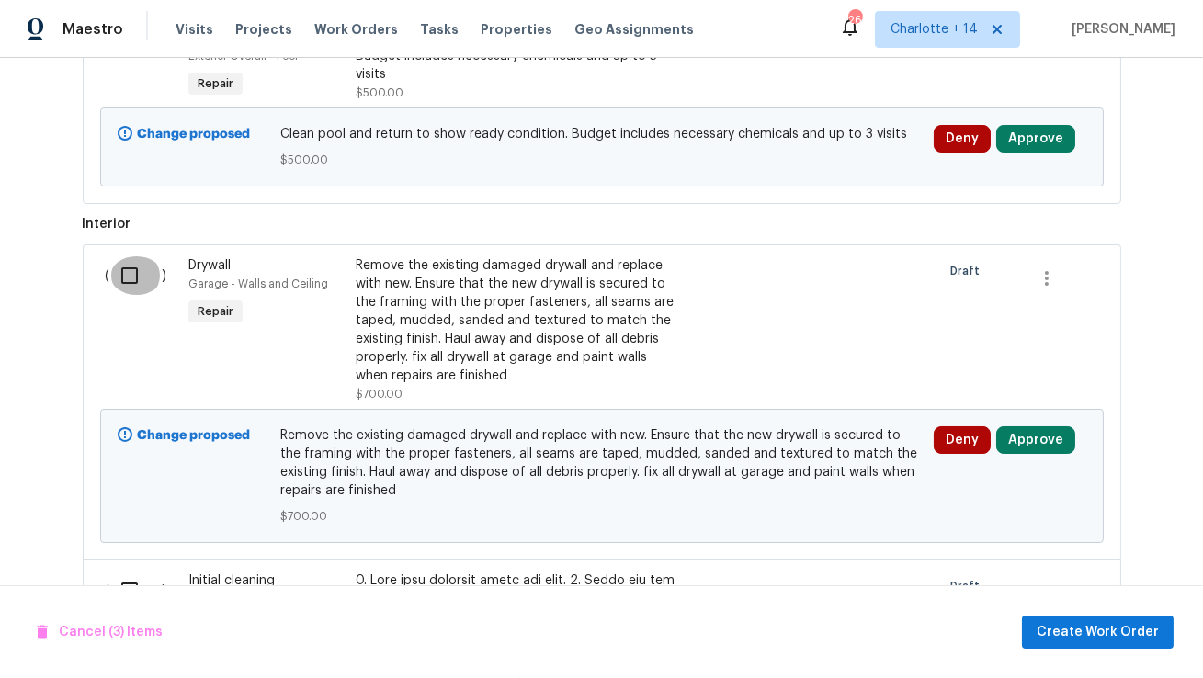
click at [128, 260] on input "checkbox" at bounding box center [136, 275] width 52 height 39
checkbox input "true"
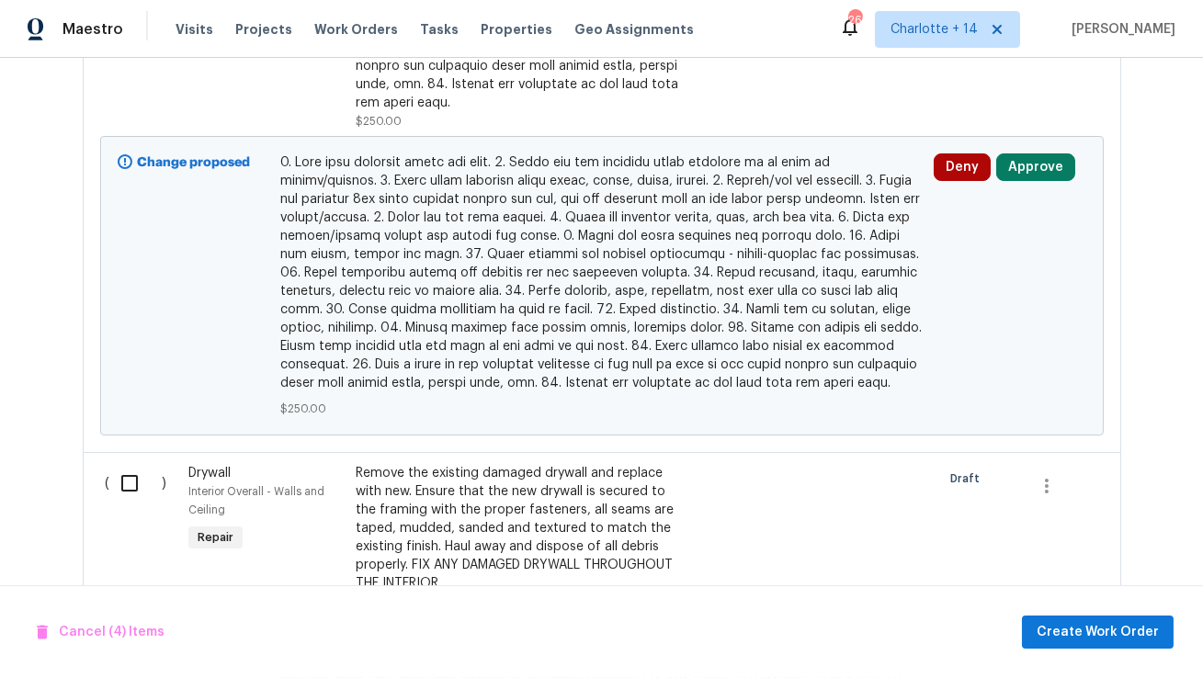
scroll to position [2305, 0]
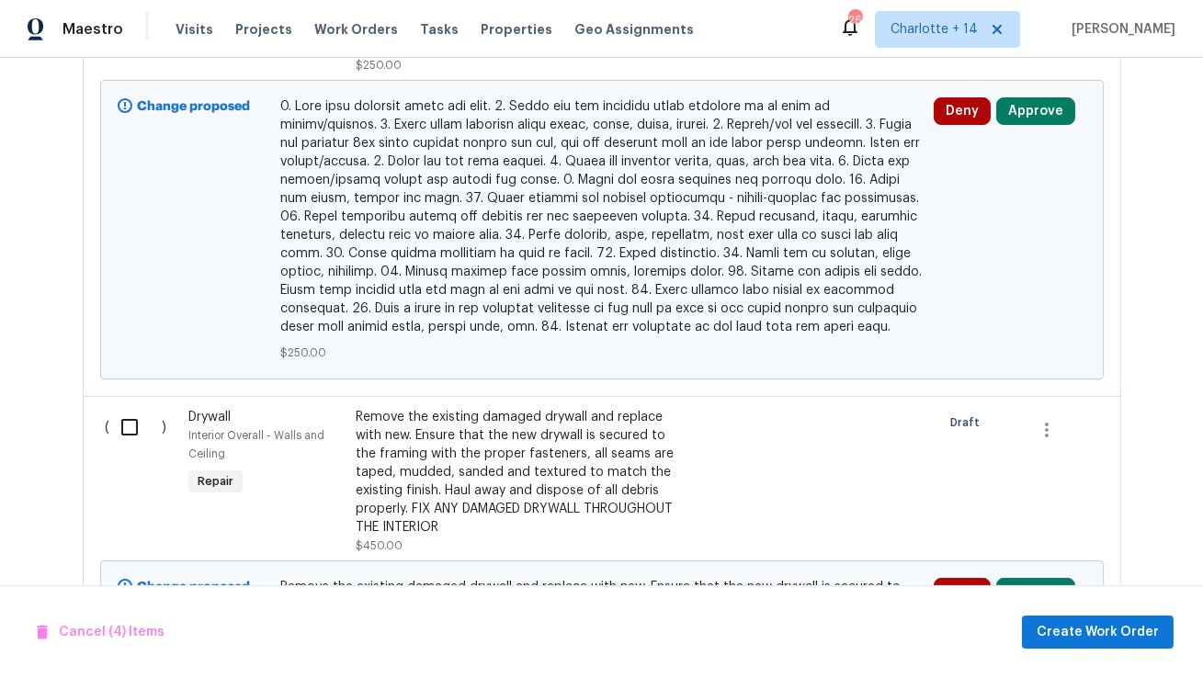
click at [135, 408] on input "checkbox" at bounding box center [136, 427] width 52 height 39
checkbox input "true"
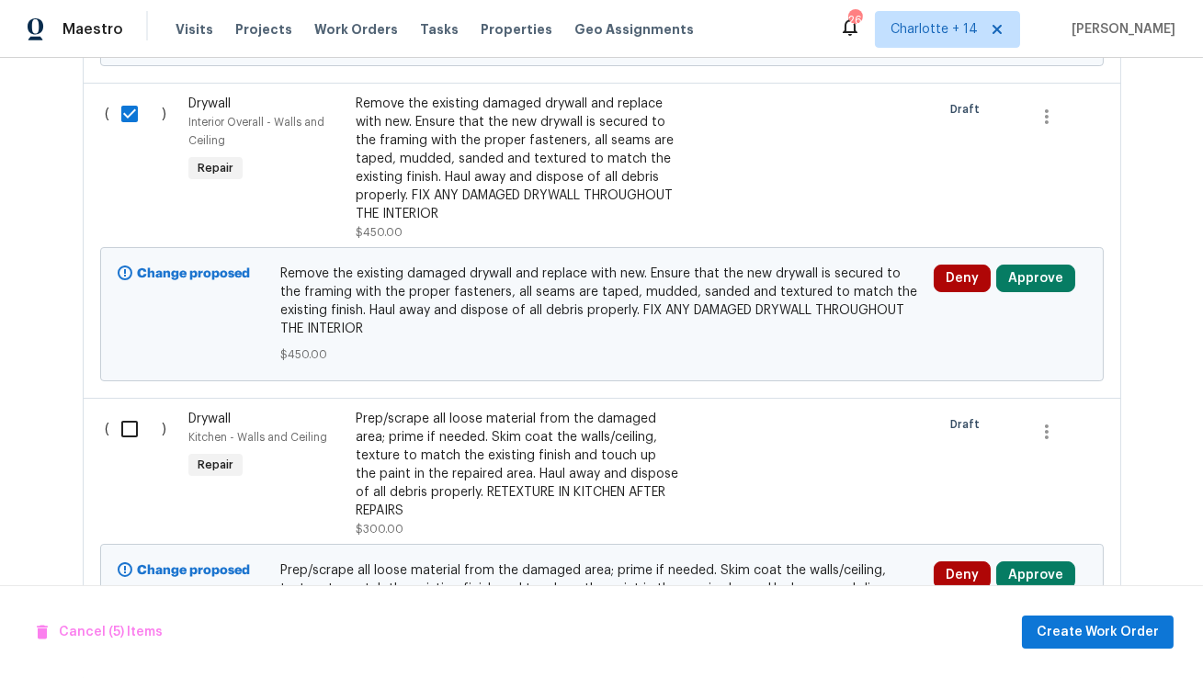
scroll to position [2647, 0]
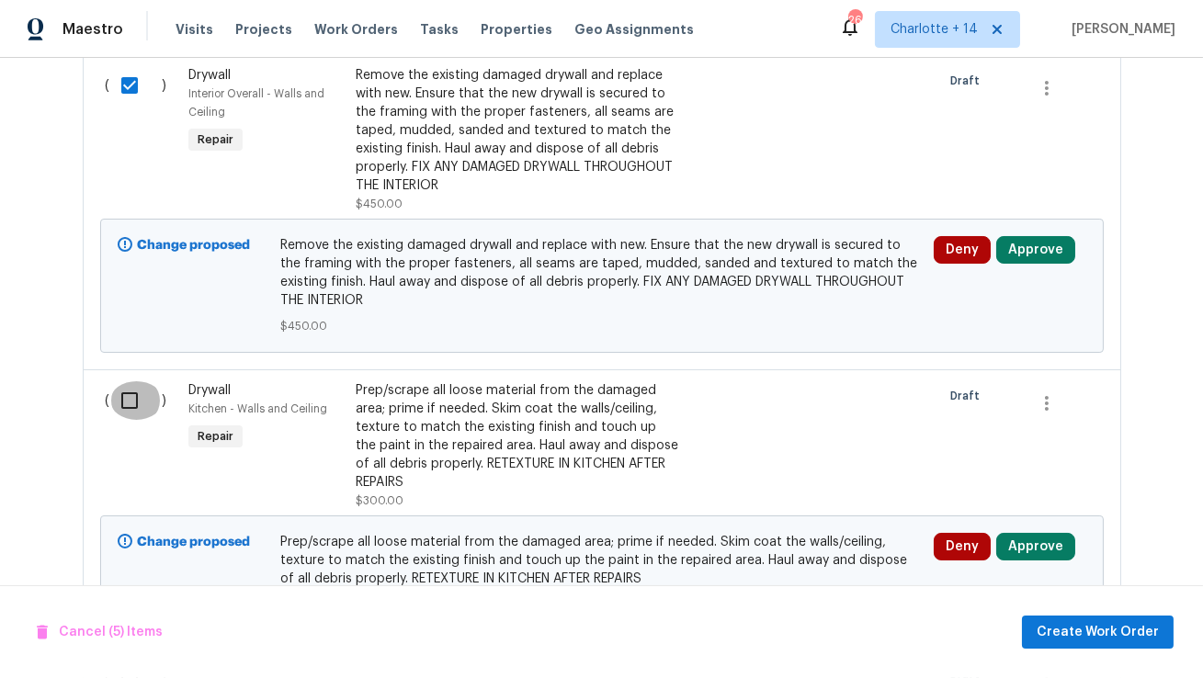
click at [125, 381] on input "checkbox" at bounding box center [136, 400] width 52 height 39
checkbox input "true"
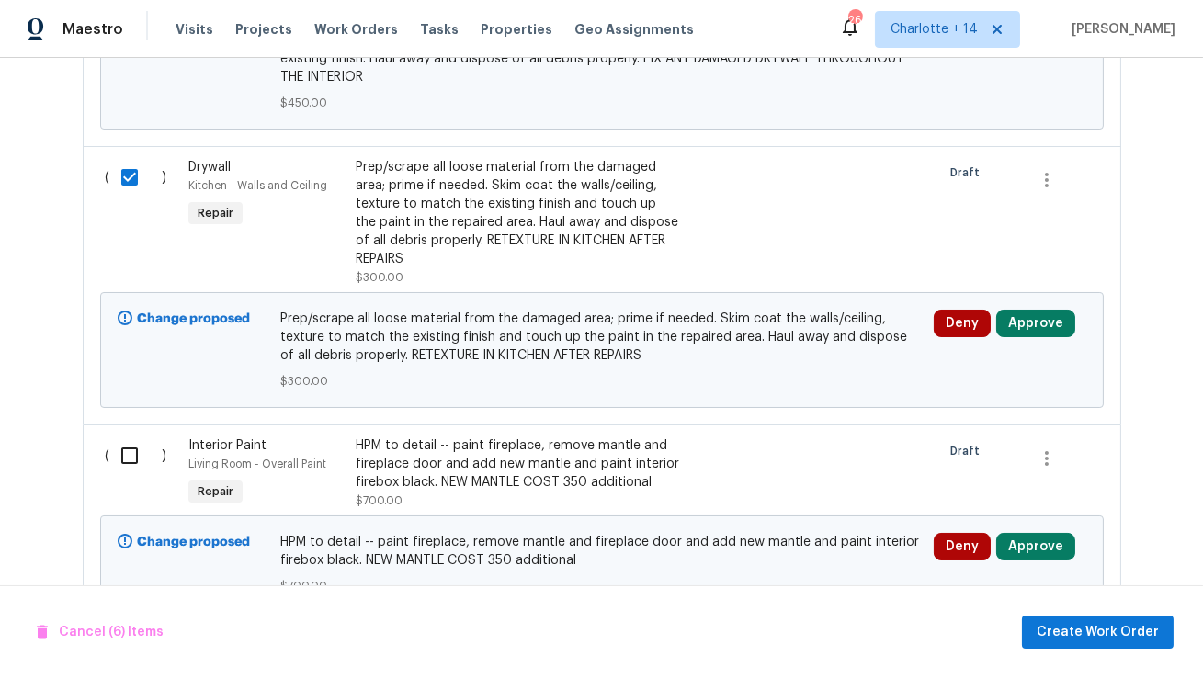
scroll to position [2905, 0]
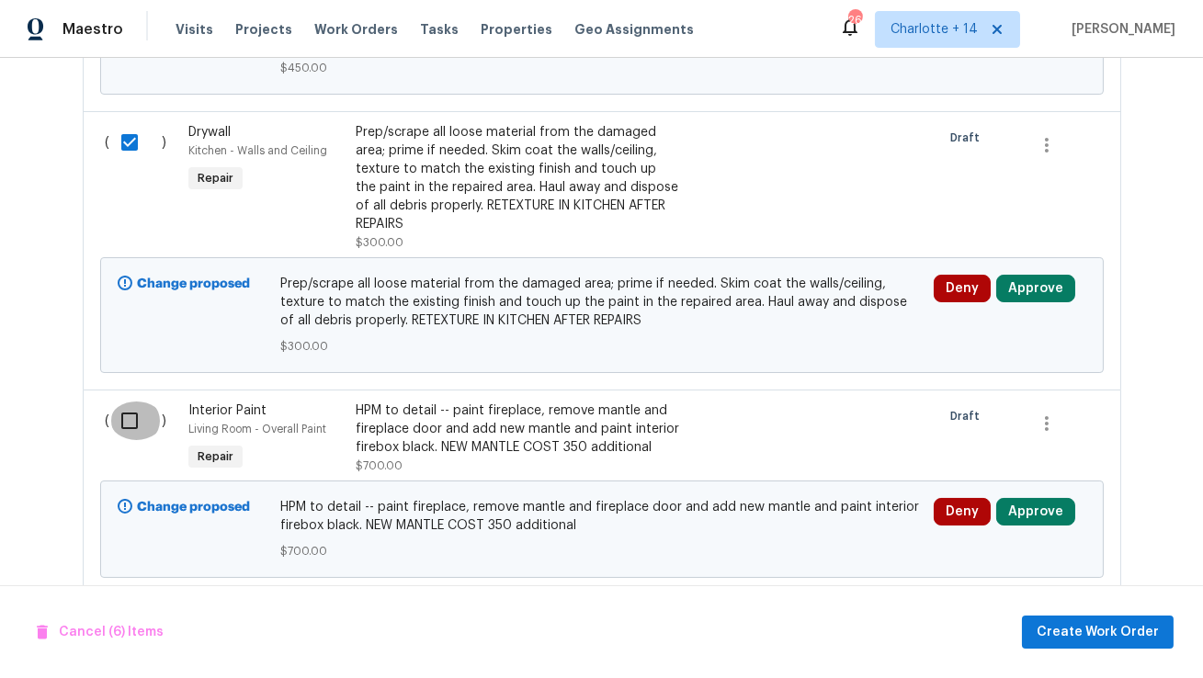
click at [126, 401] on input "checkbox" at bounding box center [136, 420] width 52 height 39
checkbox input "true"
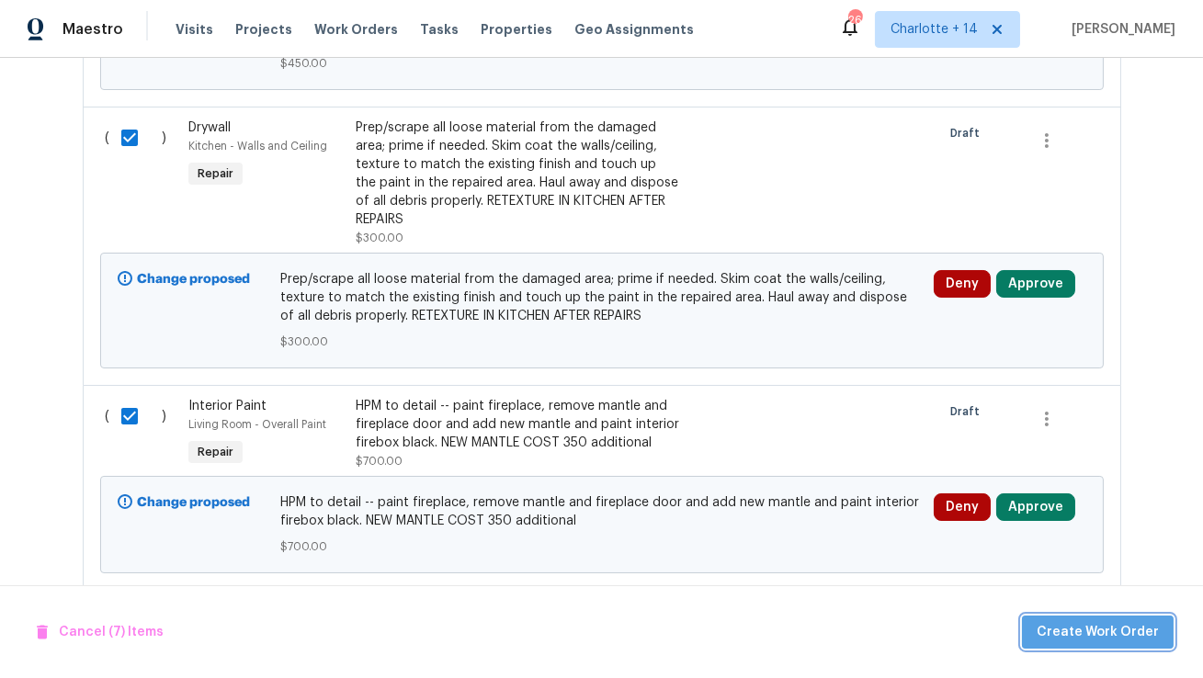
click at [1138, 627] on span "Create Work Order" at bounding box center [1097, 632] width 122 height 23
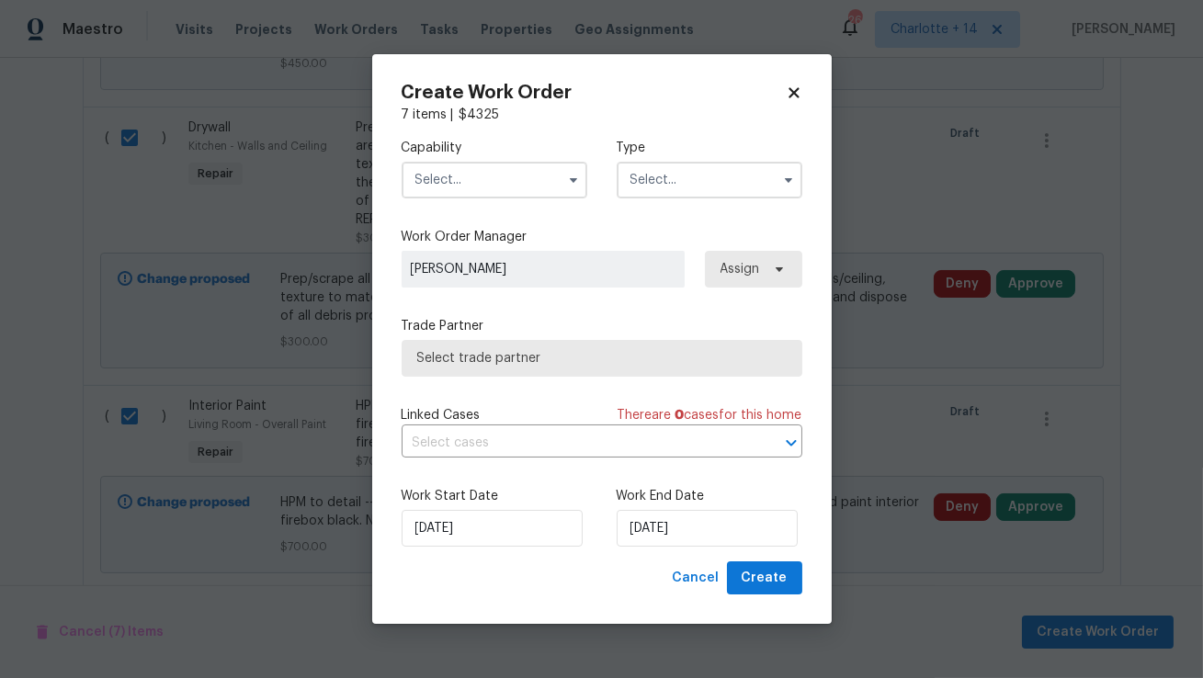
click at [514, 187] on input "text" at bounding box center [494, 180] width 186 height 37
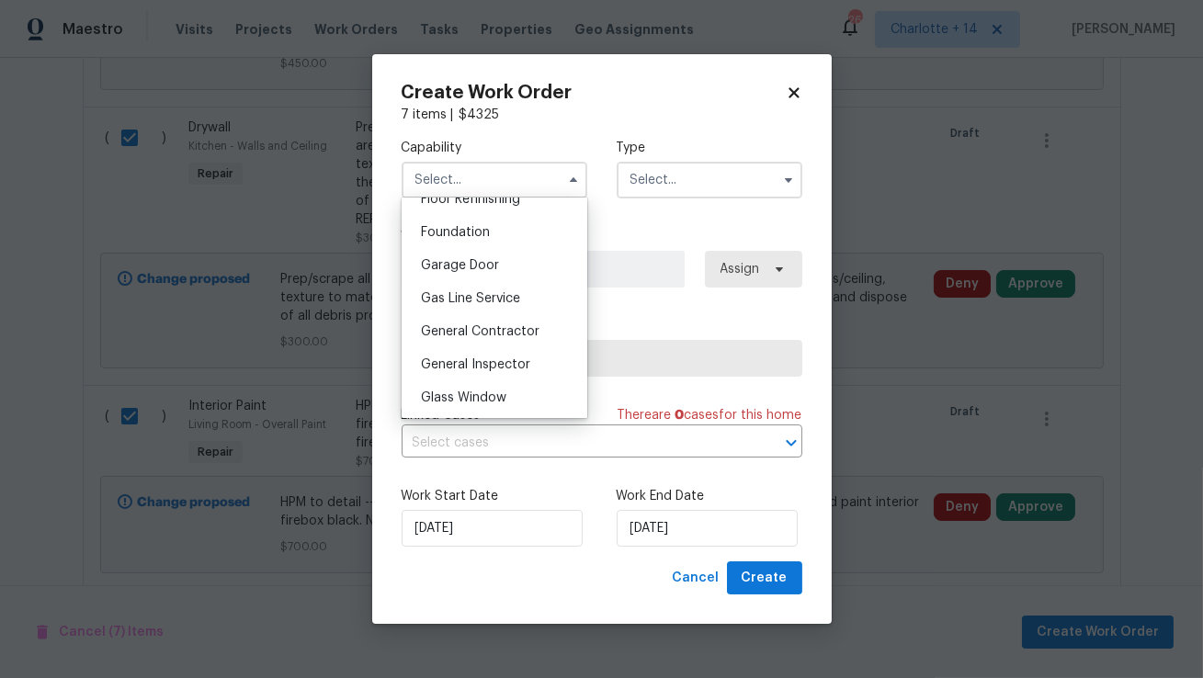
scroll to position [775, 0]
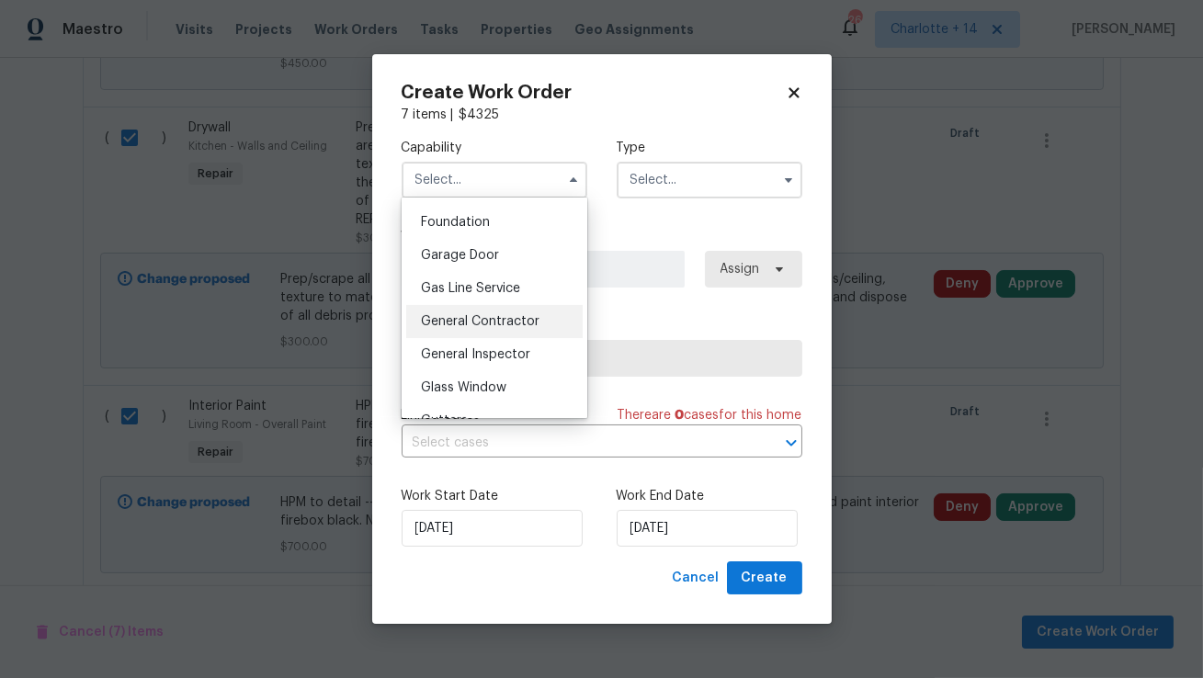
click at [506, 319] on span "General Contractor" at bounding box center [480, 321] width 119 height 13
type input "General Contractor"
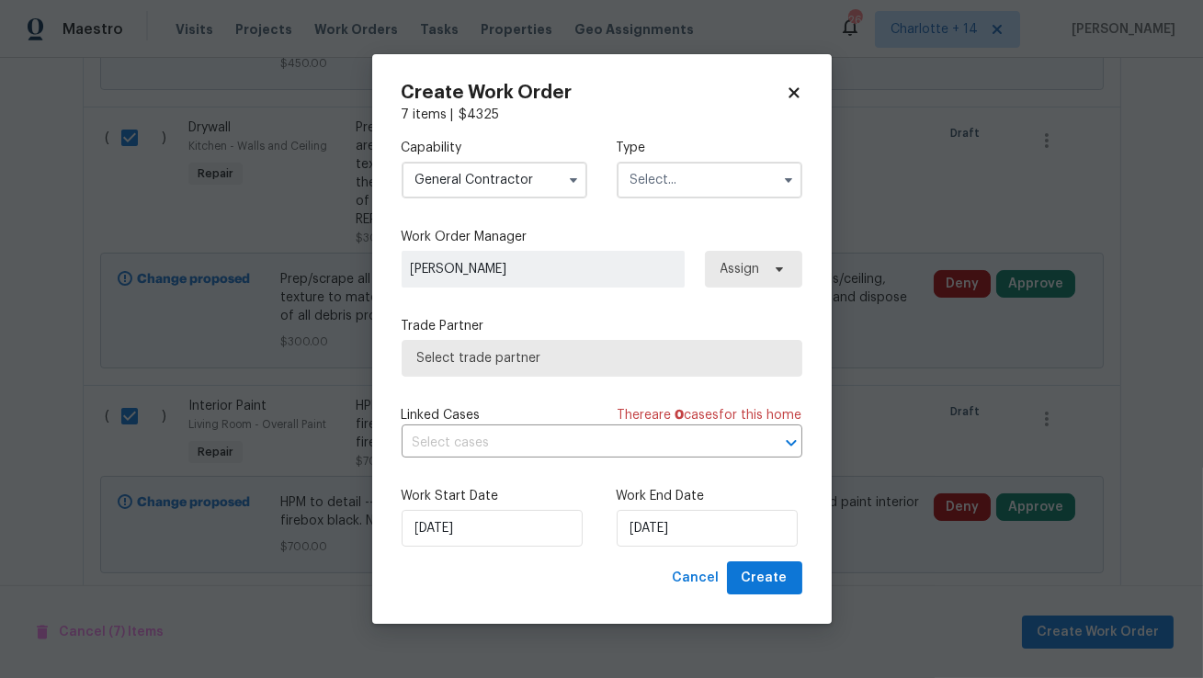
click at [681, 186] on input "text" at bounding box center [709, 180] width 186 height 37
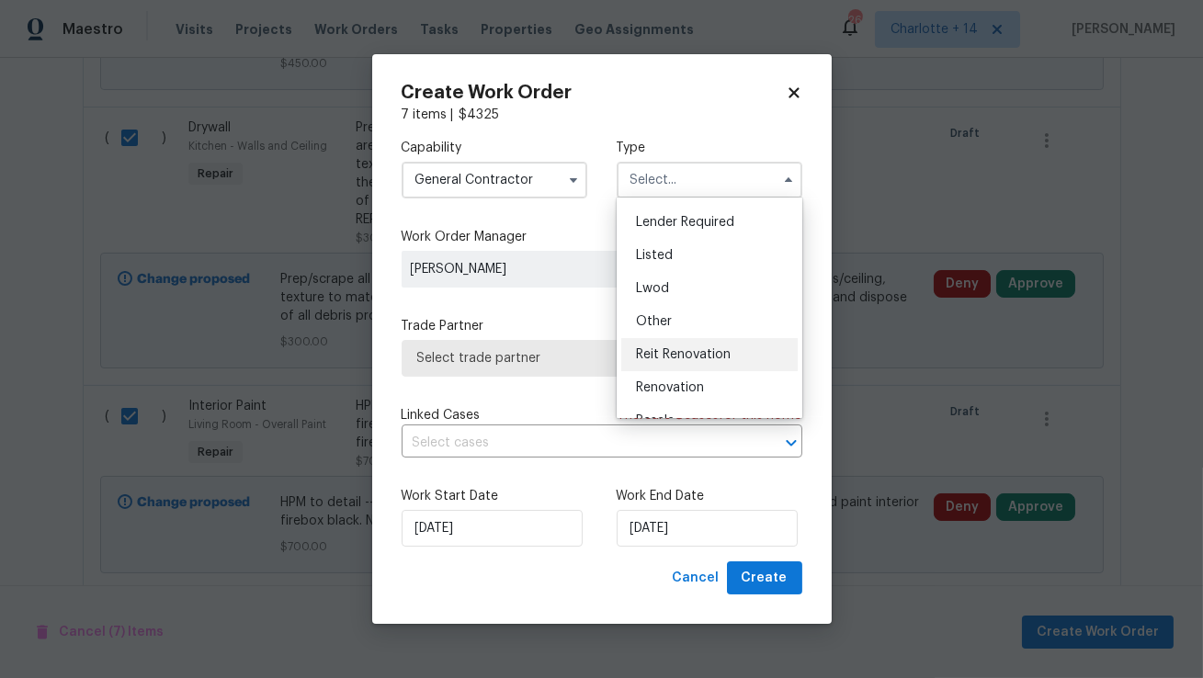
scroll to position [130, 0]
click at [693, 356] on span "Reit Renovation" at bounding box center [683, 352] width 95 height 13
type input "Reit Renovation"
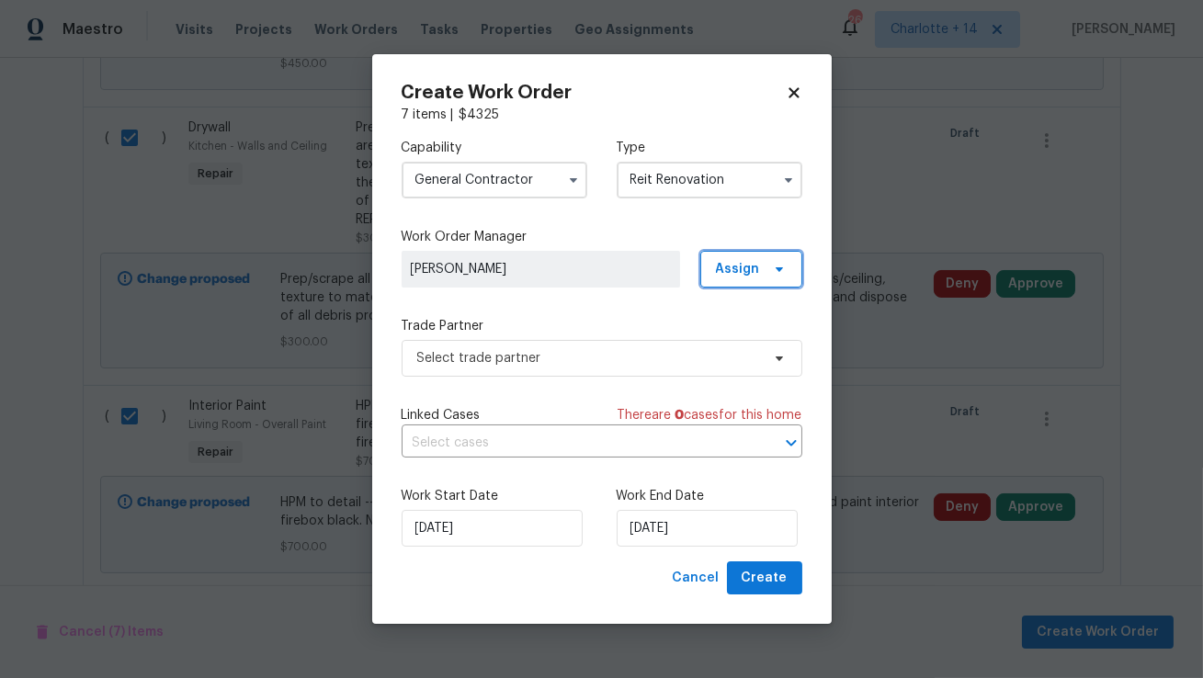
click at [726, 271] on span "Assign" at bounding box center [738, 269] width 44 height 18
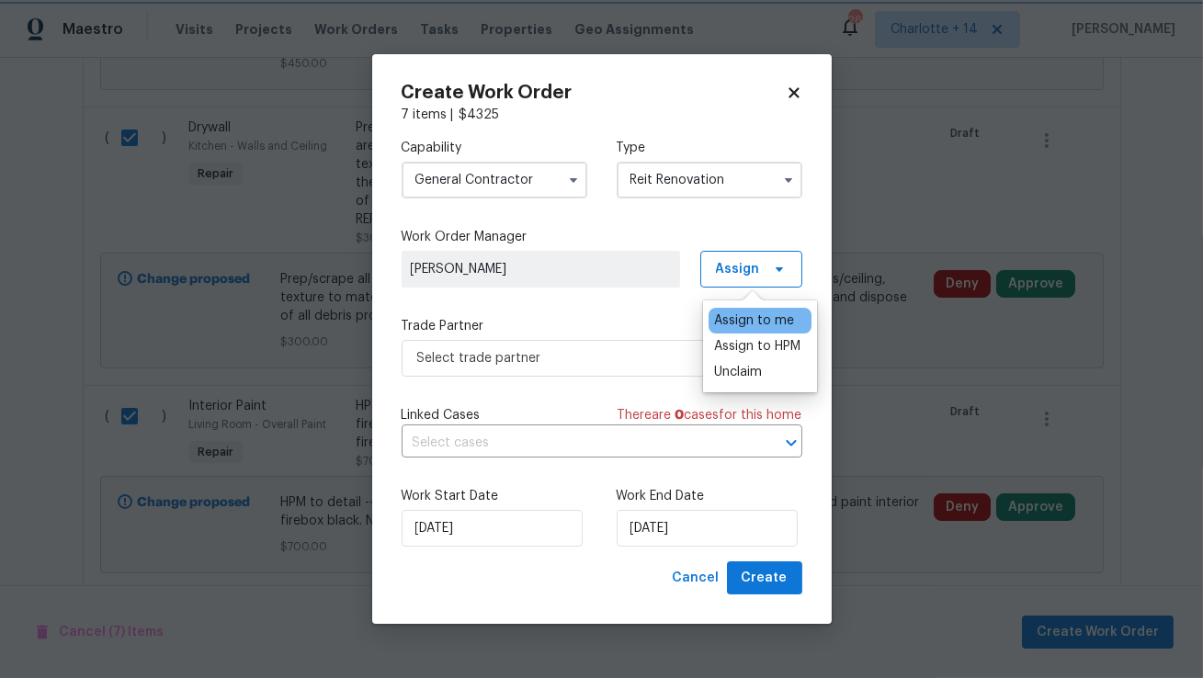
click at [595, 287] on div "Capability General Contractor Type Reit Renovation Work Order Manager Elsa Frie…" at bounding box center [601, 342] width 401 height 437
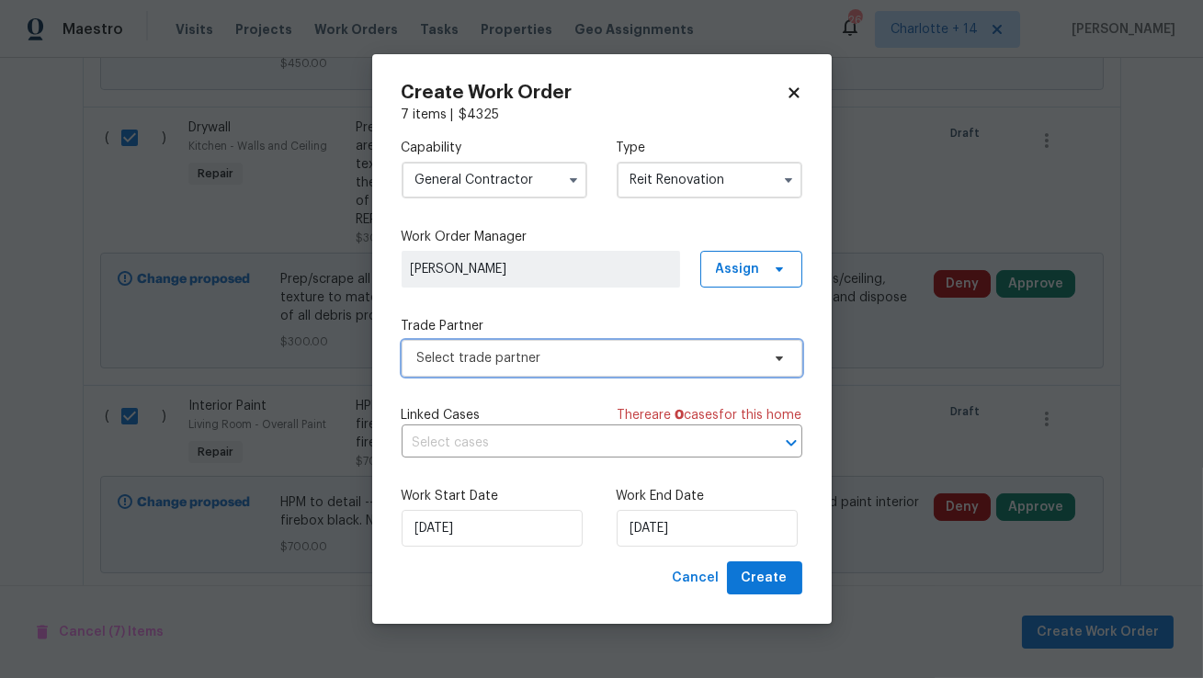
click at [584, 353] on span "Select trade partner" at bounding box center [588, 358] width 343 height 18
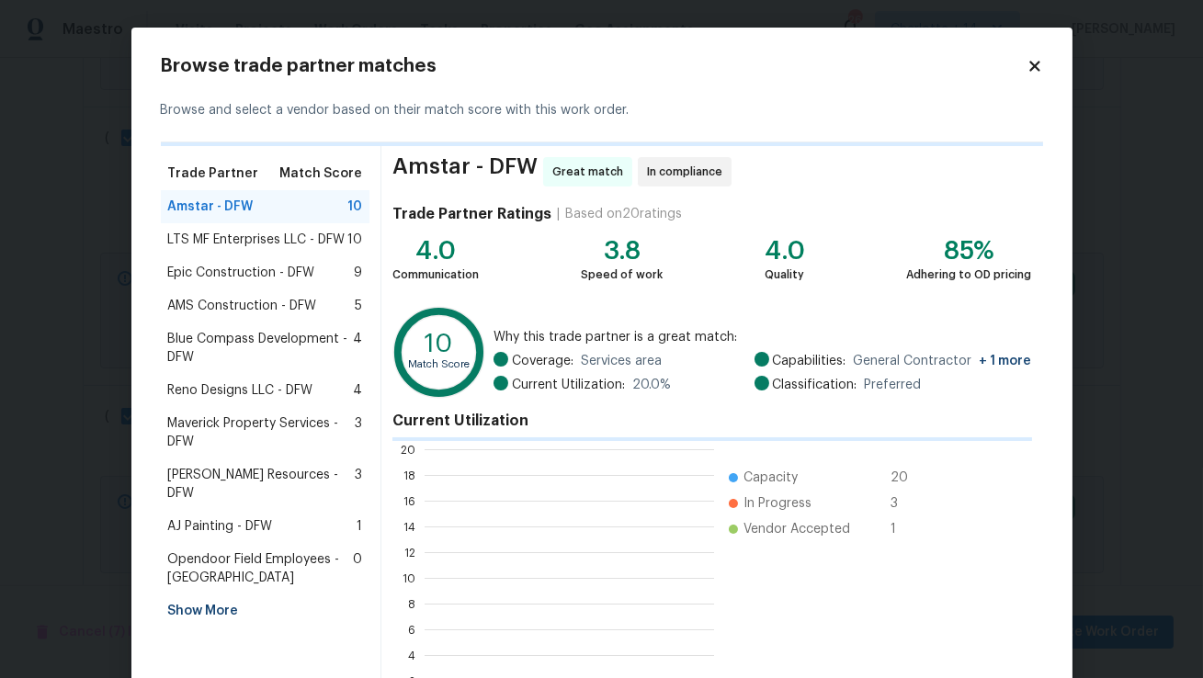
scroll to position [257, 289]
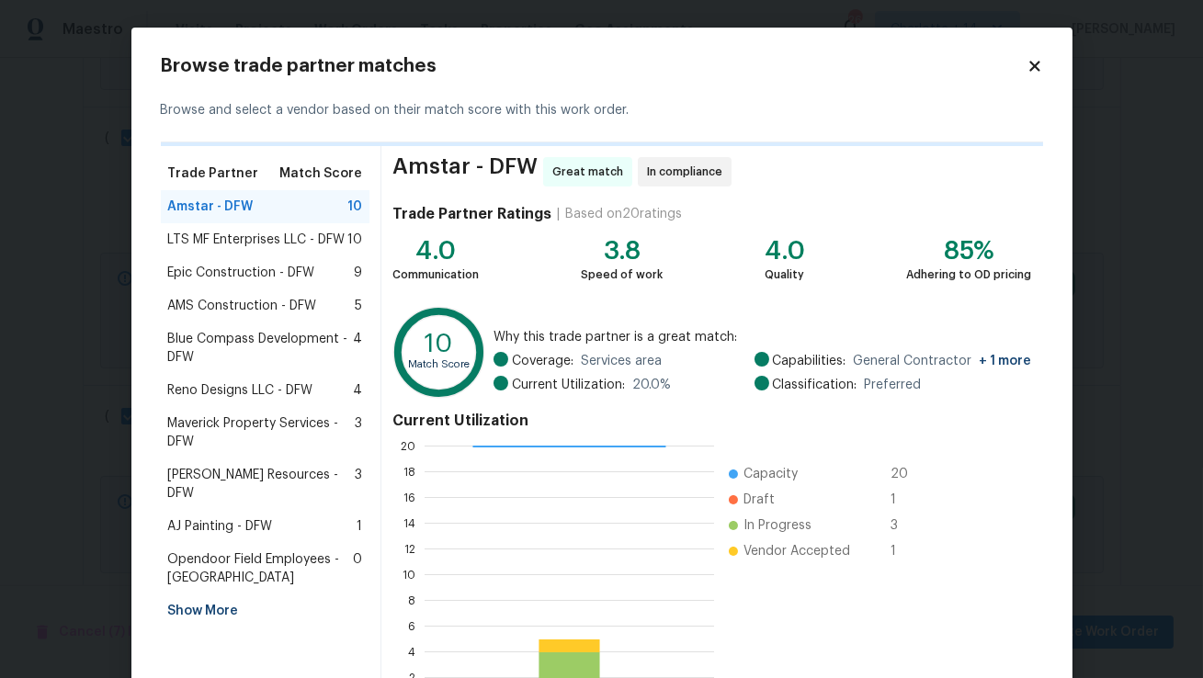
click at [288, 206] on div "Amstar - DFW 10" at bounding box center [265, 207] width 195 height 18
click at [256, 208] on div "Amstar - DFW 10" at bounding box center [265, 207] width 195 height 18
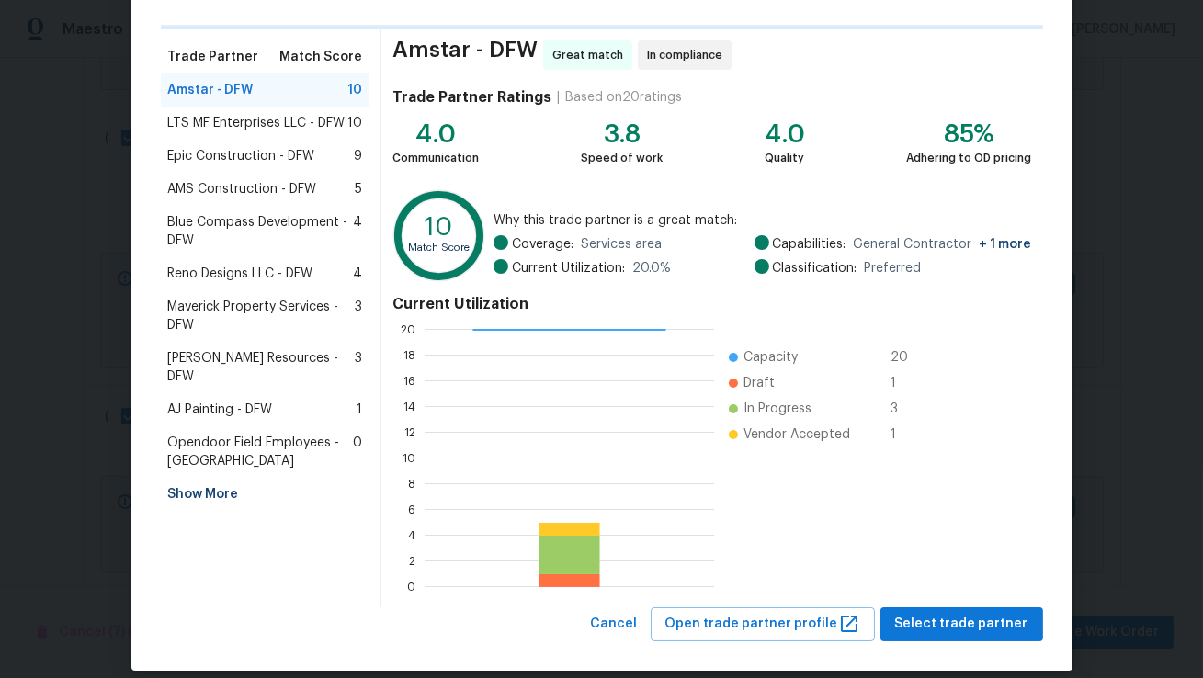
scroll to position [136, 0]
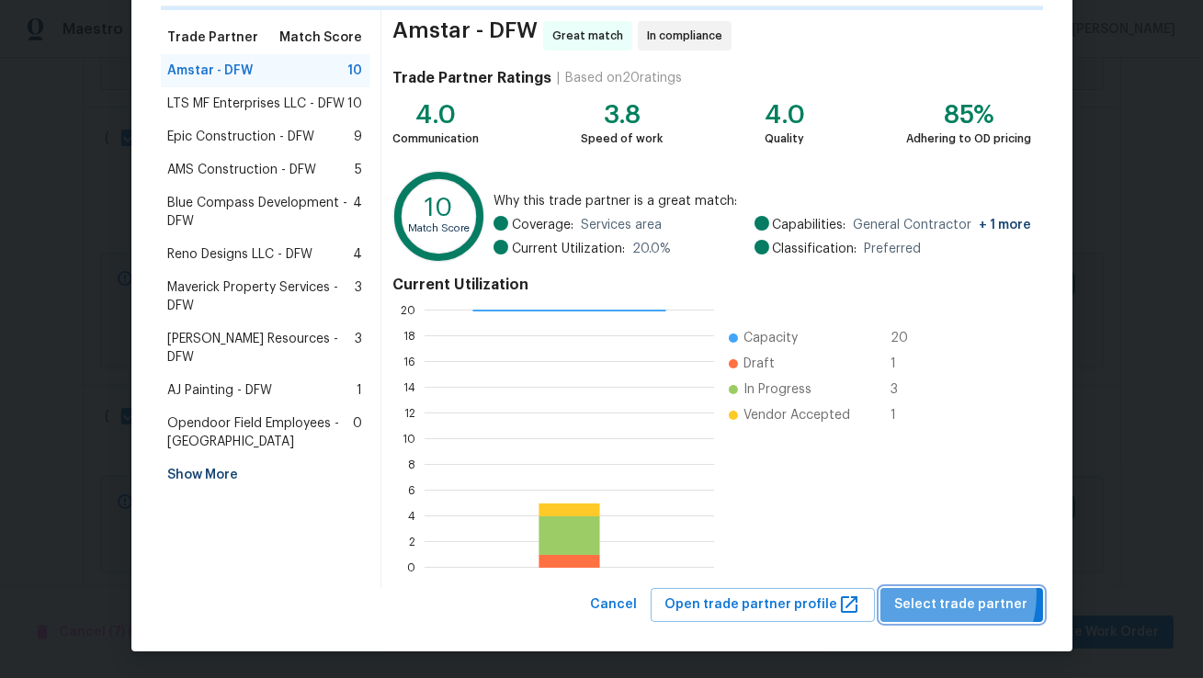
click at [938, 594] on span "Select trade partner" at bounding box center [961, 604] width 133 height 23
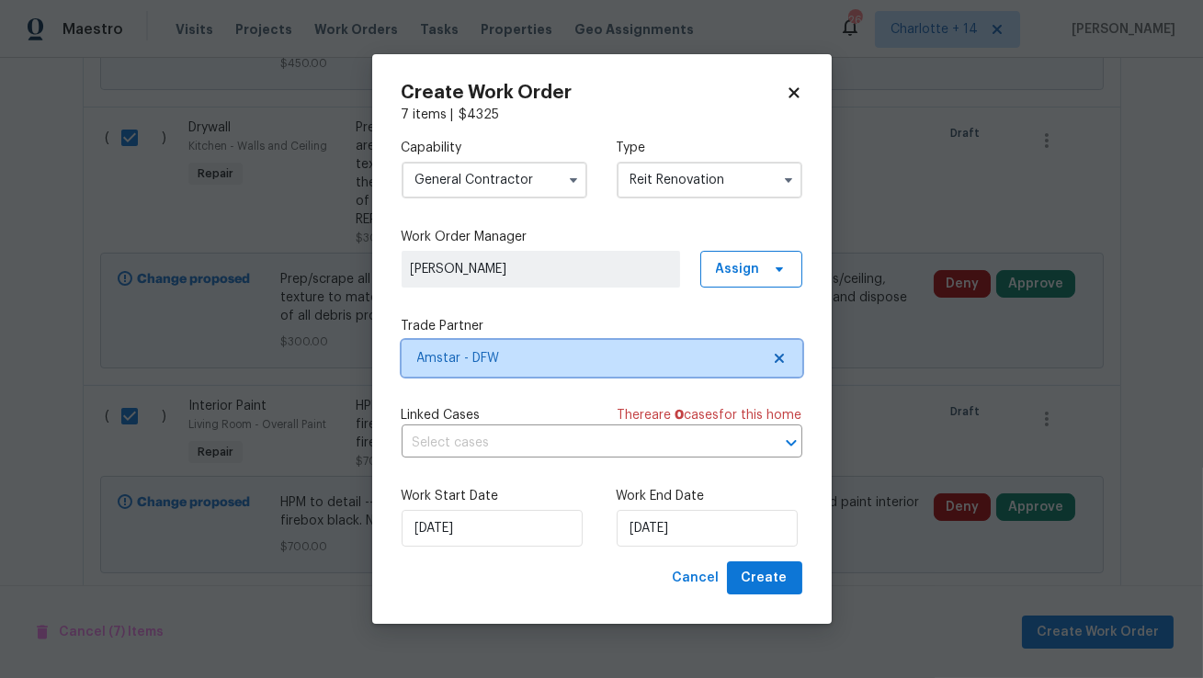
scroll to position [0, 0]
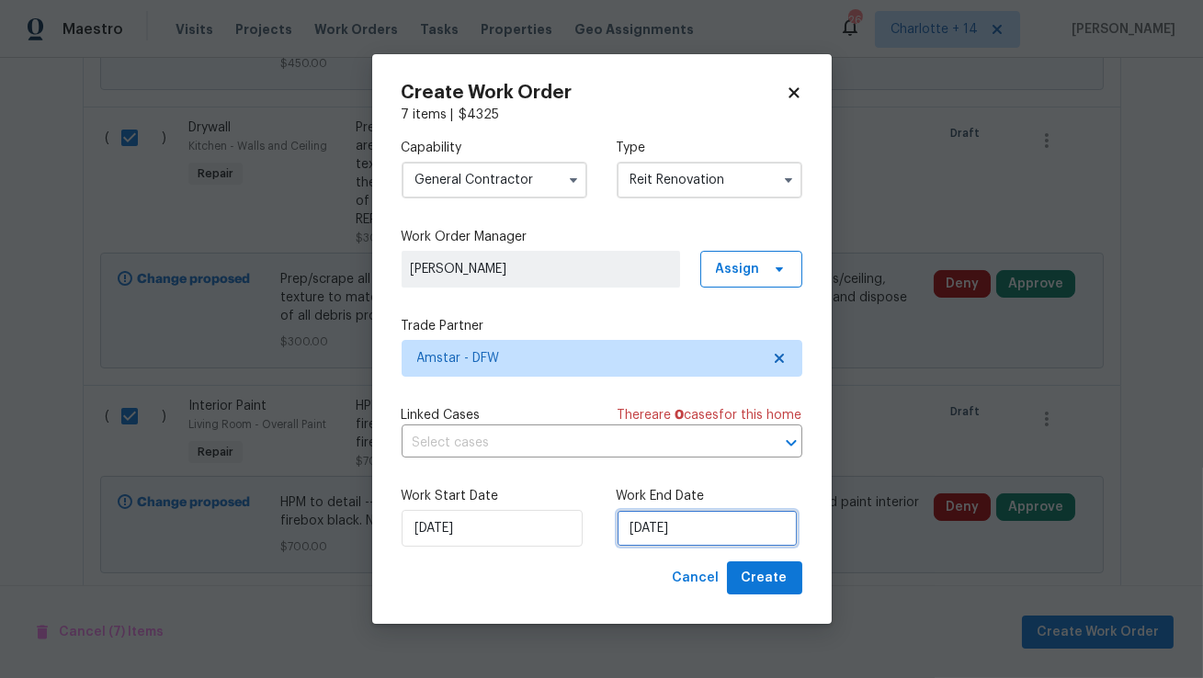
click at [730, 532] on input "[DATE]" at bounding box center [706, 528] width 181 height 37
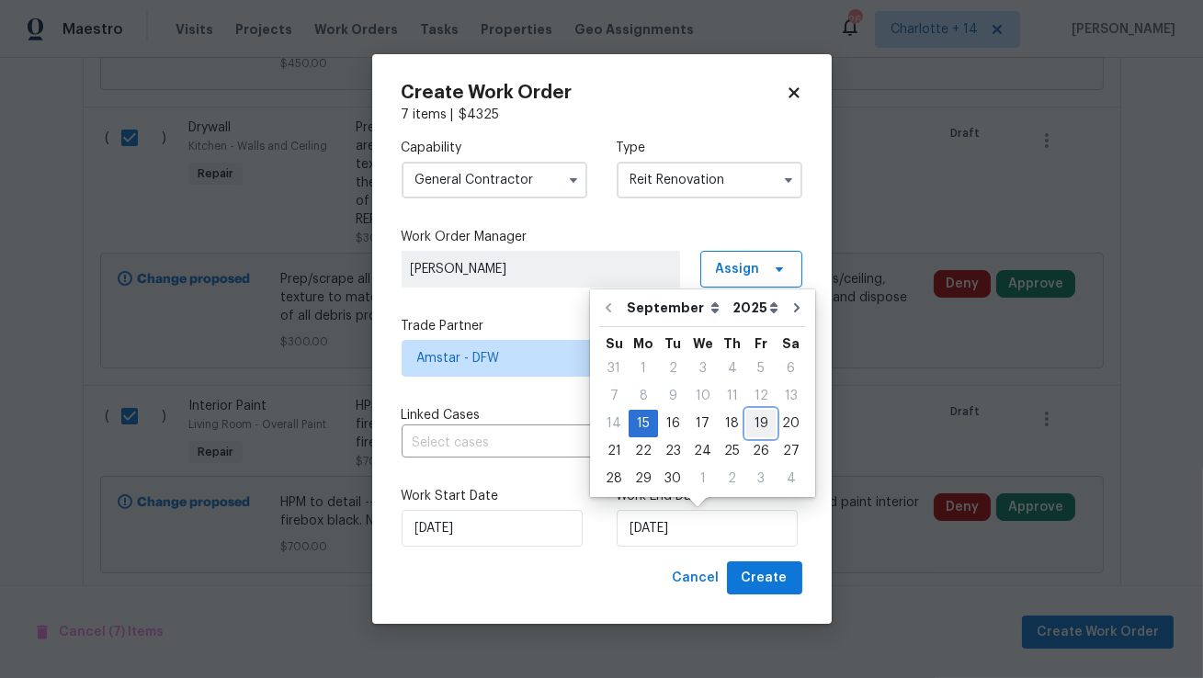
click at [759, 429] on div "19" at bounding box center [760, 424] width 29 height 26
type input "[DATE]"
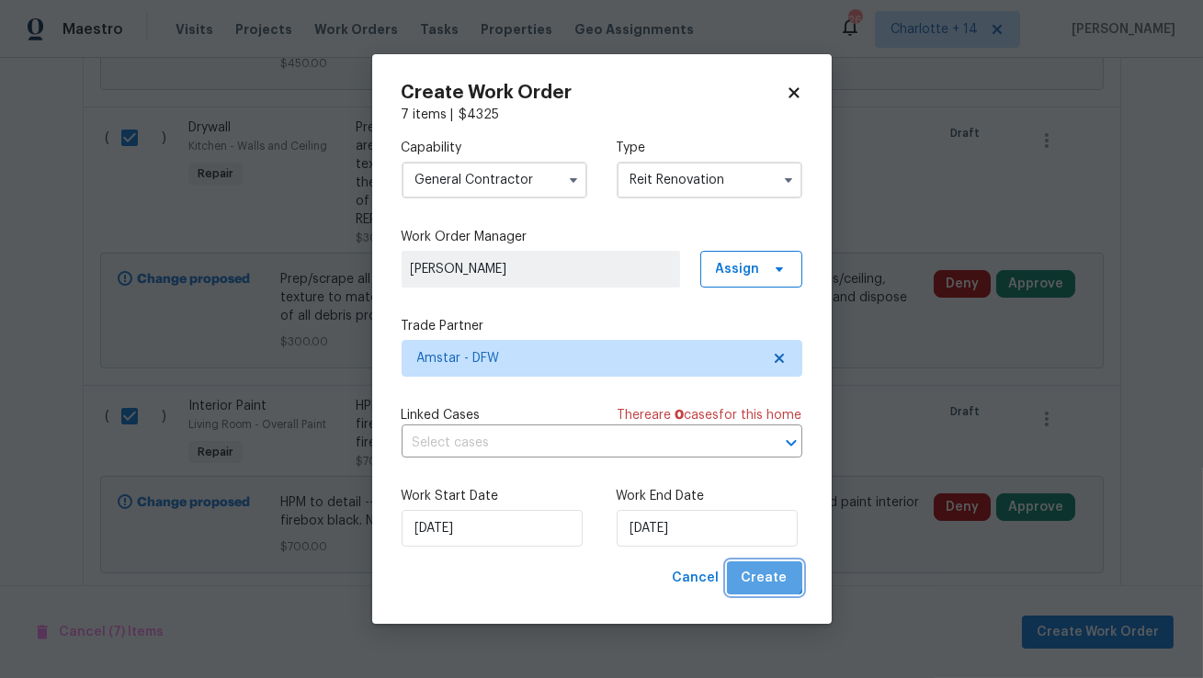
click at [765, 570] on span "Create" at bounding box center [764, 578] width 46 height 23
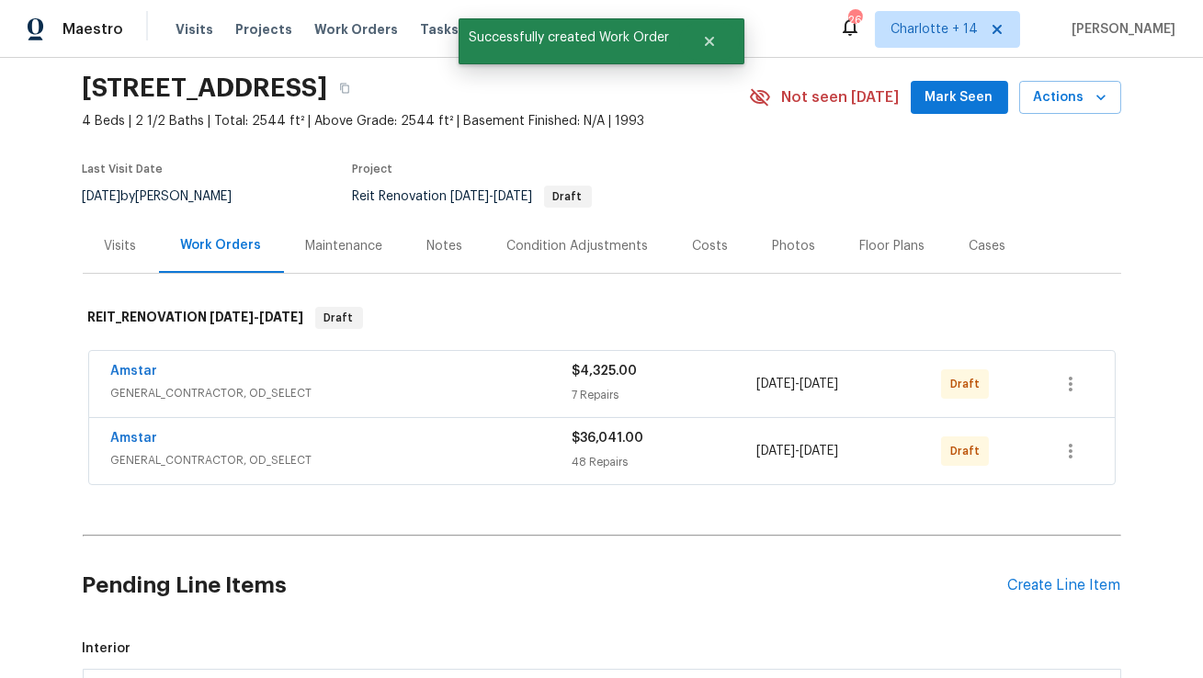
scroll to position [99, 0]
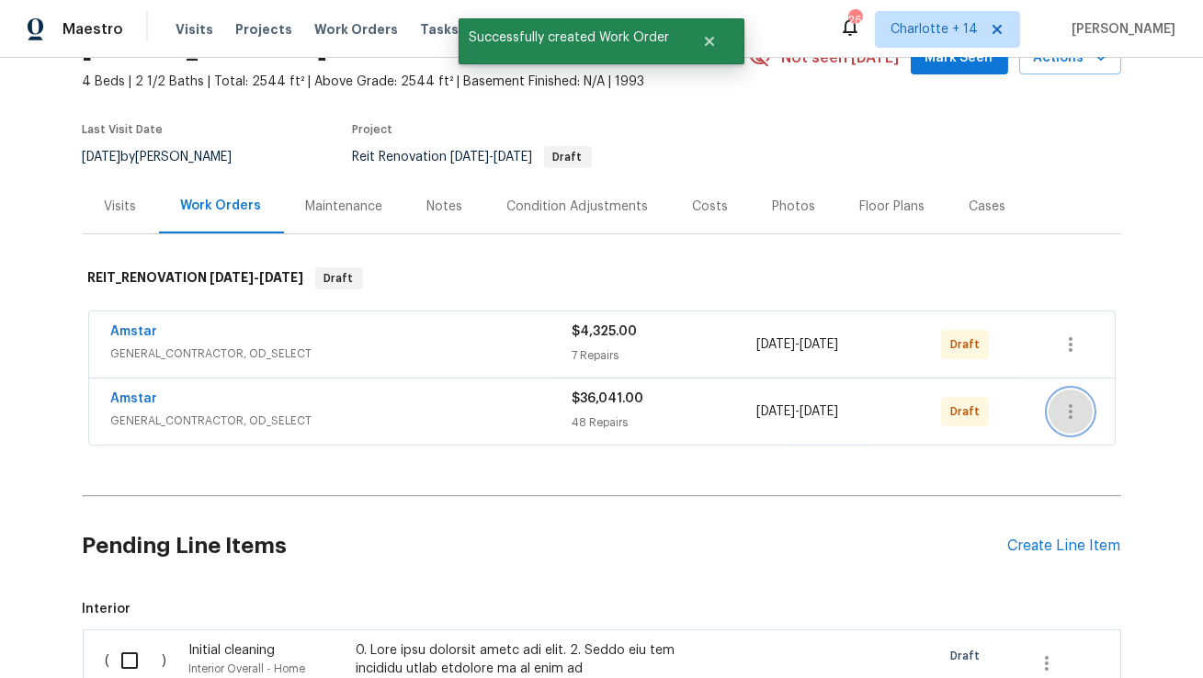
click at [1073, 417] on icon "button" at bounding box center [1070, 412] width 22 height 22
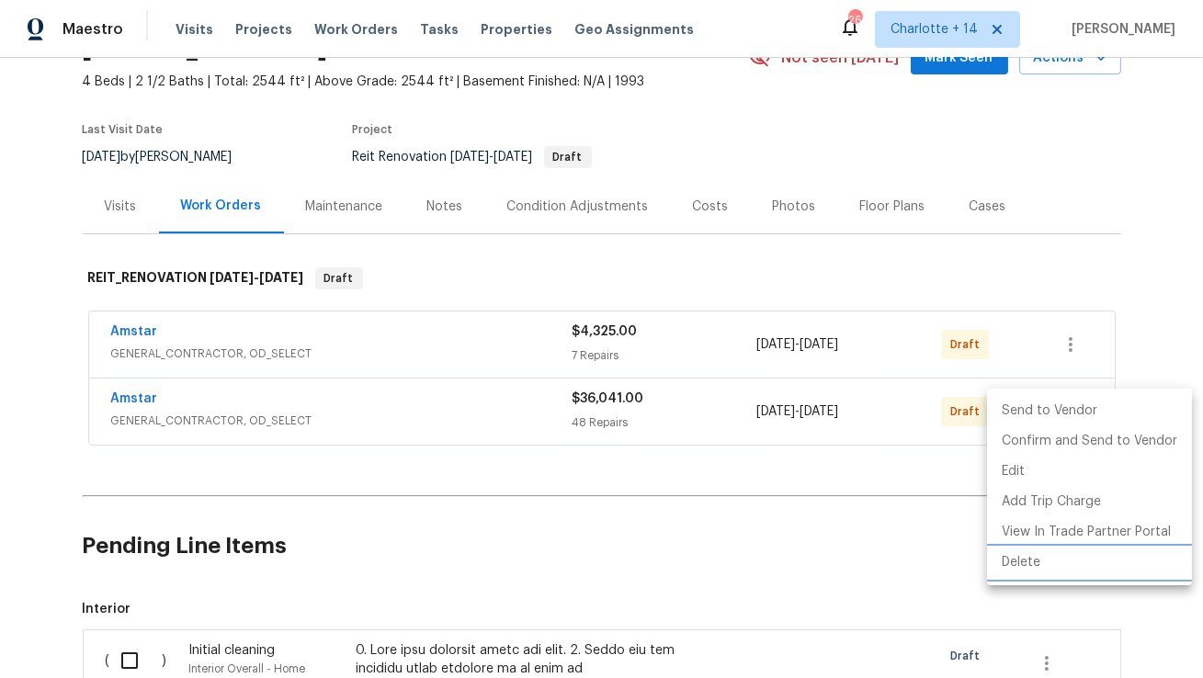
click at [1020, 559] on li "Delete" at bounding box center [1089, 563] width 205 height 30
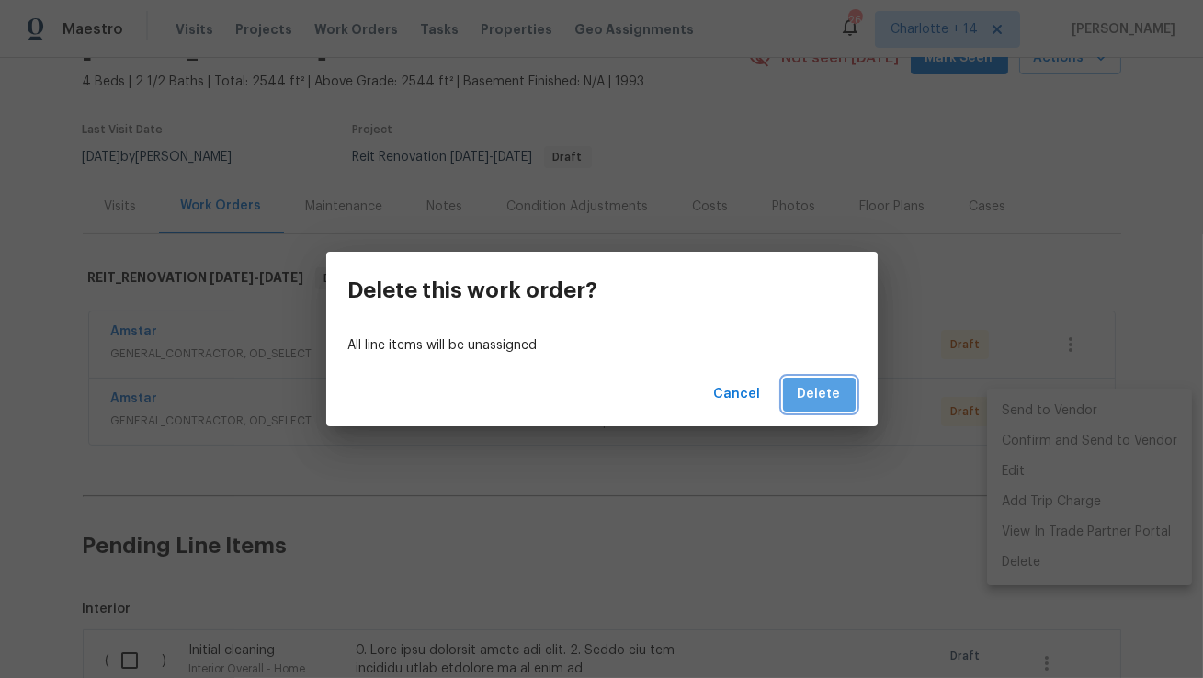
click at [850, 396] on button "Delete" at bounding box center [819, 395] width 73 height 34
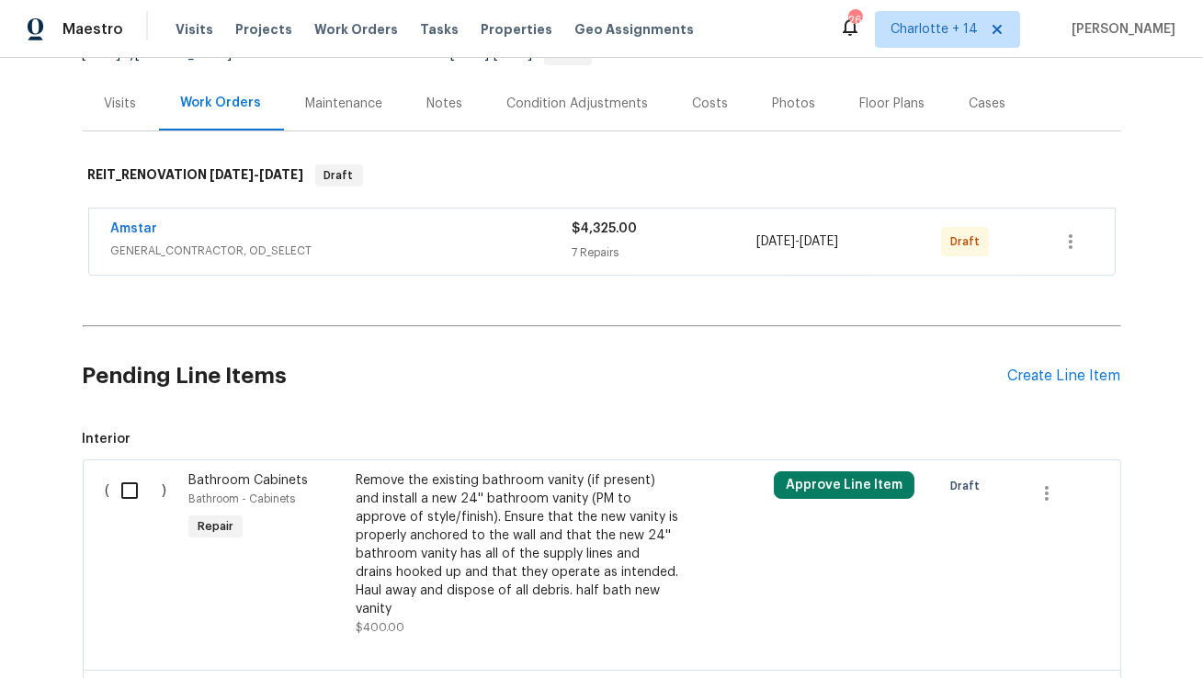
scroll to position [243, 0]
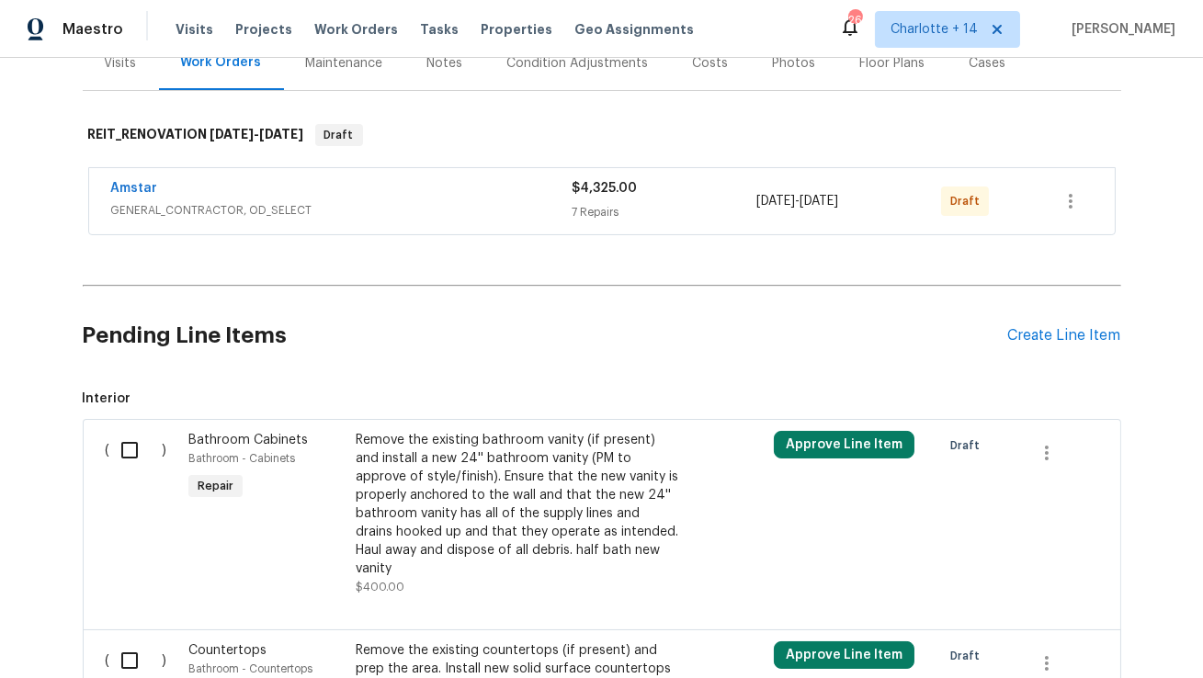
click at [124, 449] on input "checkbox" at bounding box center [136, 450] width 52 height 39
checkbox input "true"
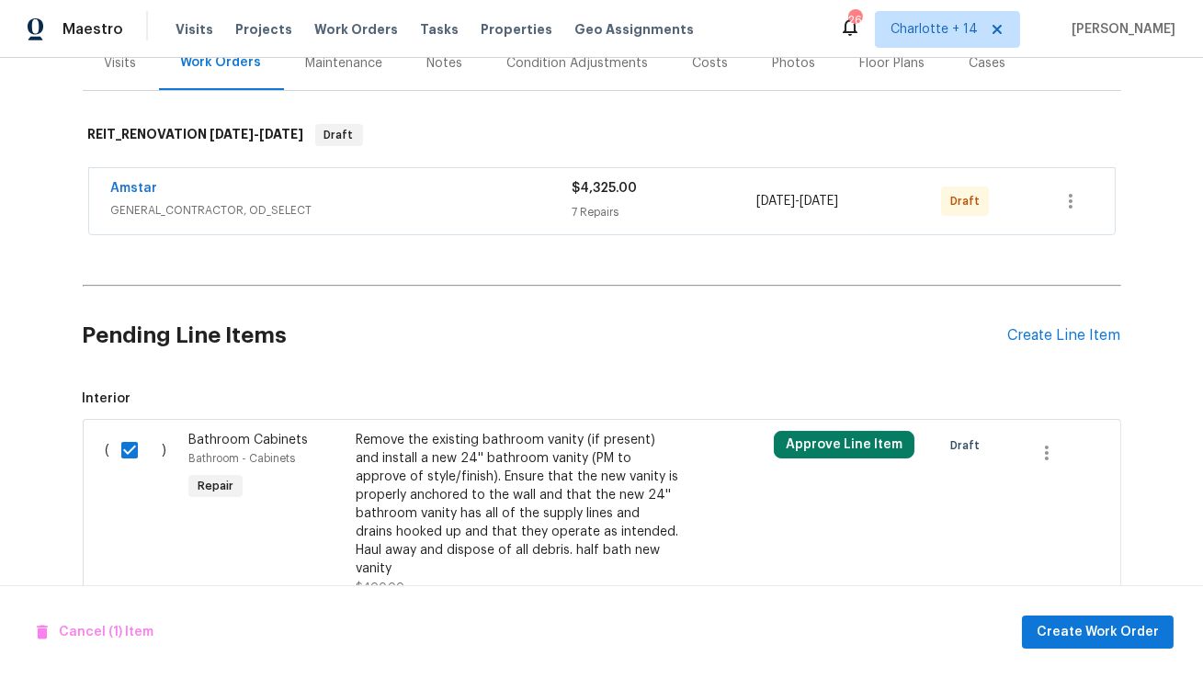
scroll to position [580, 0]
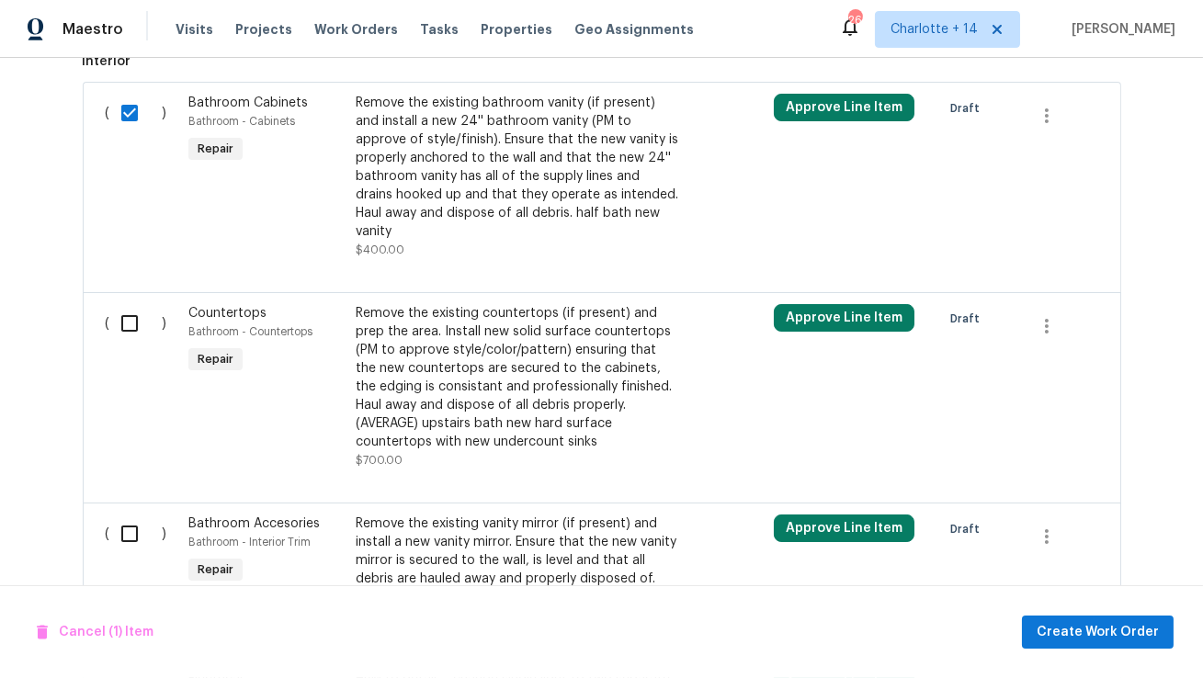
click at [123, 307] on input "checkbox" at bounding box center [136, 323] width 52 height 39
checkbox input "true"
click at [132, 514] on input "checkbox" at bounding box center [136, 533] width 52 height 39
checkbox input "true"
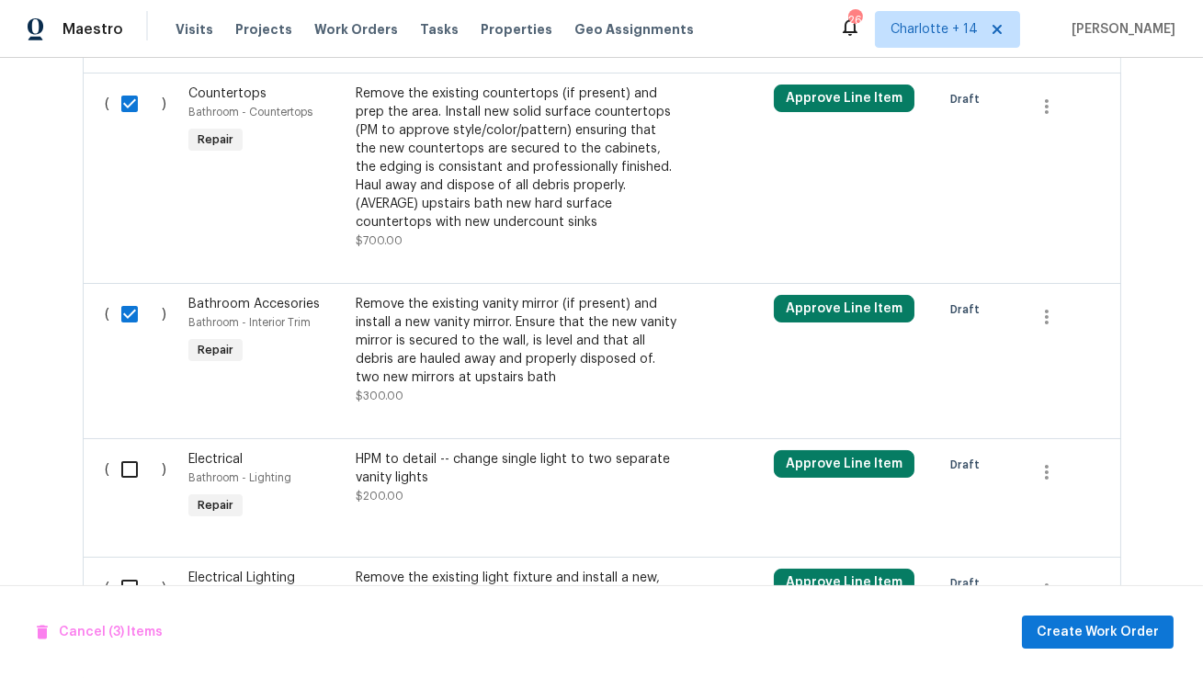
scroll to position [885, 0]
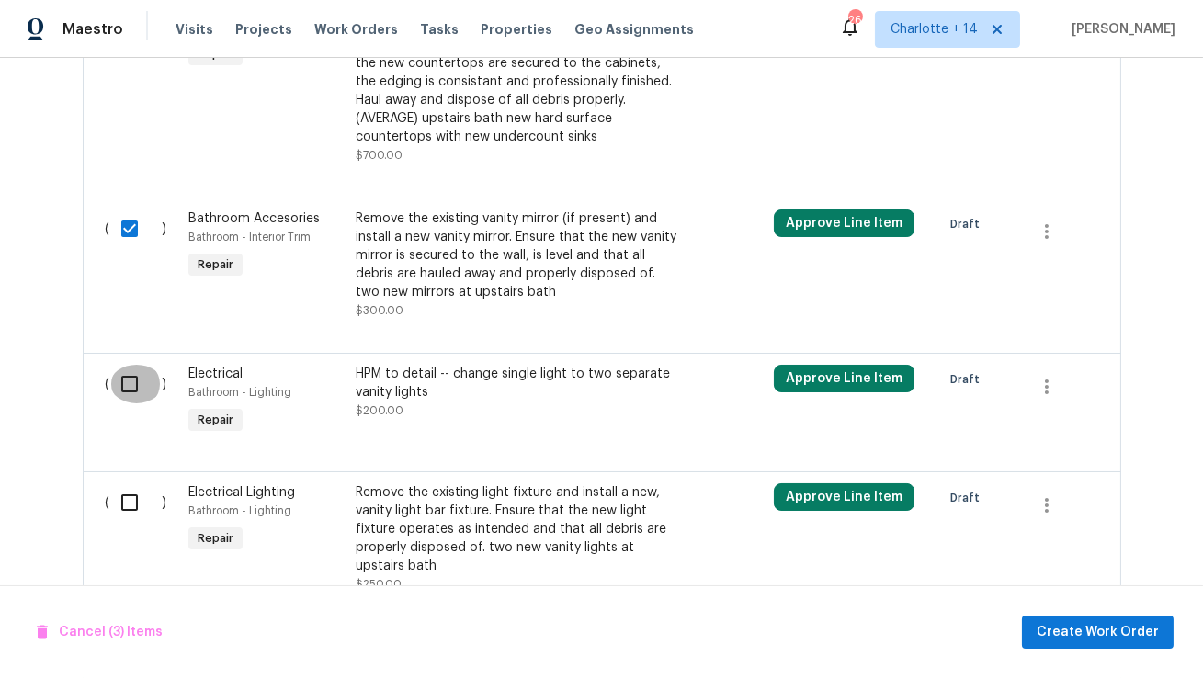
click at [131, 365] on input "checkbox" at bounding box center [136, 384] width 52 height 39
checkbox input "true"
click at [132, 497] on input "checkbox" at bounding box center [136, 502] width 52 height 39
checkbox input "true"
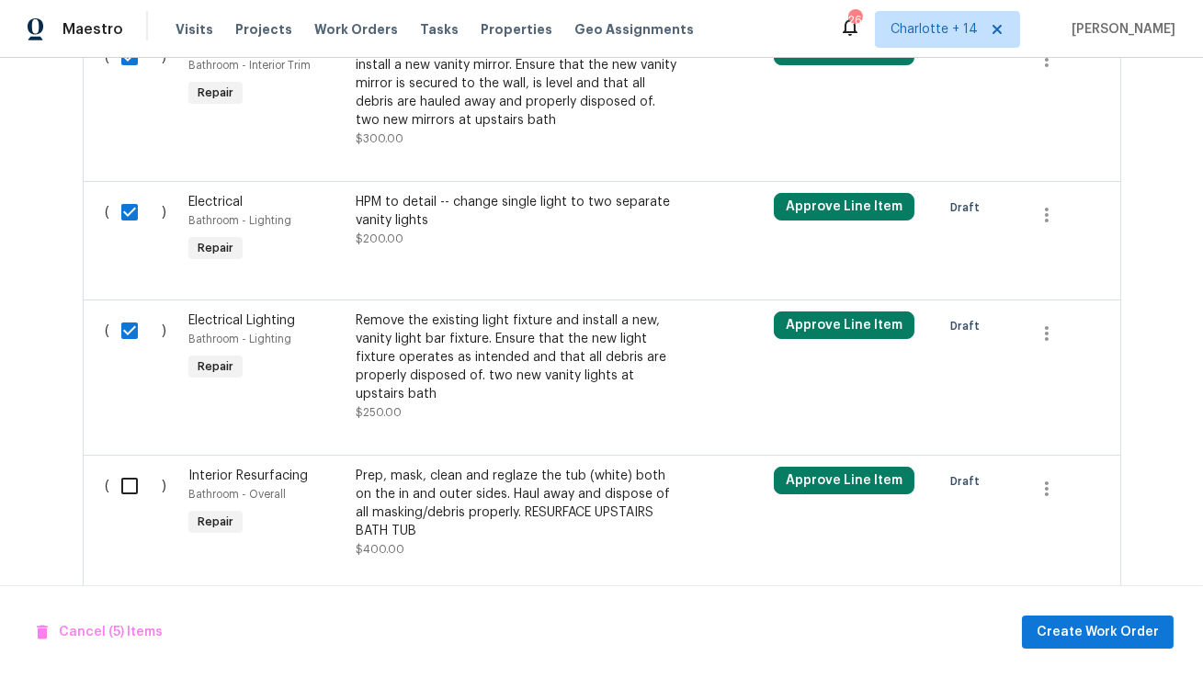
scroll to position [1144, 0]
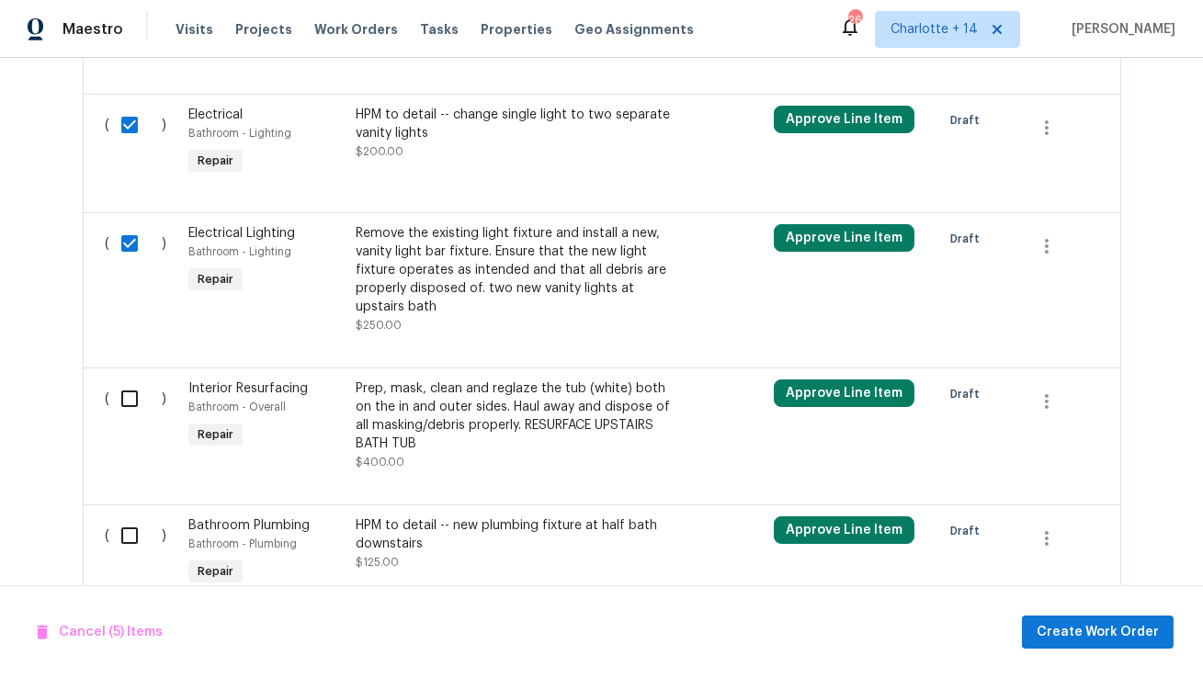
click at [126, 380] on input "checkbox" at bounding box center [136, 398] width 52 height 39
checkbox input "true"
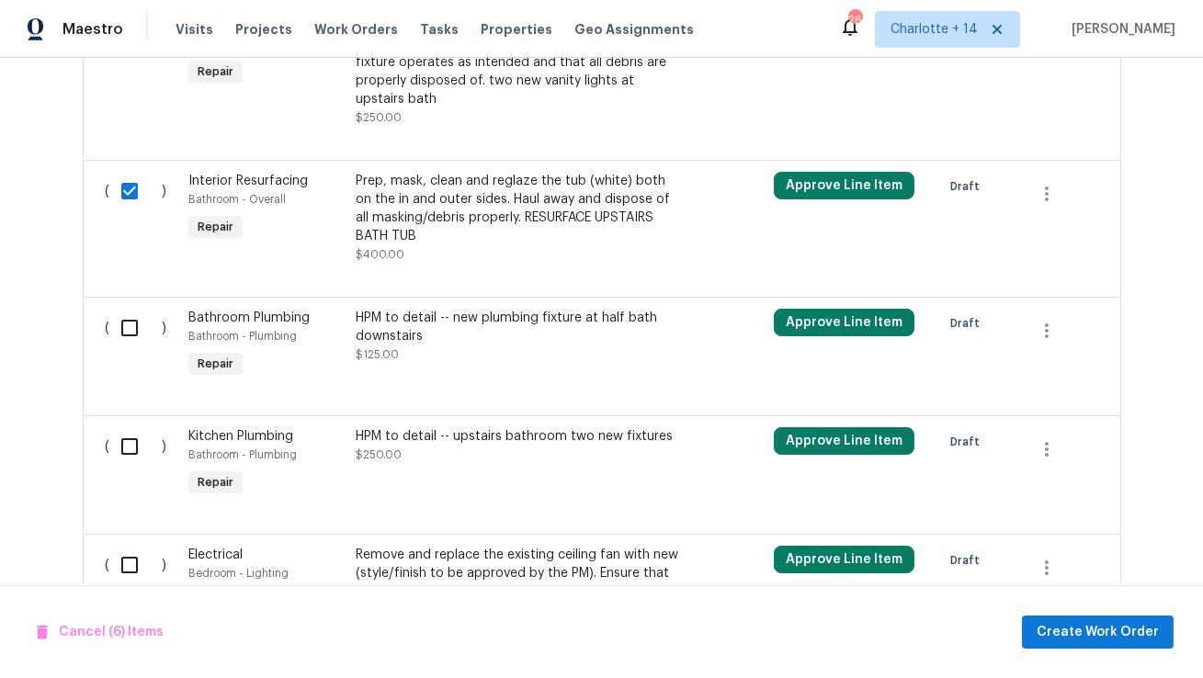
click at [124, 319] on input "checkbox" at bounding box center [136, 328] width 52 height 39
checkbox input "true"
click at [127, 427] on input "checkbox" at bounding box center [136, 446] width 52 height 39
checkbox input "true"
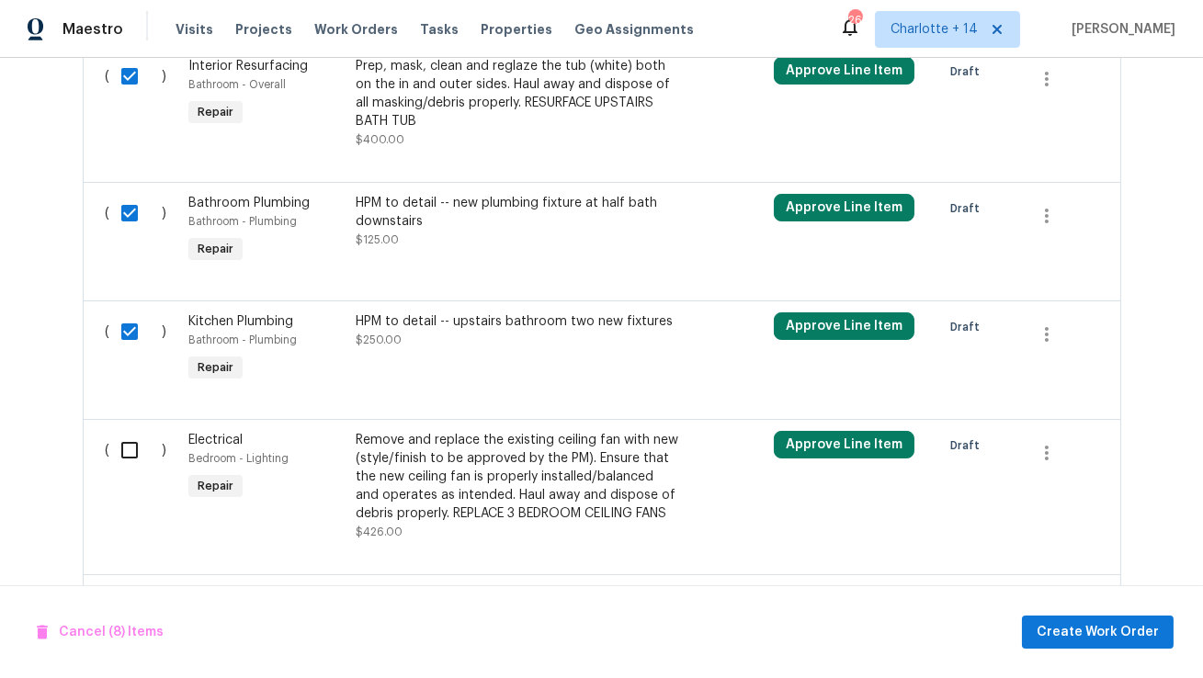
scroll to position [1636, 0]
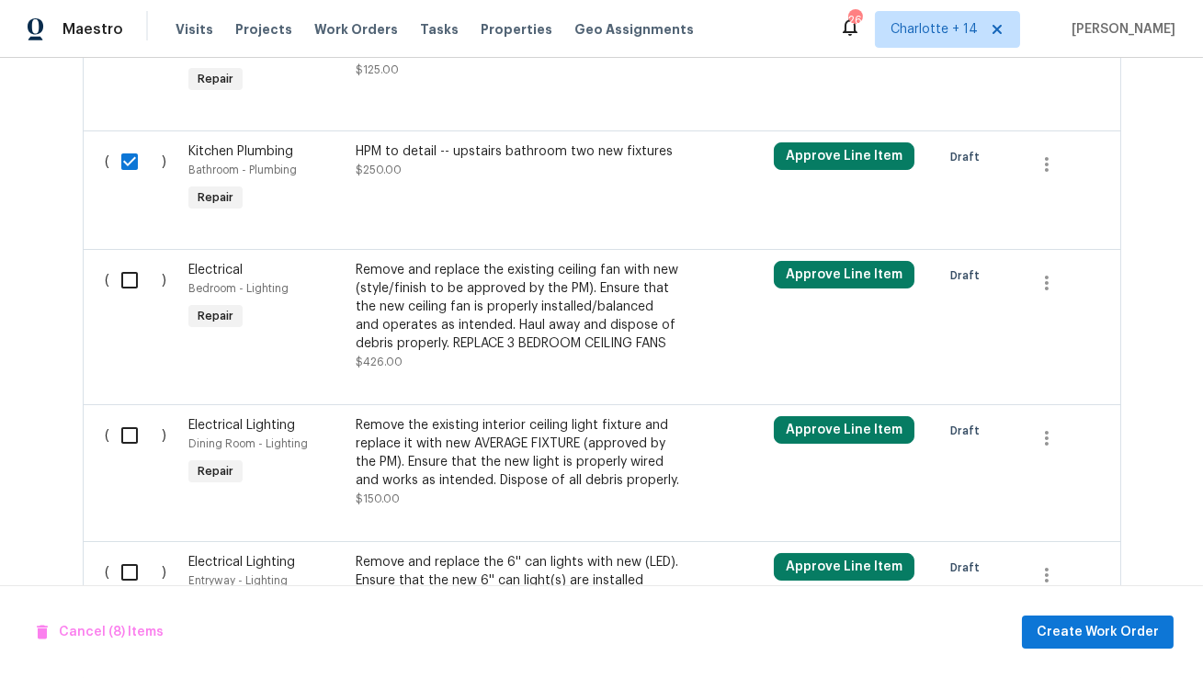
click at [130, 266] on input "checkbox" at bounding box center [136, 280] width 52 height 39
checkbox input "true"
click at [139, 424] on input "checkbox" at bounding box center [136, 435] width 52 height 39
checkbox input "true"
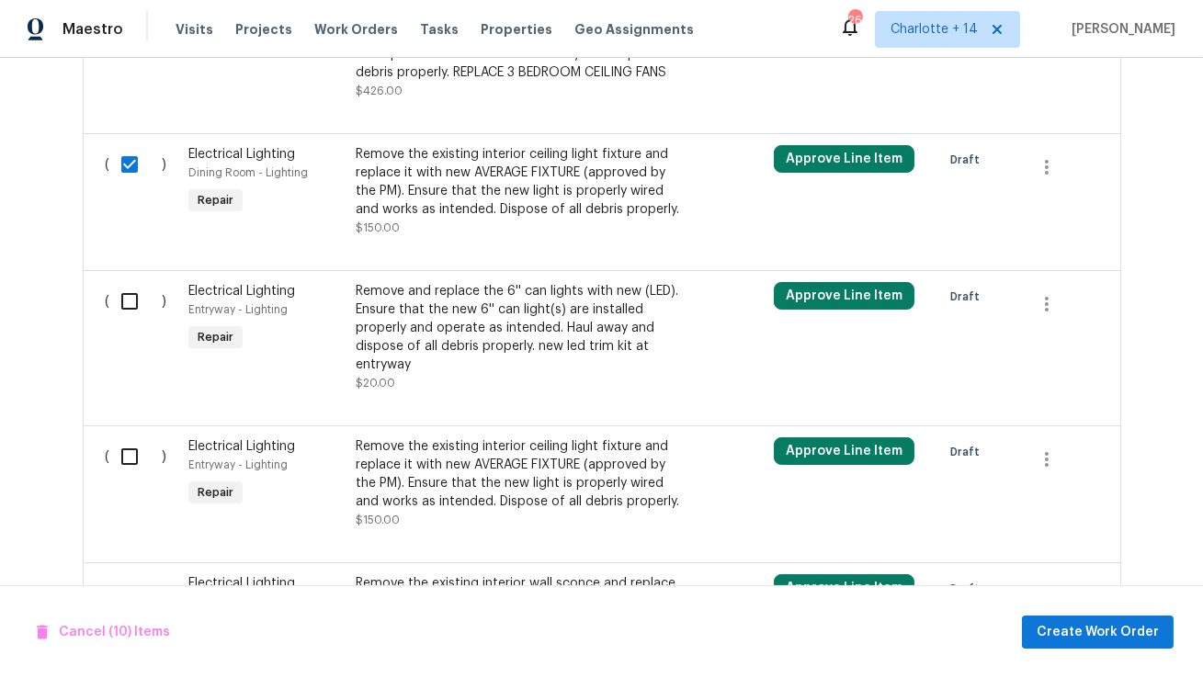
click at [129, 283] on input "checkbox" at bounding box center [136, 301] width 52 height 39
checkbox input "true"
click at [133, 441] on input "checkbox" at bounding box center [136, 456] width 52 height 39
checkbox input "true"
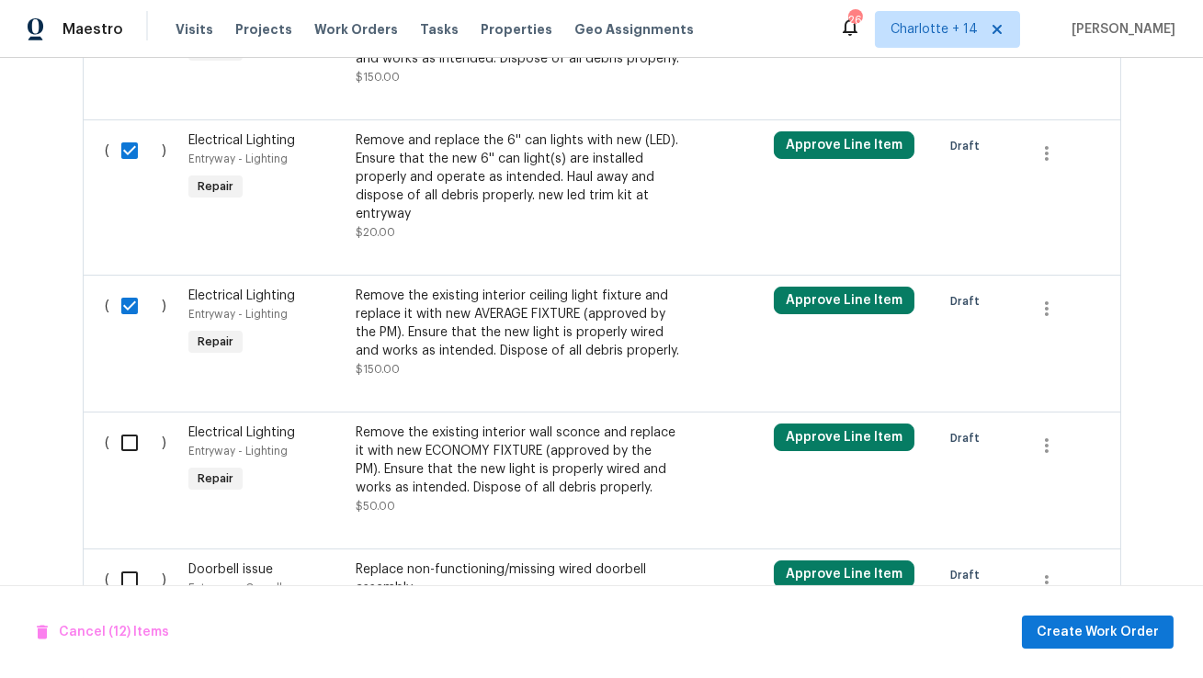
scroll to position [2114, 0]
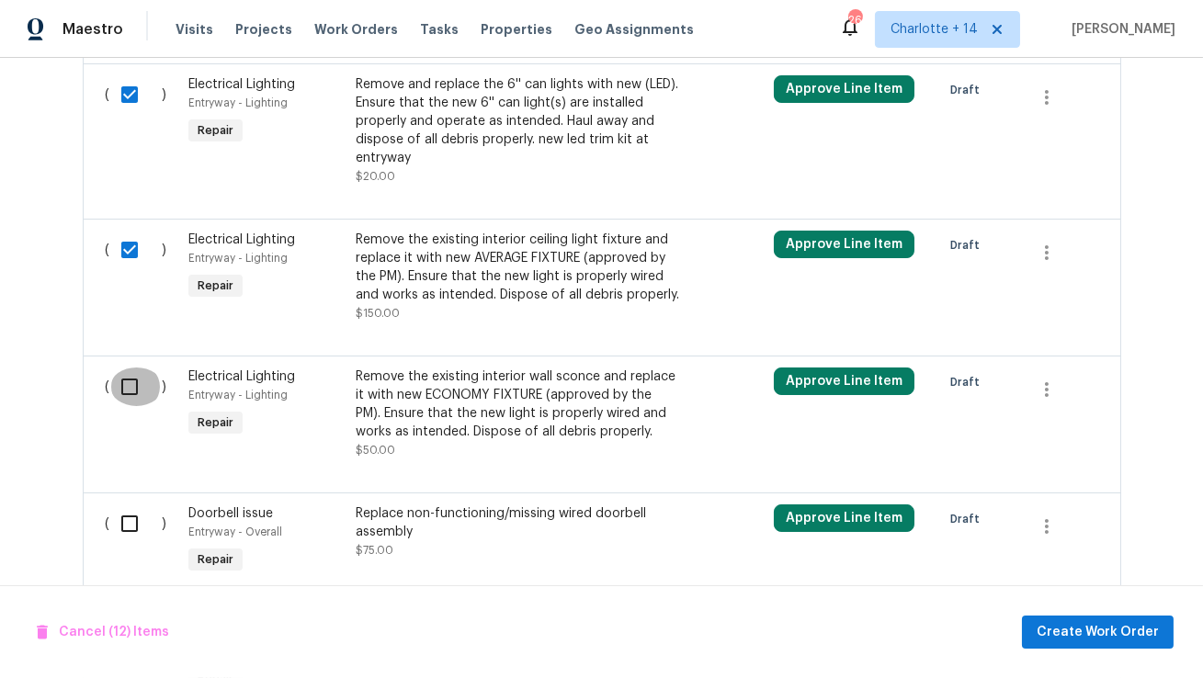
click at [126, 379] on input "checkbox" at bounding box center [136, 386] width 52 height 39
checkbox input "true"
click at [126, 506] on input "checkbox" at bounding box center [136, 523] width 52 height 39
checkbox input "true"
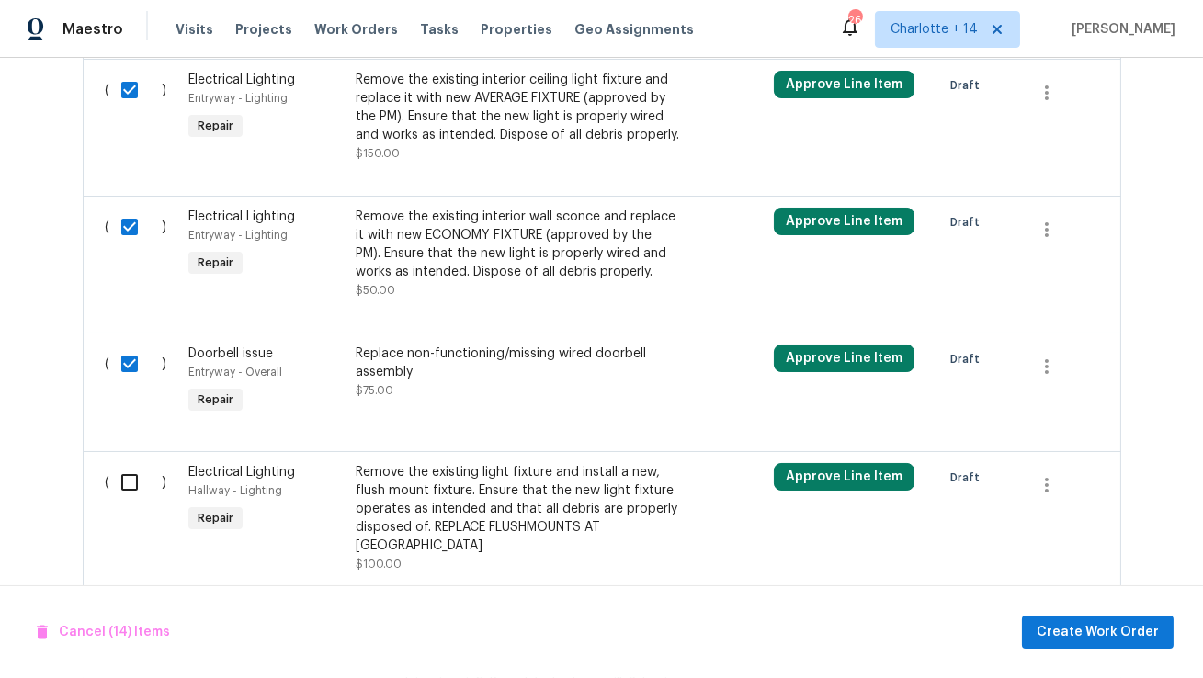
click at [128, 466] on input "checkbox" at bounding box center [136, 482] width 52 height 39
checkbox input "true"
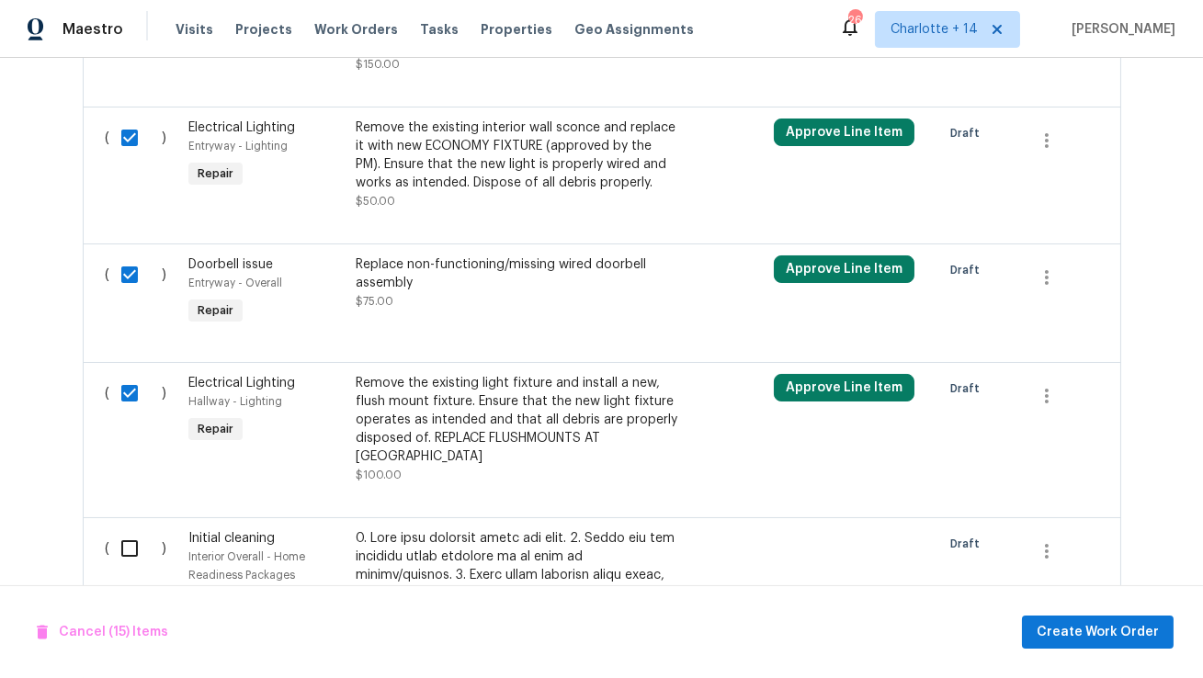
scroll to position [2419, 0]
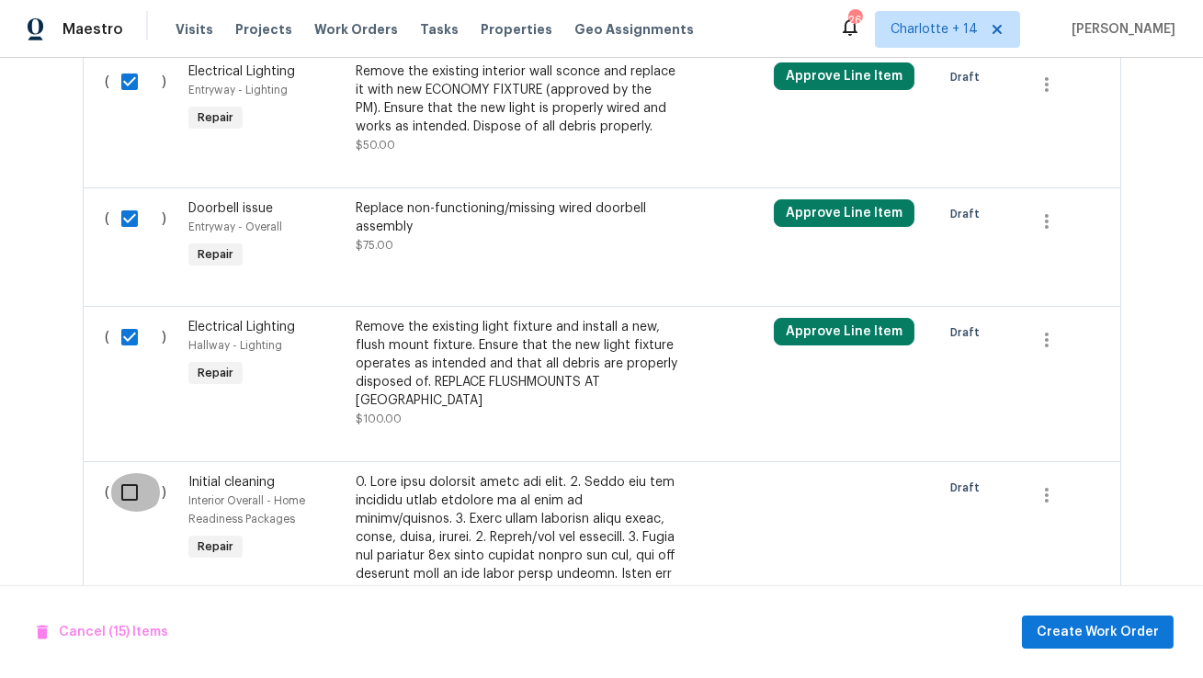
click at [132, 476] on input "checkbox" at bounding box center [136, 492] width 52 height 39
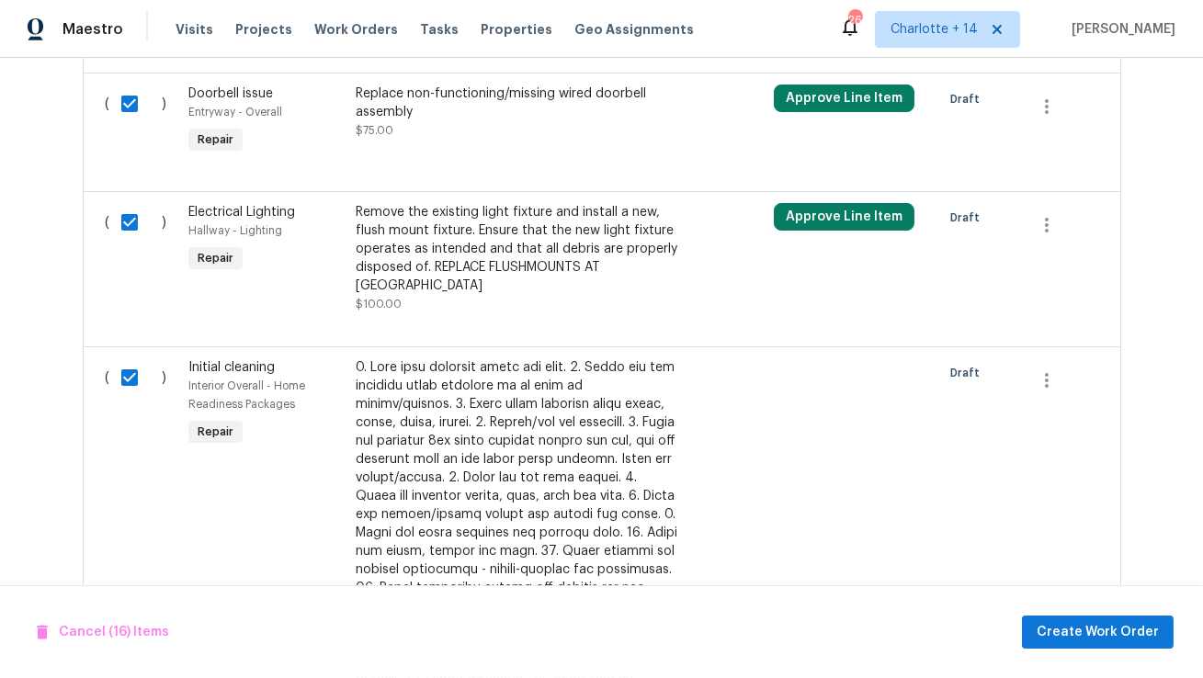
scroll to position [2718, 0]
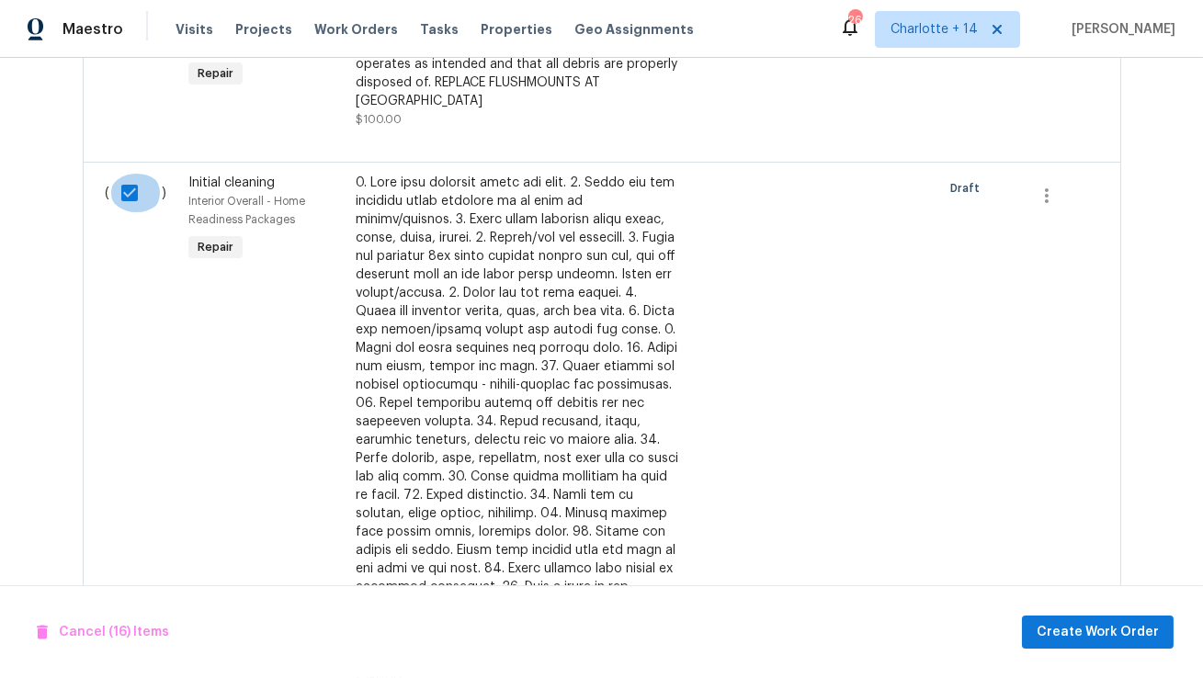
click at [128, 174] on input "checkbox" at bounding box center [136, 193] width 52 height 39
checkbox input "false"
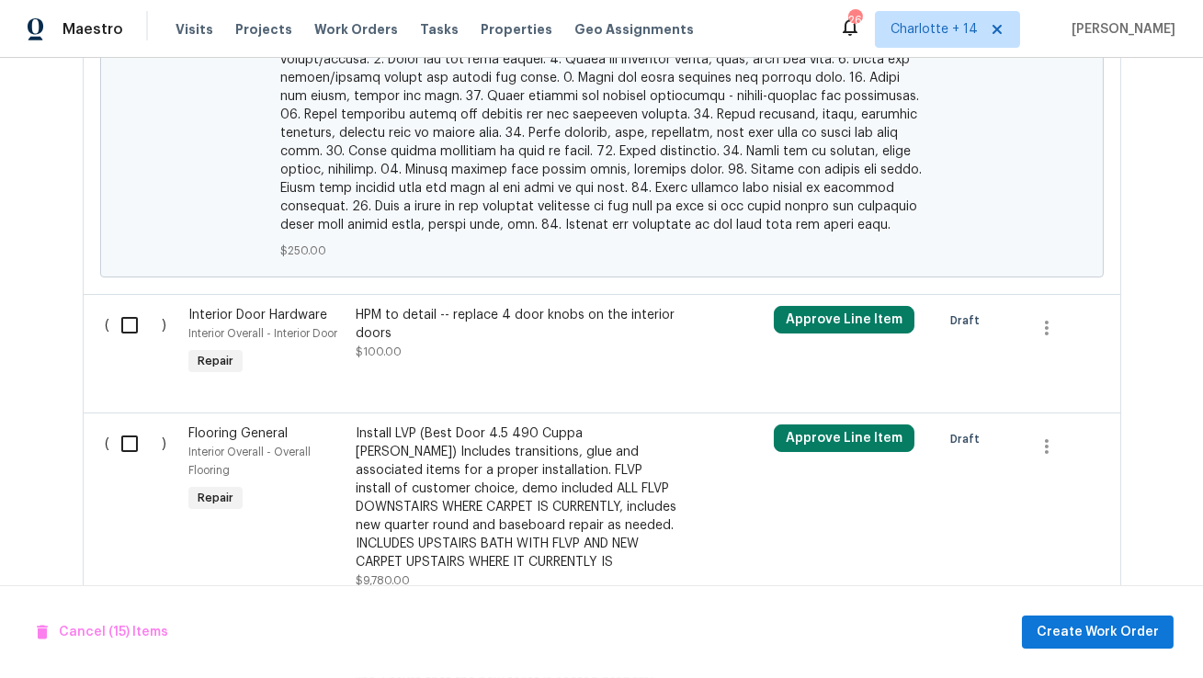
scroll to position [3508, 0]
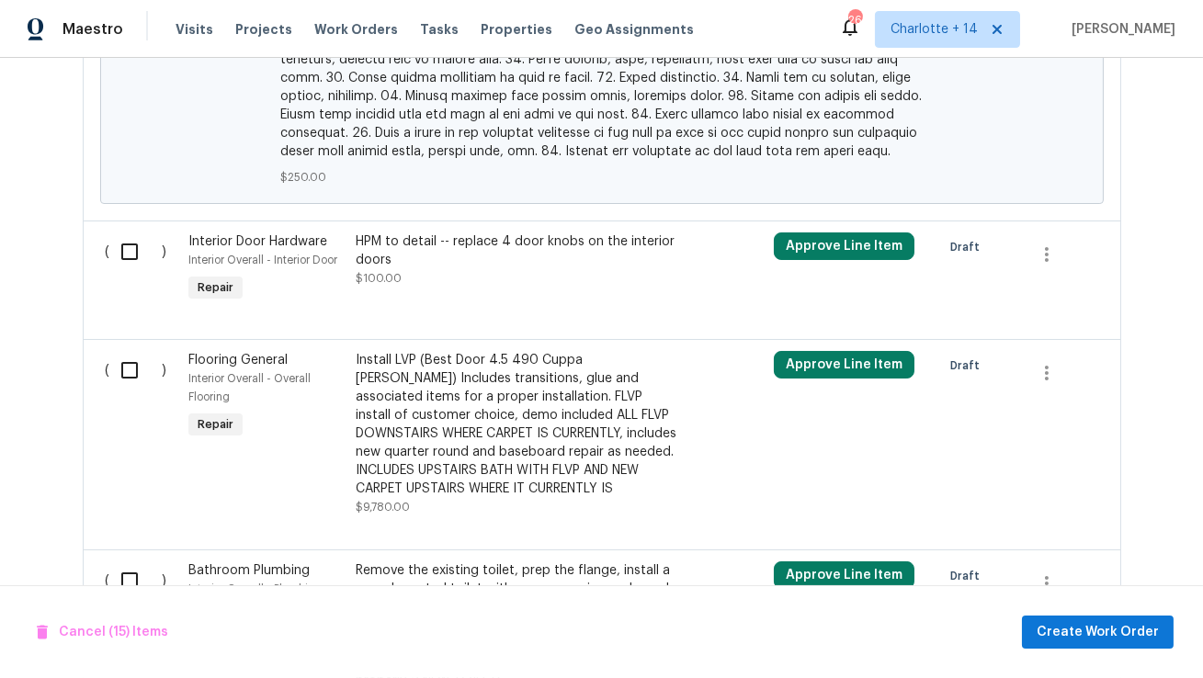
click at [122, 232] on input "checkbox" at bounding box center [136, 251] width 52 height 39
checkbox input "true"
click at [124, 345] on div "( )" at bounding box center [142, 433] width 84 height 176
click at [124, 354] on input "checkbox" at bounding box center [136, 370] width 52 height 39
checkbox input "true"
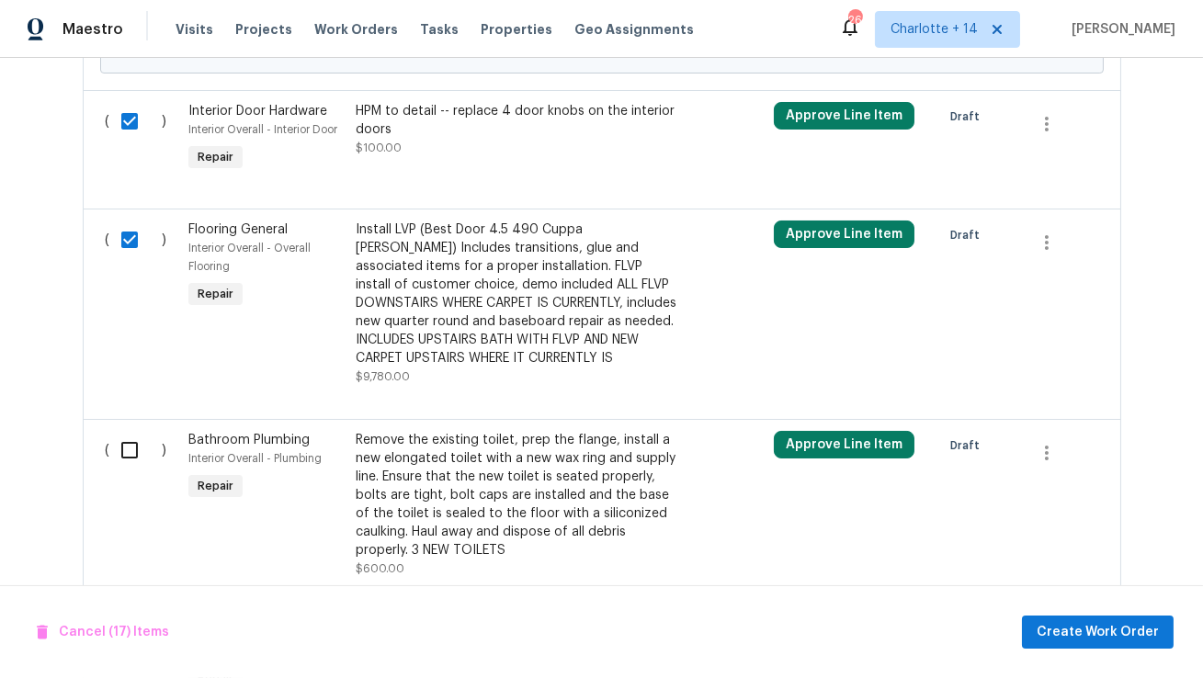
scroll to position [3745, 0]
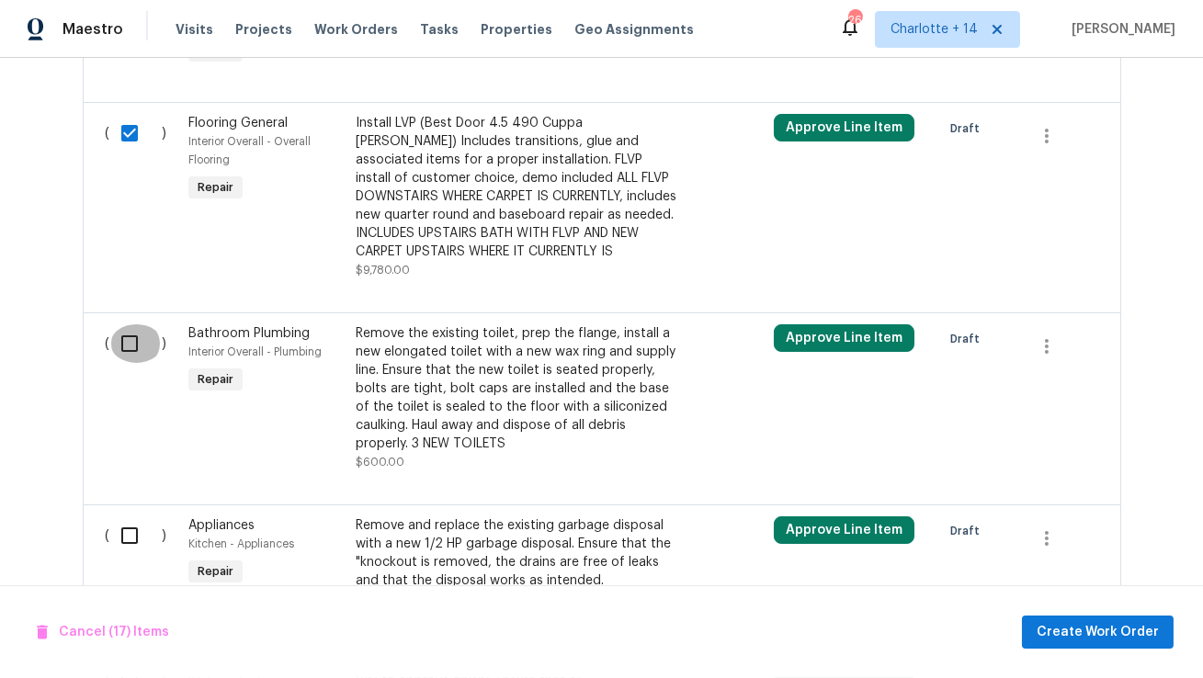
click at [124, 324] on input "checkbox" at bounding box center [136, 343] width 52 height 39
checkbox input "true"
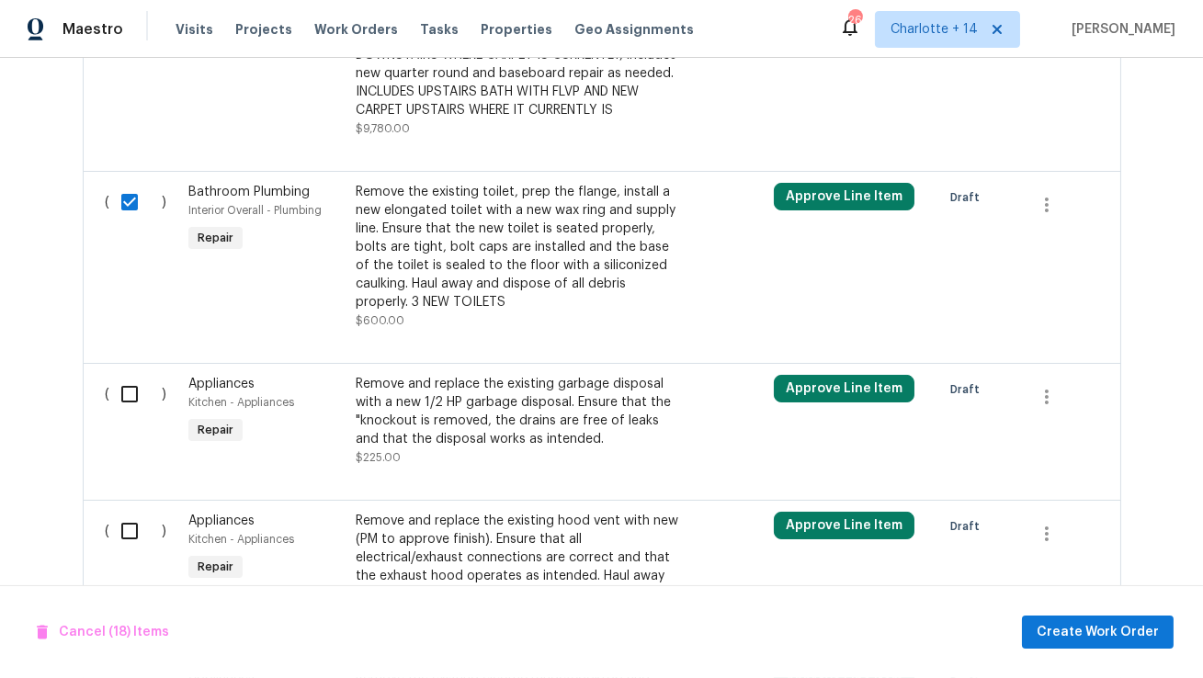
scroll to position [4021, 0]
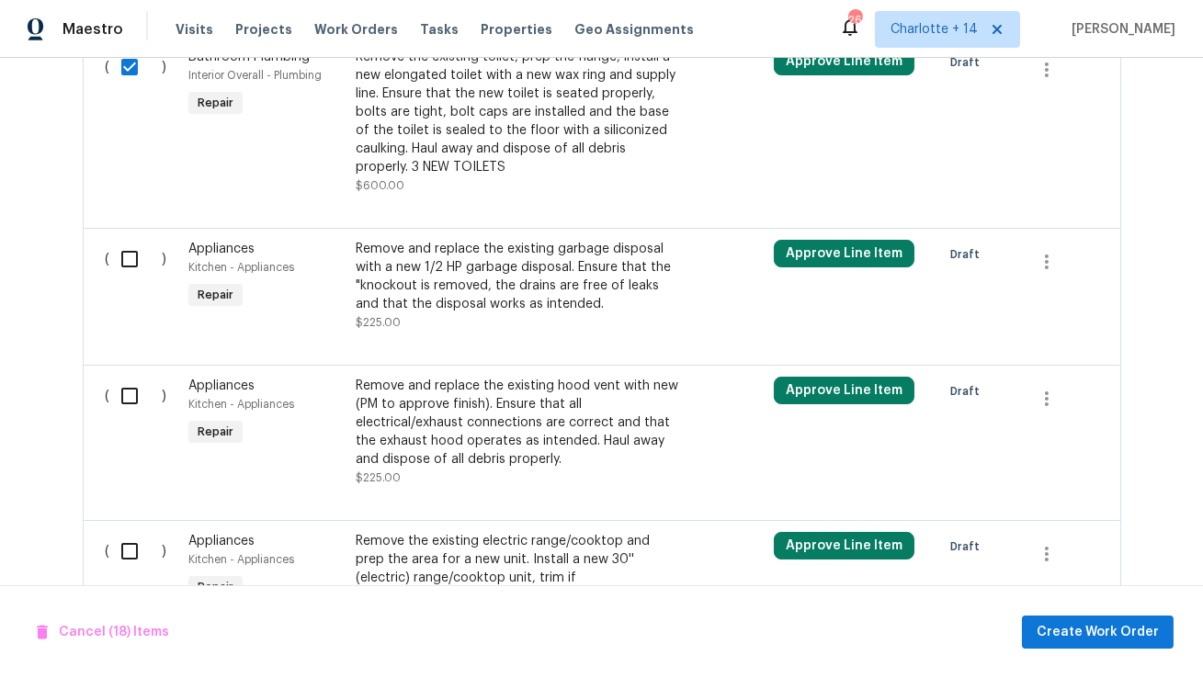
click at [139, 240] on input "checkbox" at bounding box center [136, 259] width 52 height 39
checkbox input "true"
click at [132, 377] on input "checkbox" at bounding box center [136, 396] width 52 height 39
checkbox input "true"
click at [124, 532] on input "checkbox" at bounding box center [136, 551] width 52 height 39
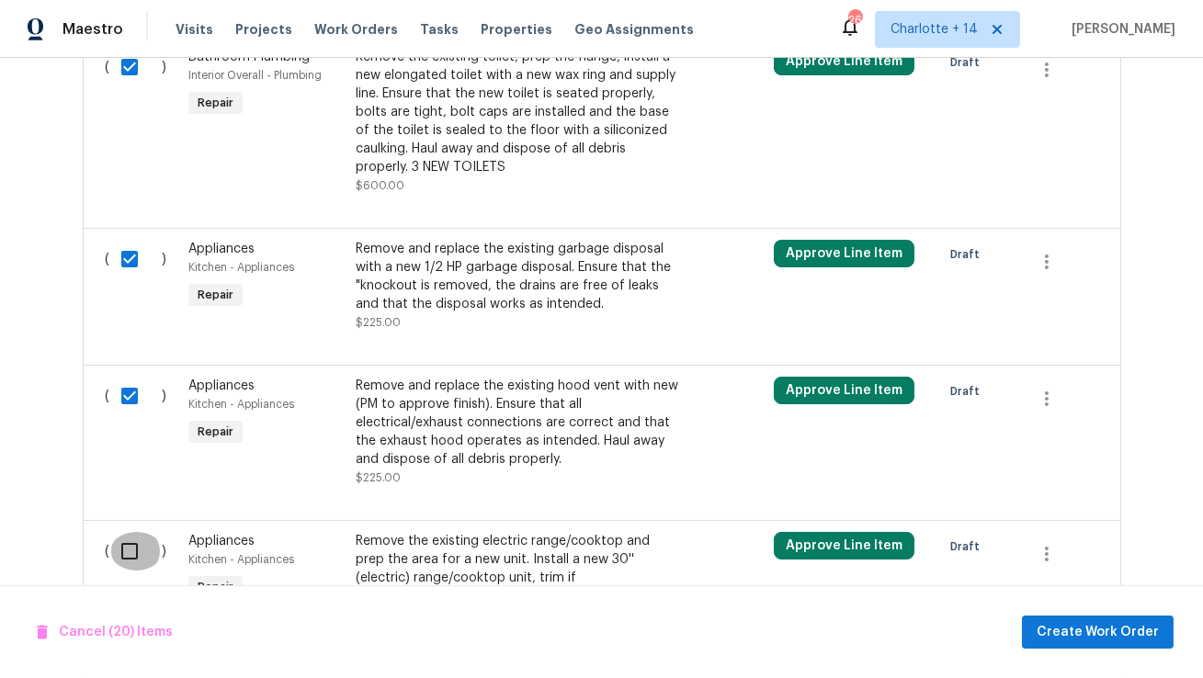
checkbox input "true"
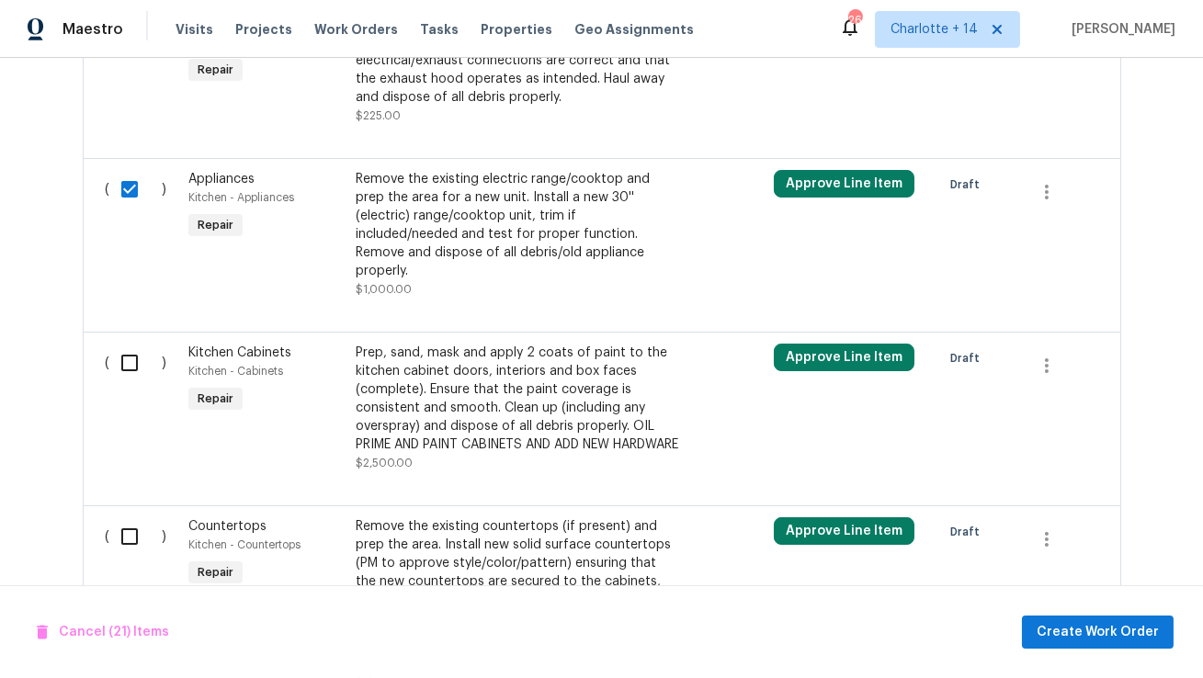
scroll to position [4450, 0]
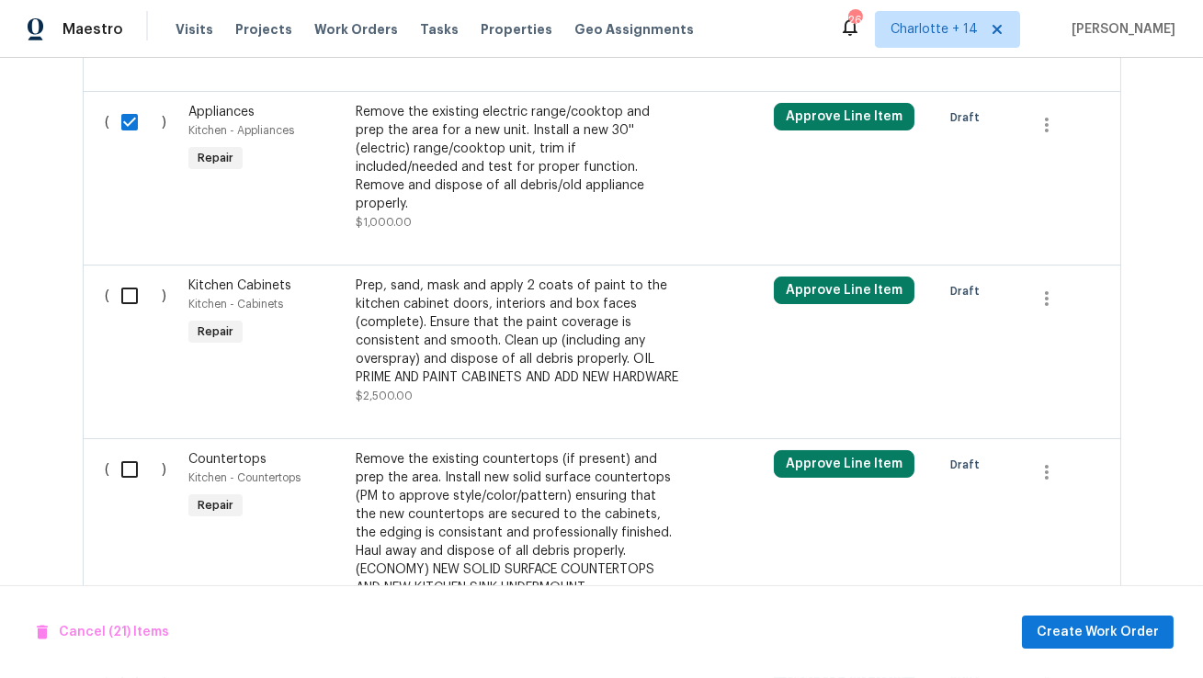
click at [128, 277] on input "checkbox" at bounding box center [136, 296] width 52 height 39
checkbox input "true"
click at [128, 450] on input "checkbox" at bounding box center [136, 469] width 52 height 39
checkbox input "true"
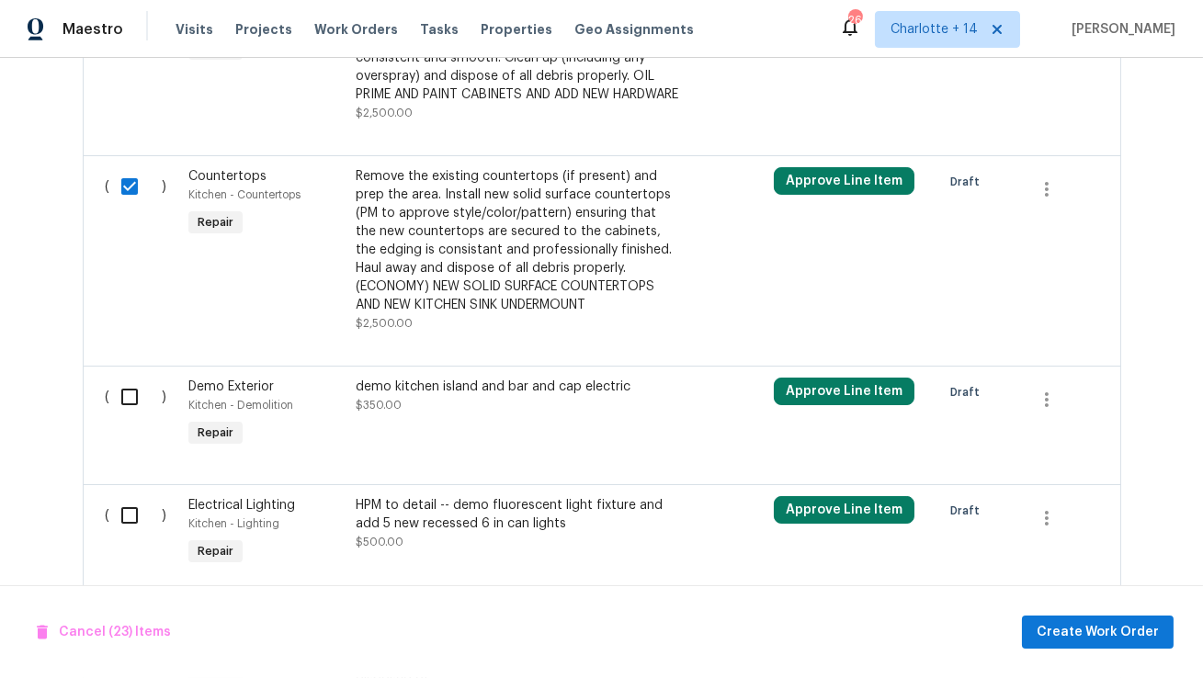
click at [128, 378] on input "checkbox" at bounding box center [136, 397] width 52 height 39
checkbox input "true"
click at [125, 496] on input "checkbox" at bounding box center [136, 515] width 52 height 39
checkbox input "true"
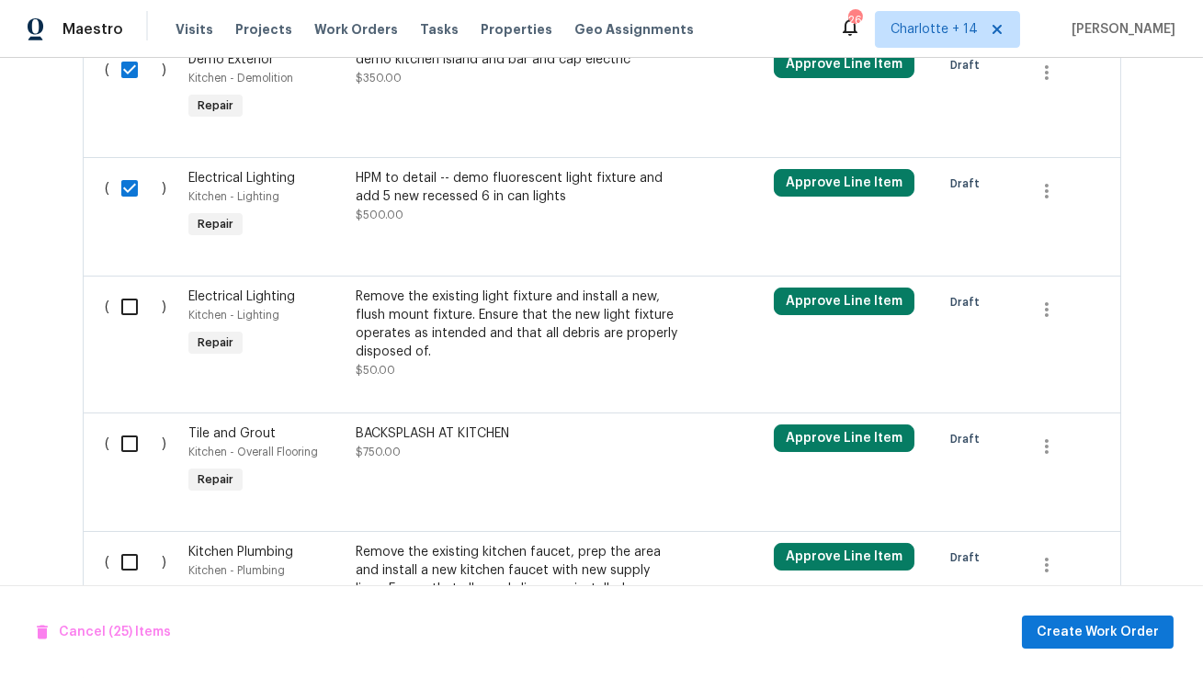
scroll to position [5128, 0]
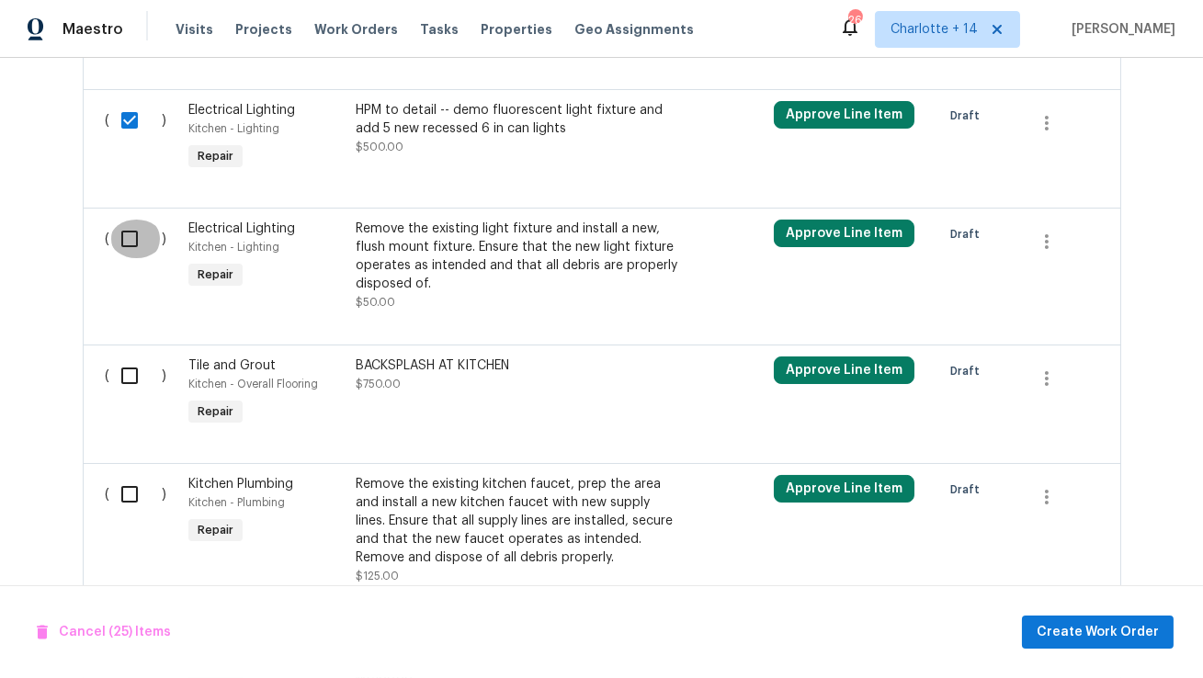
click at [123, 220] on input "checkbox" at bounding box center [136, 239] width 52 height 39
checkbox input "true"
click at [124, 356] on input "checkbox" at bounding box center [136, 375] width 52 height 39
checkbox input "true"
click at [123, 475] on input "checkbox" at bounding box center [136, 494] width 52 height 39
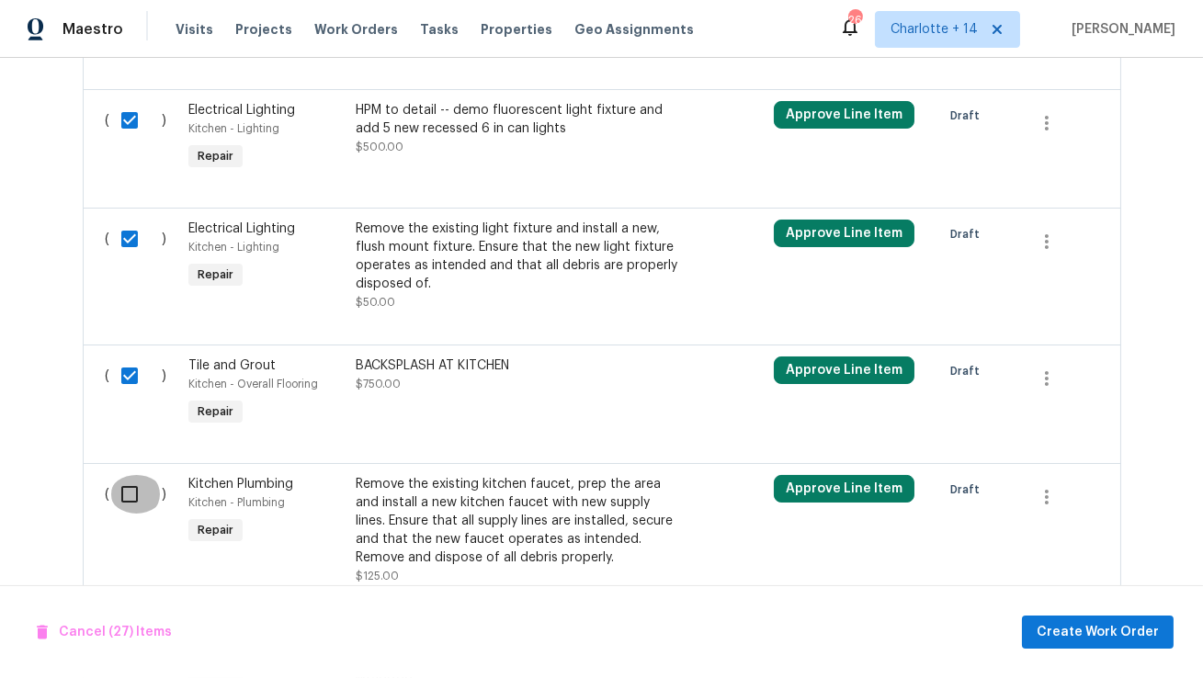
checkbox input "true"
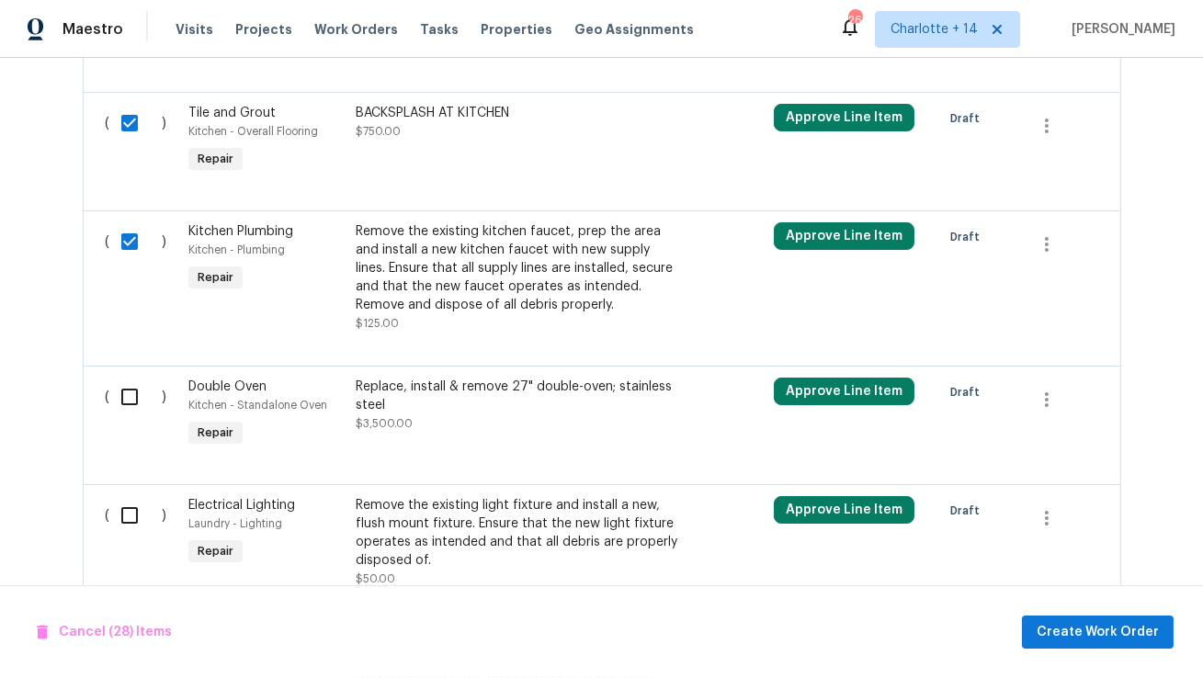
scroll to position [5436, 0]
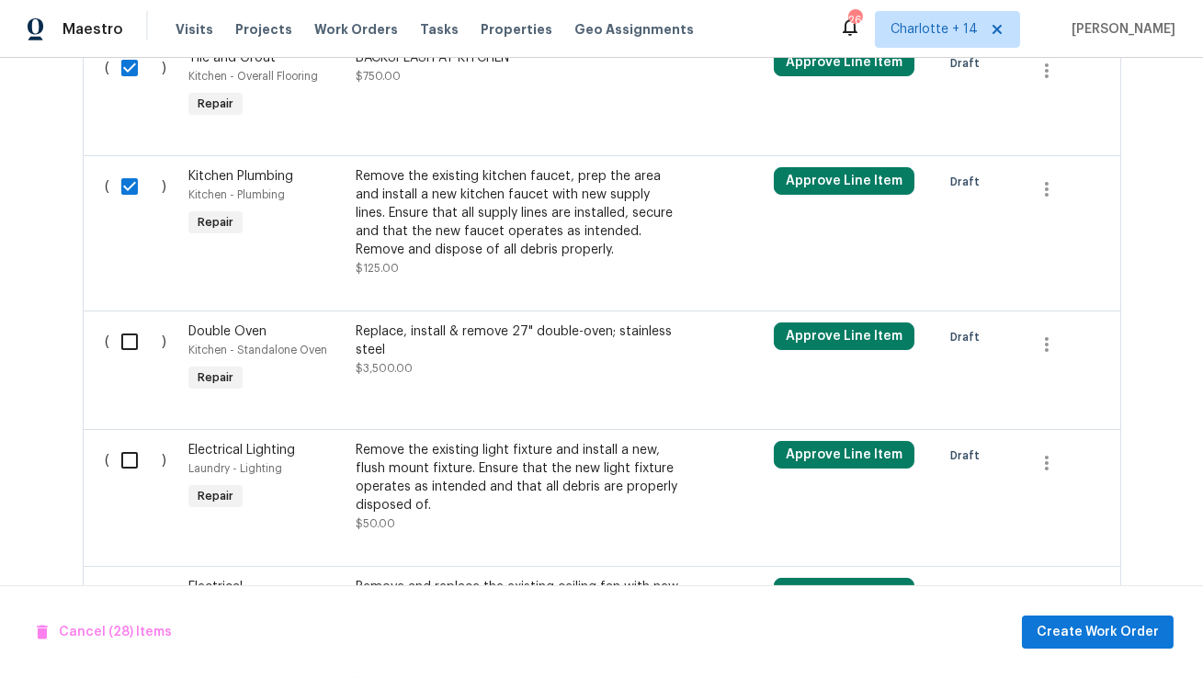
click at [128, 322] on input "checkbox" at bounding box center [136, 341] width 52 height 39
checkbox input "true"
click at [123, 441] on input "checkbox" at bounding box center [136, 460] width 52 height 39
checkbox input "true"
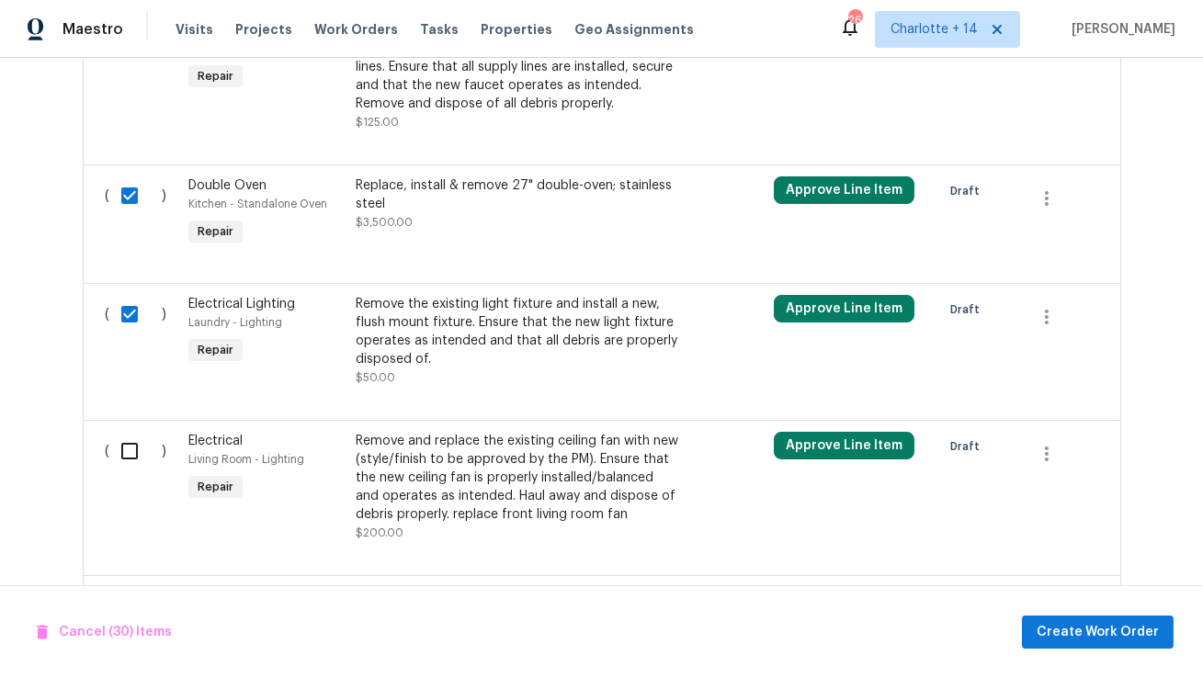
scroll to position [5624, 0]
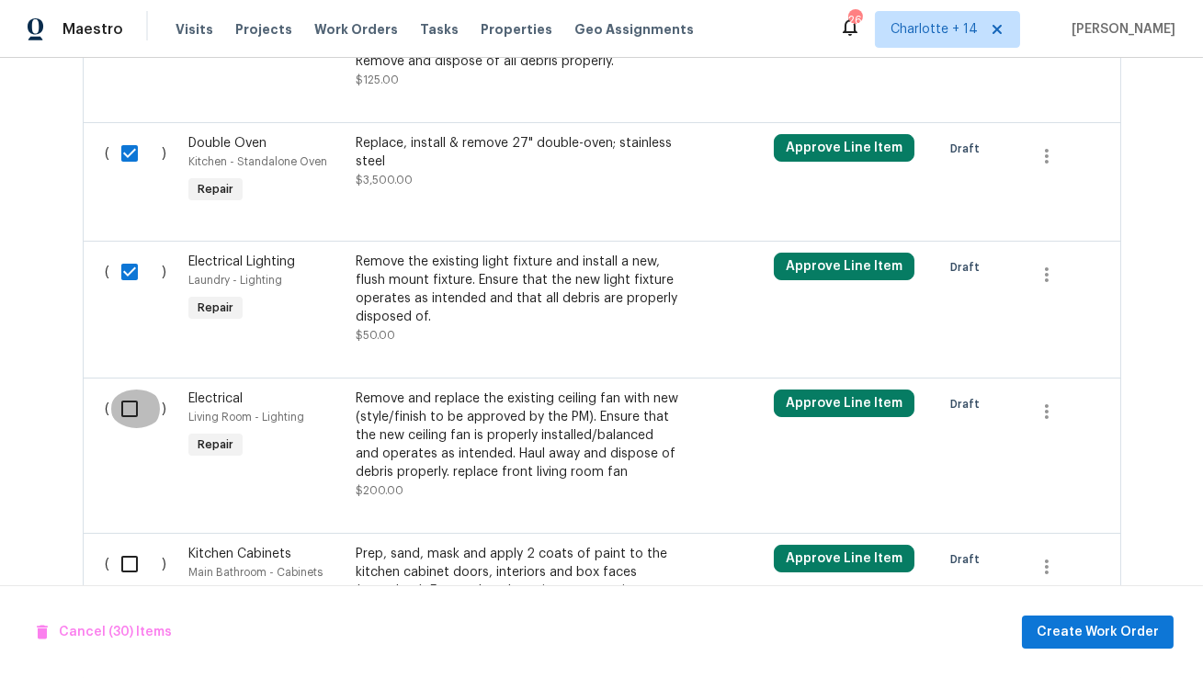
click at [125, 390] on input "checkbox" at bounding box center [136, 409] width 52 height 39
checkbox input "true"
click at [122, 547] on input "checkbox" at bounding box center [136, 564] width 52 height 39
checkbox input "true"
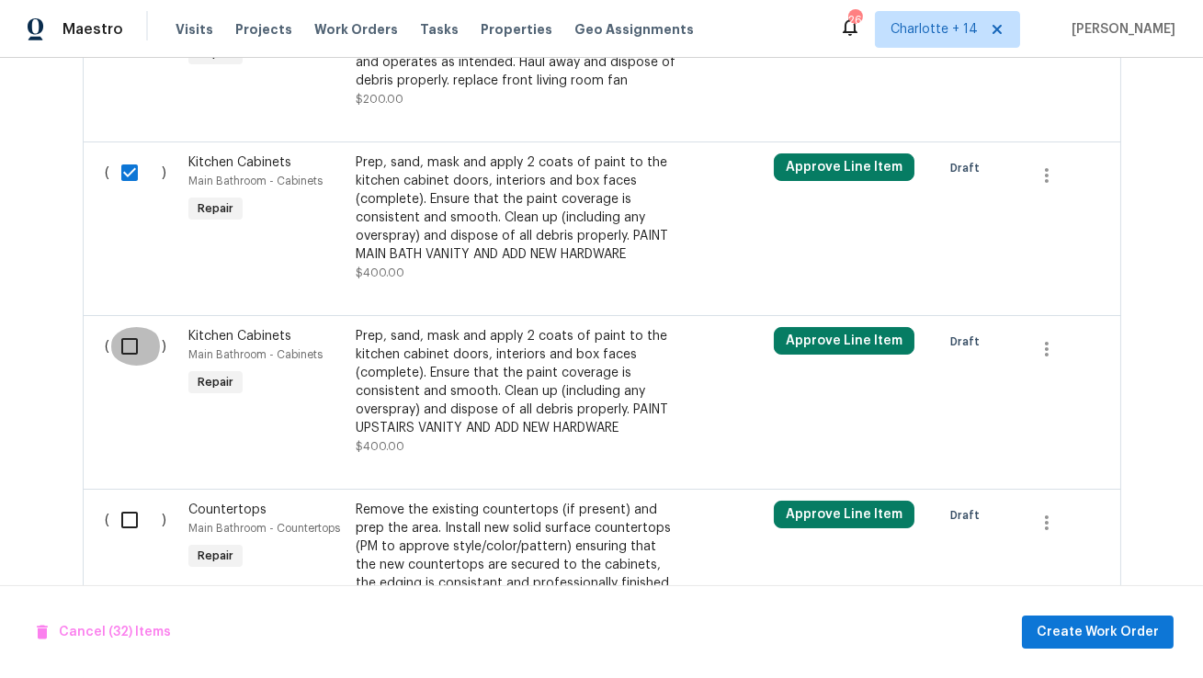
click at [139, 327] on input "checkbox" at bounding box center [136, 346] width 52 height 39
checkbox input "true"
click at [133, 501] on input "checkbox" at bounding box center [136, 520] width 52 height 39
checkbox input "true"
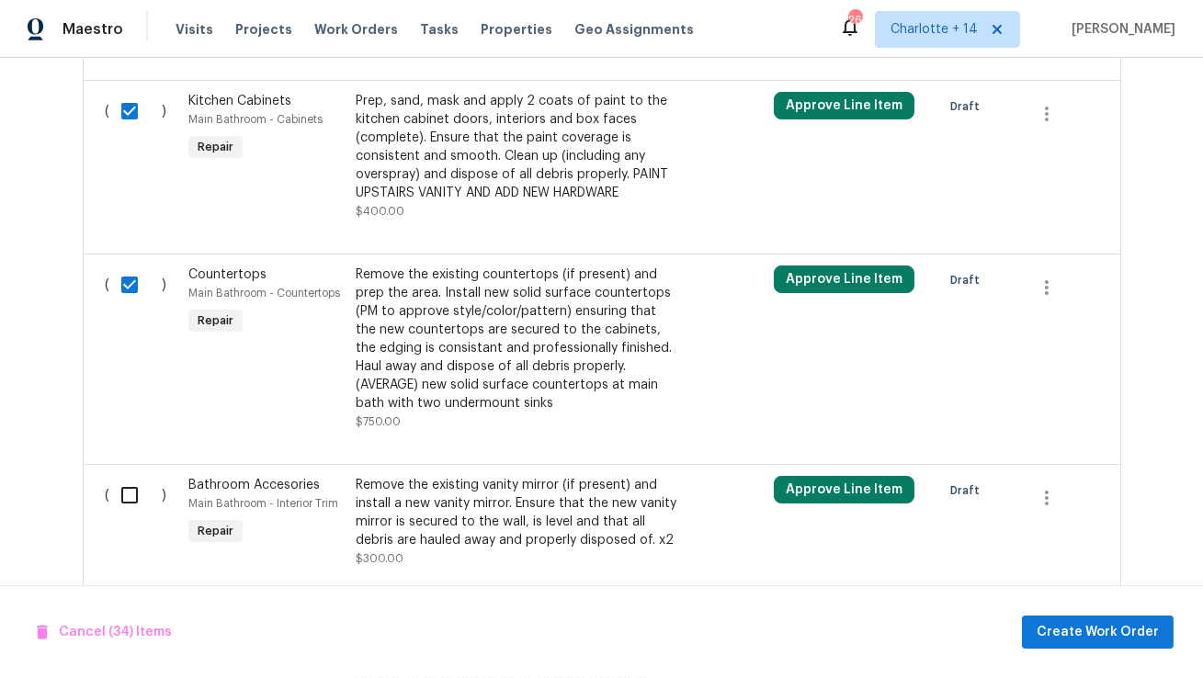
scroll to position [6314, 0]
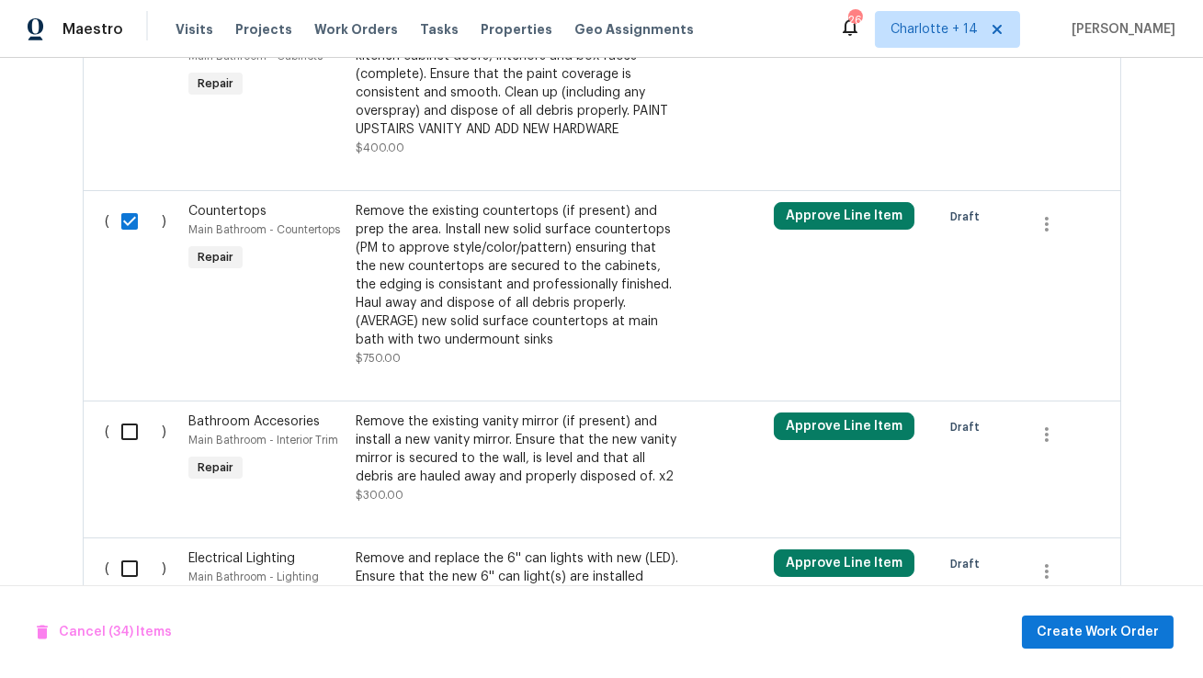
click at [129, 412] on input "checkbox" at bounding box center [136, 431] width 52 height 39
checkbox input "true"
click at [117, 549] on input "checkbox" at bounding box center [136, 568] width 52 height 39
checkbox input "true"
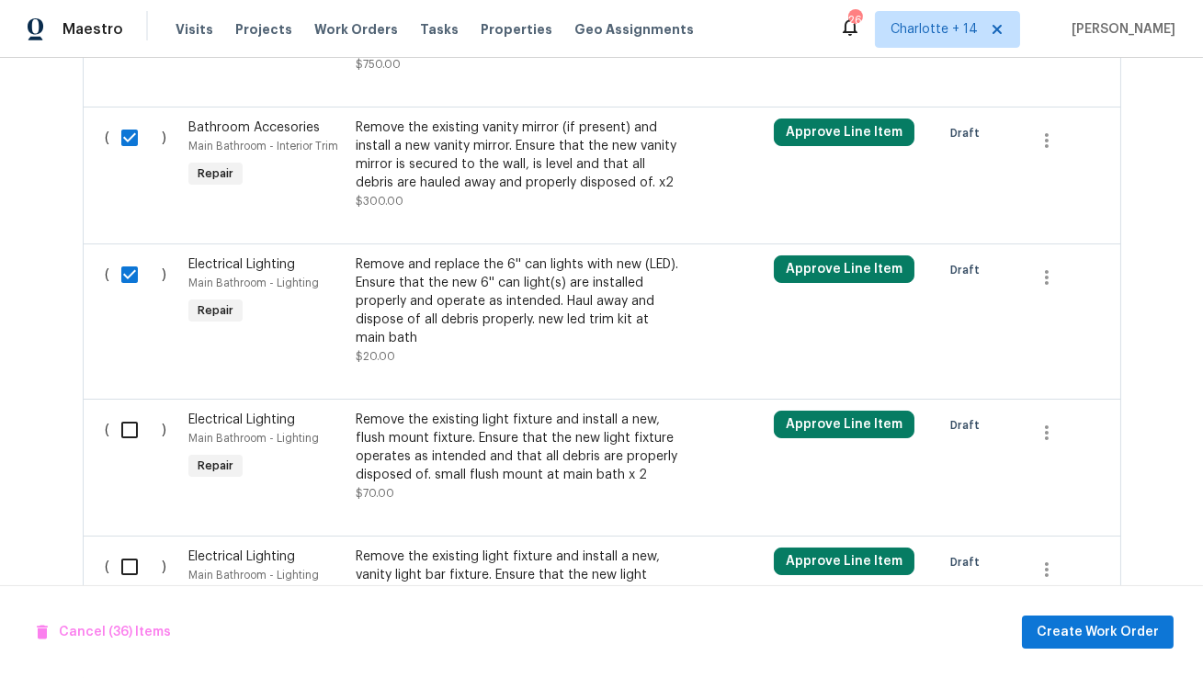
scroll to position [6633, 0]
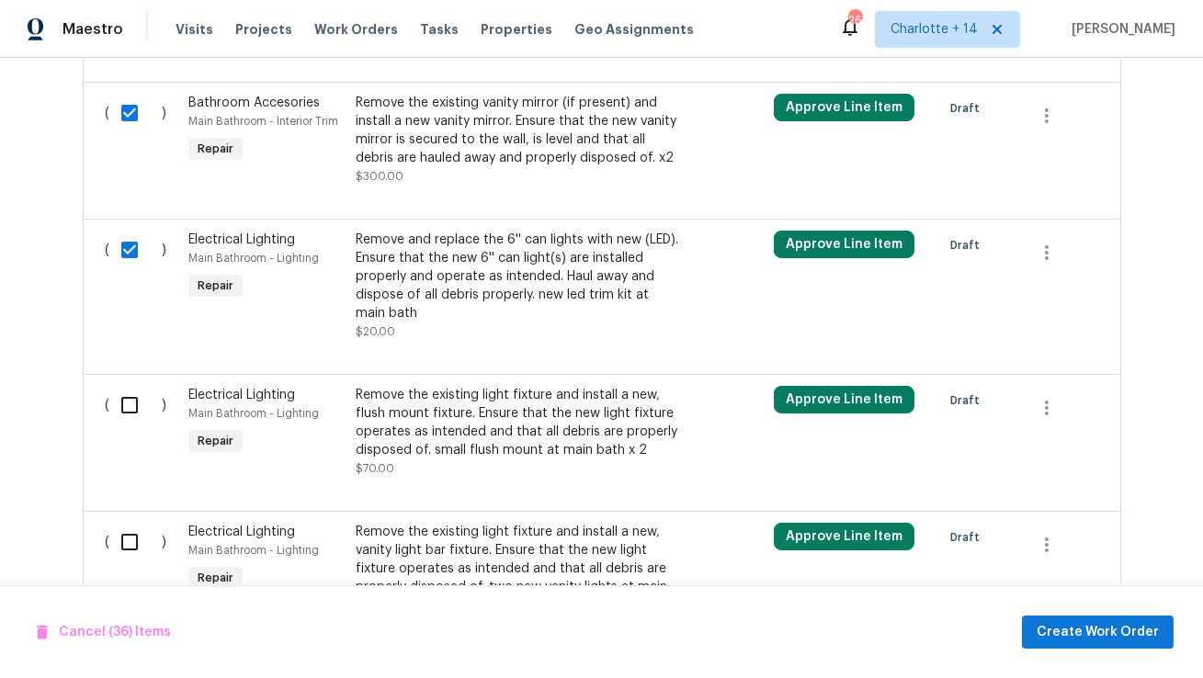
click at [134, 386] on input "checkbox" at bounding box center [136, 405] width 52 height 39
checkbox input "true"
click at [133, 523] on input "checkbox" at bounding box center [136, 542] width 52 height 39
checkbox input "true"
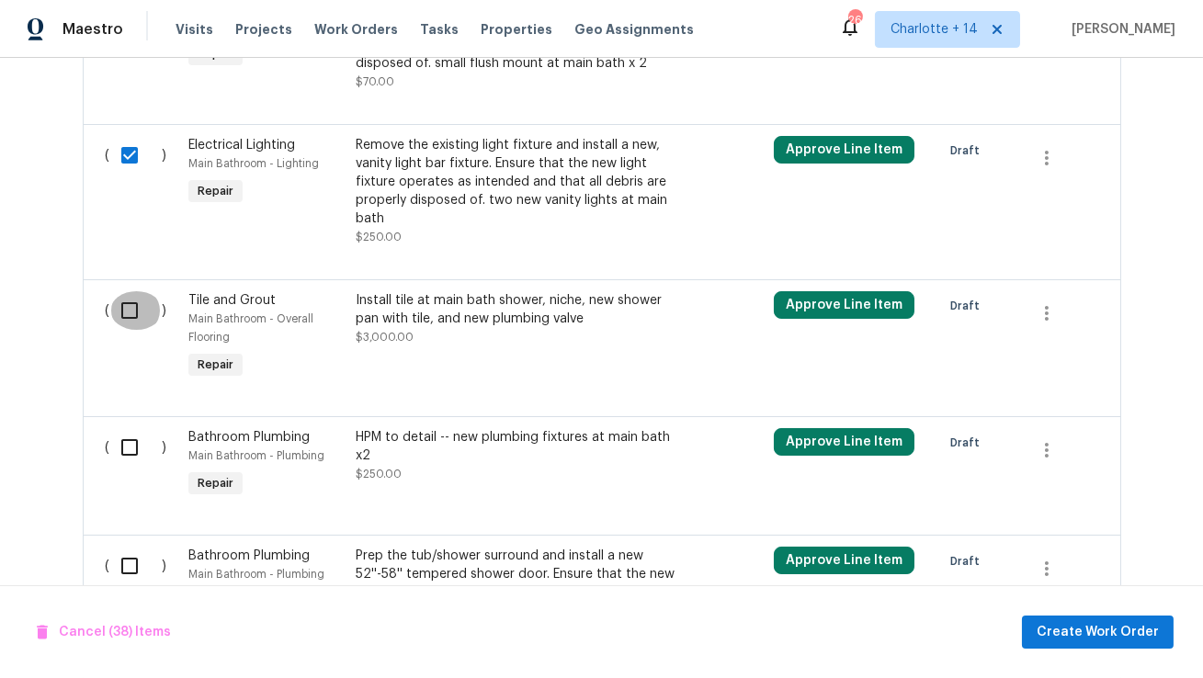
click at [129, 291] on input "checkbox" at bounding box center [136, 310] width 52 height 39
checkbox input "true"
click at [128, 428] on input "checkbox" at bounding box center [136, 447] width 52 height 39
checkbox input "true"
click at [123, 547] on input "checkbox" at bounding box center [136, 566] width 52 height 39
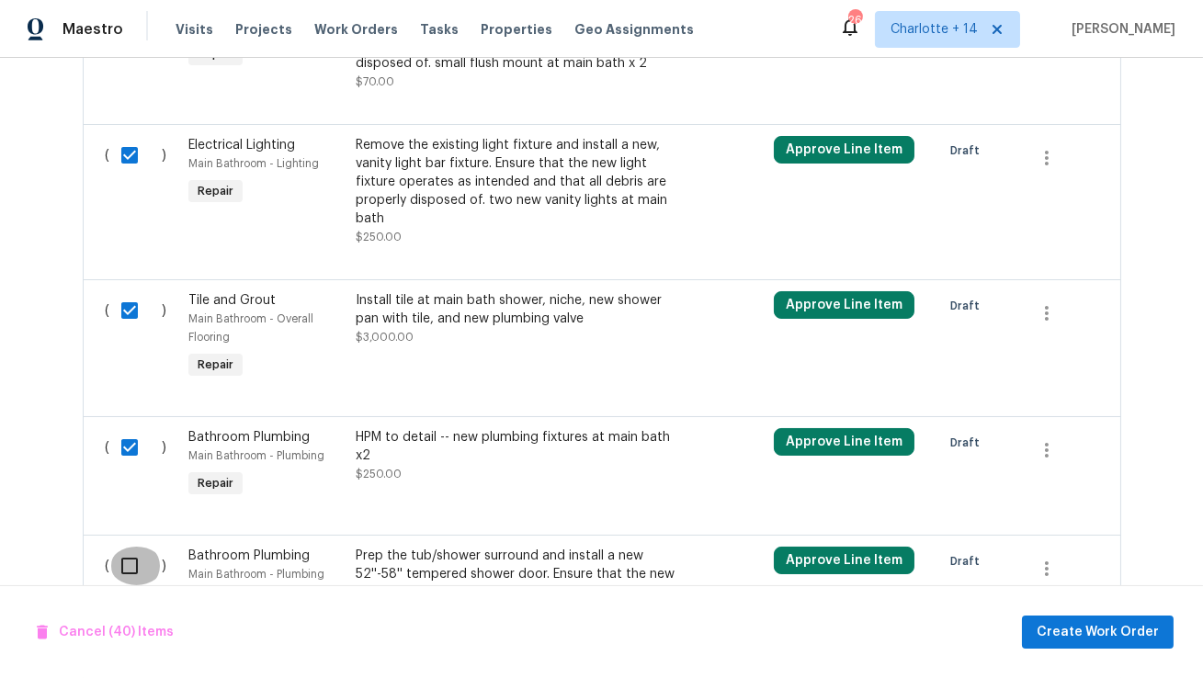
checkbox input "true"
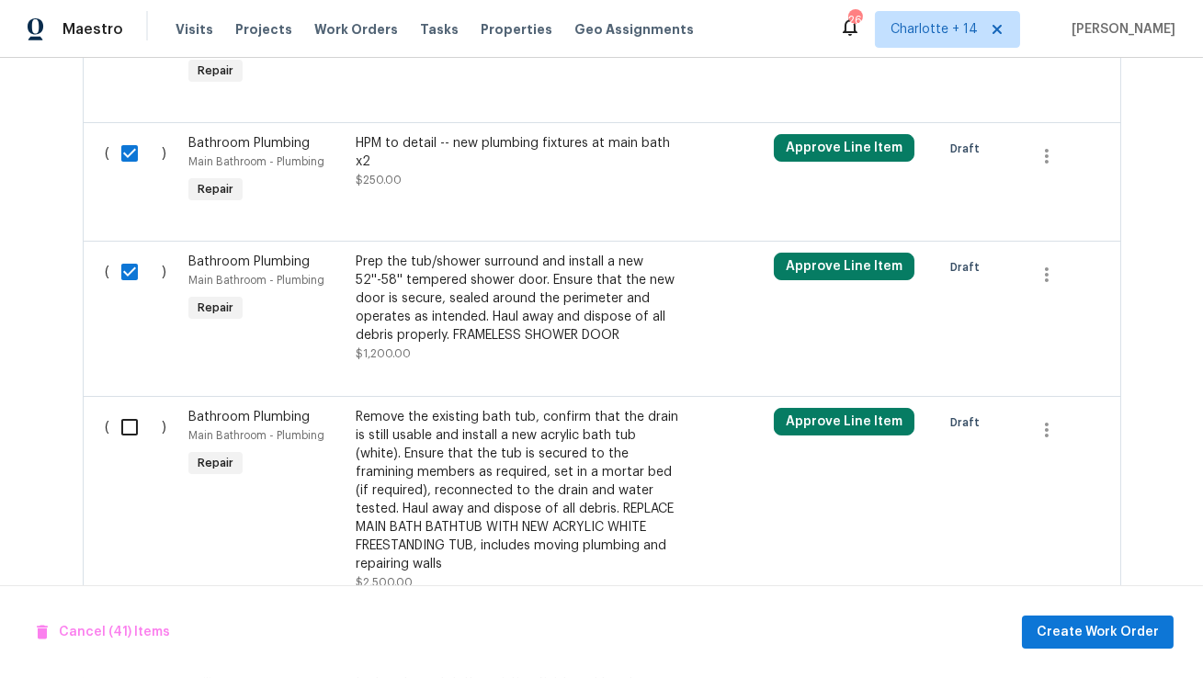
scroll to position [7349, 0]
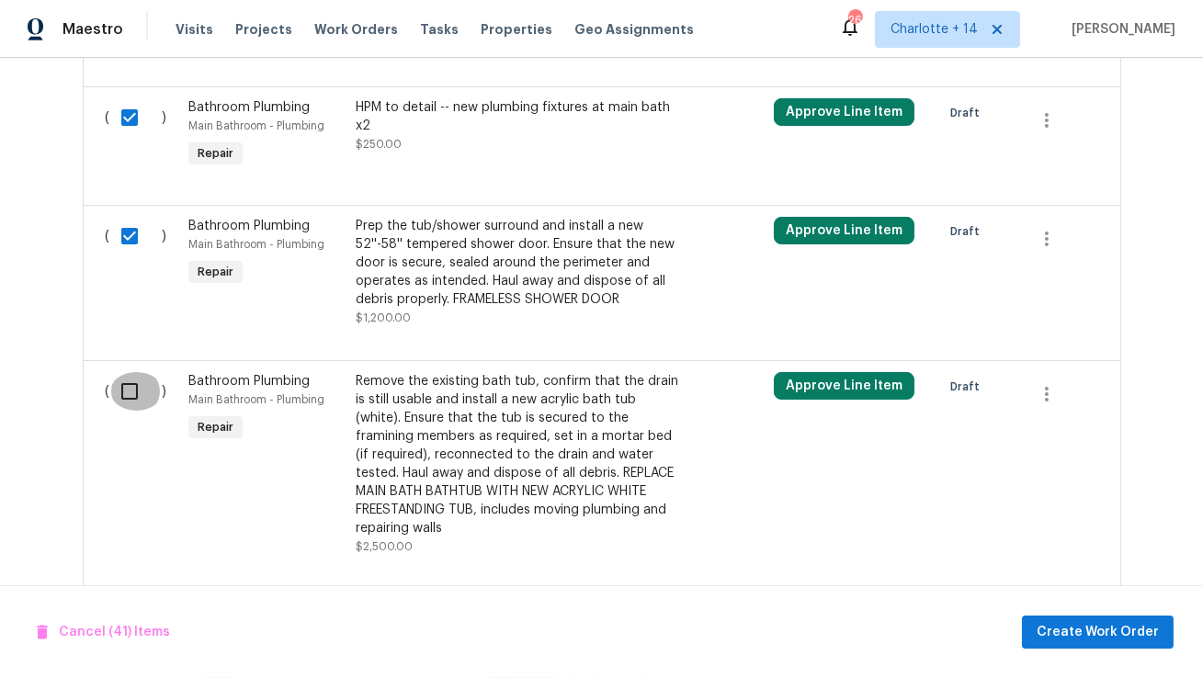
click at [129, 372] on input "checkbox" at bounding box center [136, 391] width 52 height 39
checkbox input "true"
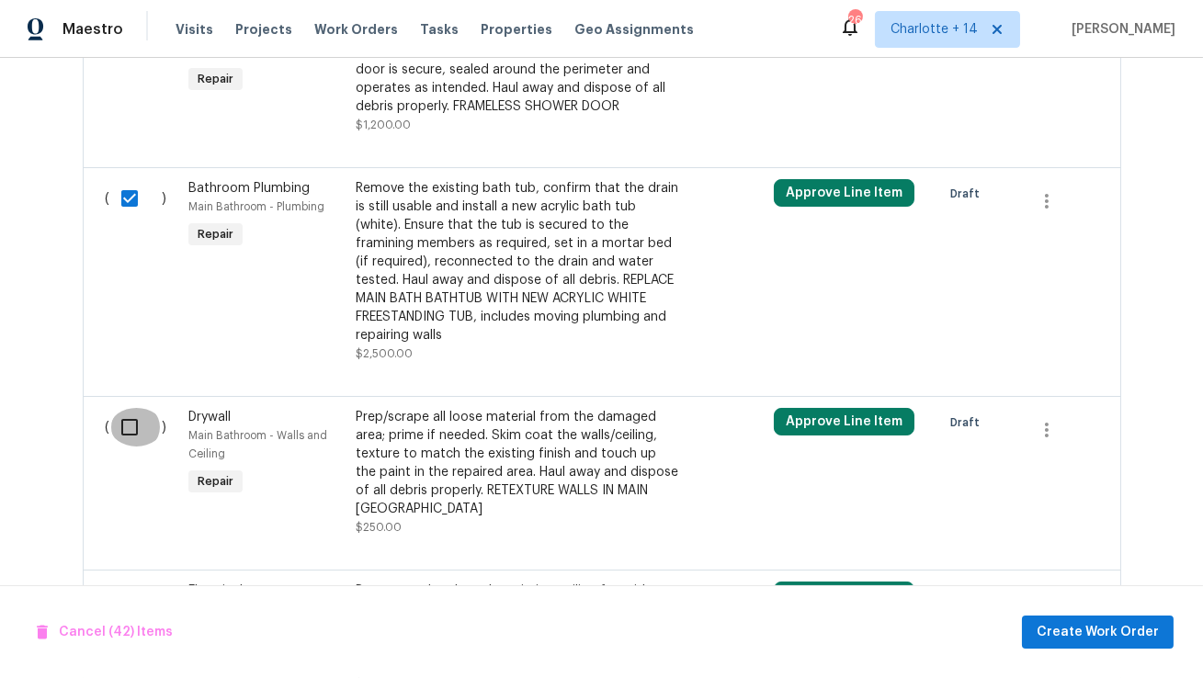
click at [122, 408] on input "checkbox" at bounding box center [136, 427] width 52 height 39
checkbox input "true"
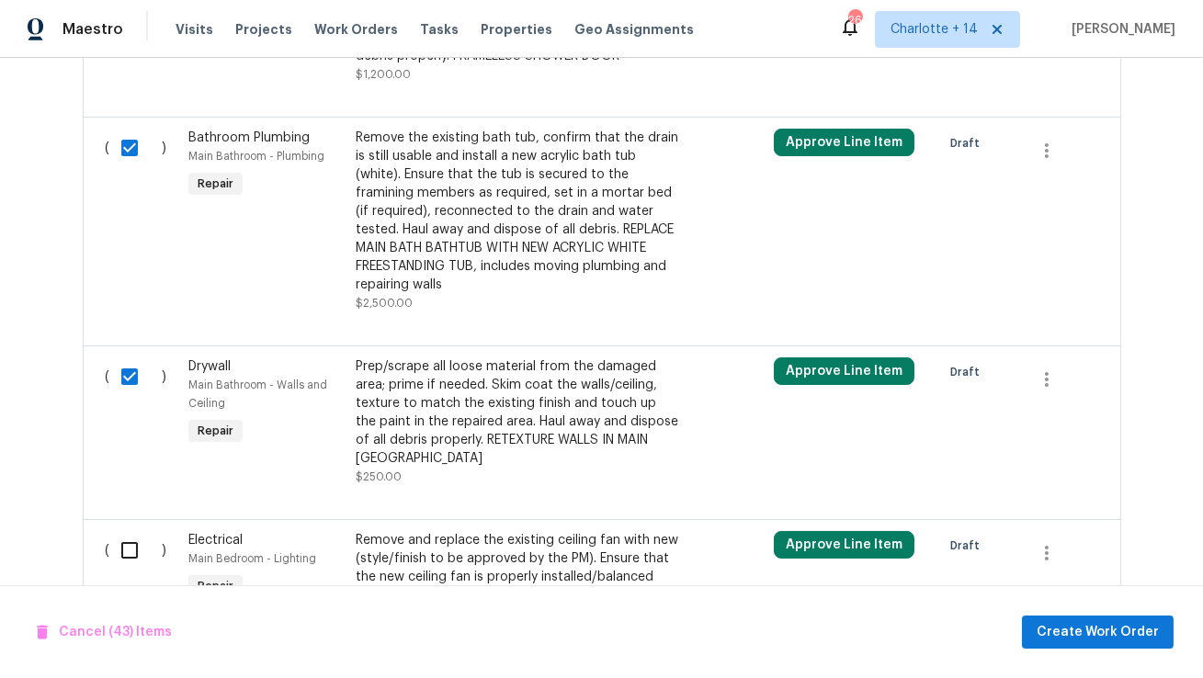
scroll to position [7635, 0]
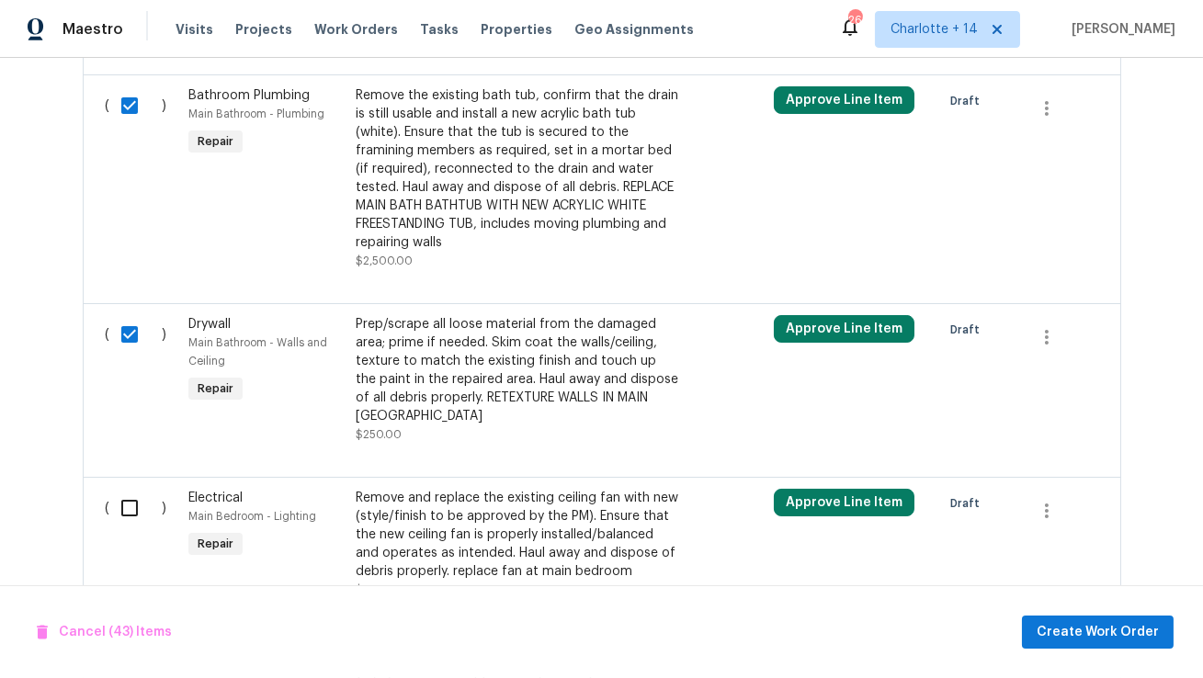
click at [120, 489] on input "checkbox" at bounding box center [136, 508] width 52 height 39
checkbox input "true"
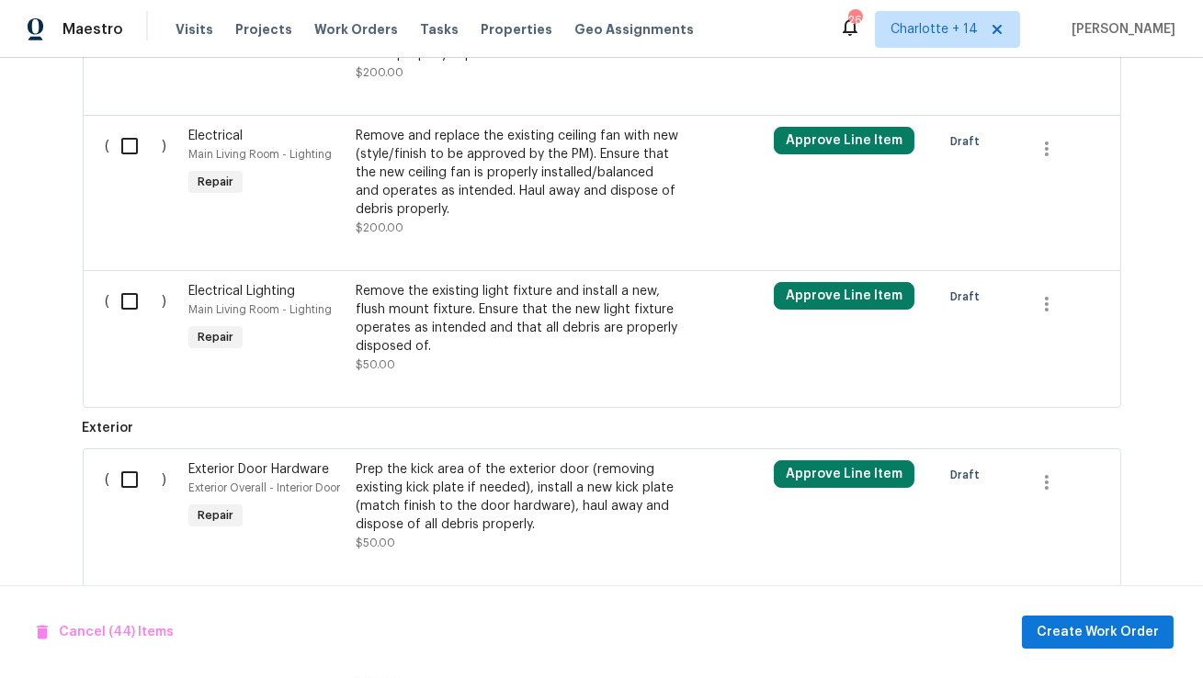
scroll to position [8100, 0]
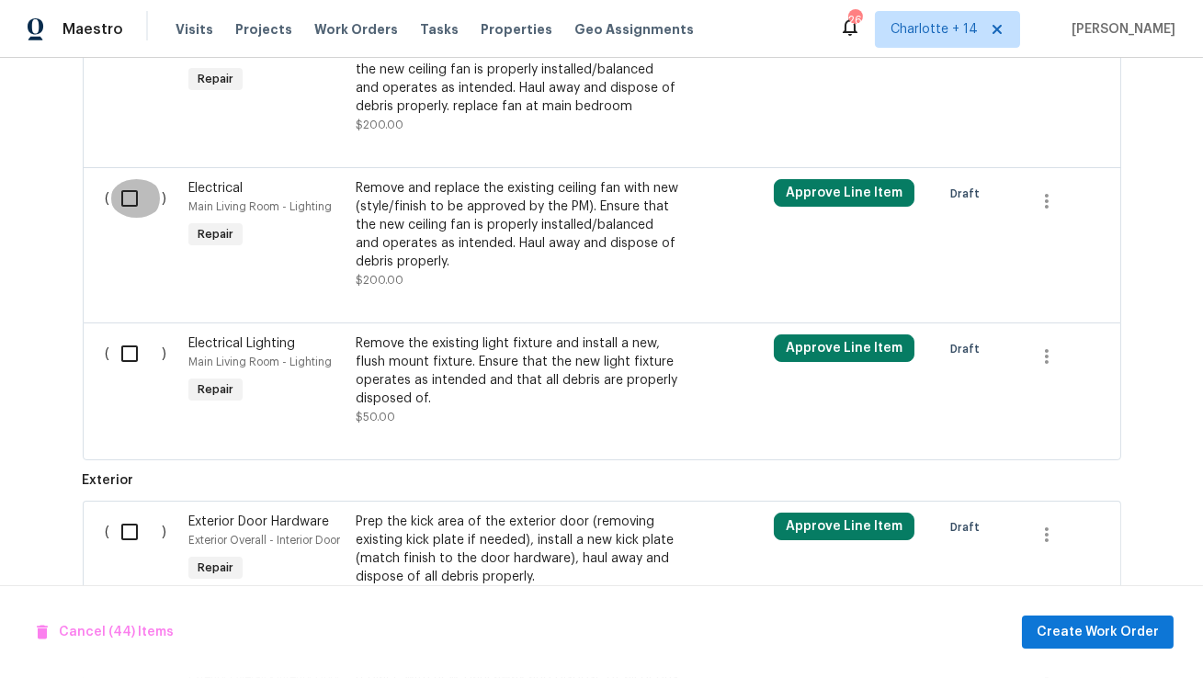
click at [136, 179] on input "checkbox" at bounding box center [136, 198] width 52 height 39
checkbox input "true"
click at [135, 334] on input "checkbox" at bounding box center [136, 353] width 52 height 39
checkbox input "true"
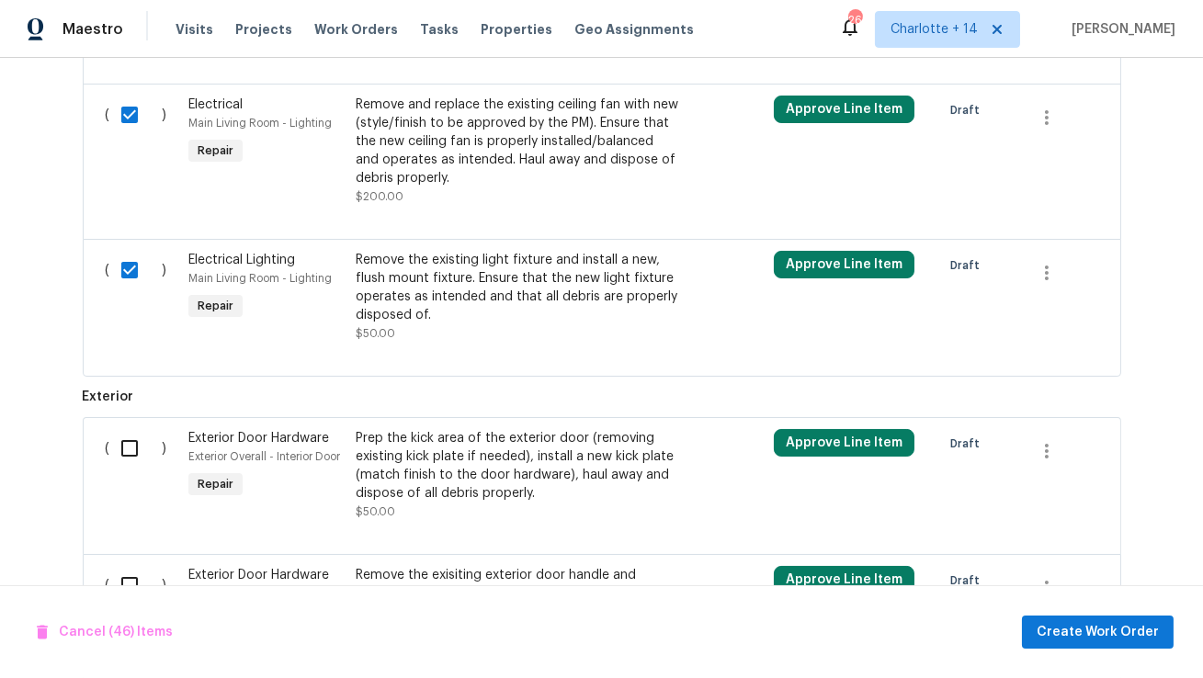
scroll to position [8282, 0]
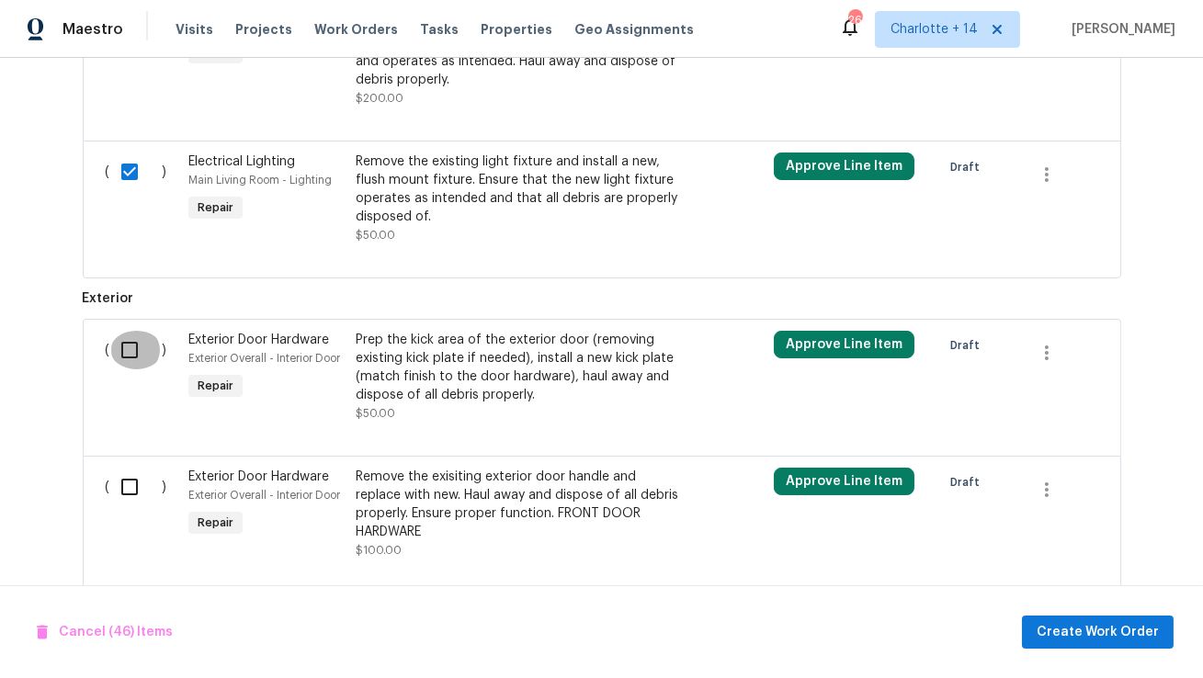
click at [128, 331] on input "checkbox" at bounding box center [136, 350] width 52 height 39
checkbox input "true"
click at [130, 468] on input "checkbox" at bounding box center [136, 487] width 52 height 39
checkbox input "true"
click at [88, 634] on span "Cancel (48) Items" at bounding box center [105, 632] width 136 height 23
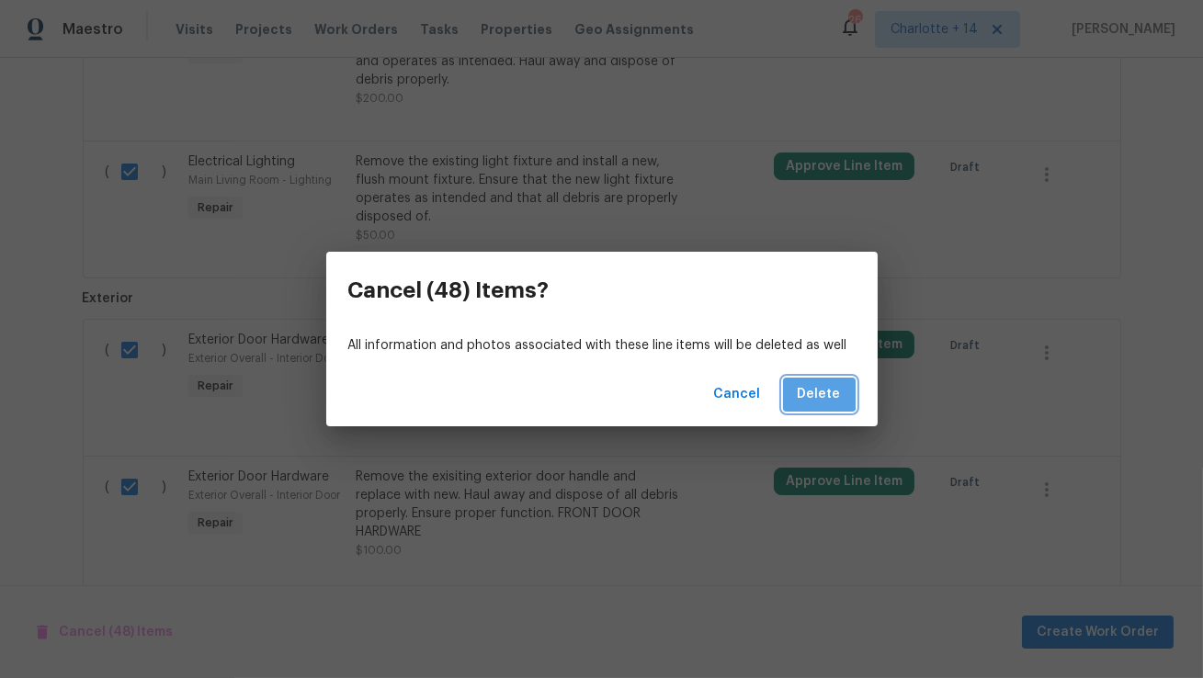
click at [820, 392] on span "Delete" at bounding box center [818, 394] width 43 height 23
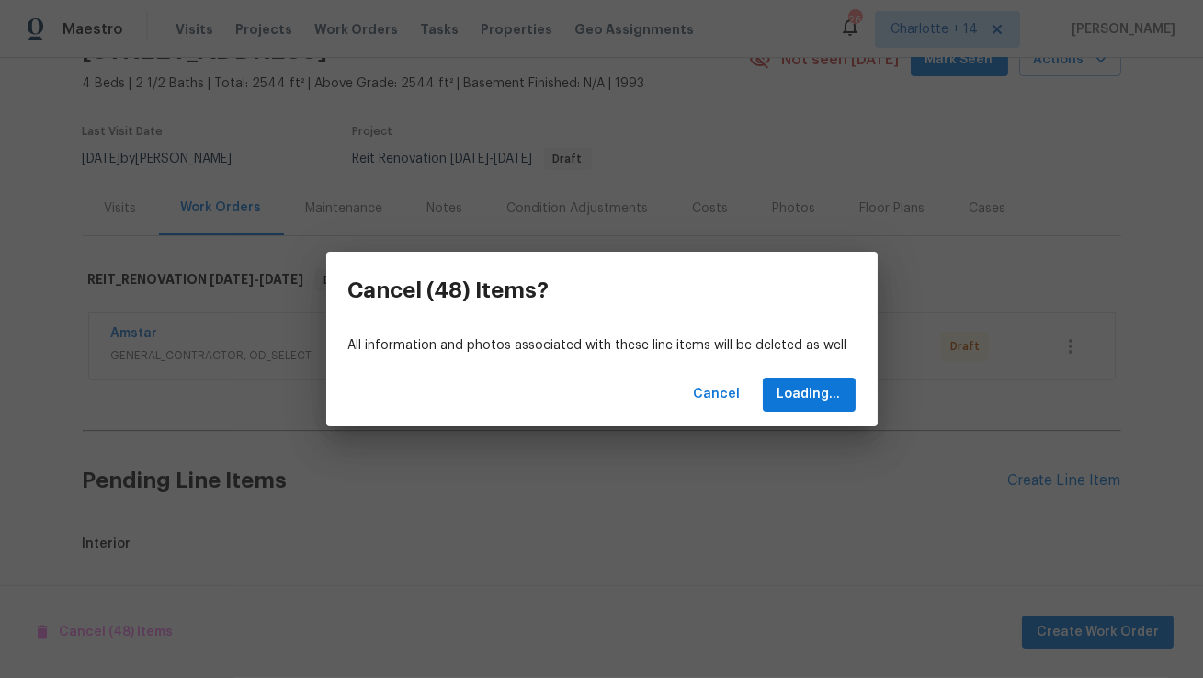
scroll to position [125, 0]
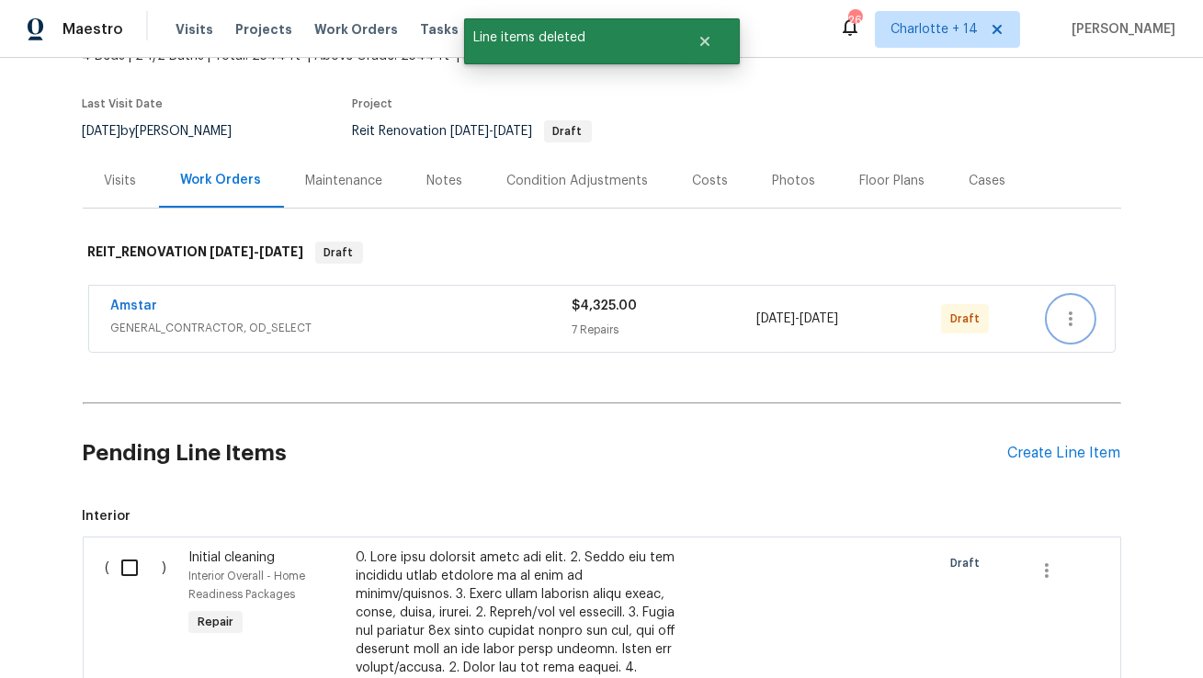
click at [1068, 317] on icon "button" at bounding box center [1070, 318] width 4 height 15
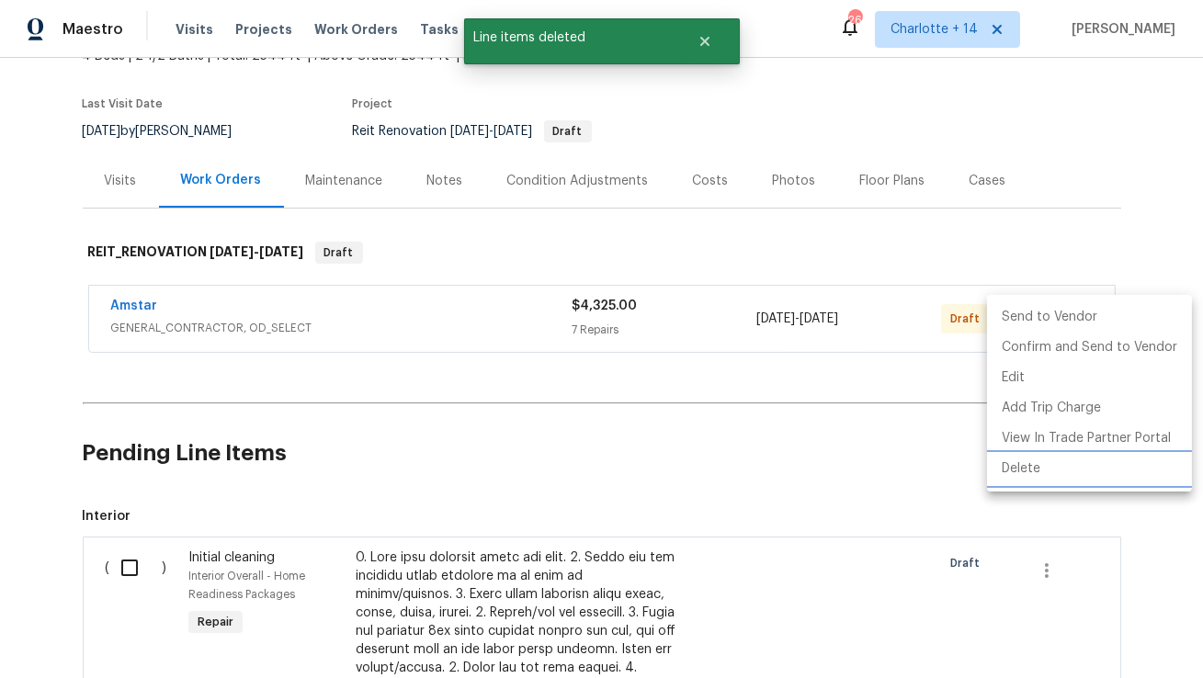
click at [1002, 458] on li "Delete" at bounding box center [1089, 469] width 205 height 30
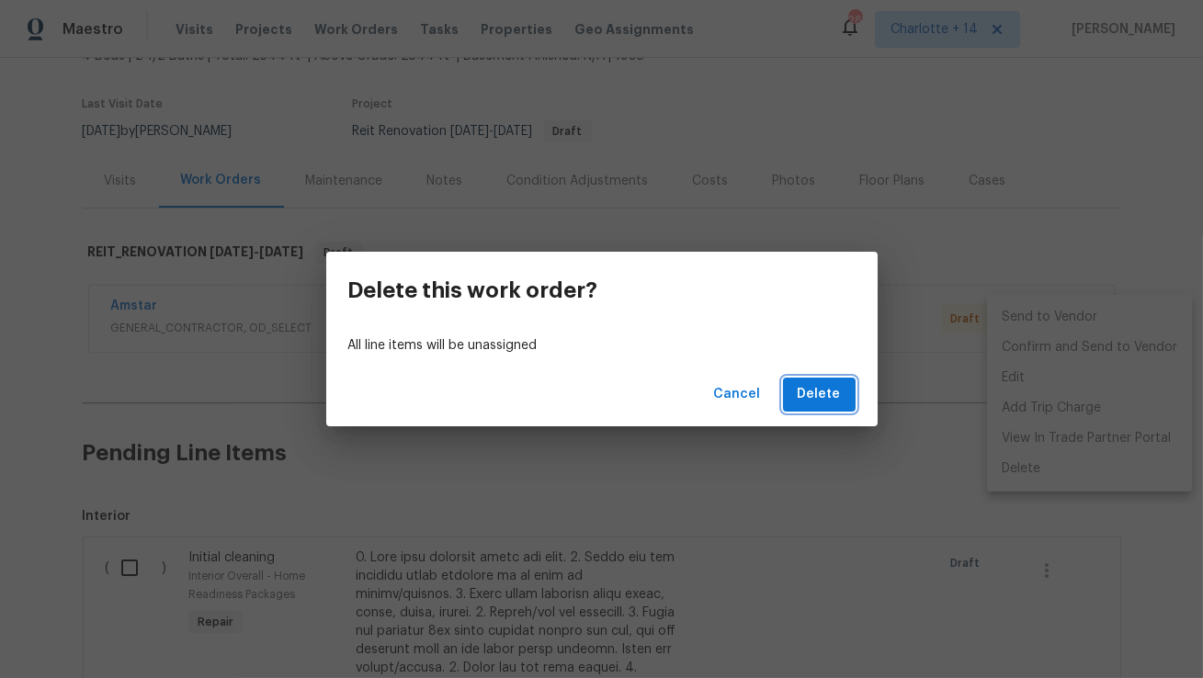
click at [835, 392] on span "Delete" at bounding box center [818, 394] width 43 height 23
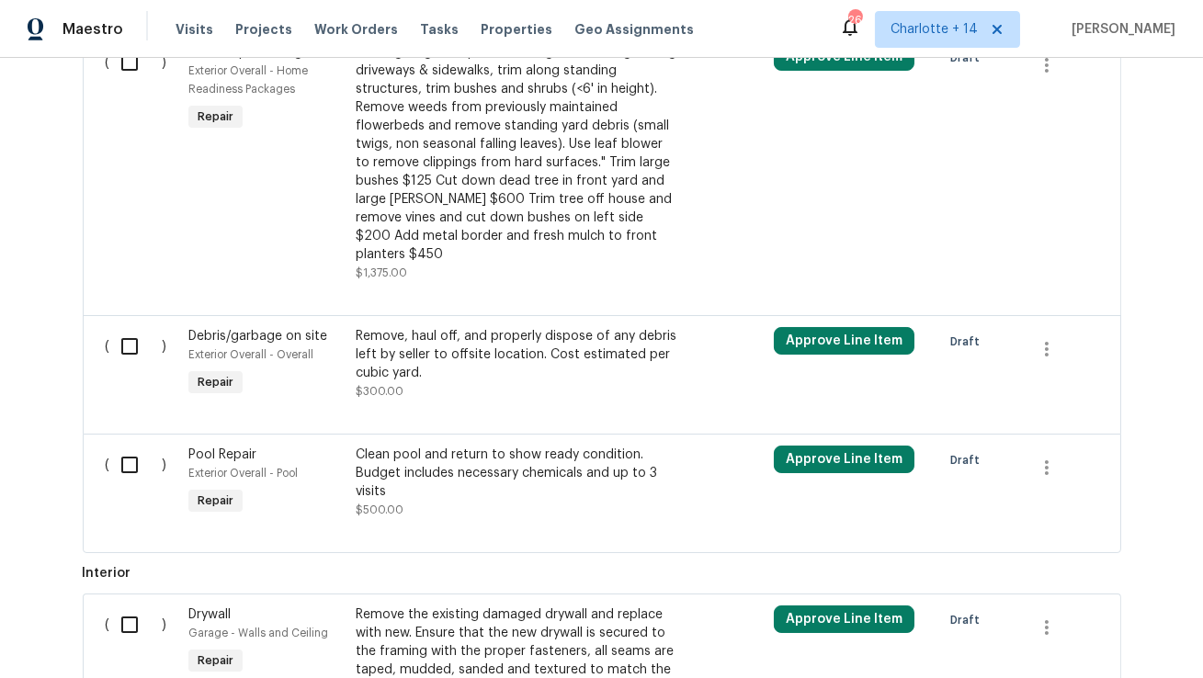
scroll to position [588, 0]
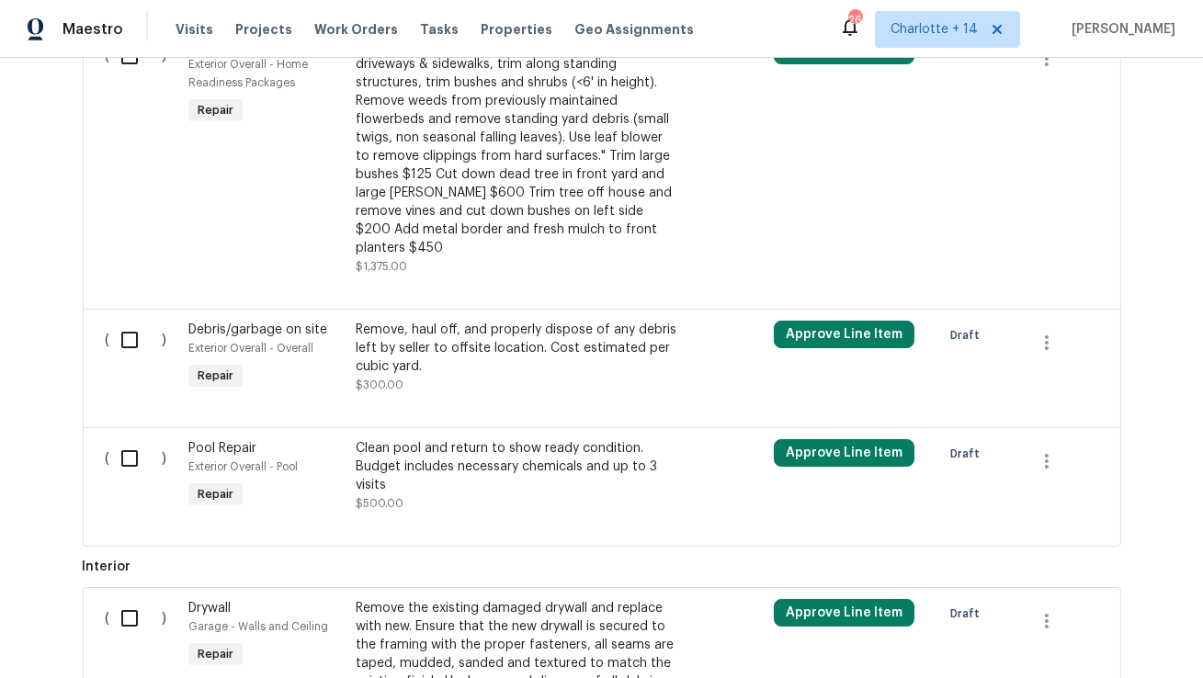
click at [128, 322] on input "checkbox" at bounding box center [136, 340] width 52 height 39
checkbox input "true"
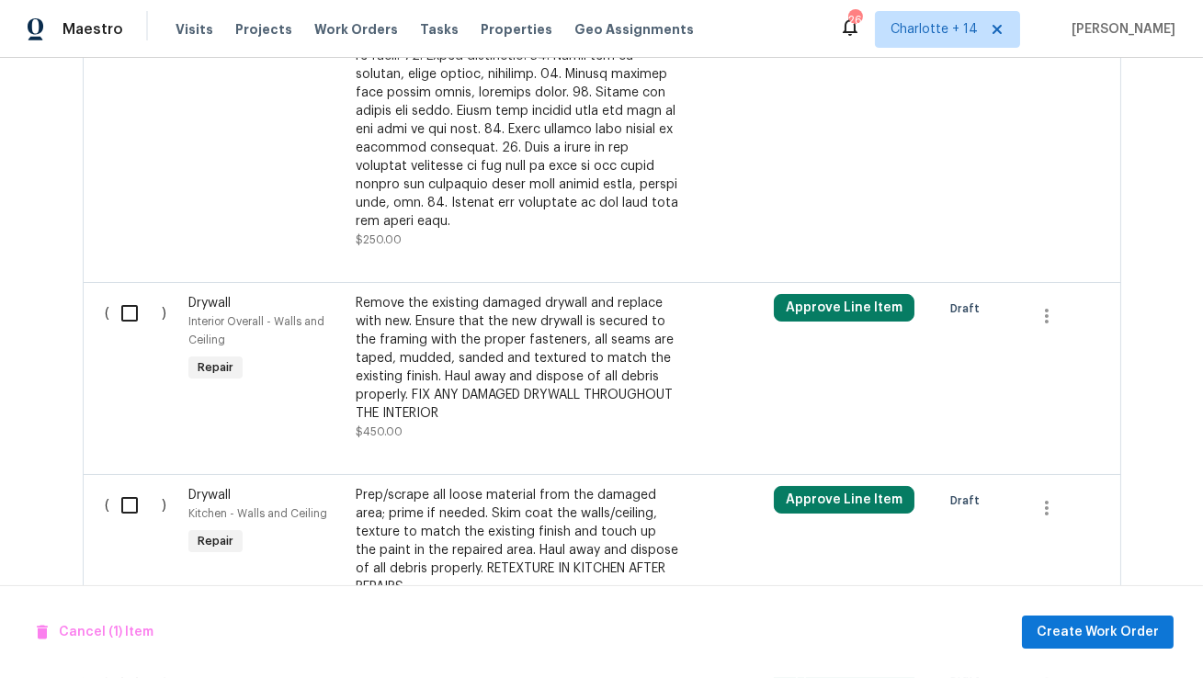
scroll to position [1823, 0]
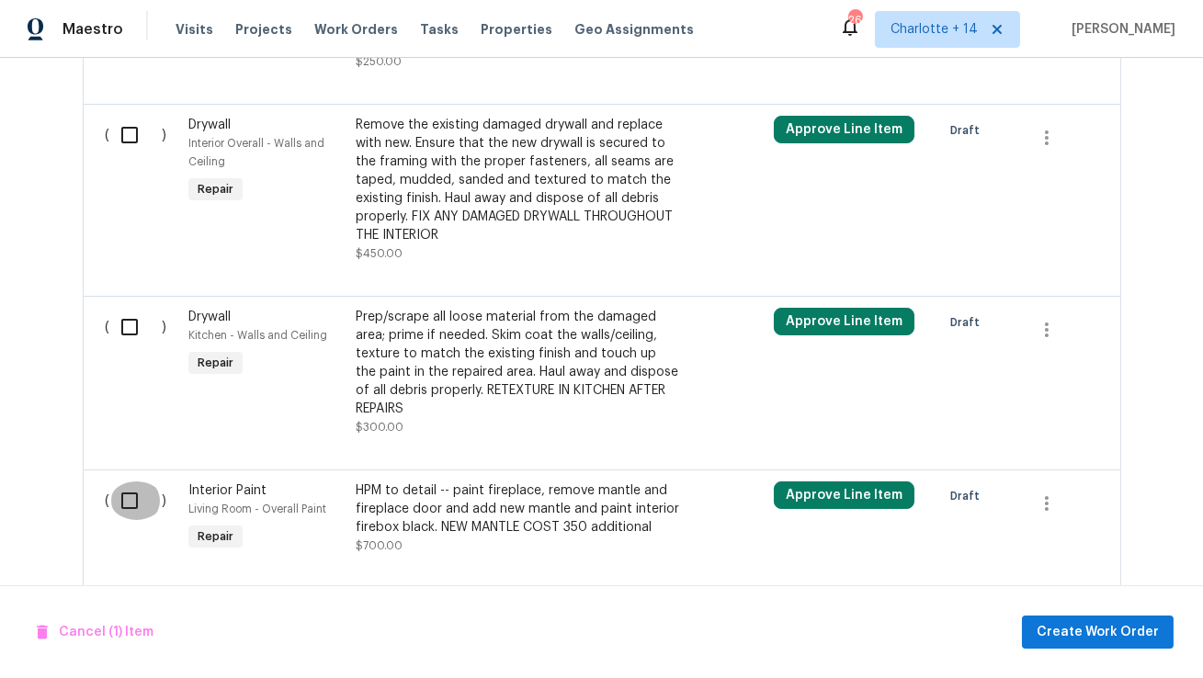
click at [130, 481] on input "checkbox" at bounding box center [136, 500] width 52 height 39
checkbox input "true"
click at [104, 628] on span "Cancel (2) Items" at bounding box center [100, 632] width 127 height 23
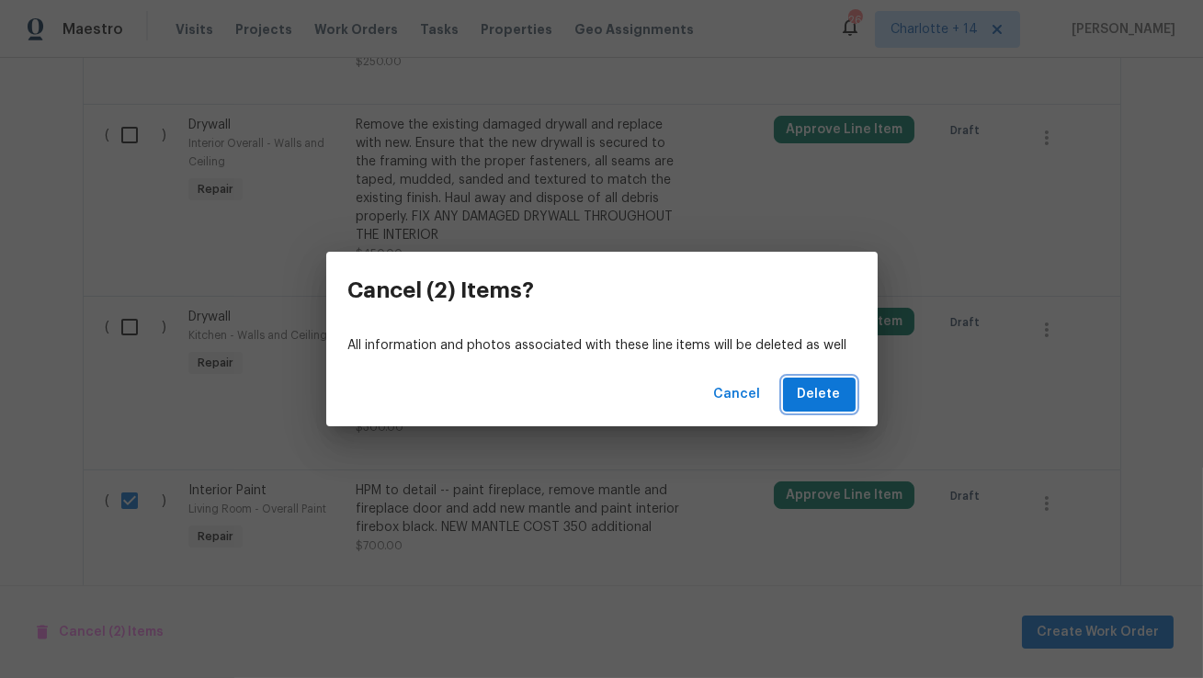
click at [820, 400] on span "Delete" at bounding box center [818, 394] width 43 height 23
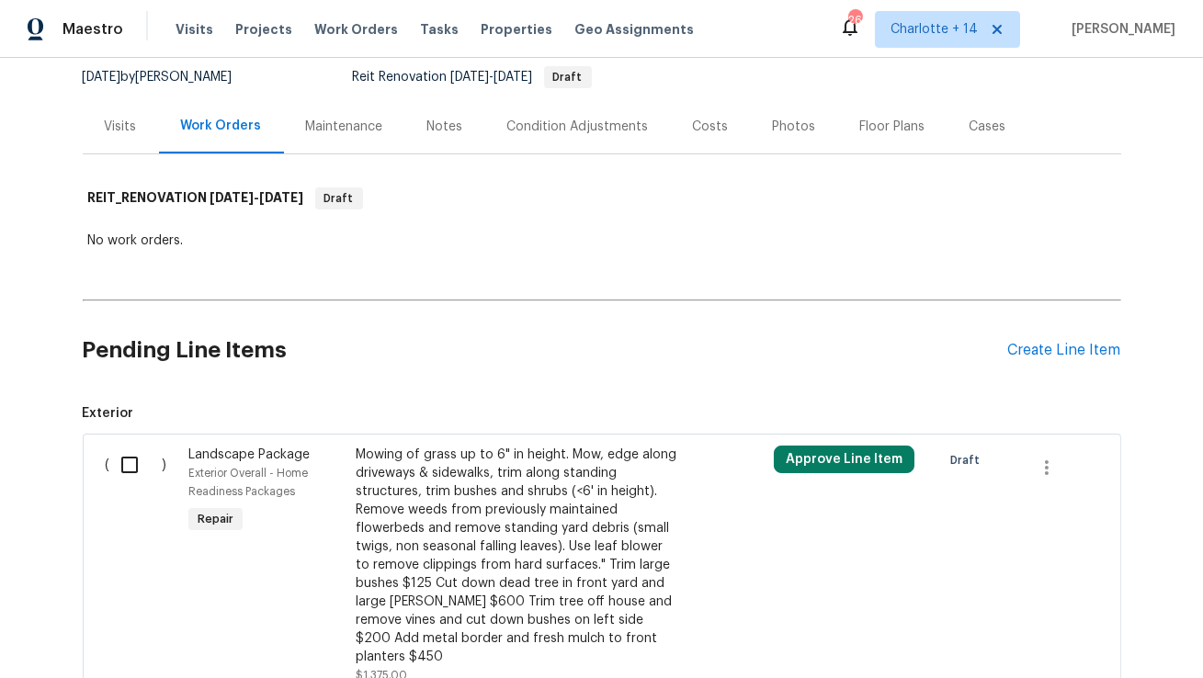
scroll to position [174, 0]
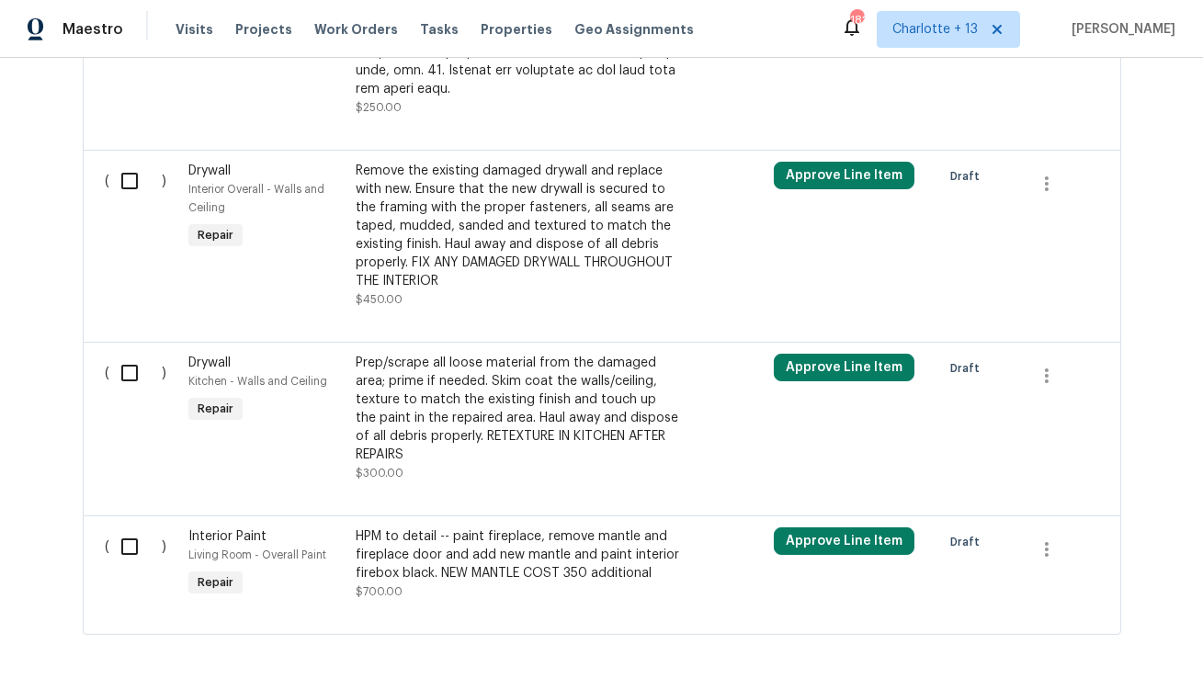
scroll to position [1779, 0]
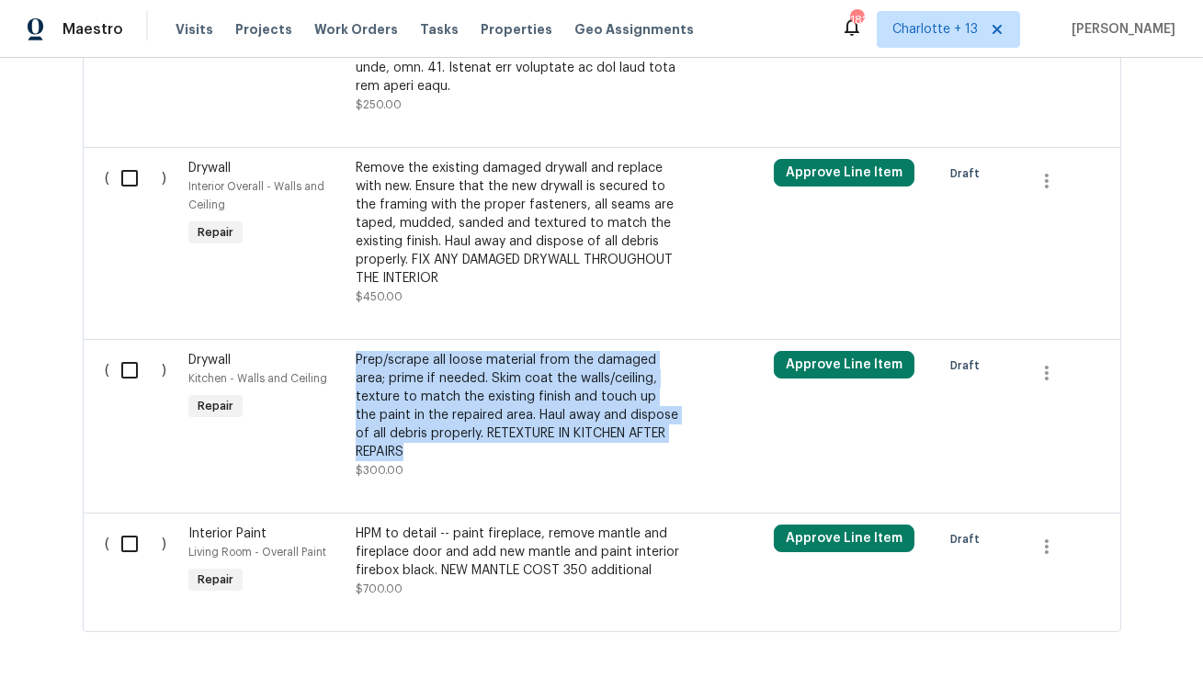
drag, startPoint x: 355, startPoint y: 319, endPoint x: 409, endPoint y: 416, distance: 111.4
click at [409, 416] on div "Prep/scrape all loose material from the damaged area; prime if needed. Skim coa…" at bounding box center [517, 415] width 334 height 140
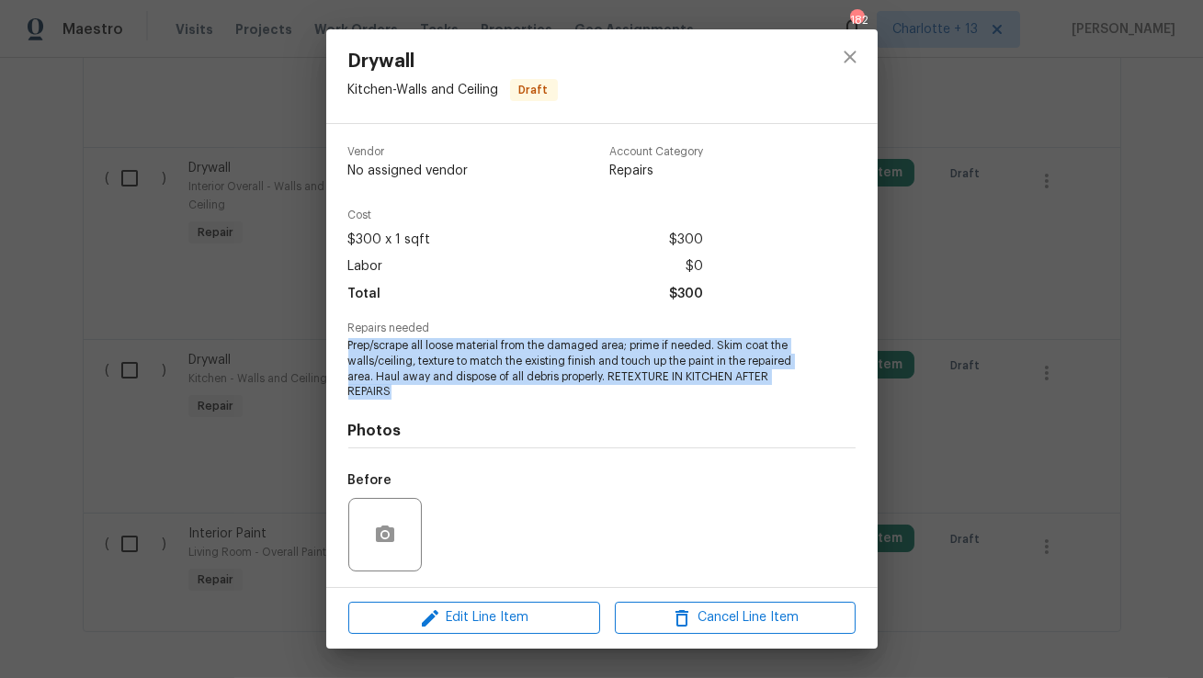
drag, startPoint x: 347, startPoint y: 349, endPoint x: 391, endPoint y: 393, distance: 62.4
click at [391, 393] on div "Vendor No assigned vendor Account Category Repairs Cost $300 x 1 sqft $300 Labo…" at bounding box center [601, 355] width 551 height 463
copy span "Prep/scrape all loose material from the damaged area; prime if needed. Skim coa…"
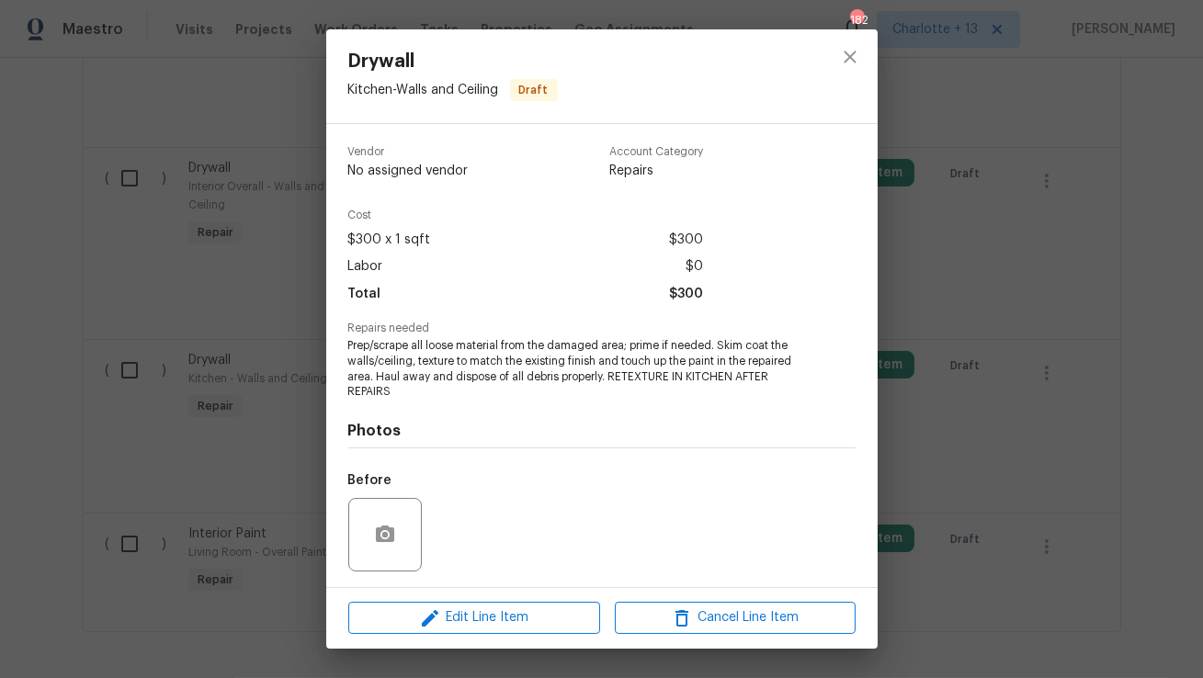
click at [263, 265] on div "Drywall Kitchen - Walls and Ceiling Draft Vendor No assigned vendor Account Cat…" at bounding box center [601, 339] width 1203 height 678
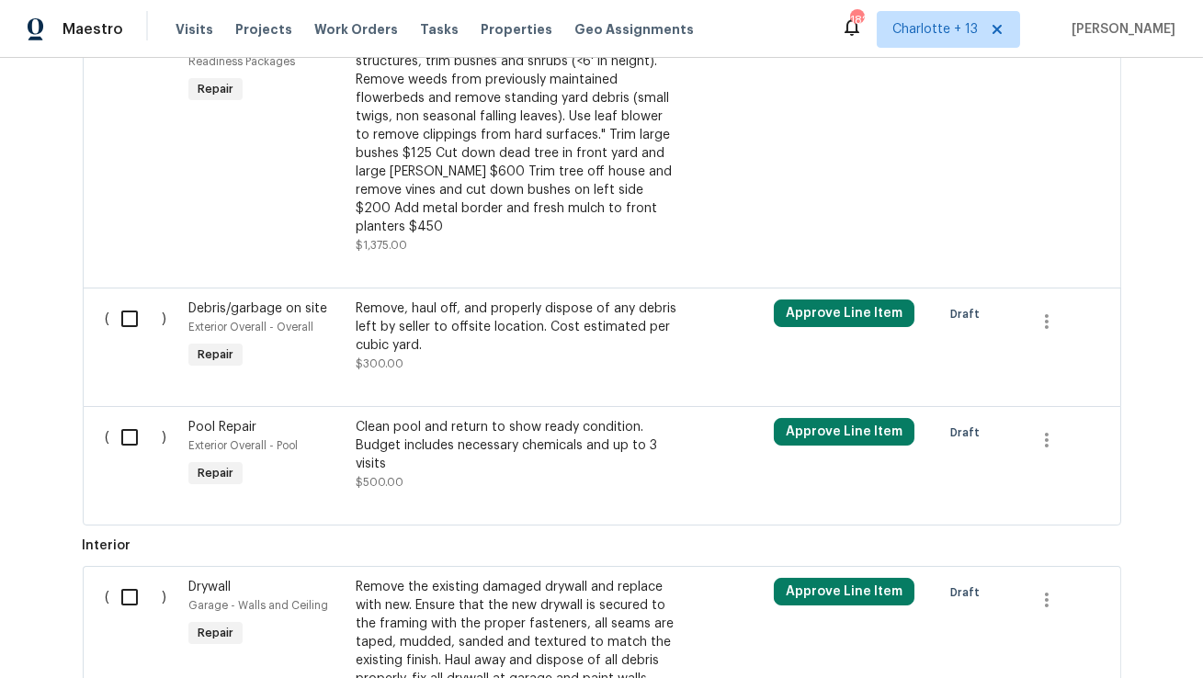
scroll to position [587, 0]
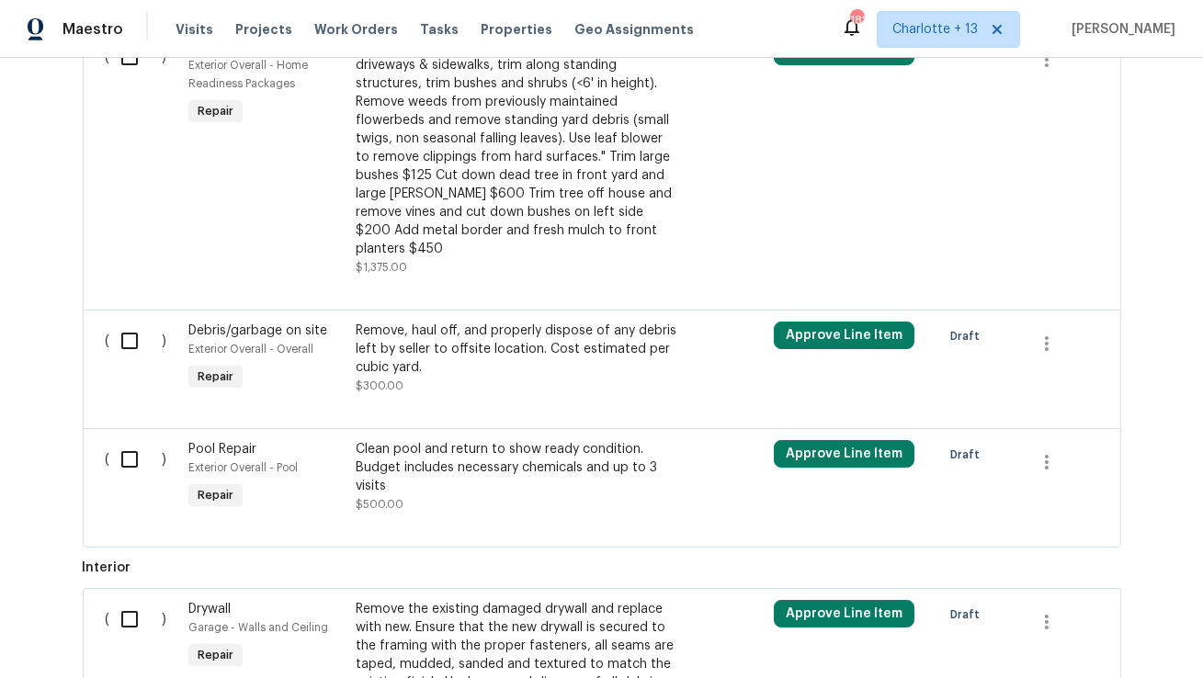
click at [124, 323] on input "checkbox" at bounding box center [136, 341] width 52 height 39
checkbox input "true"
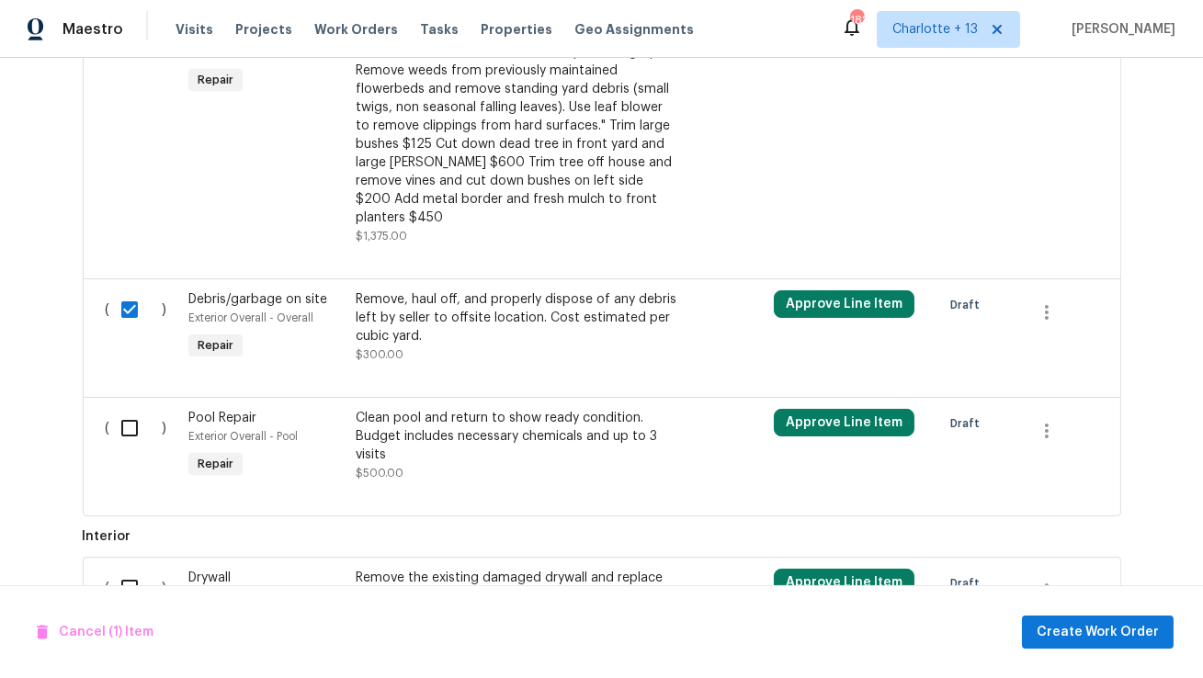
scroll to position [625, 0]
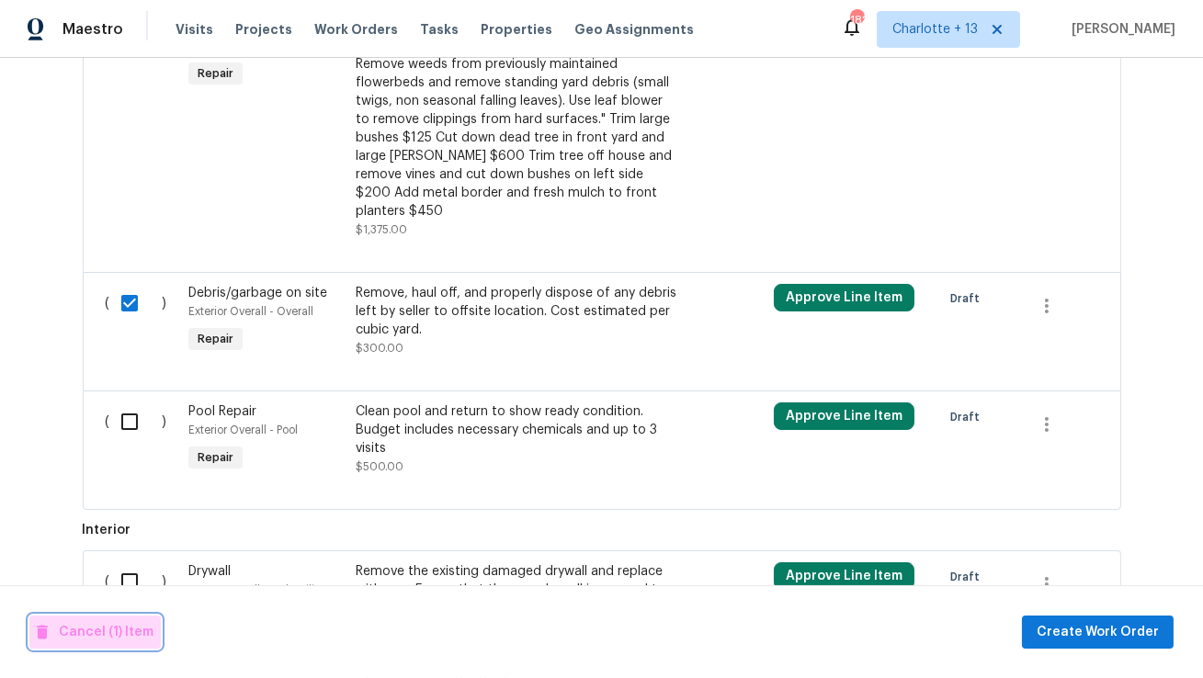
click at [97, 635] on span "Cancel (1) Item" at bounding box center [95, 632] width 117 height 23
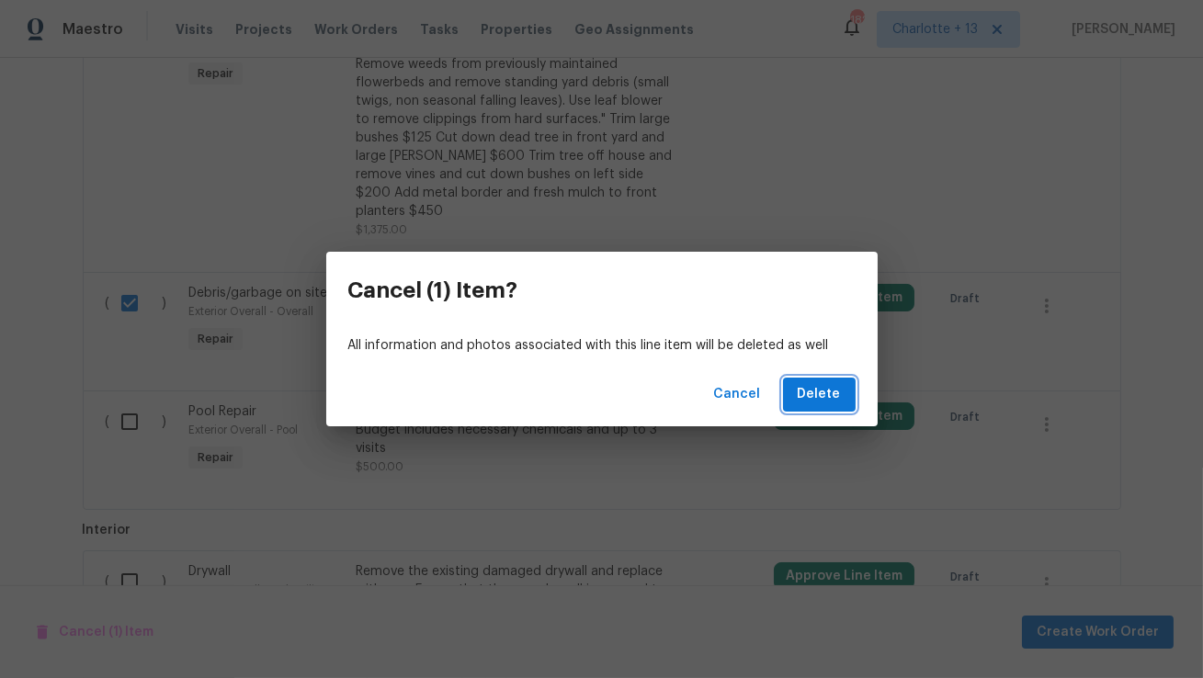
click at [822, 396] on span "Delete" at bounding box center [818, 394] width 43 height 23
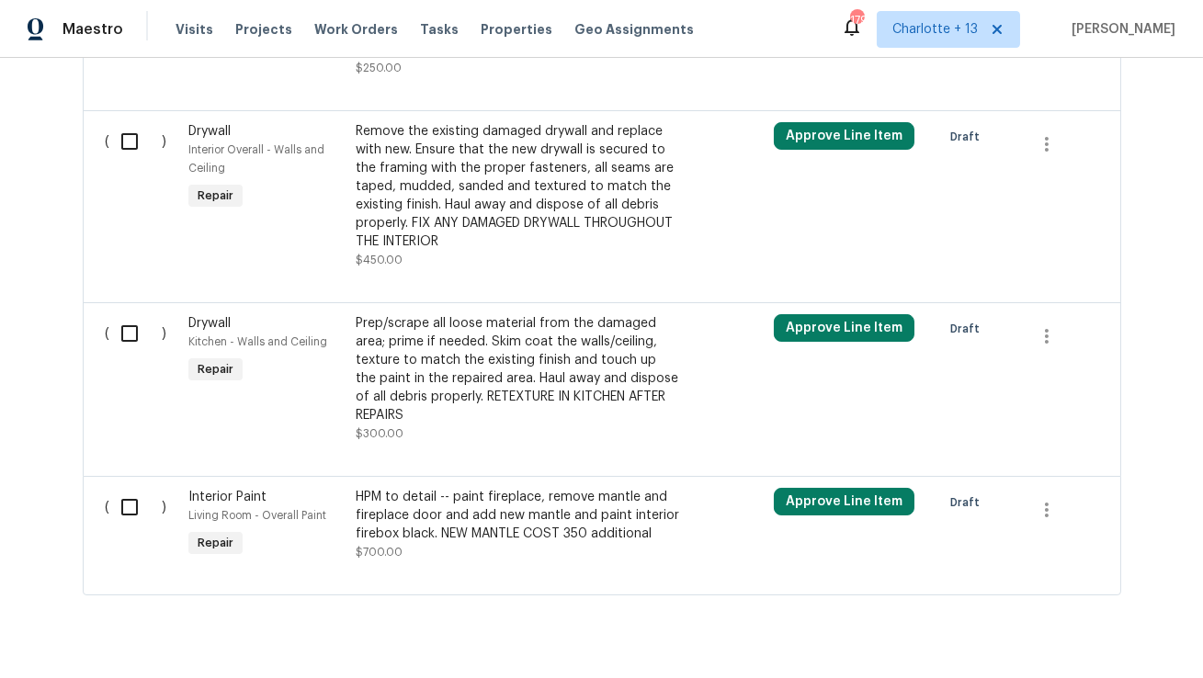
scroll to position [1704, 0]
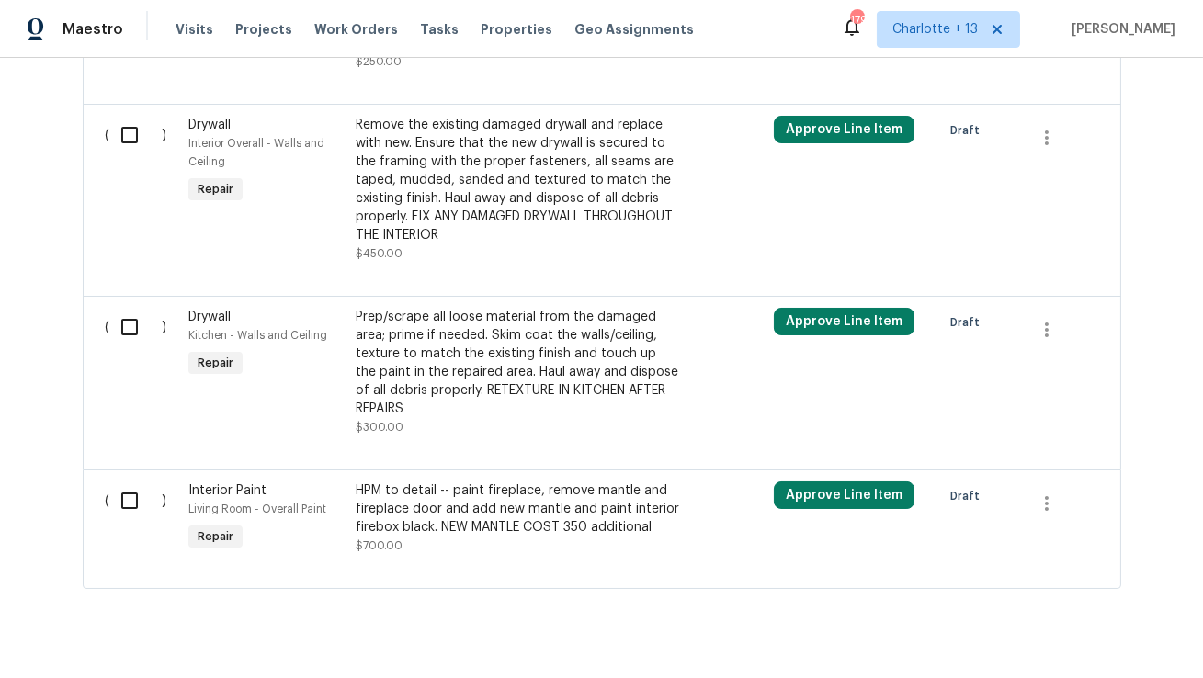
click at [128, 481] on input "checkbox" at bounding box center [136, 500] width 52 height 39
checkbox input "true"
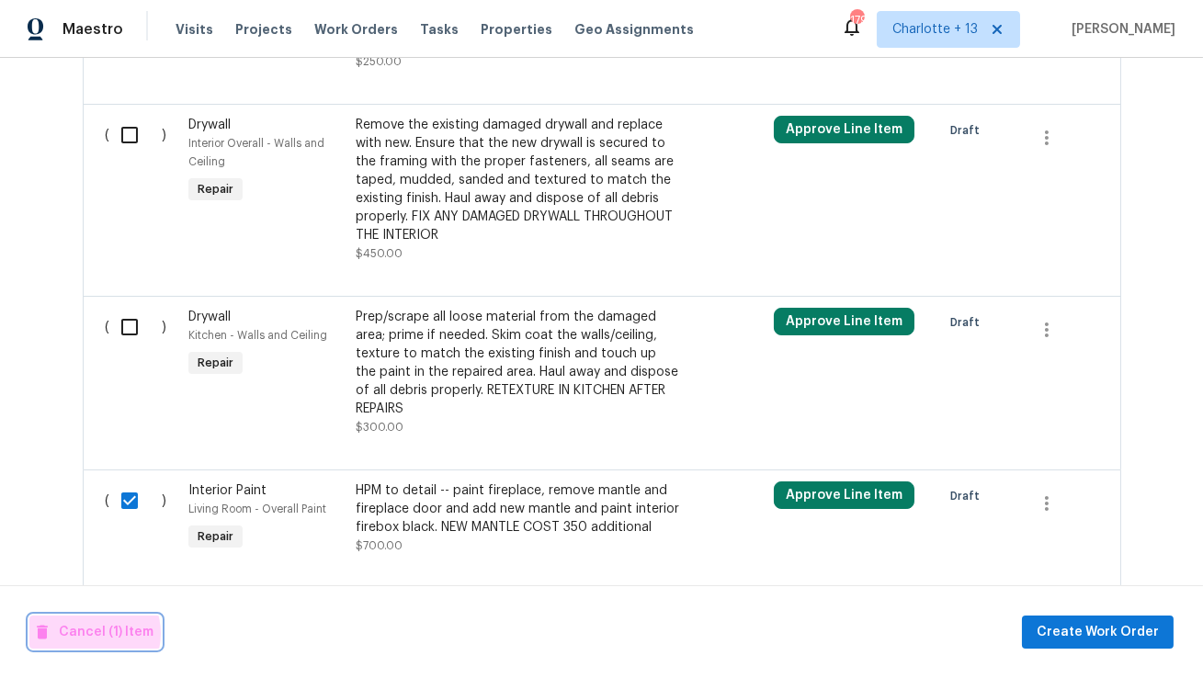
click at [87, 634] on span "Cancel (1) Item" at bounding box center [95, 632] width 117 height 23
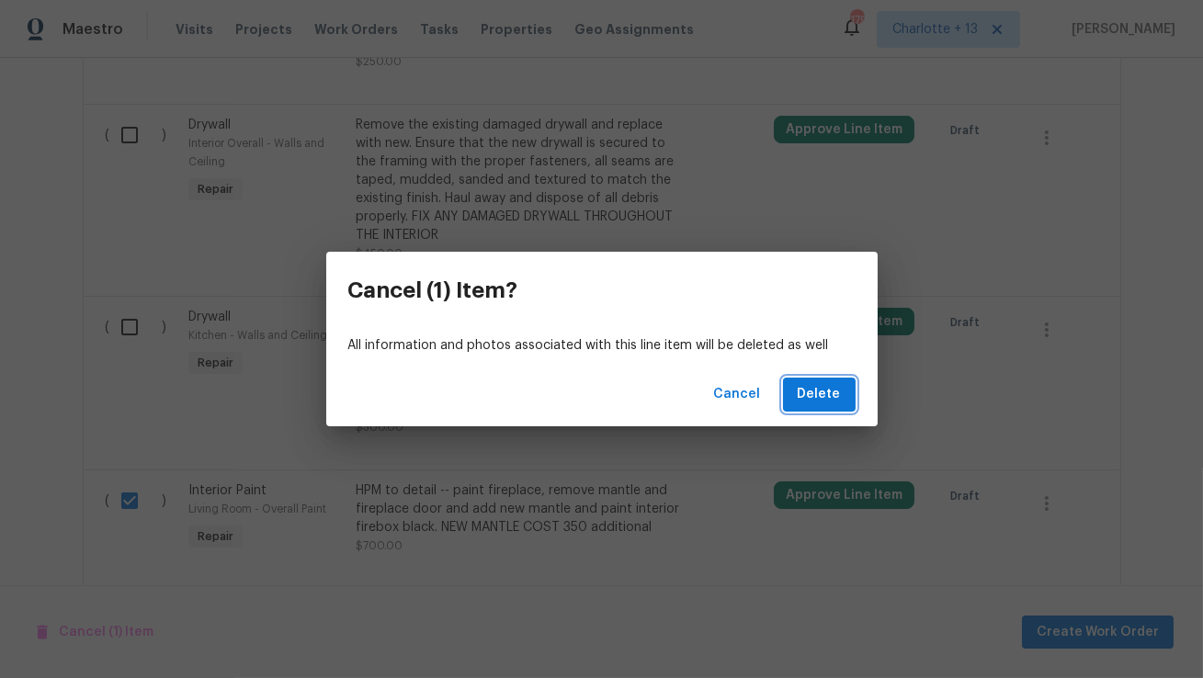
click at [814, 397] on span "Delete" at bounding box center [818, 394] width 43 height 23
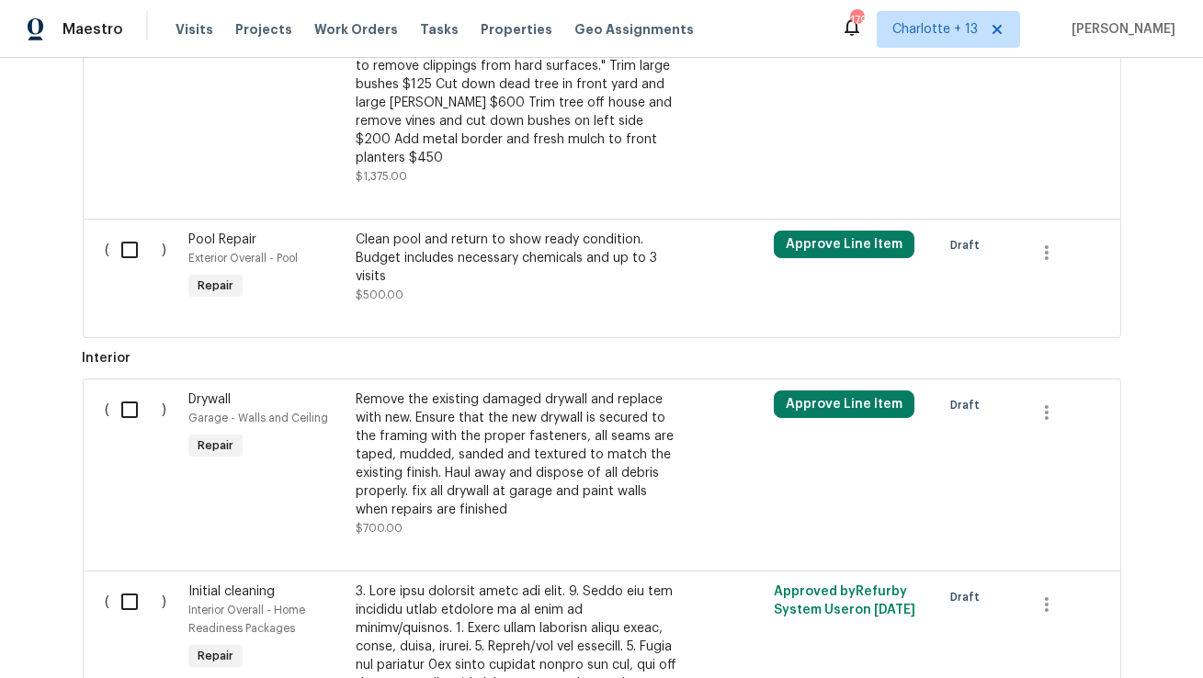
scroll to position [689, 0]
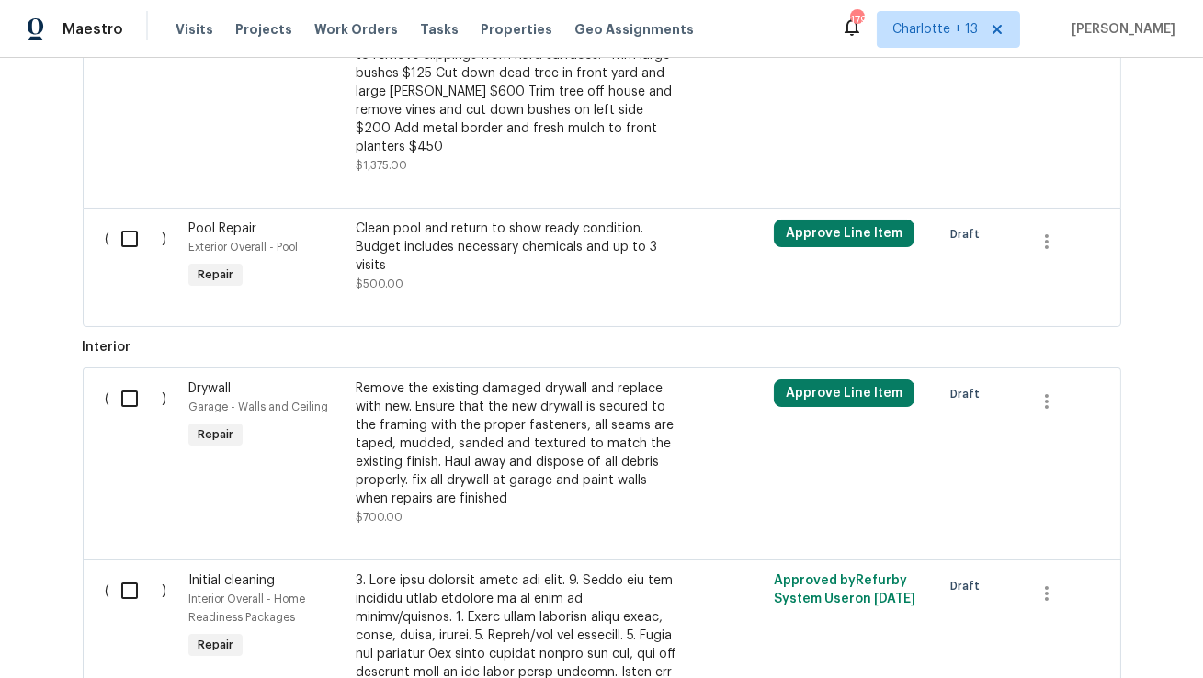
click at [509, 417] on div "Remove the existing damaged drywall and replace with new. Ensure that the new d…" at bounding box center [517, 443] width 323 height 129
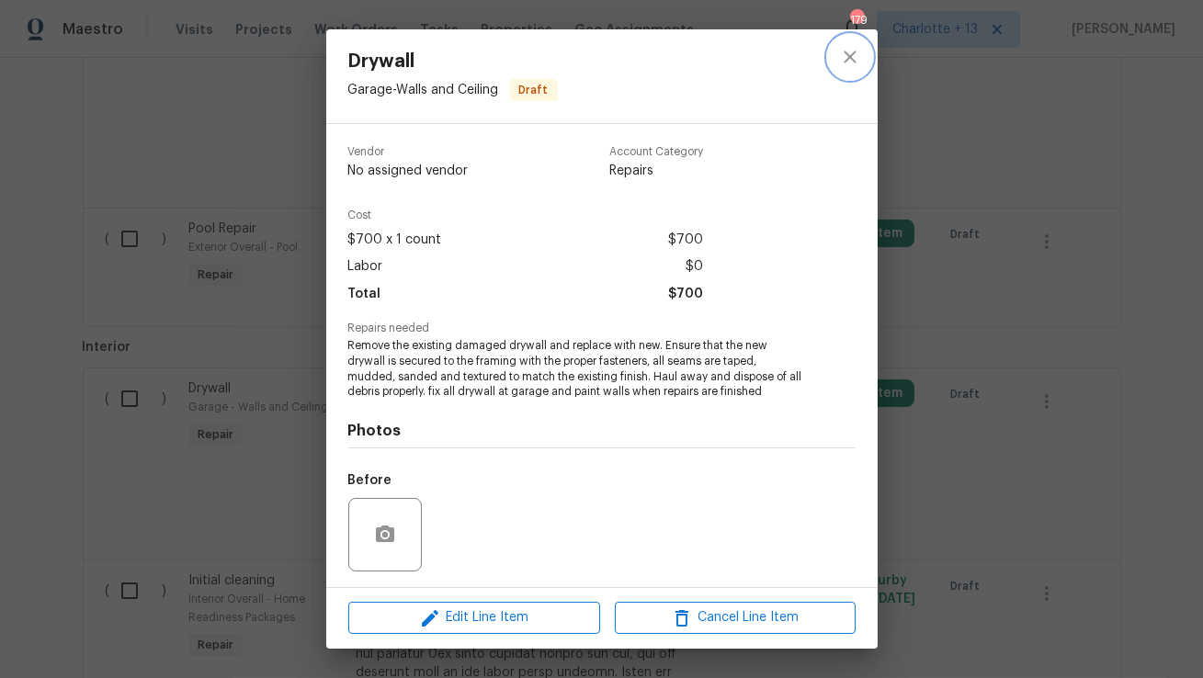
click at [851, 56] on icon "close" at bounding box center [850, 57] width 22 height 22
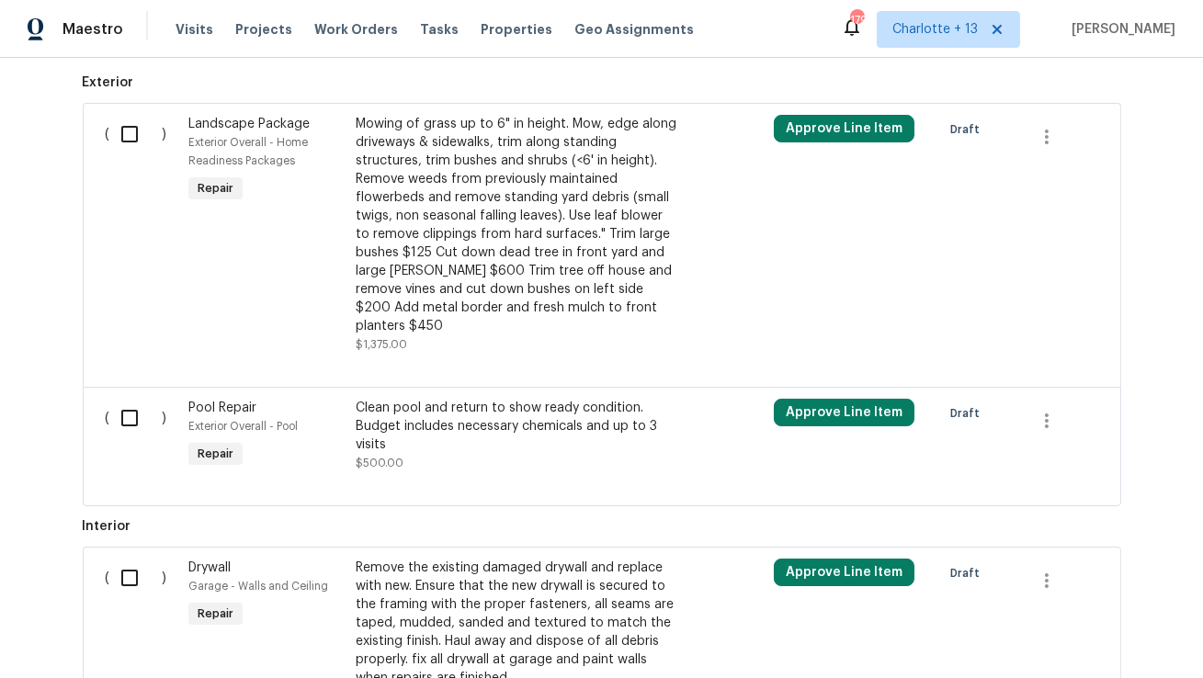
scroll to position [519, 0]
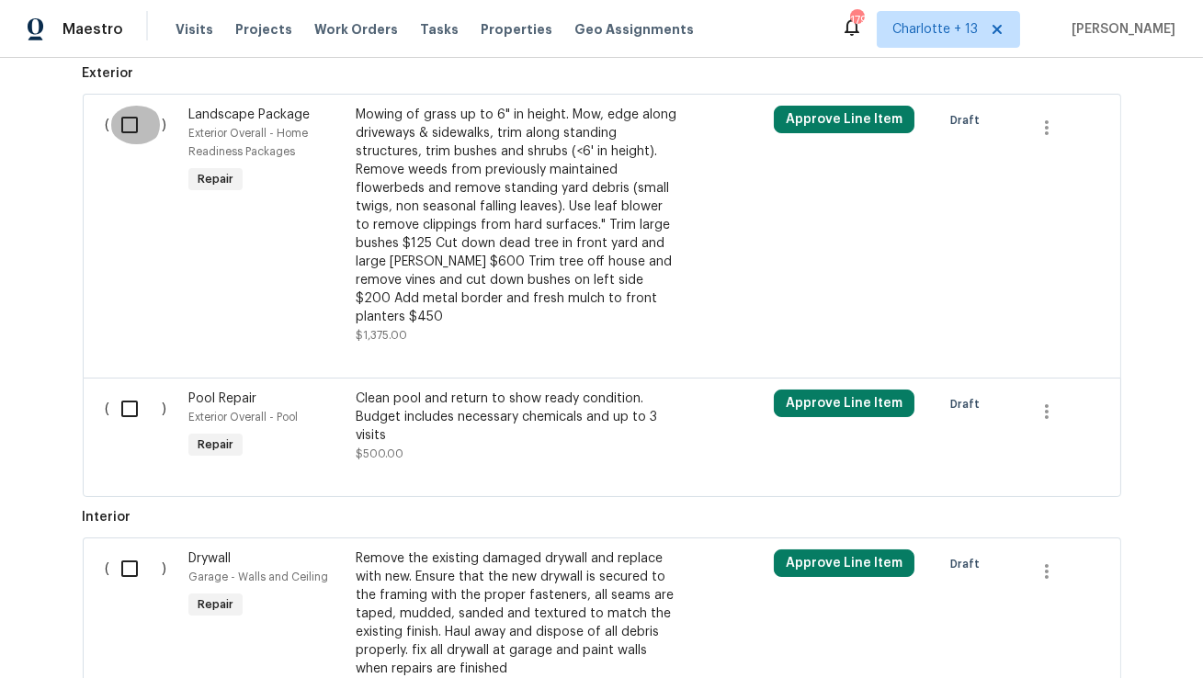
click at [130, 125] on input "checkbox" at bounding box center [136, 125] width 52 height 39
checkbox input "true"
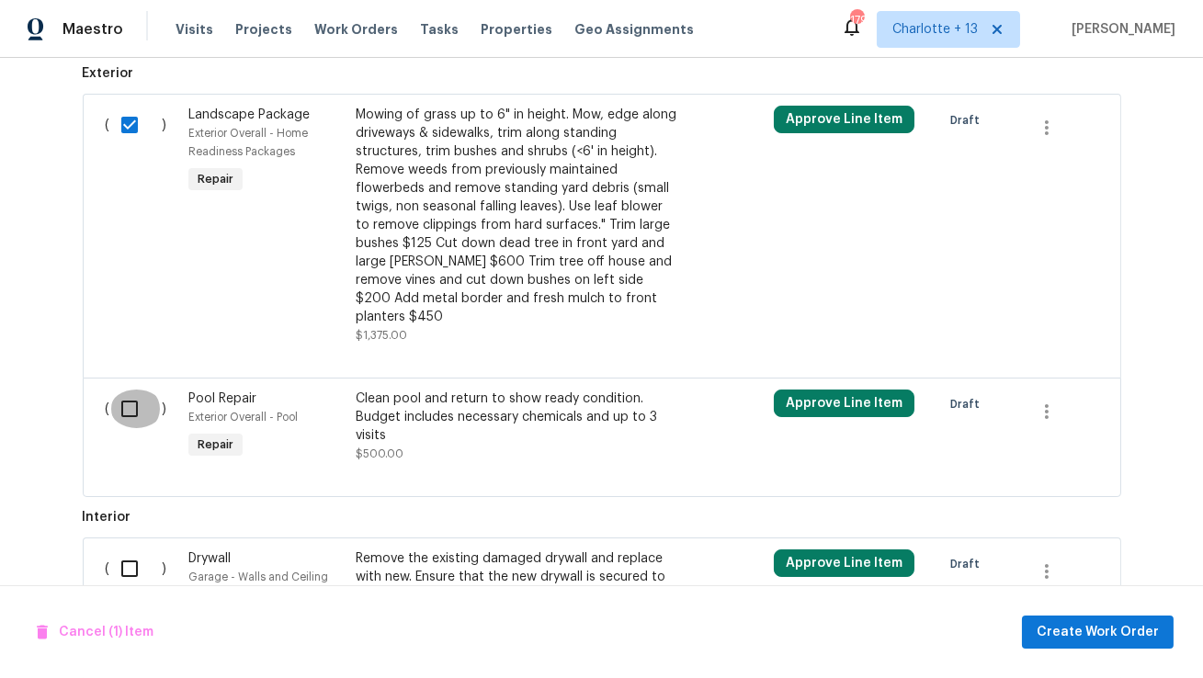
click at [127, 390] on input "checkbox" at bounding box center [136, 409] width 52 height 39
checkbox input "true"
click at [134, 549] on input "checkbox" at bounding box center [136, 568] width 52 height 39
checkbox input "true"
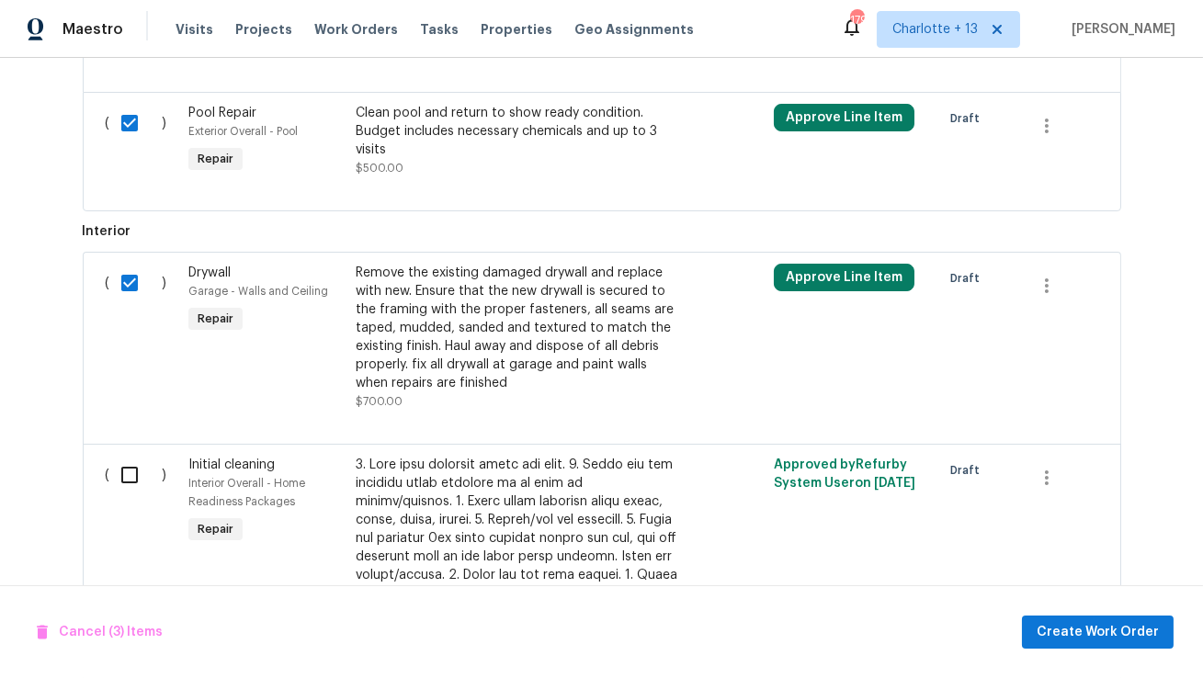
scroll to position [911, 0]
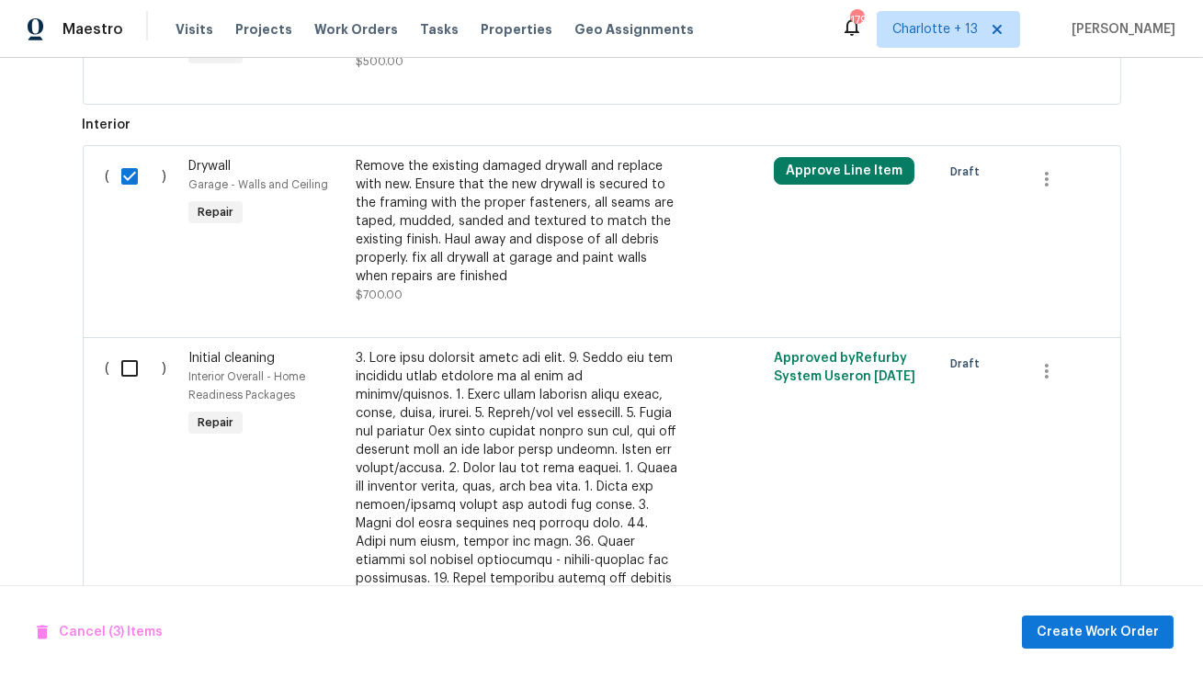
click at [137, 349] on input "checkbox" at bounding box center [136, 368] width 52 height 39
checkbox input "true"
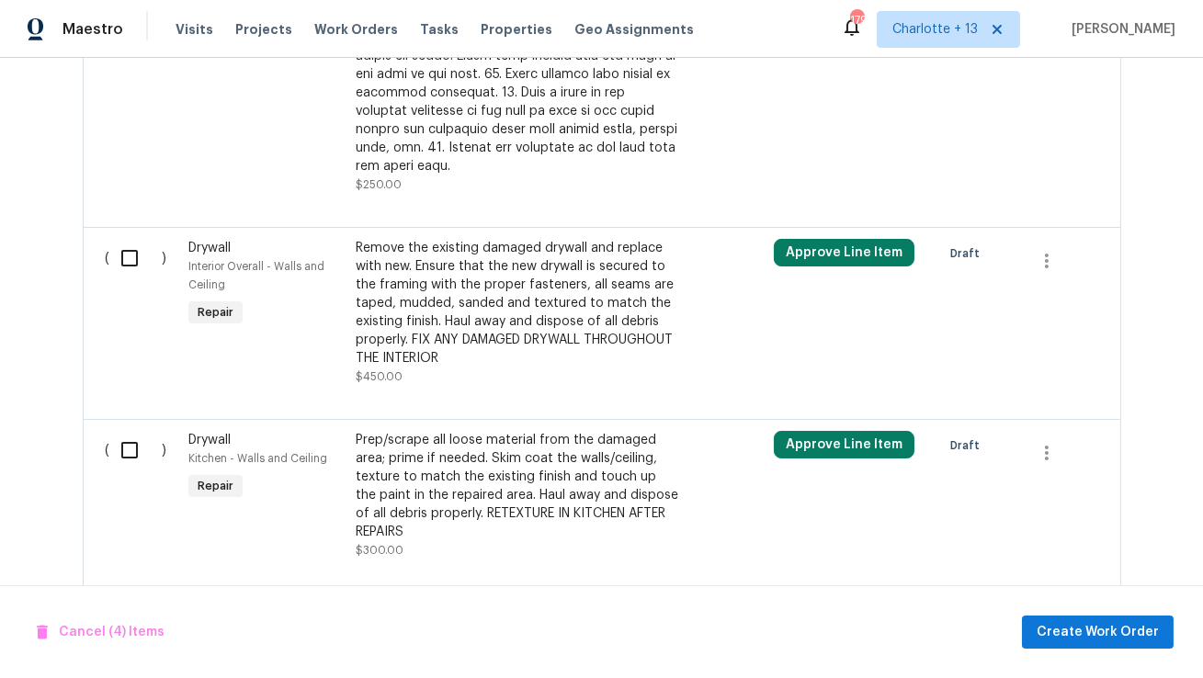
scroll to position [1585, 0]
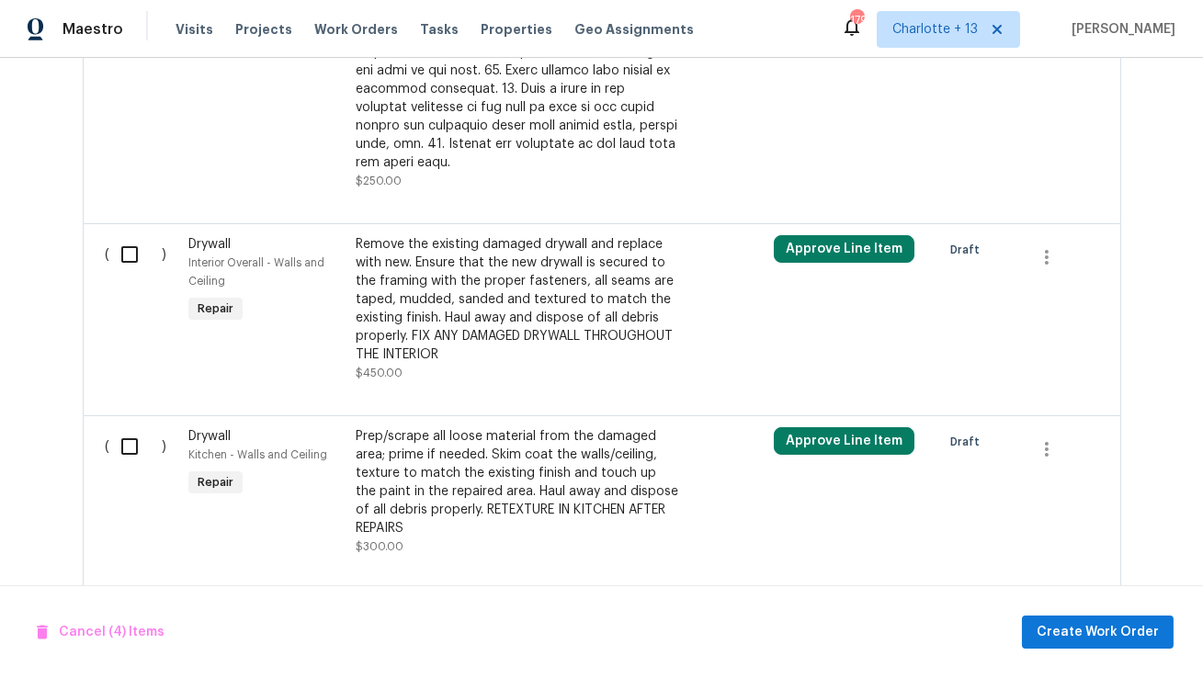
click at [134, 235] on input "checkbox" at bounding box center [136, 254] width 52 height 39
checkbox input "true"
click at [130, 427] on input "checkbox" at bounding box center [136, 446] width 52 height 39
checkbox input "true"
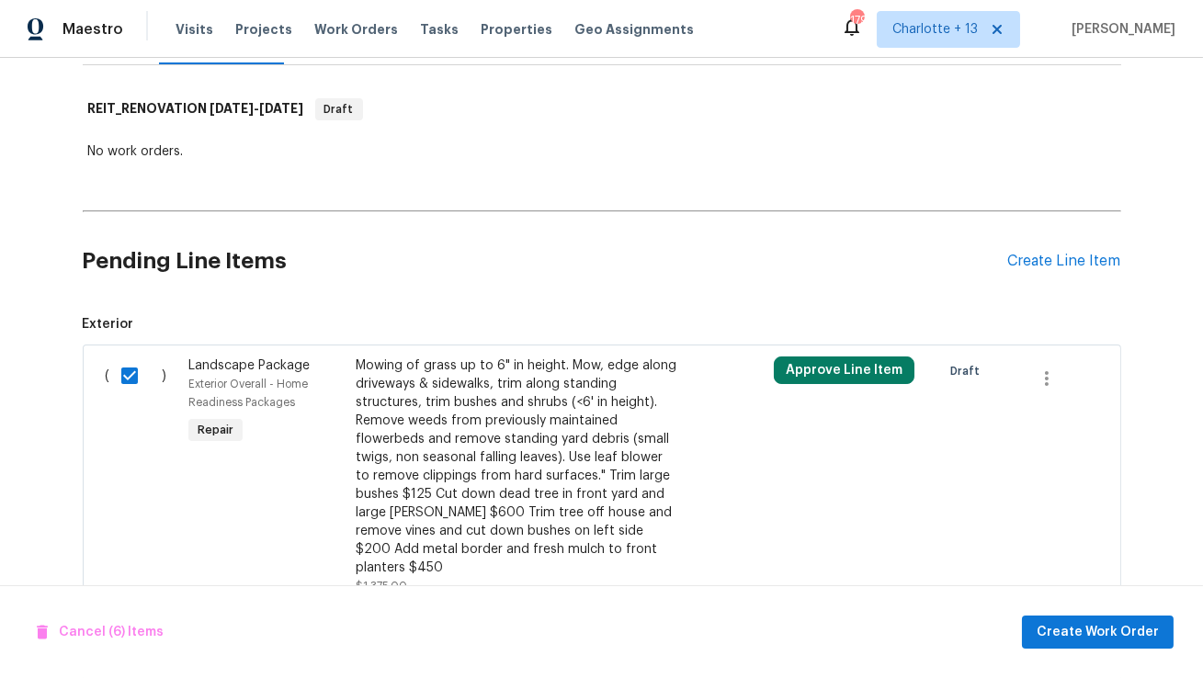
scroll to position [0, 0]
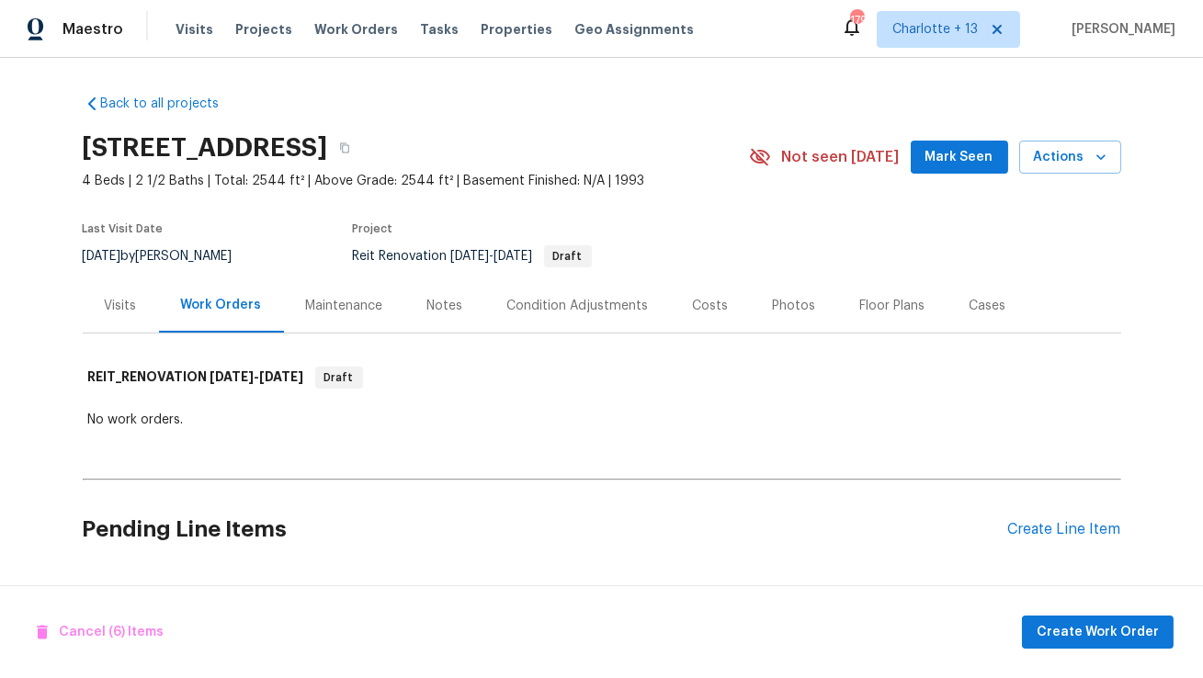
click at [143, 627] on input "checkbox" at bounding box center [136, 644] width 52 height 39
click at [112, 633] on input "checkbox" at bounding box center [136, 644] width 52 height 39
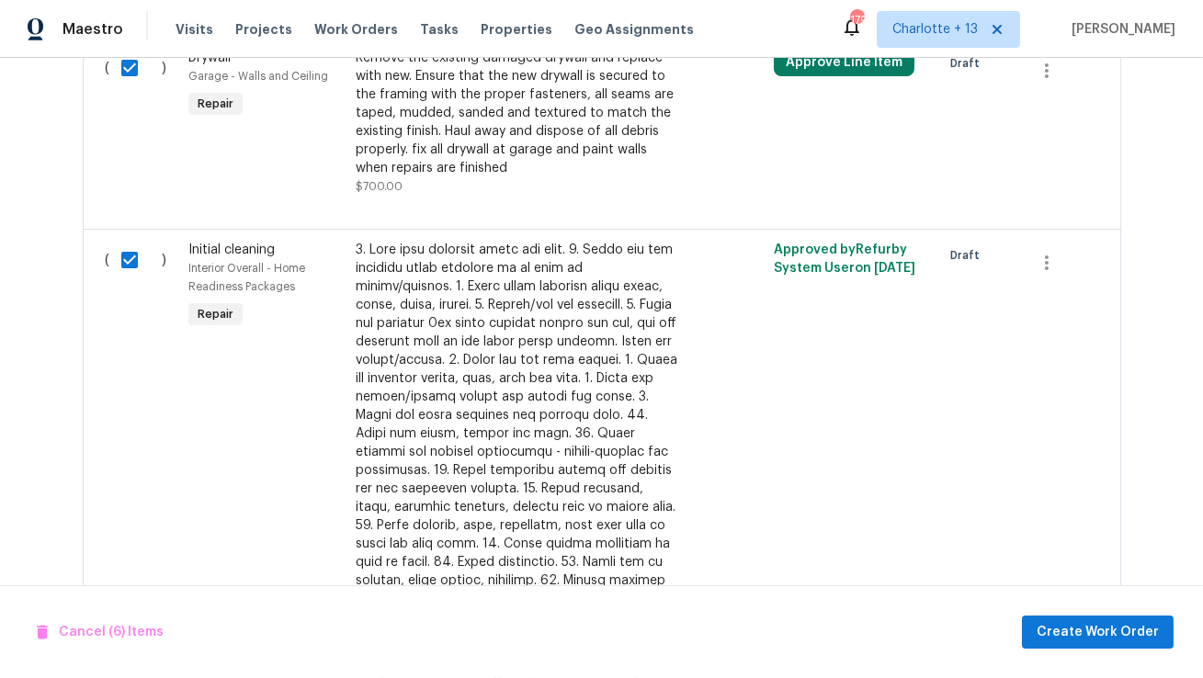
scroll to position [1180, 0]
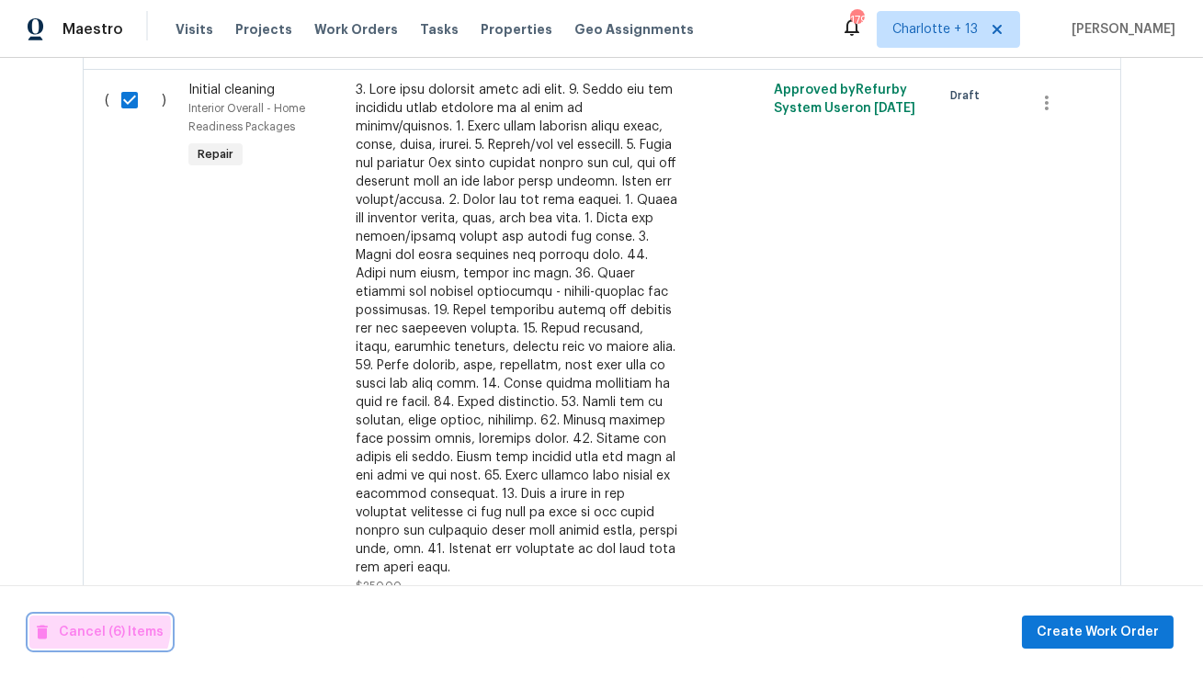
click at [95, 627] on span "Cancel (6) Items" at bounding box center [100, 632] width 127 height 23
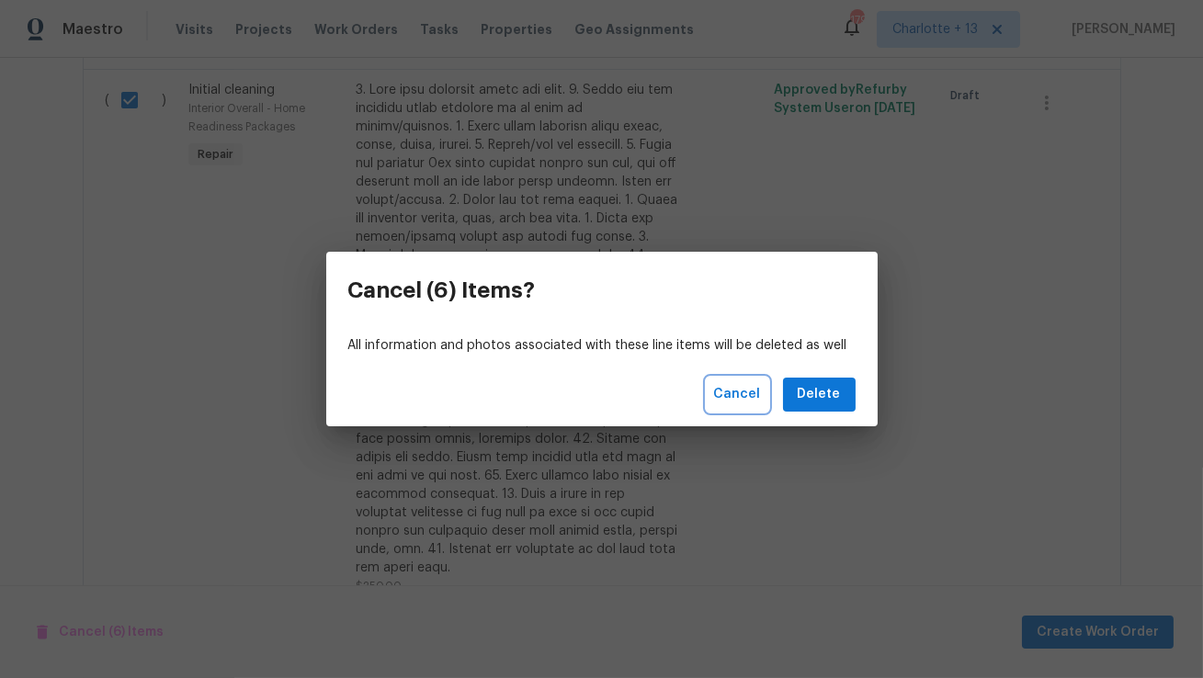
click at [757, 401] on span "Cancel" at bounding box center [737, 394] width 47 height 23
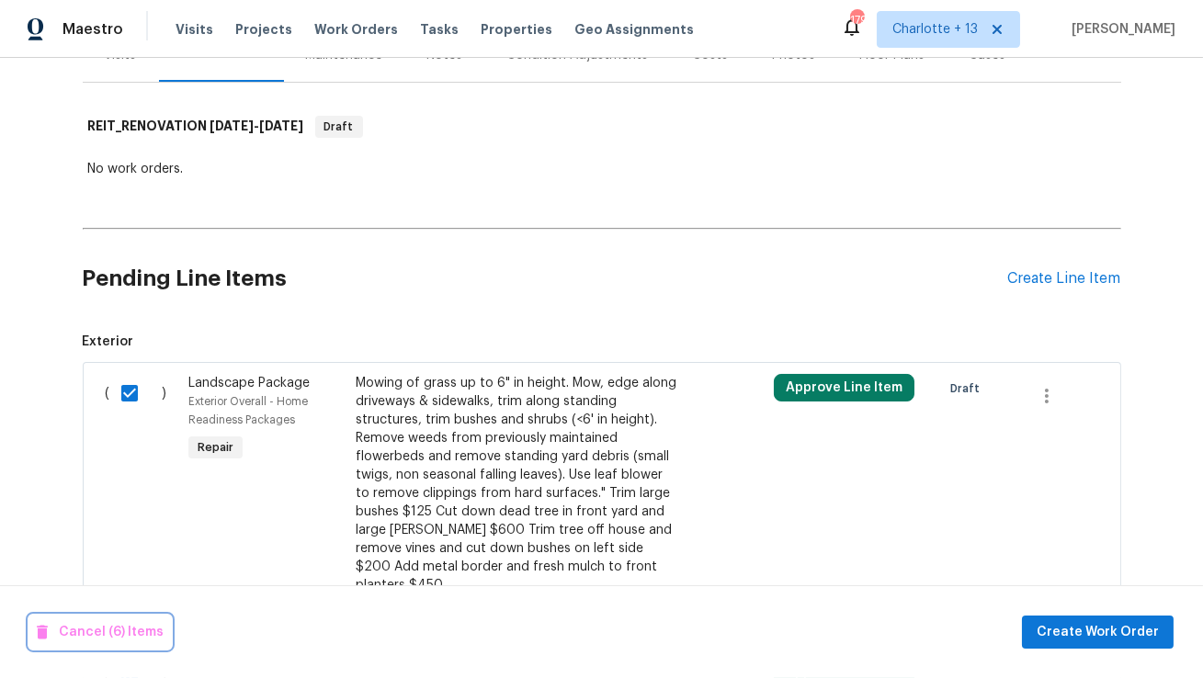
scroll to position [0, 0]
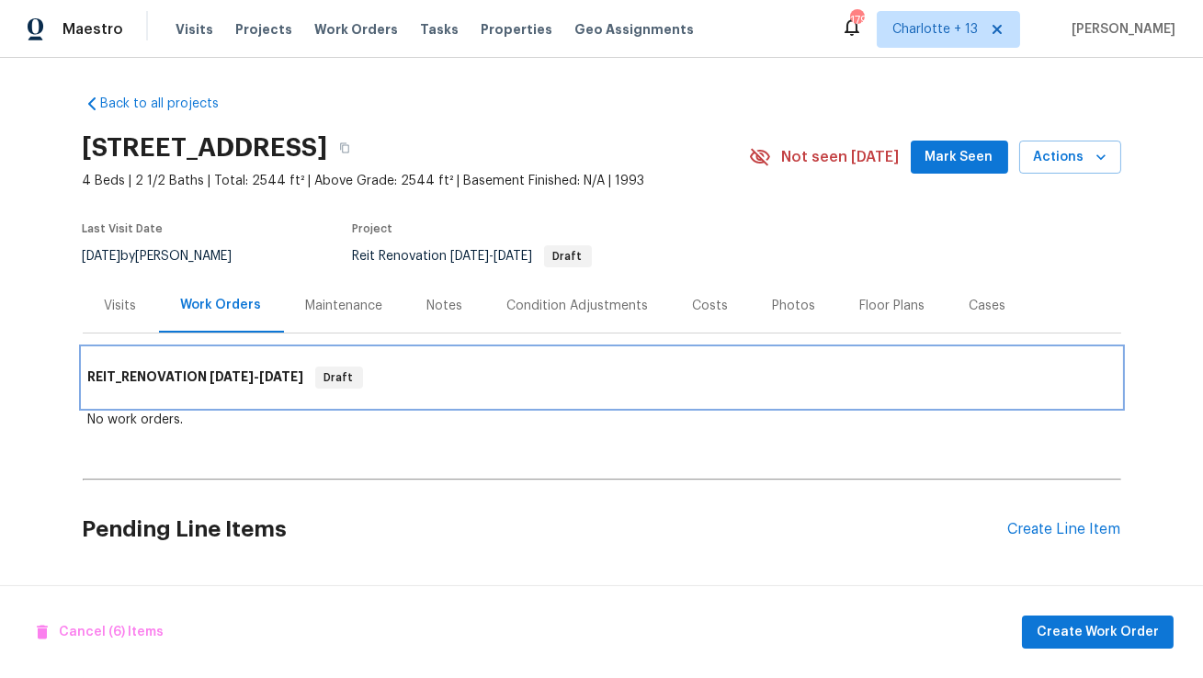
click at [822, 367] on div "REIT_RENOVATION 9/4/25 - 9/19/25 Draft" at bounding box center [601, 378] width 1027 height 22
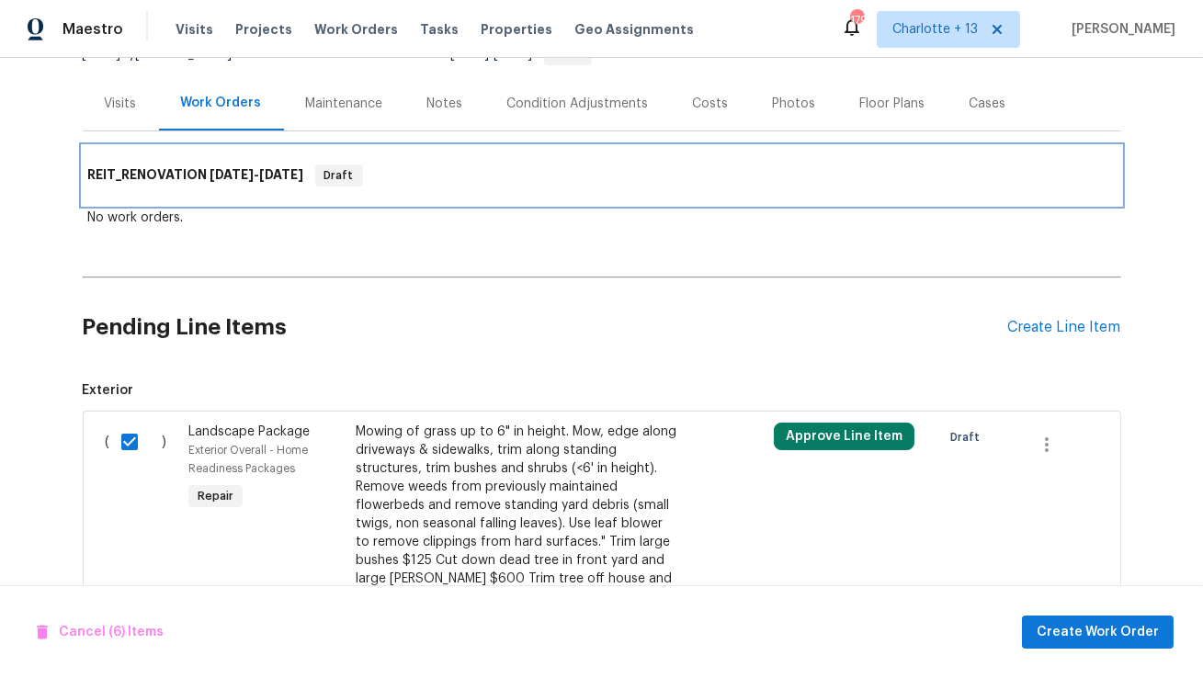
scroll to position [219, 0]
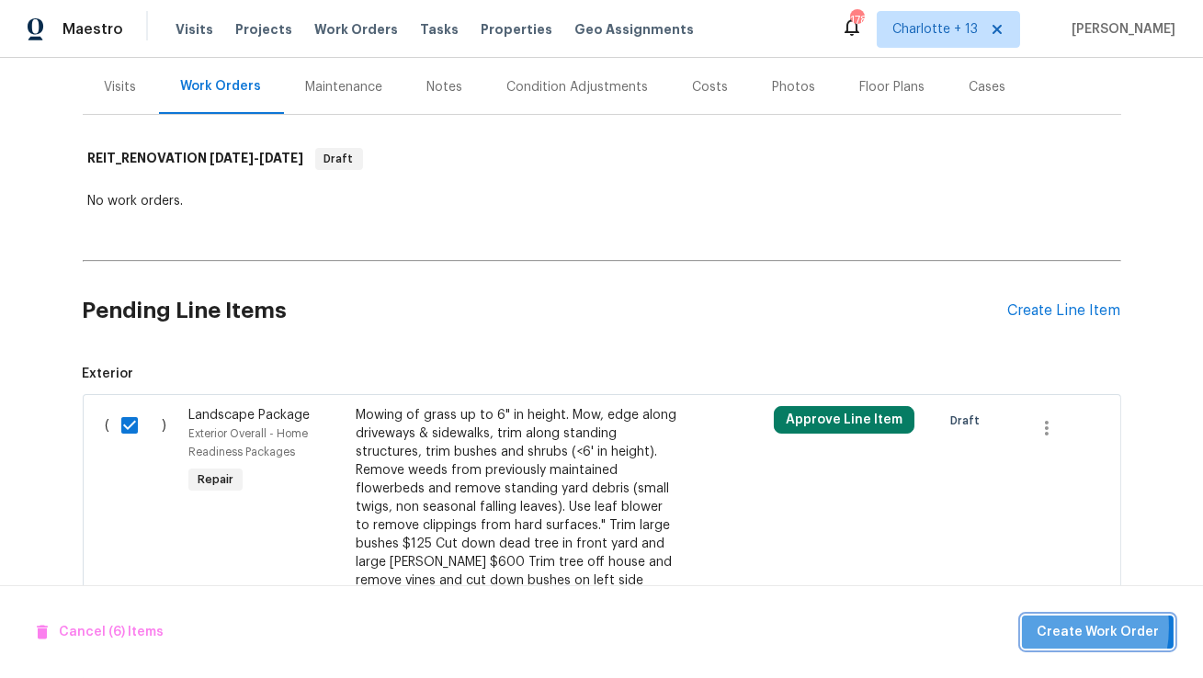
click at [1045, 627] on span "Create Work Order" at bounding box center [1097, 632] width 122 height 23
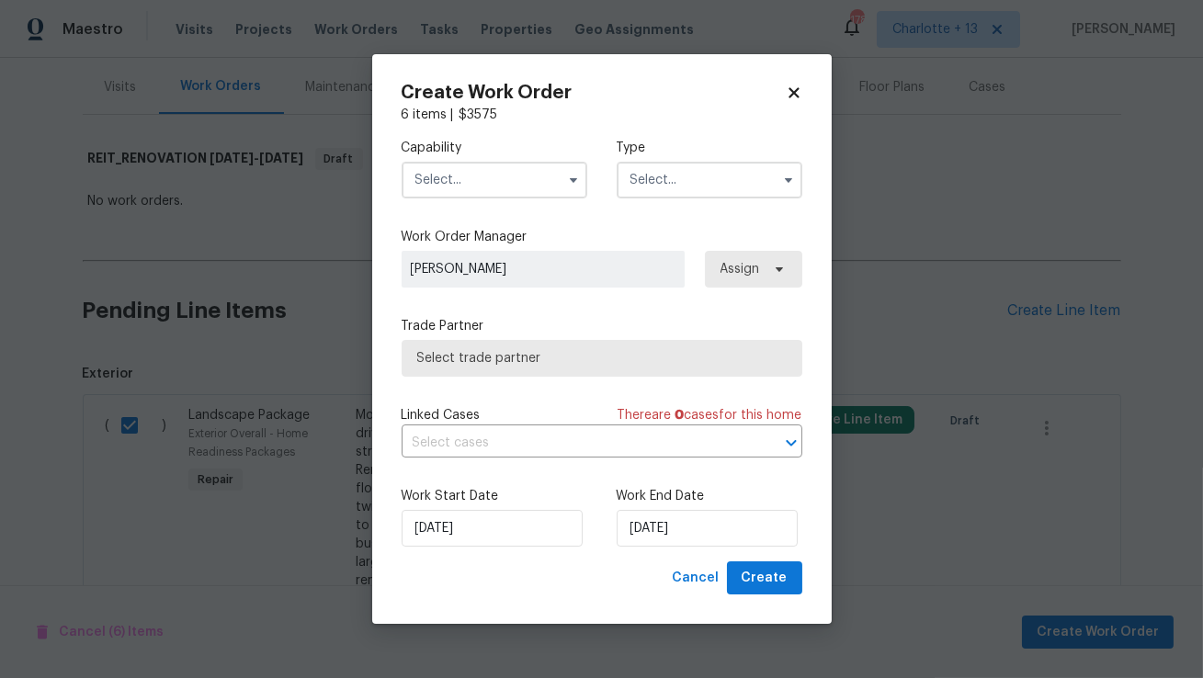
click at [504, 178] on input "text" at bounding box center [494, 180] width 186 height 37
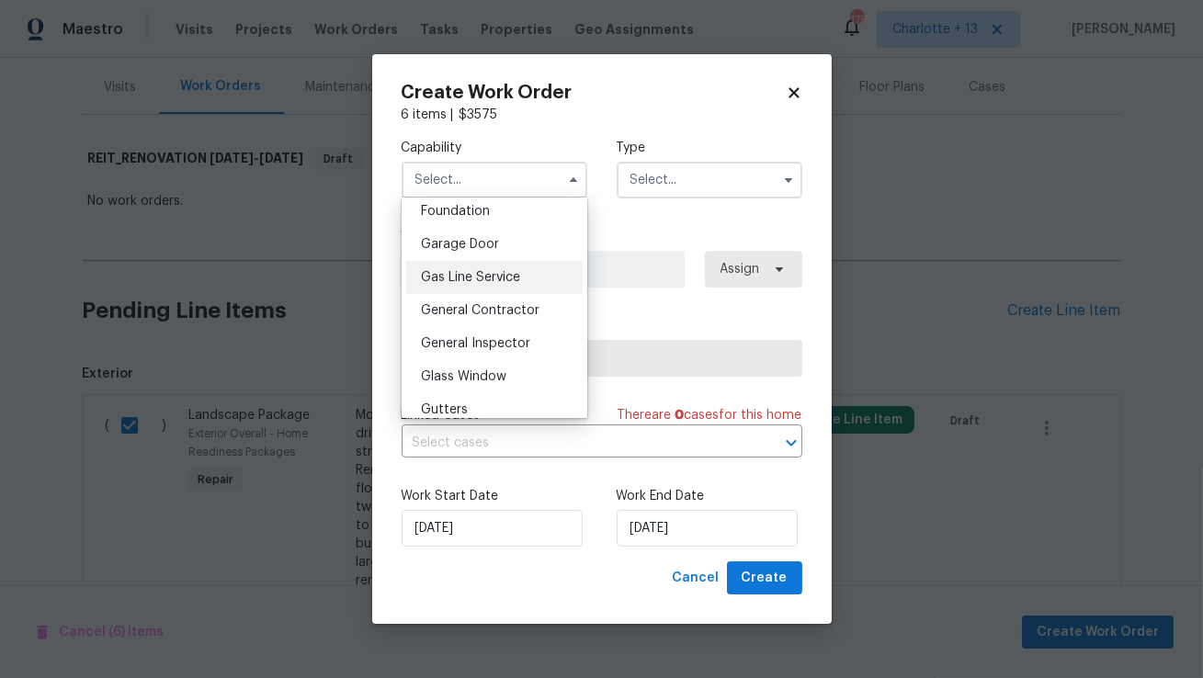
scroll to position [806, 0]
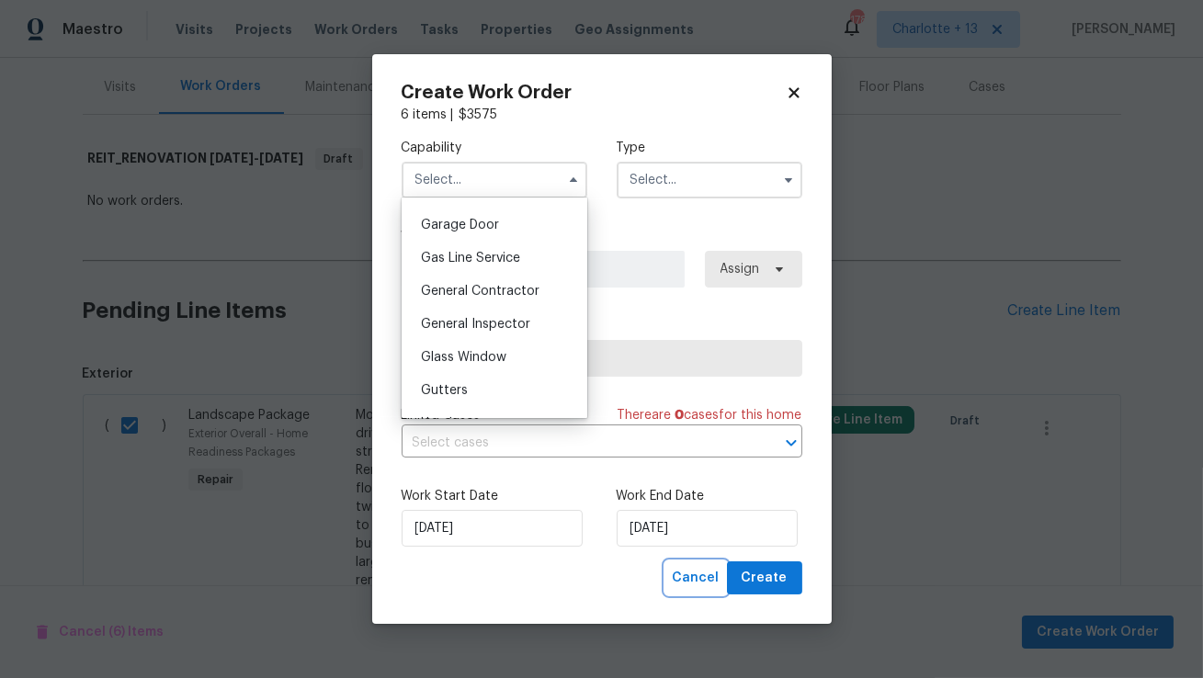
click at [692, 570] on span "Cancel" at bounding box center [695, 578] width 47 height 23
checkbox input "false"
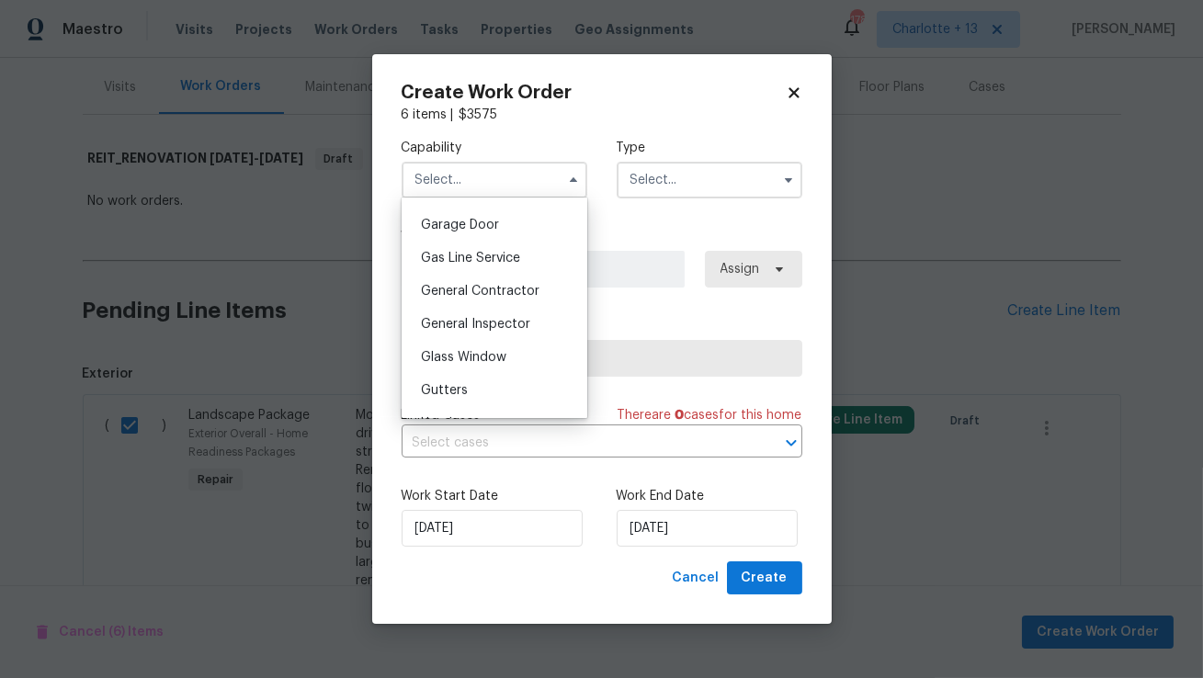
checkbox input "false"
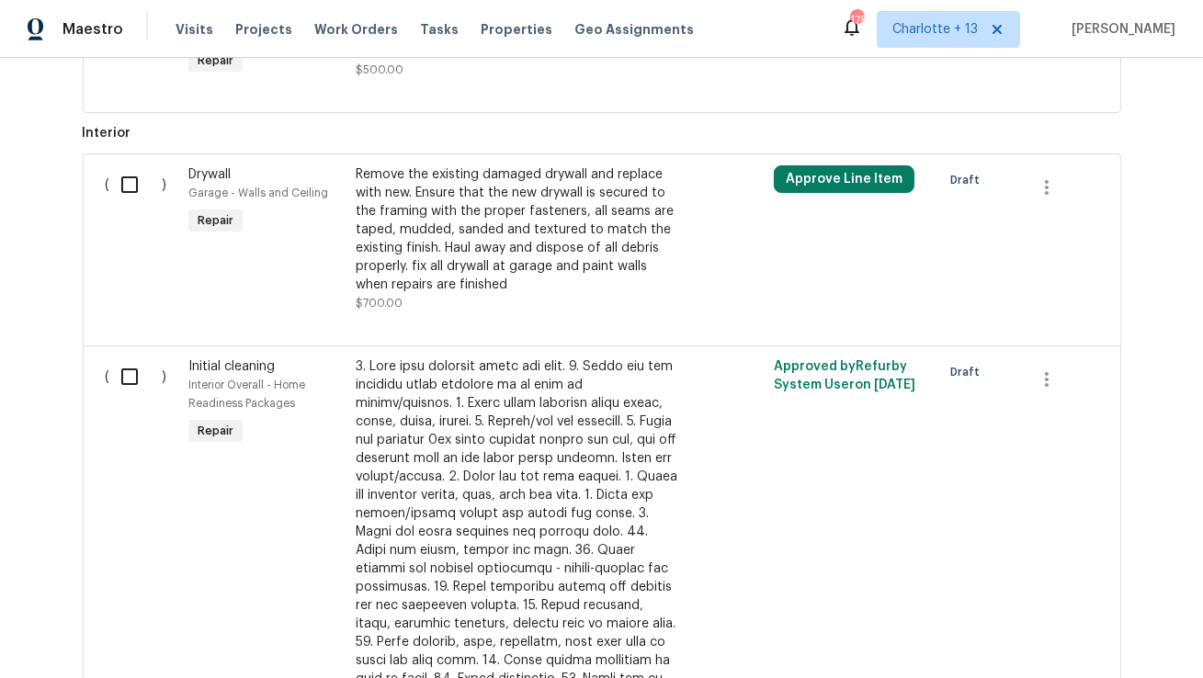
scroll to position [905, 0]
click at [126, 164] on input "checkbox" at bounding box center [136, 183] width 52 height 39
checkbox input "true"
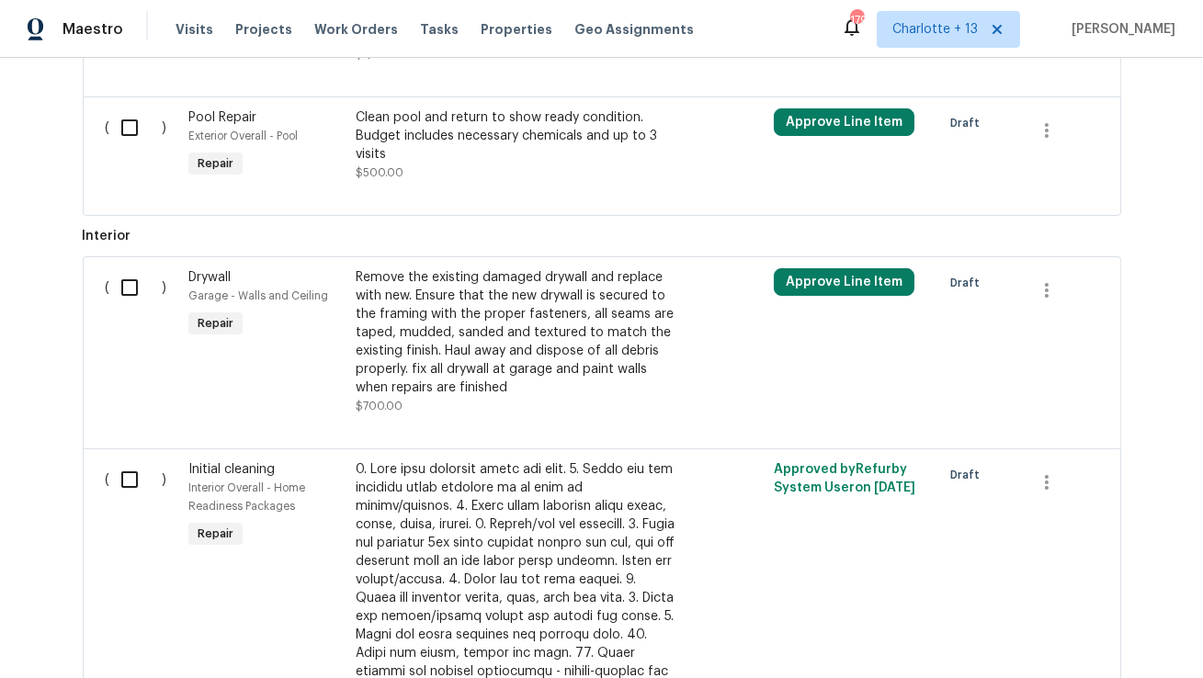
scroll to position [785, 0]
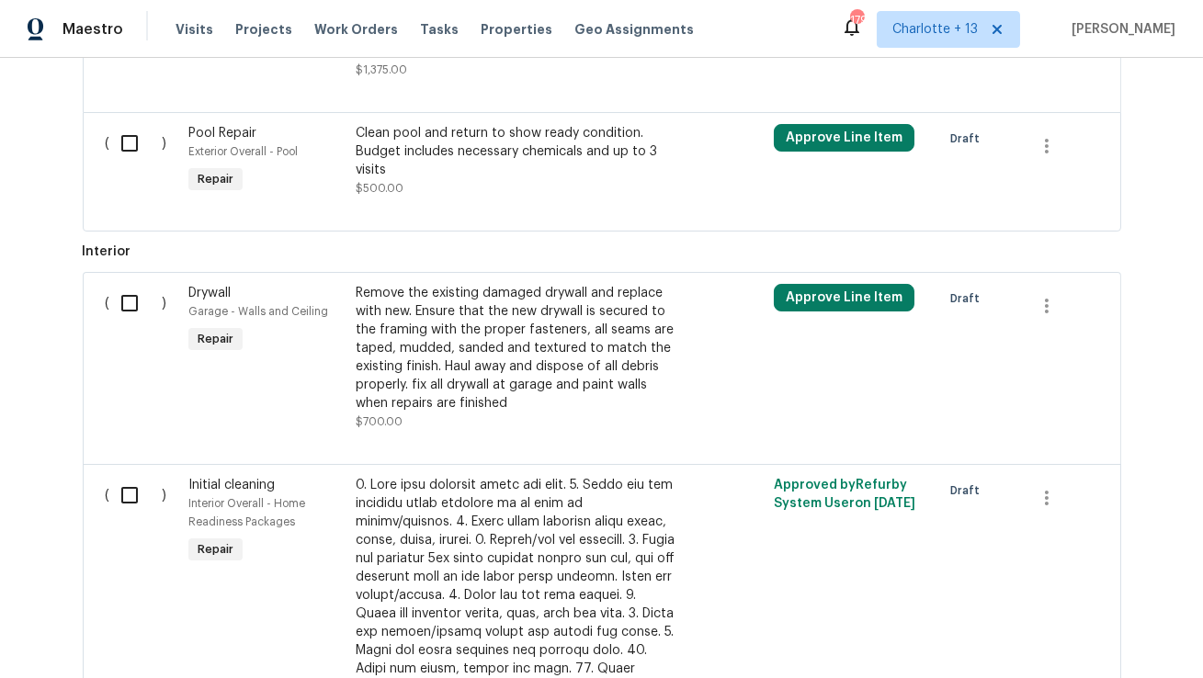
click at [120, 284] on input "checkbox" at bounding box center [136, 303] width 52 height 39
checkbox input "true"
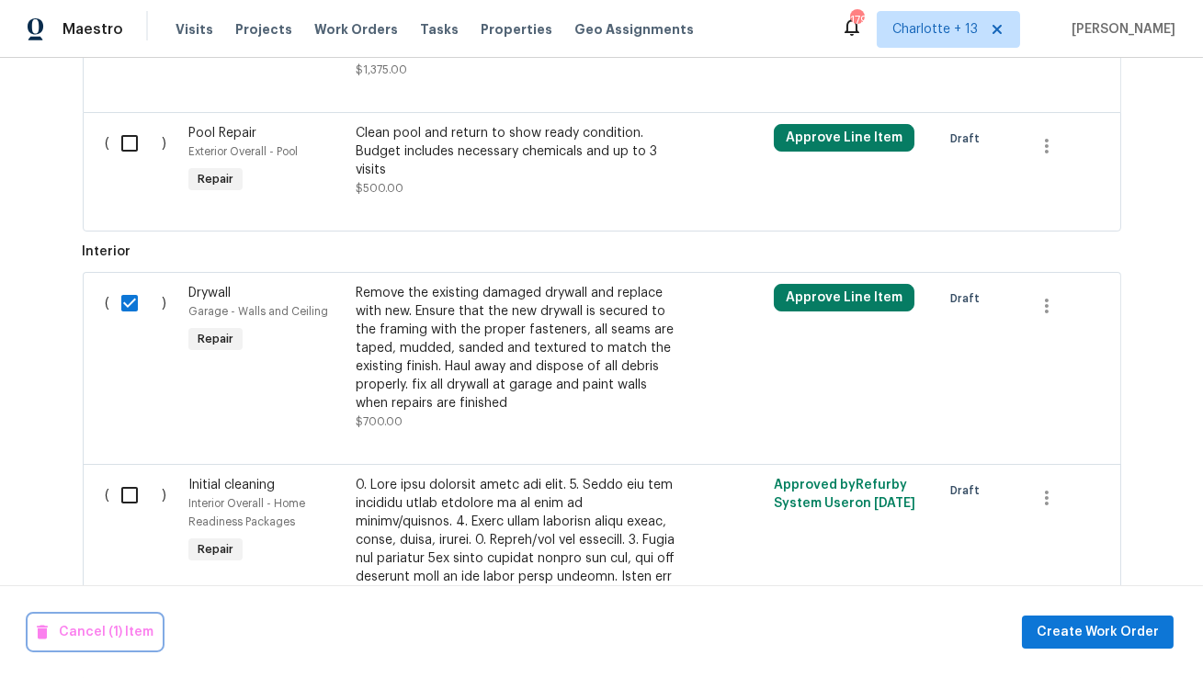
click at [86, 633] on span "Cancel (1) Item" at bounding box center [95, 632] width 117 height 23
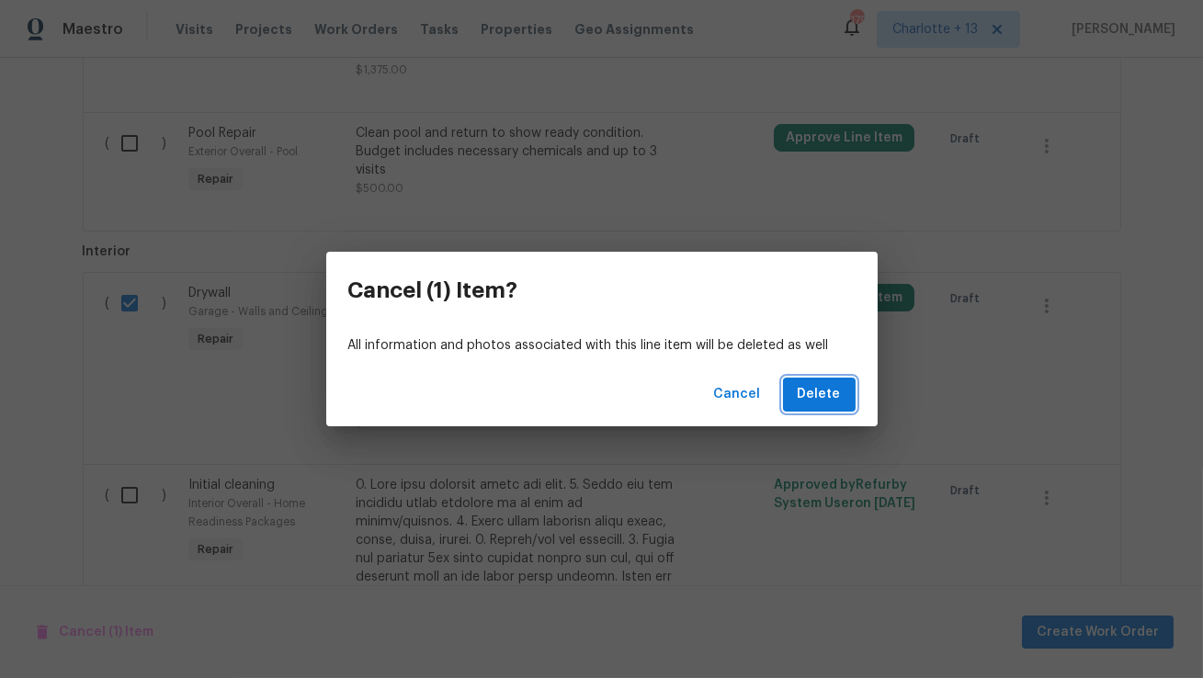
click at [808, 391] on span "Delete" at bounding box center [818, 394] width 43 height 23
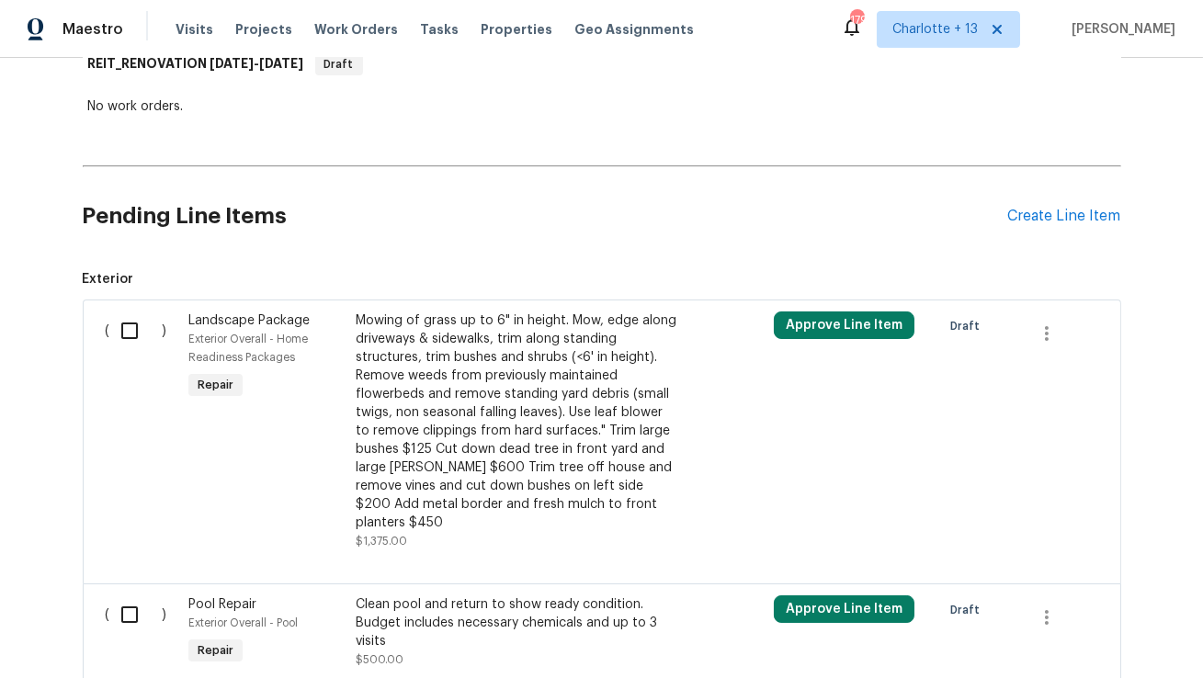
scroll to position [295, 0]
